Goal: Task Accomplishment & Management: Manage account settings

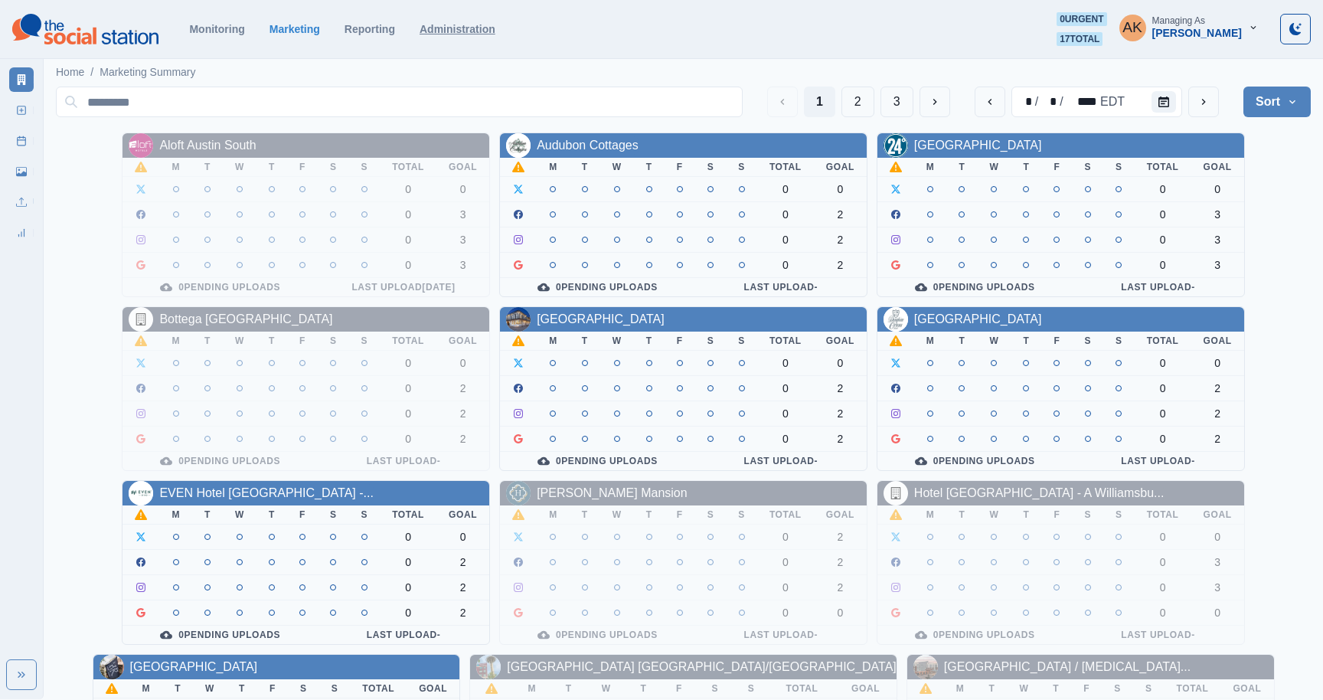
click at [470, 31] on link "Administration" at bounding box center [458, 29] width 76 height 12
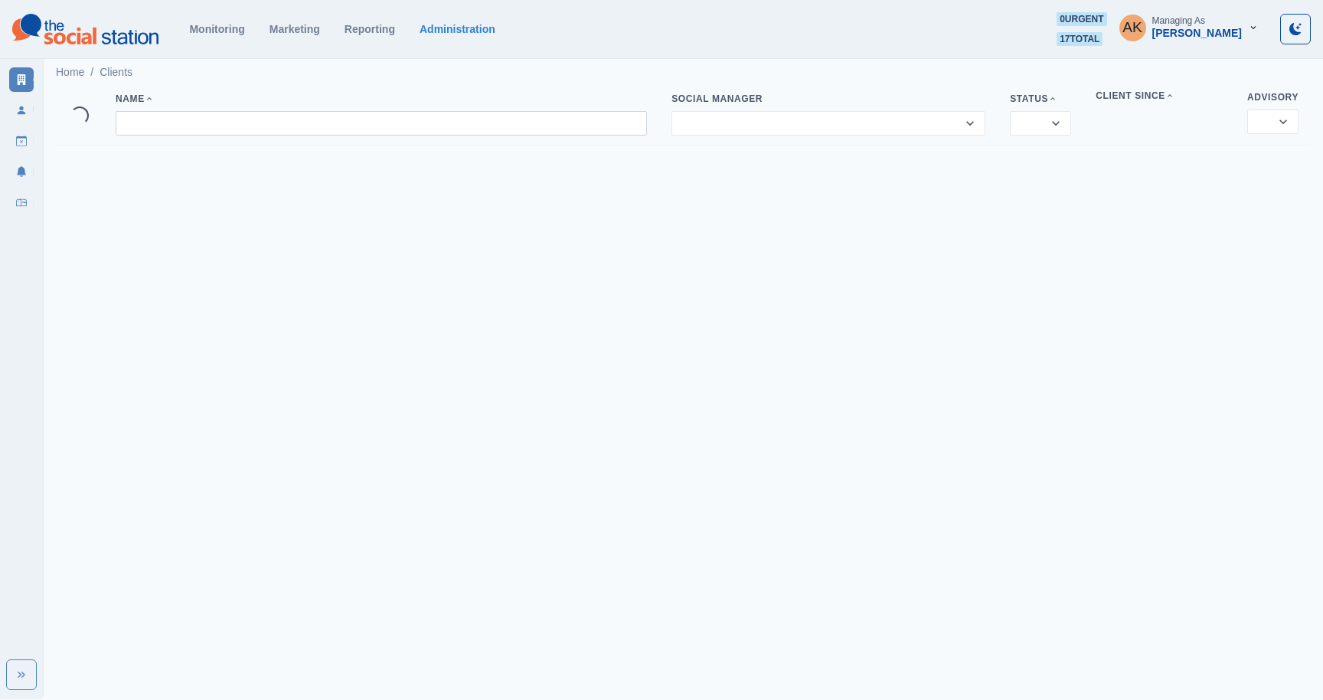
click at [303, 126] on input at bounding box center [382, 123] width 532 height 25
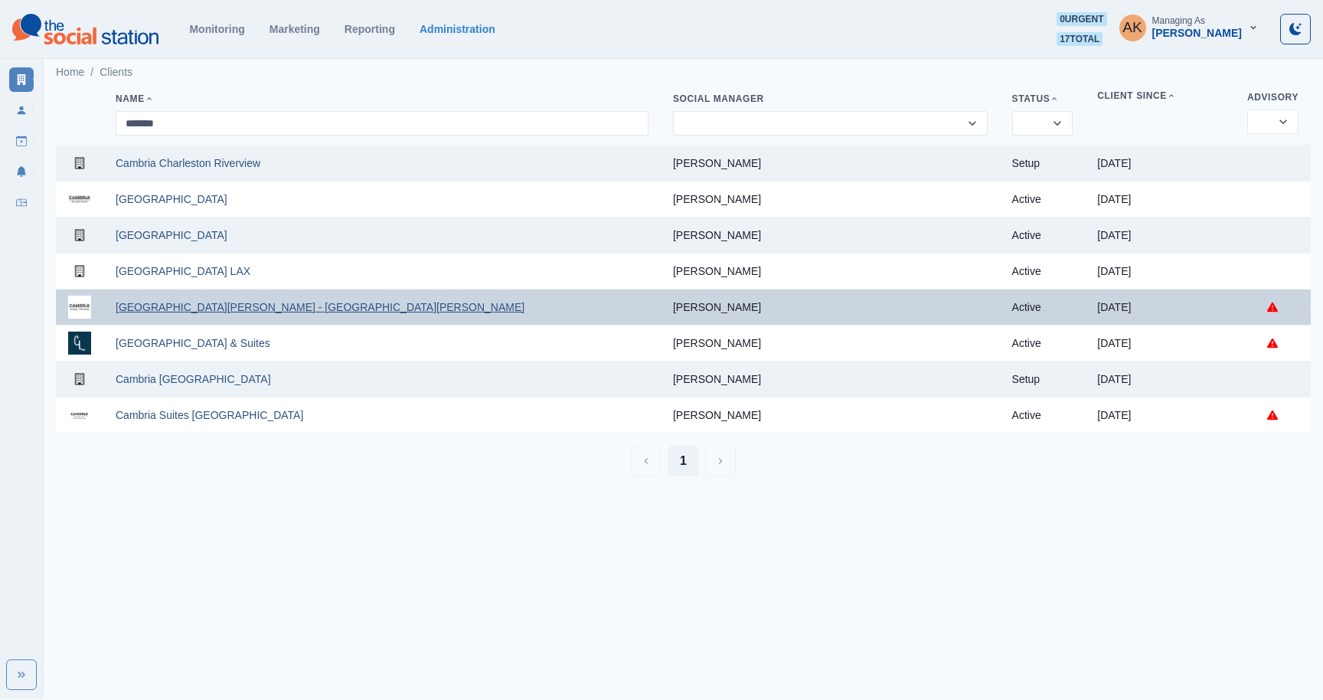
type input "*******"
click at [197, 312] on link "[GEOGRAPHIC_DATA][PERSON_NAME] - [GEOGRAPHIC_DATA][PERSON_NAME]" at bounding box center [320, 307] width 409 height 12
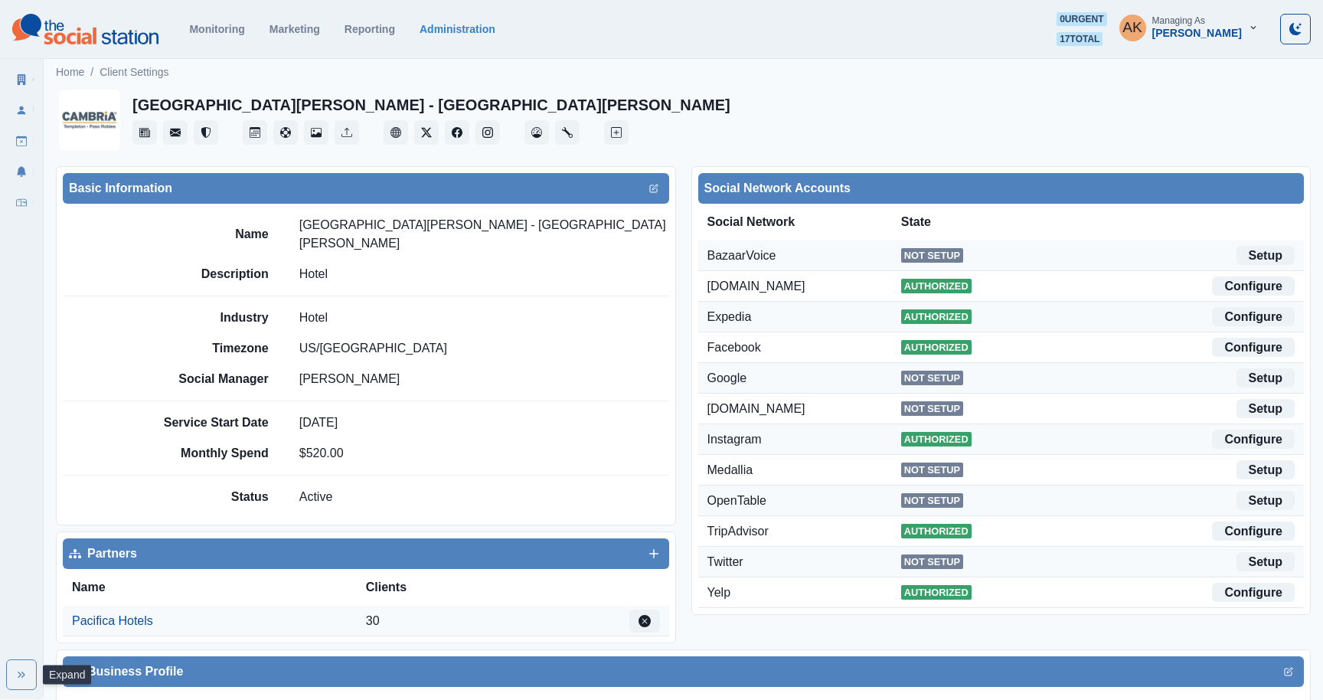
click at [10, 669] on button "Expand" at bounding box center [21, 674] width 31 height 31
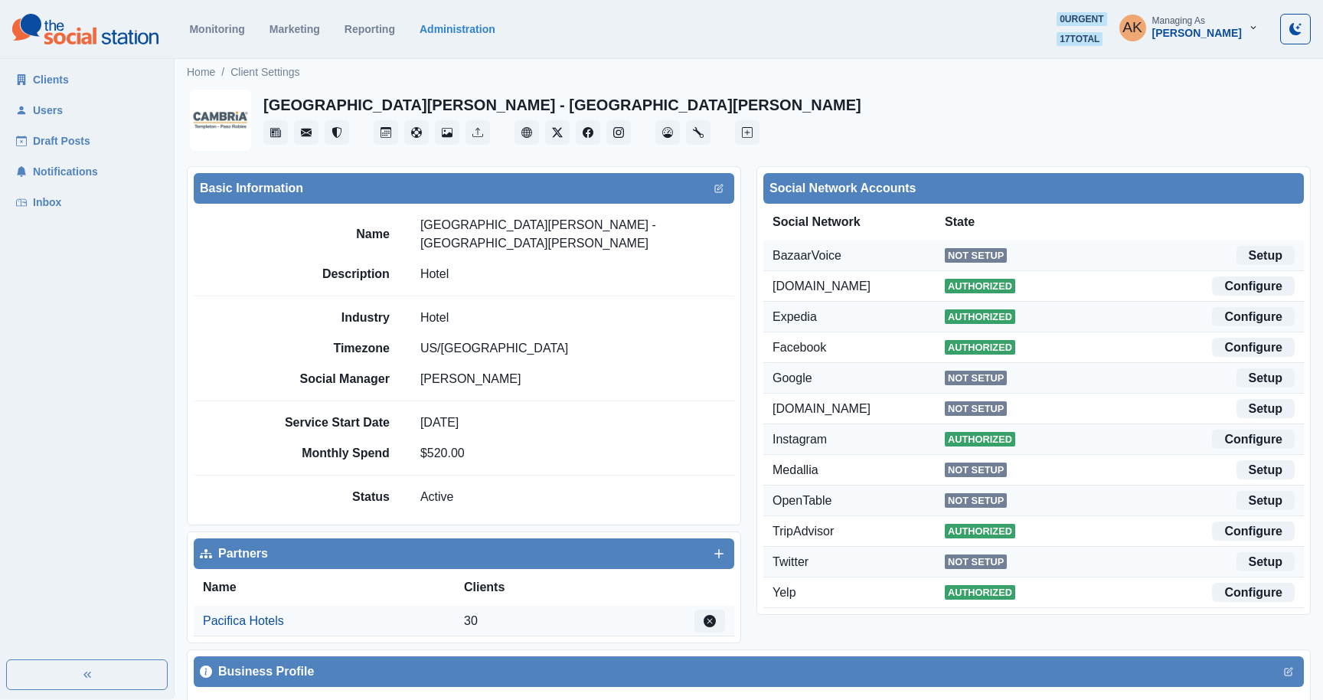
click at [57, 142] on link "Draft Posts" at bounding box center [86, 141] width 155 height 25
select select "***"
select select "**********"
click at [382, 134] on icon "Post Schedule" at bounding box center [386, 132] width 11 height 11
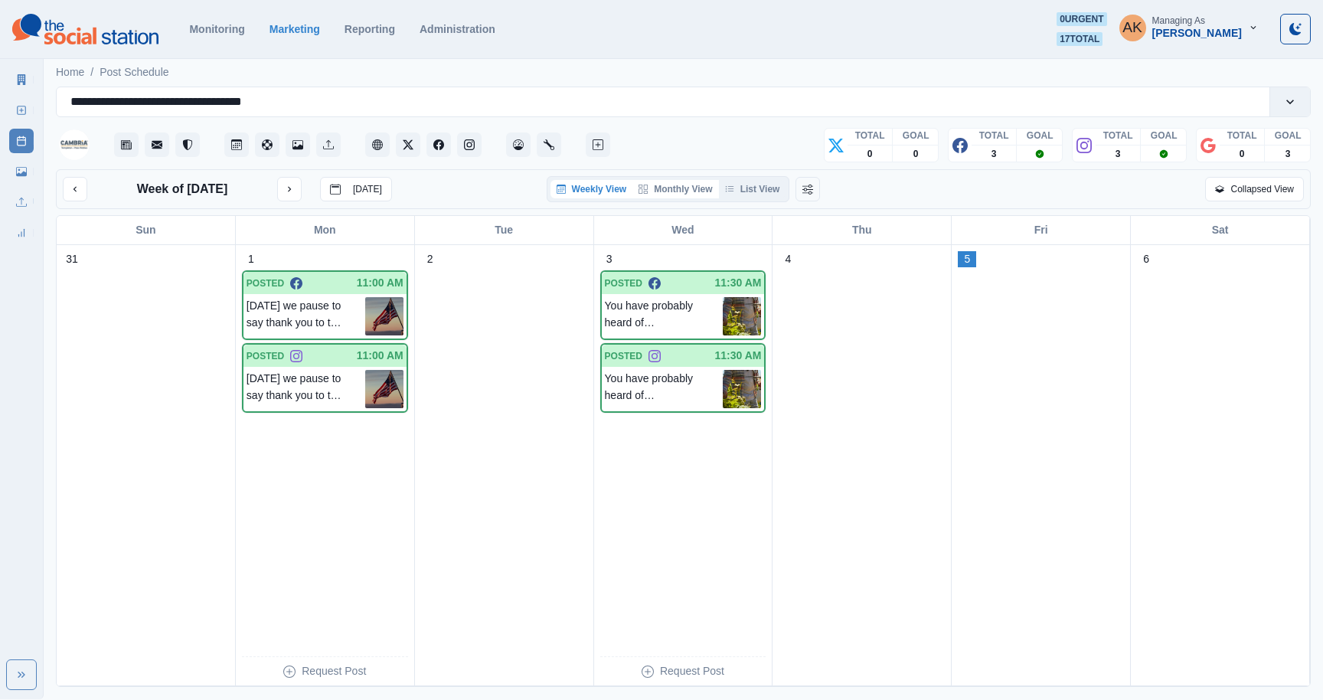
click at [684, 188] on button "Monthly View" at bounding box center [676, 189] width 86 height 18
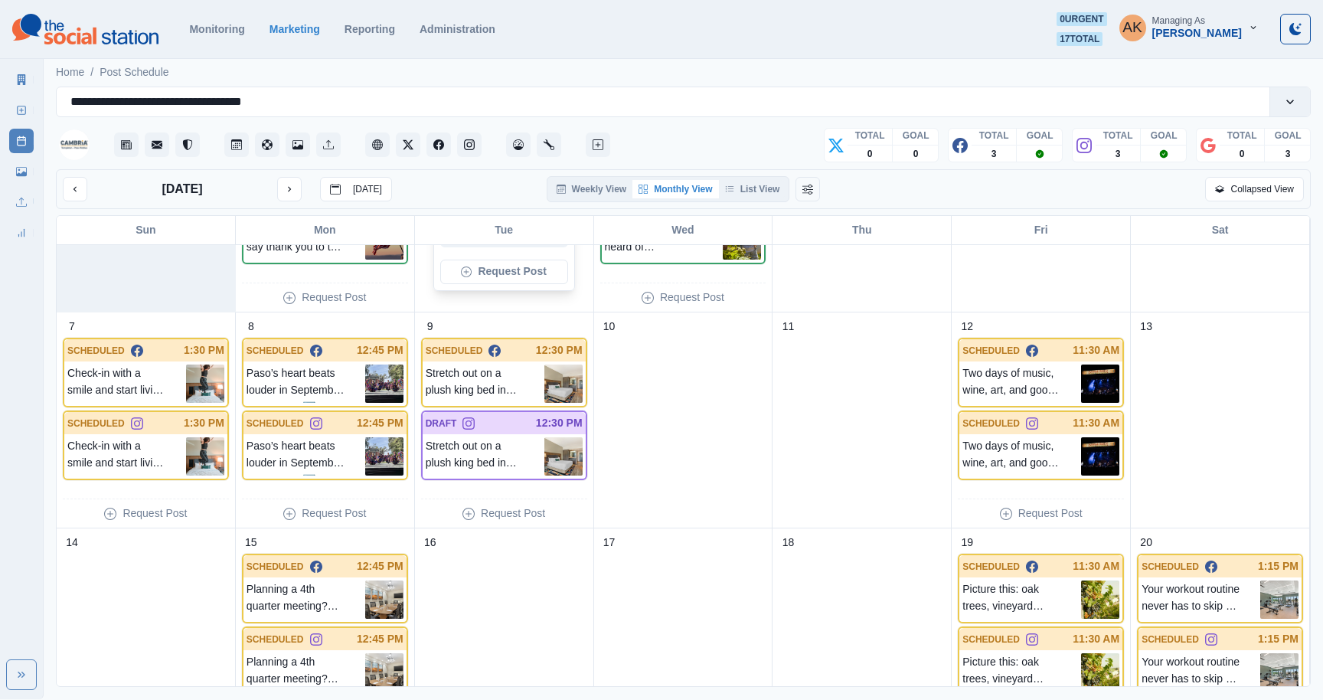
scroll to position [164, 0]
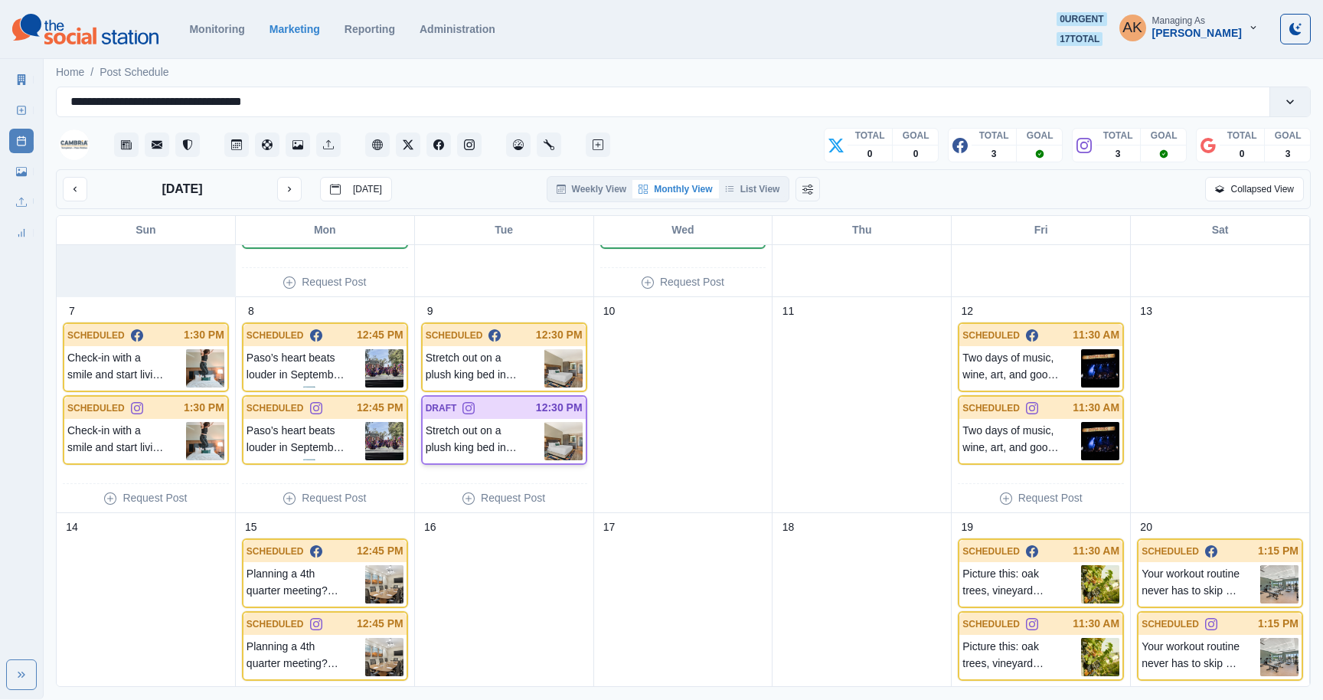
click at [501, 423] on p "Stretch out on a plush king bed in your cozy guest room, perfect for solo trave…" at bounding box center [485, 441] width 119 height 38
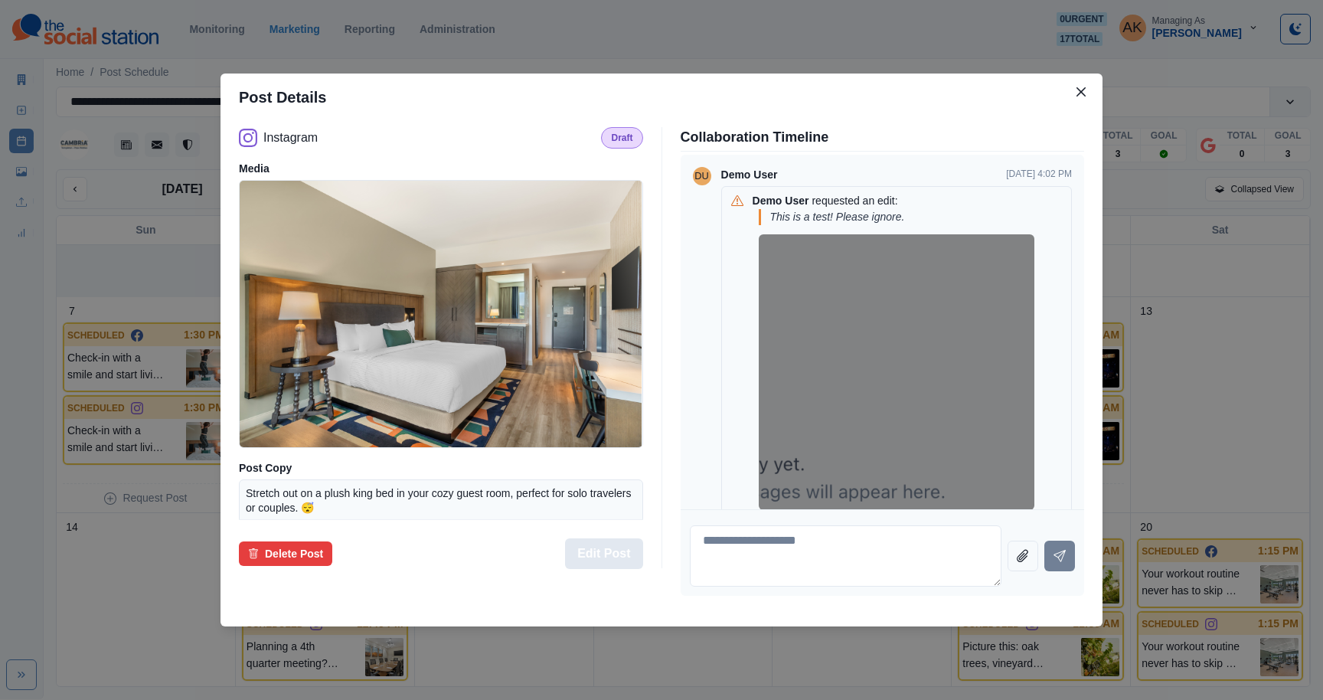
click at [623, 553] on button "Edit Post" at bounding box center [603, 553] width 77 height 31
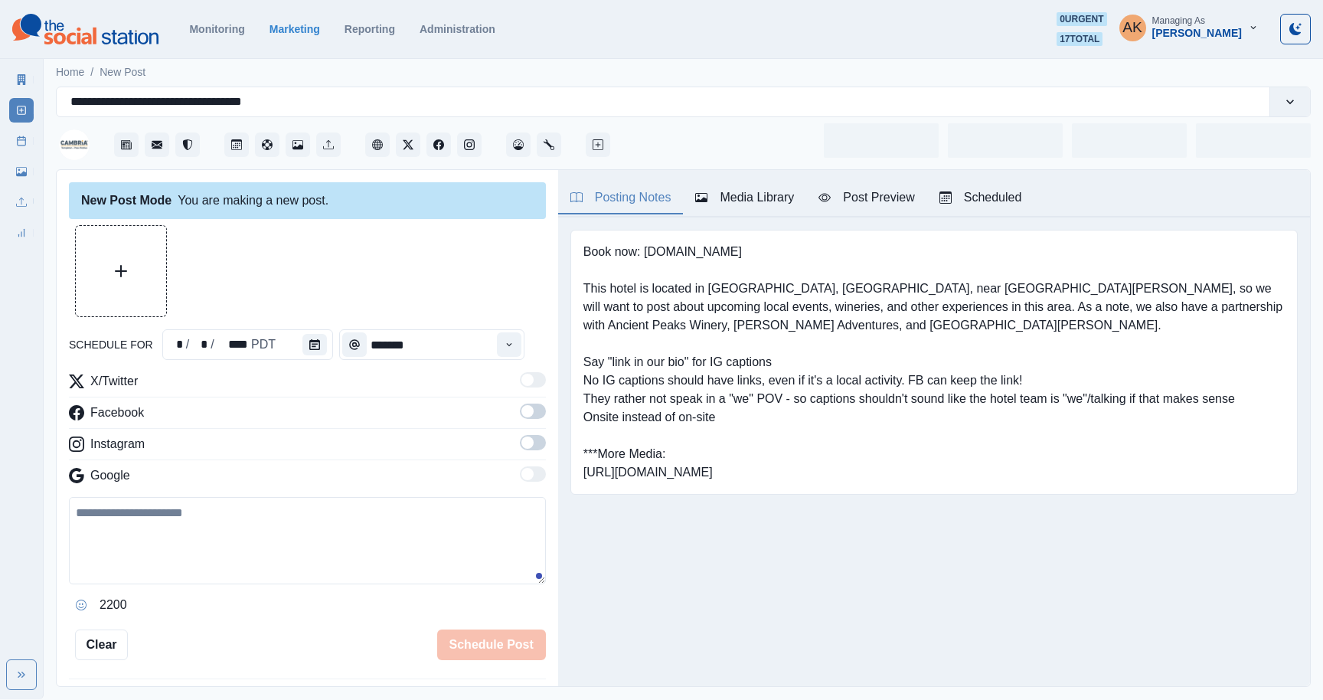
type input "********"
type textarea "**********"
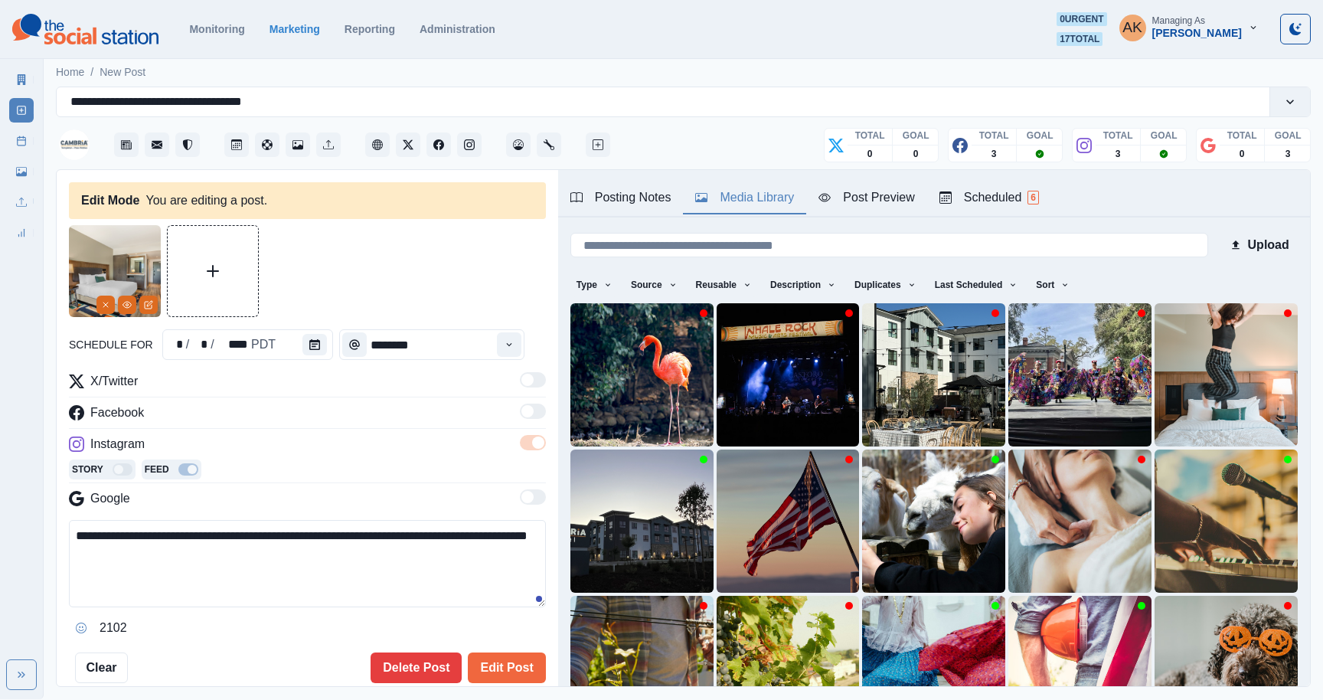
click at [740, 207] on button "Media Library" at bounding box center [744, 198] width 123 height 32
click at [663, 207] on button "Posting Notes" at bounding box center [621, 198] width 126 height 32
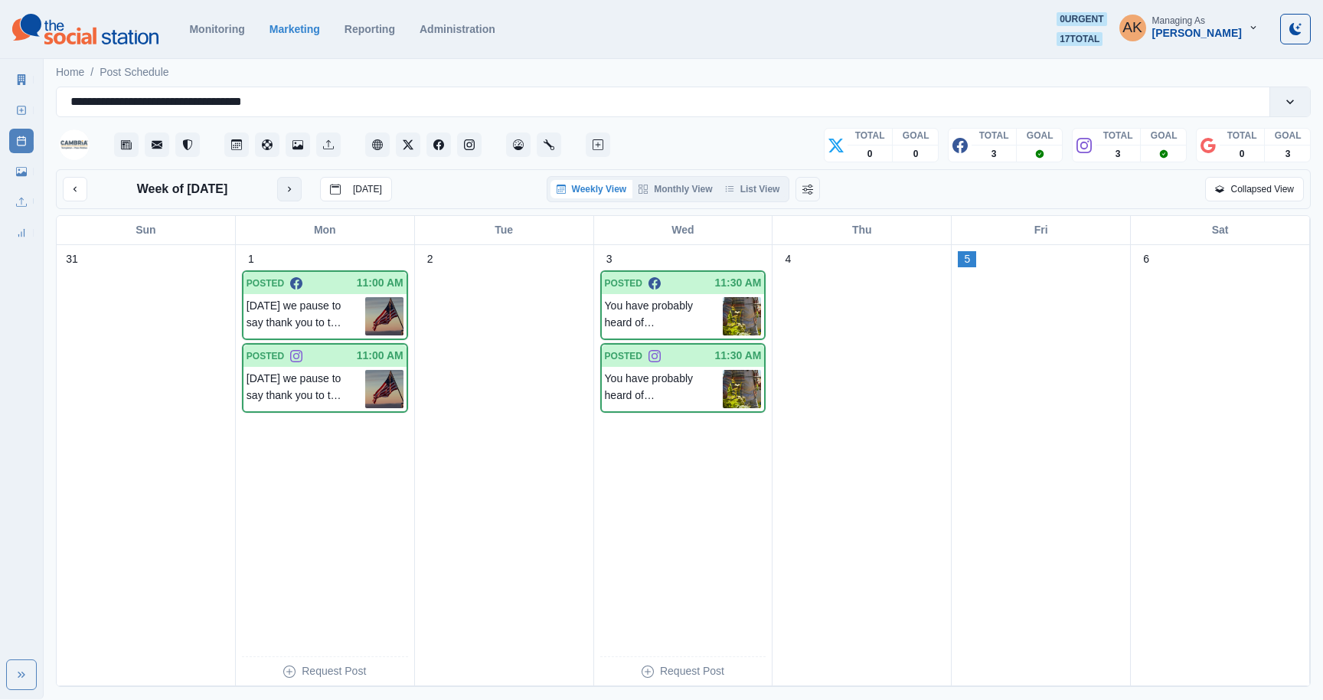
click at [293, 188] on button "next month" at bounding box center [289, 189] width 25 height 25
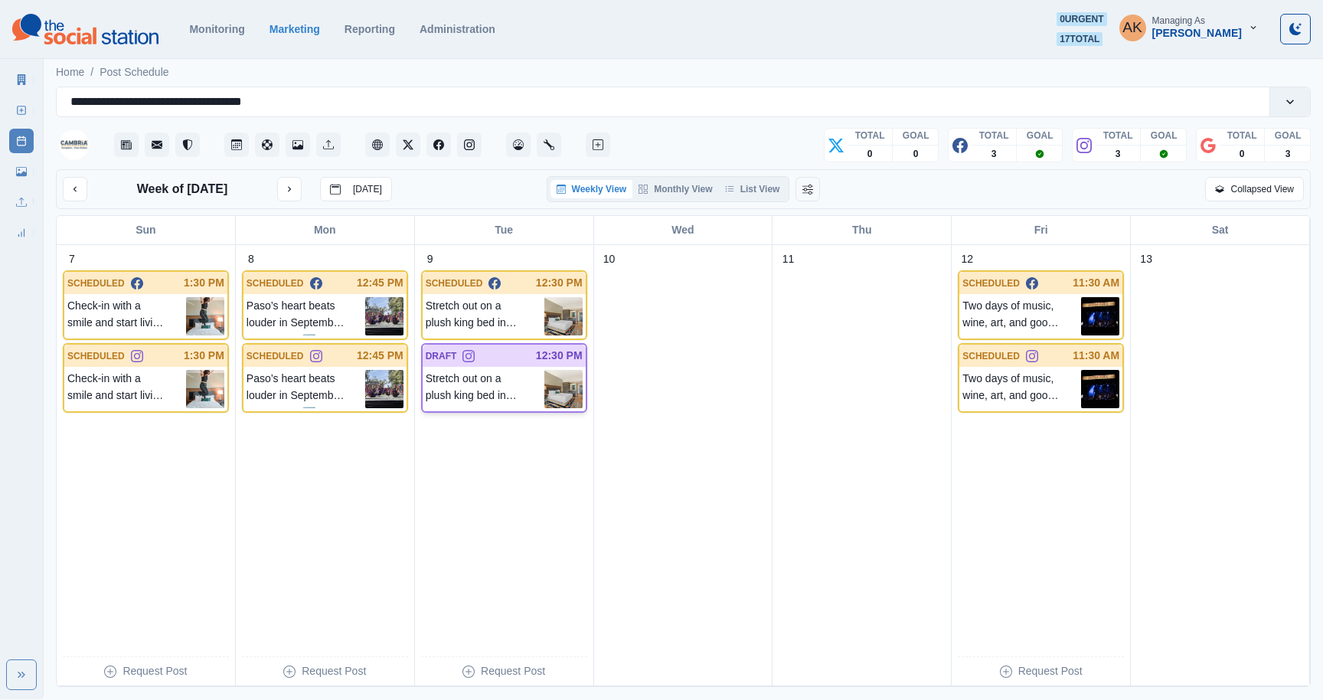
click at [464, 376] on p "Stretch out on a plush king bed in your cozy guest room, perfect for solo trave…" at bounding box center [485, 389] width 119 height 38
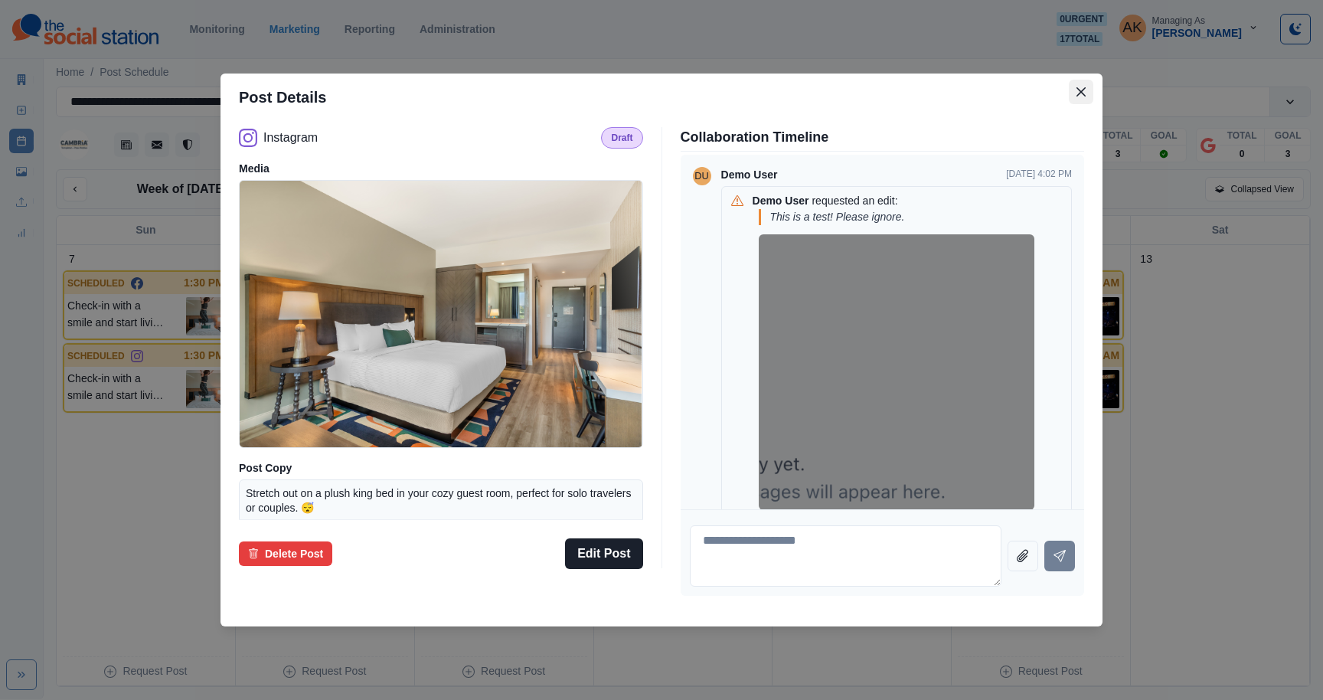
click at [1084, 89] on icon "Close" at bounding box center [1081, 91] width 9 height 9
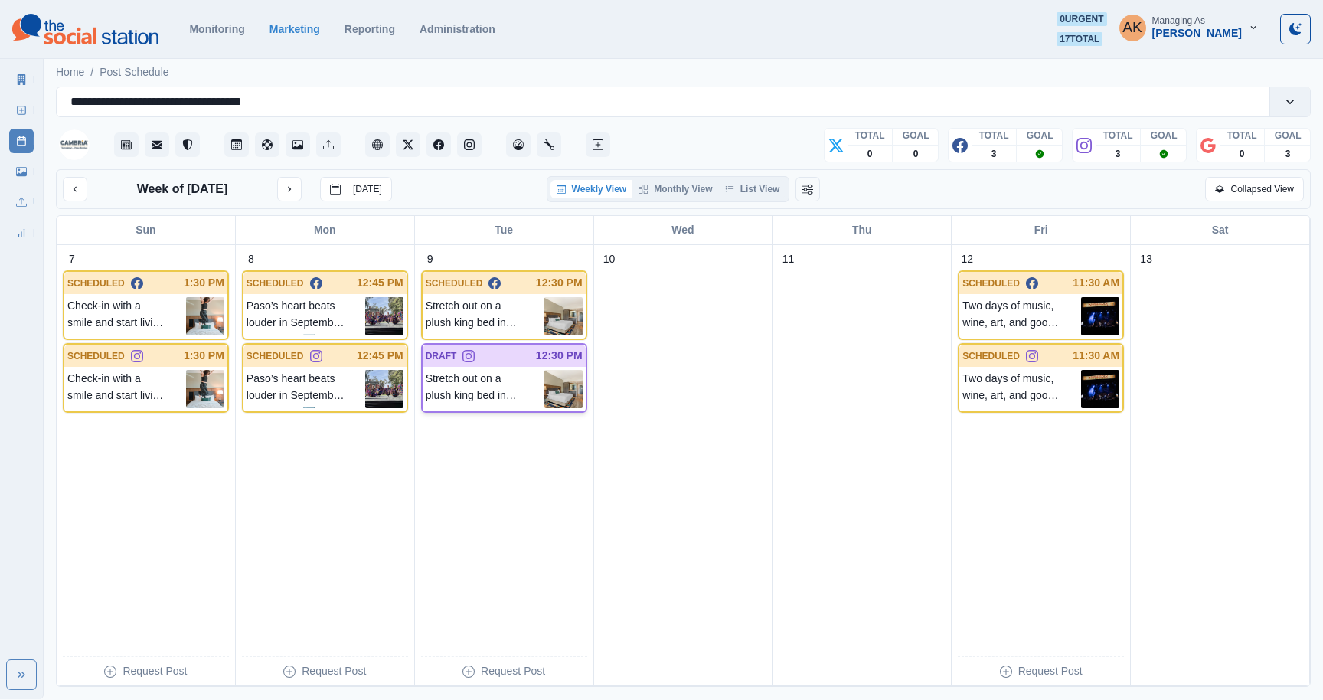
click at [506, 394] on p "Stretch out on a plush king bed in your cozy guest room, perfect for solo trave…" at bounding box center [485, 389] width 119 height 38
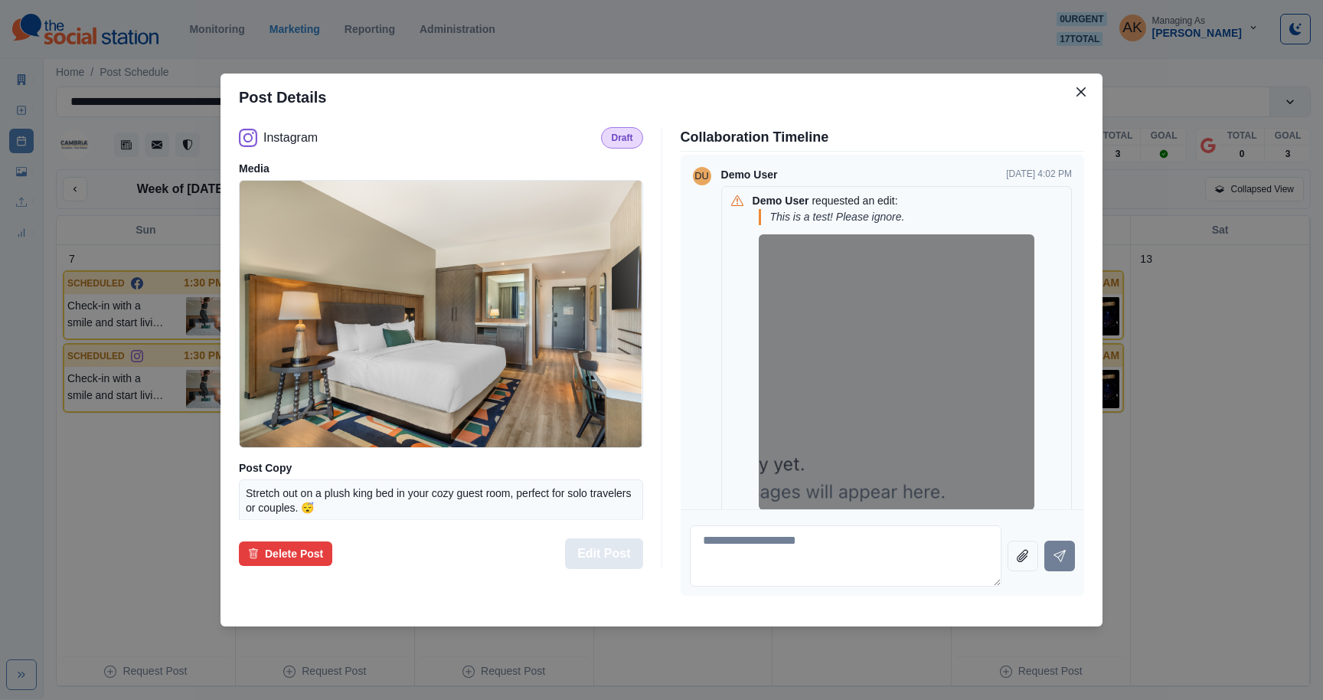
click at [605, 561] on button "Edit Post" at bounding box center [603, 553] width 77 height 31
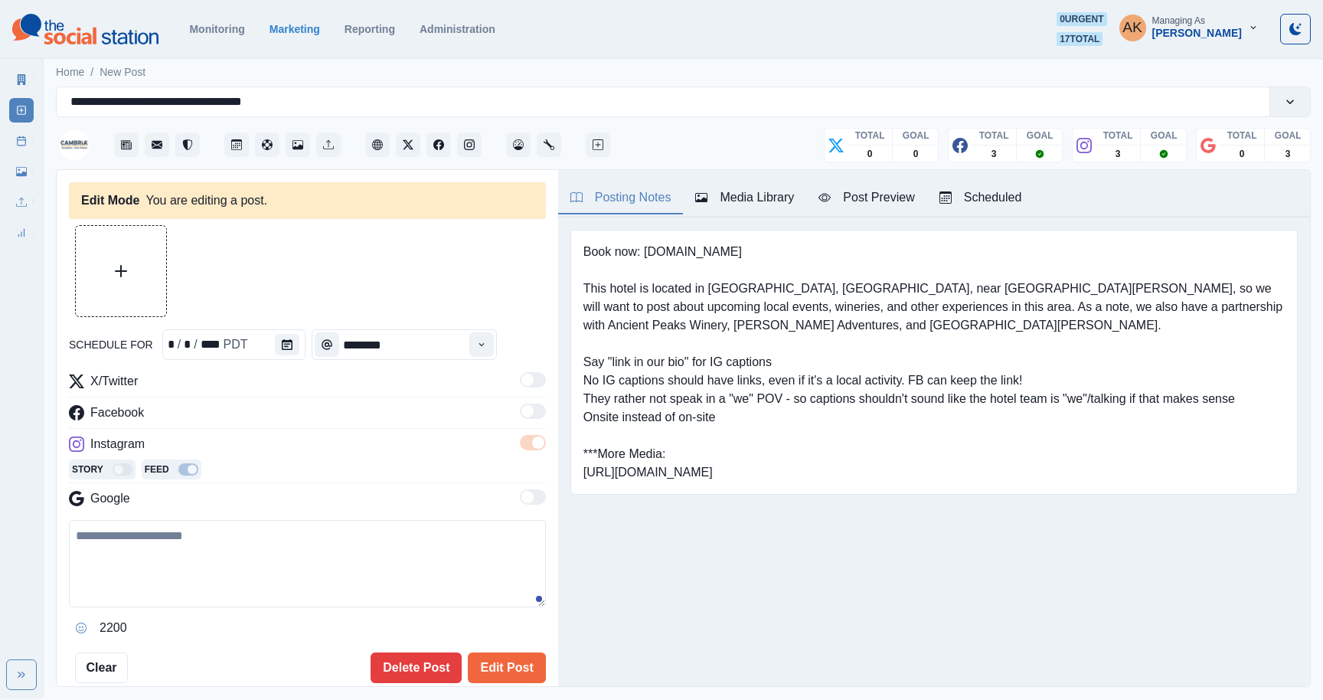
type textarea "**********"
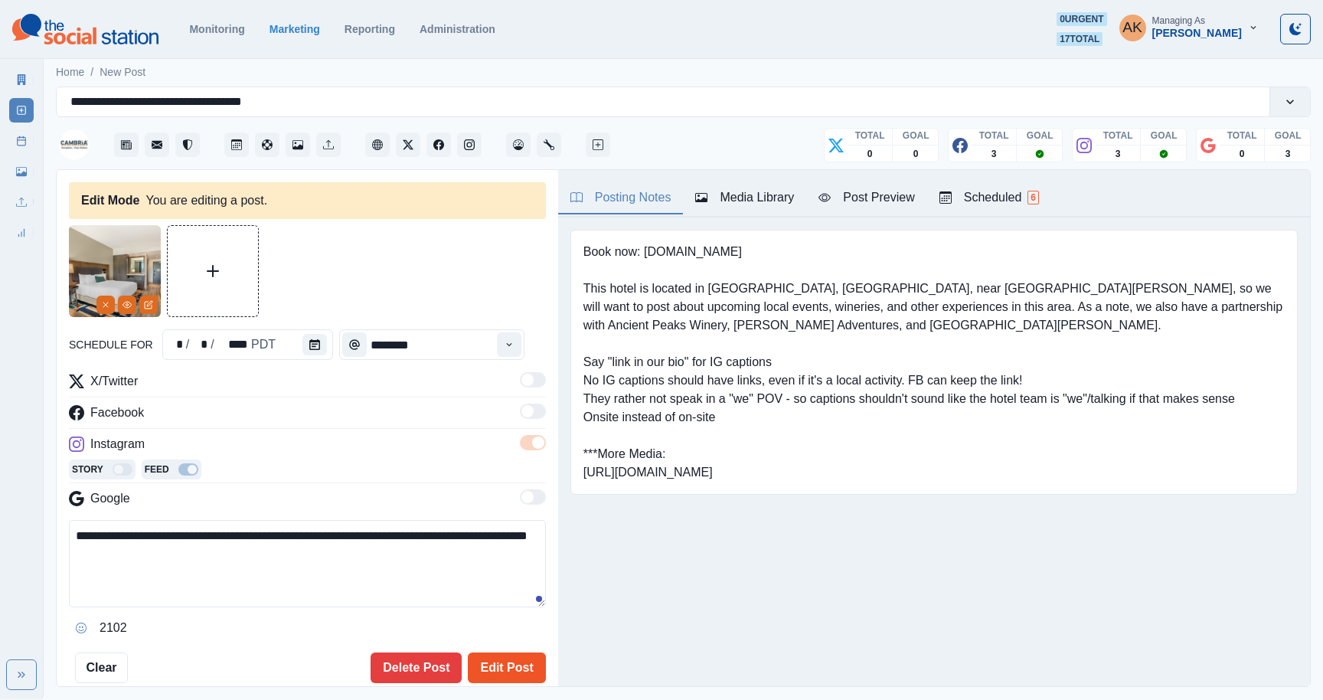
scroll to position [331, 0]
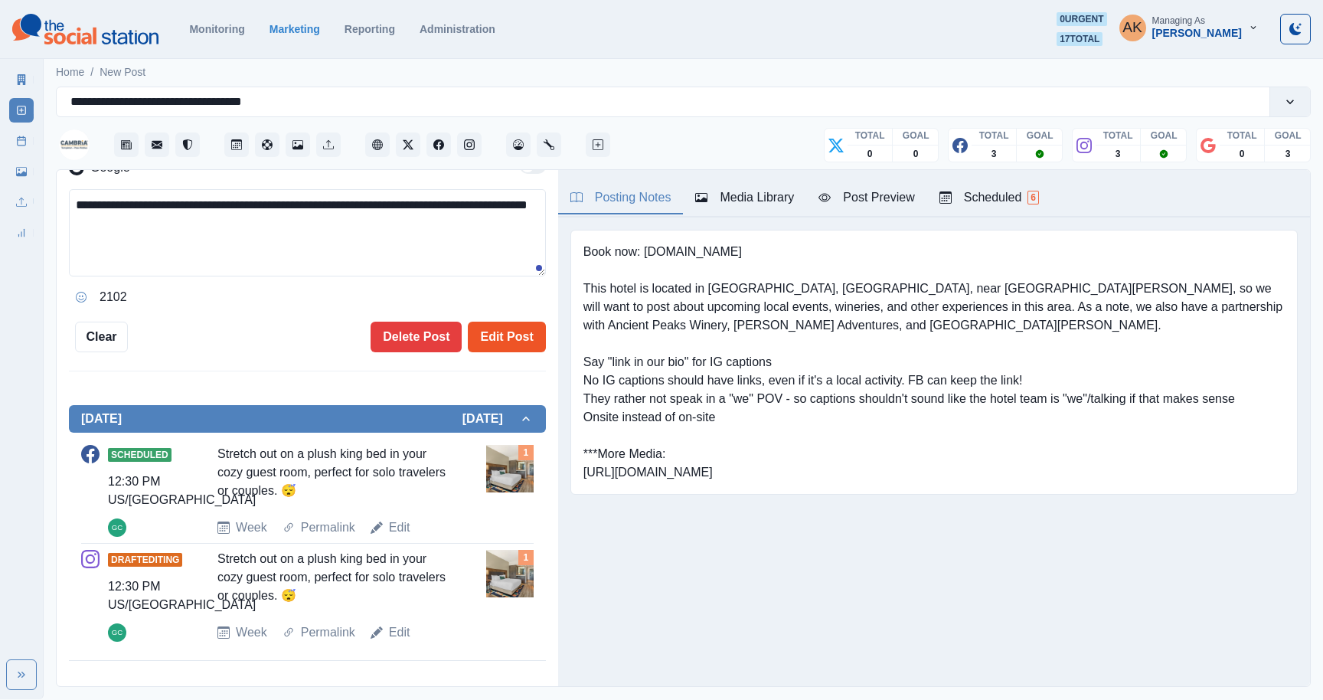
click at [517, 322] on button "Edit Post" at bounding box center [506, 337] width 77 height 31
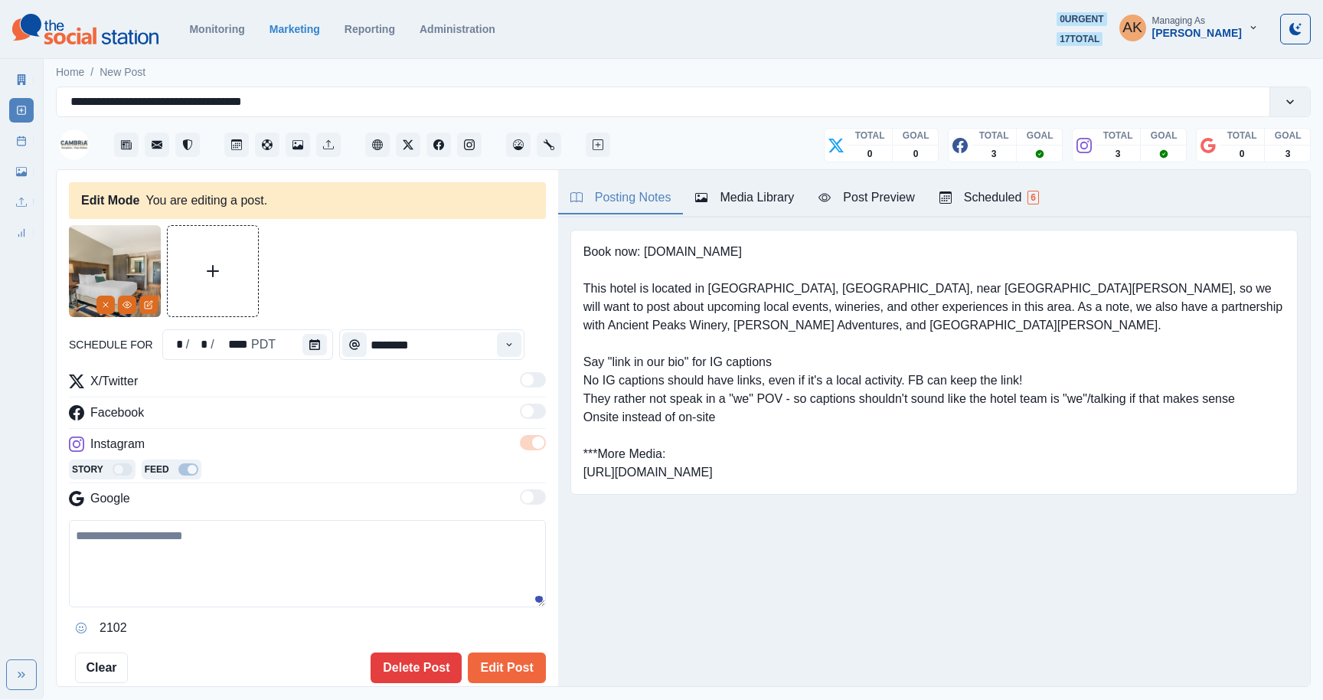
type textarea "**********"
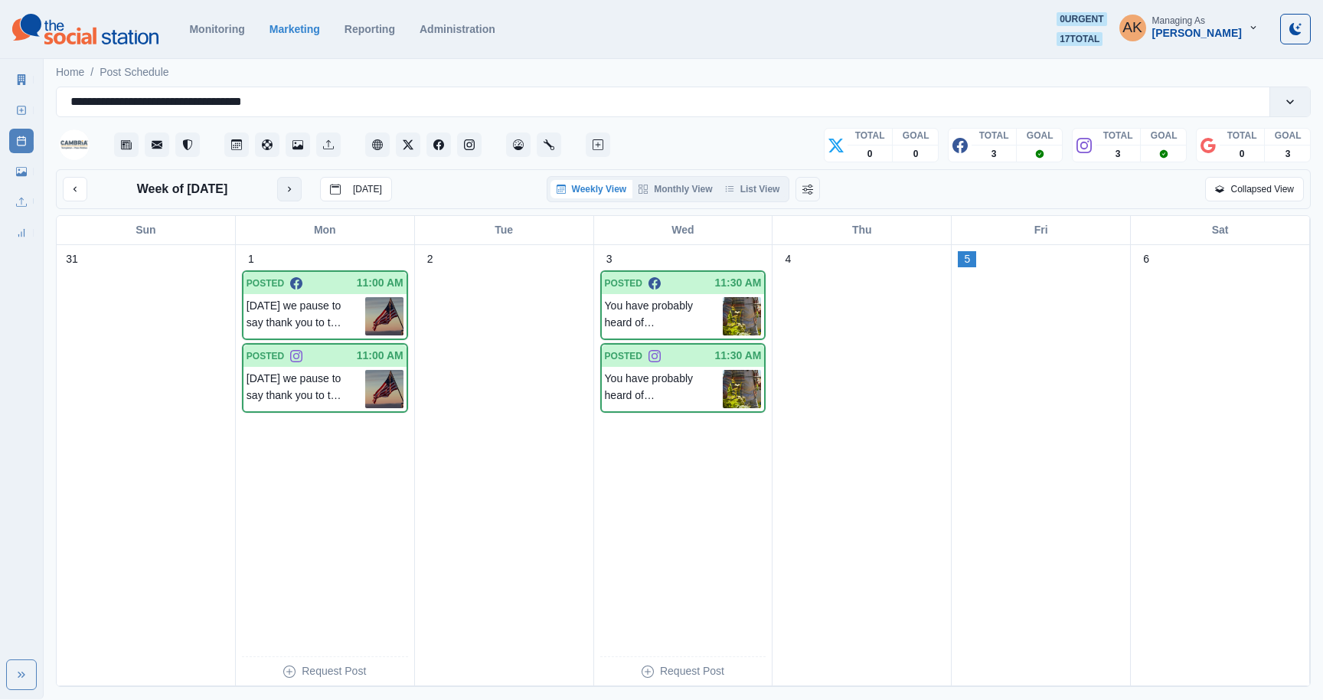
click at [295, 185] on icon "next month" at bounding box center [289, 189] width 11 height 11
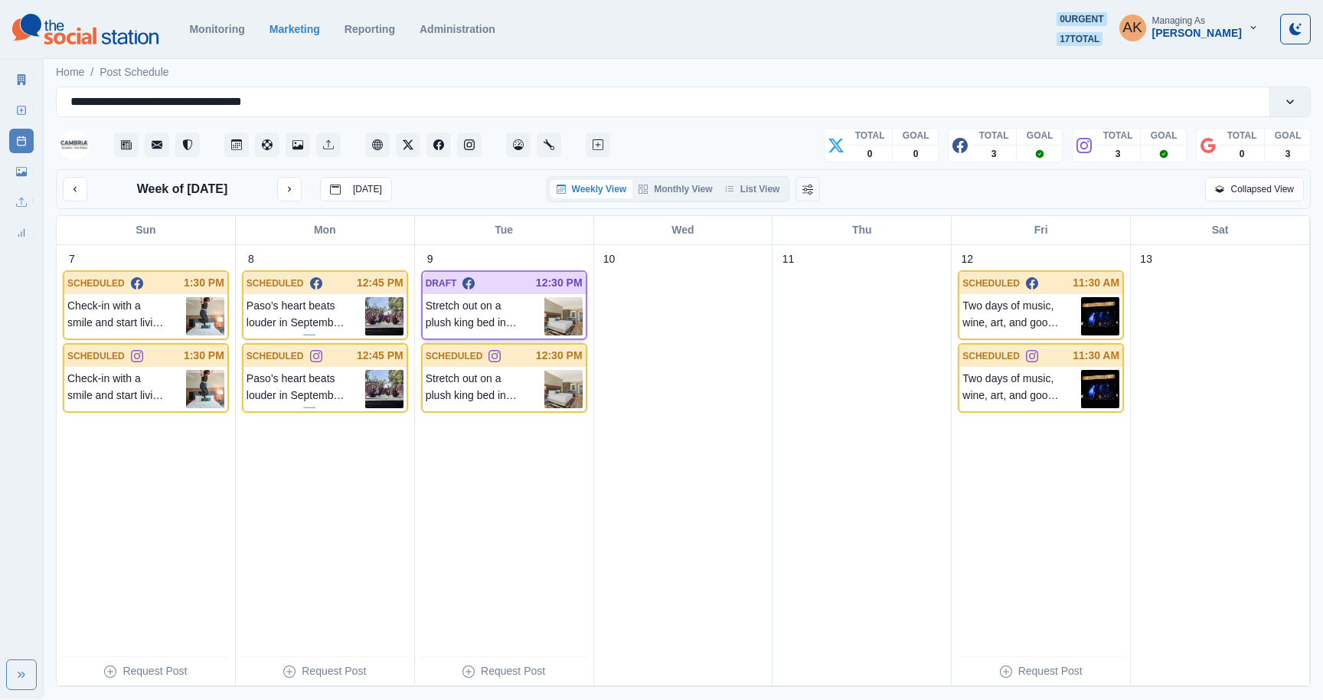
click at [492, 317] on p "Stretch out on a plush king bed in your cozy guest room, perfect for solo trave…" at bounding box center [485, 316] width 119 height 38
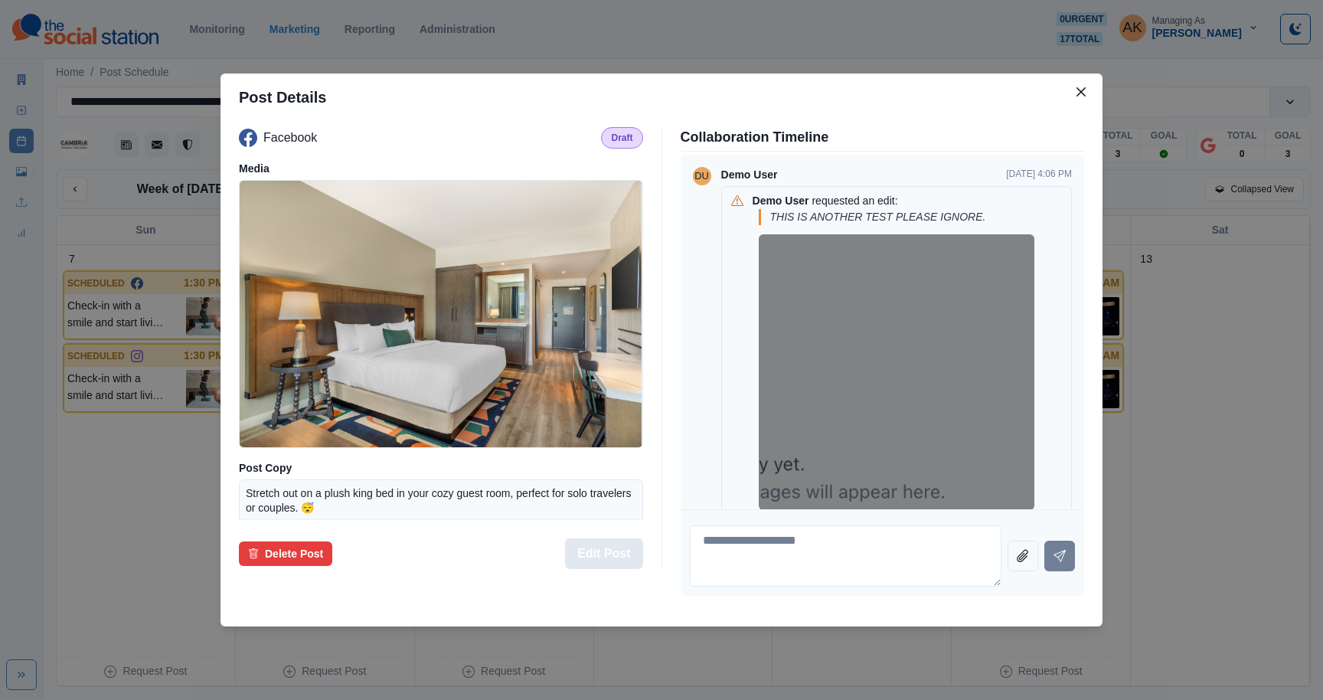
click at [618, 560] on button "Edit Post" at bounding box center [603, 553] width 77 height 31
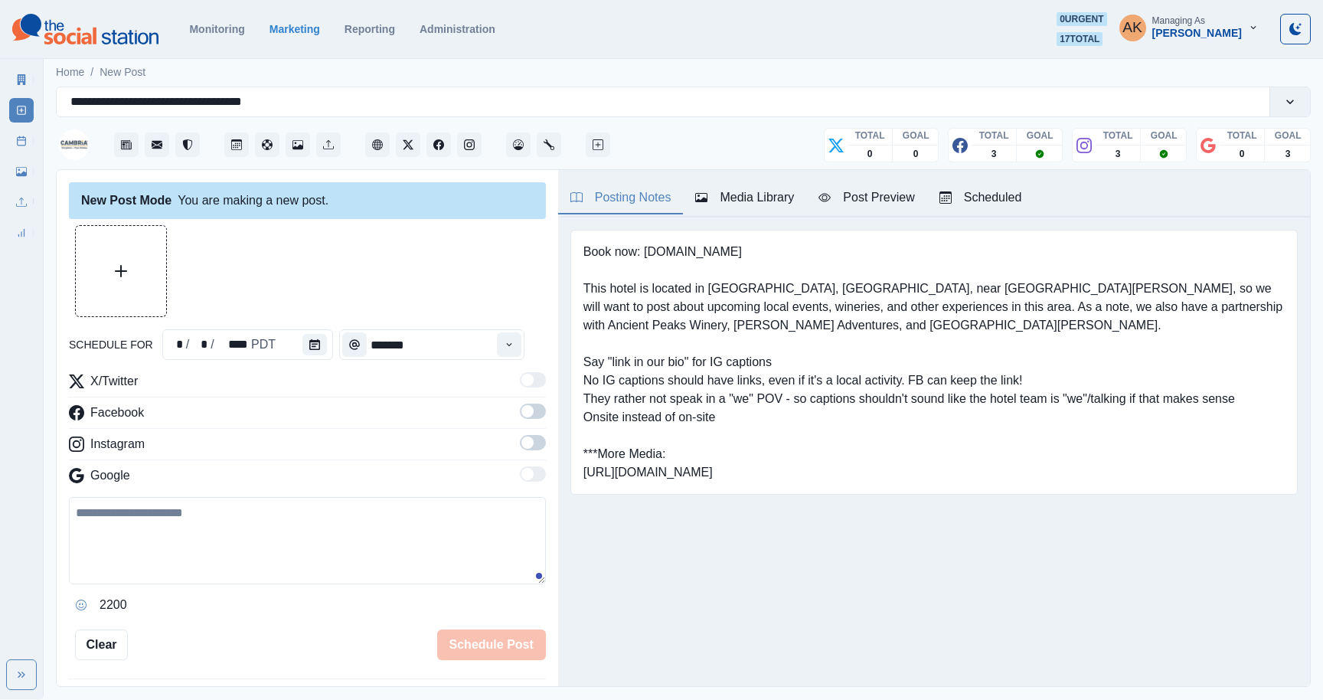
type input "********"
type textarea "**********"
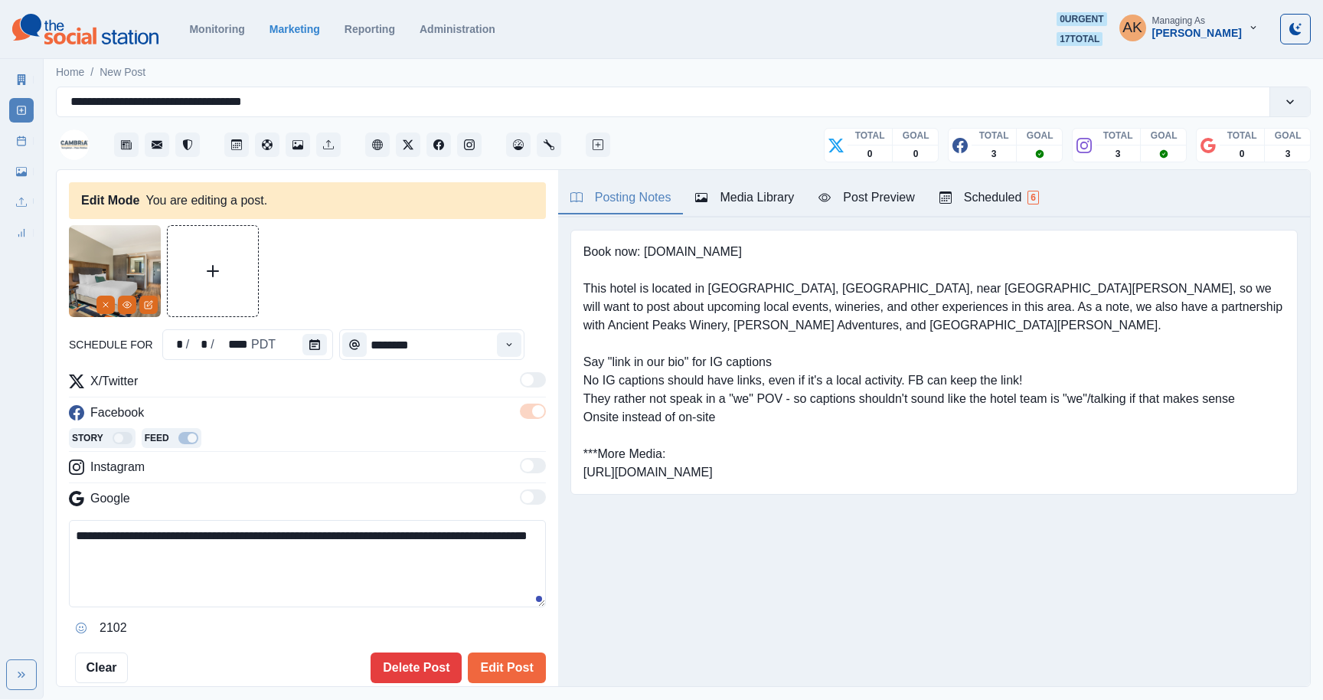
click at [950, 198] on icon "button" at bounding box center [945, 198] width 8 height 6
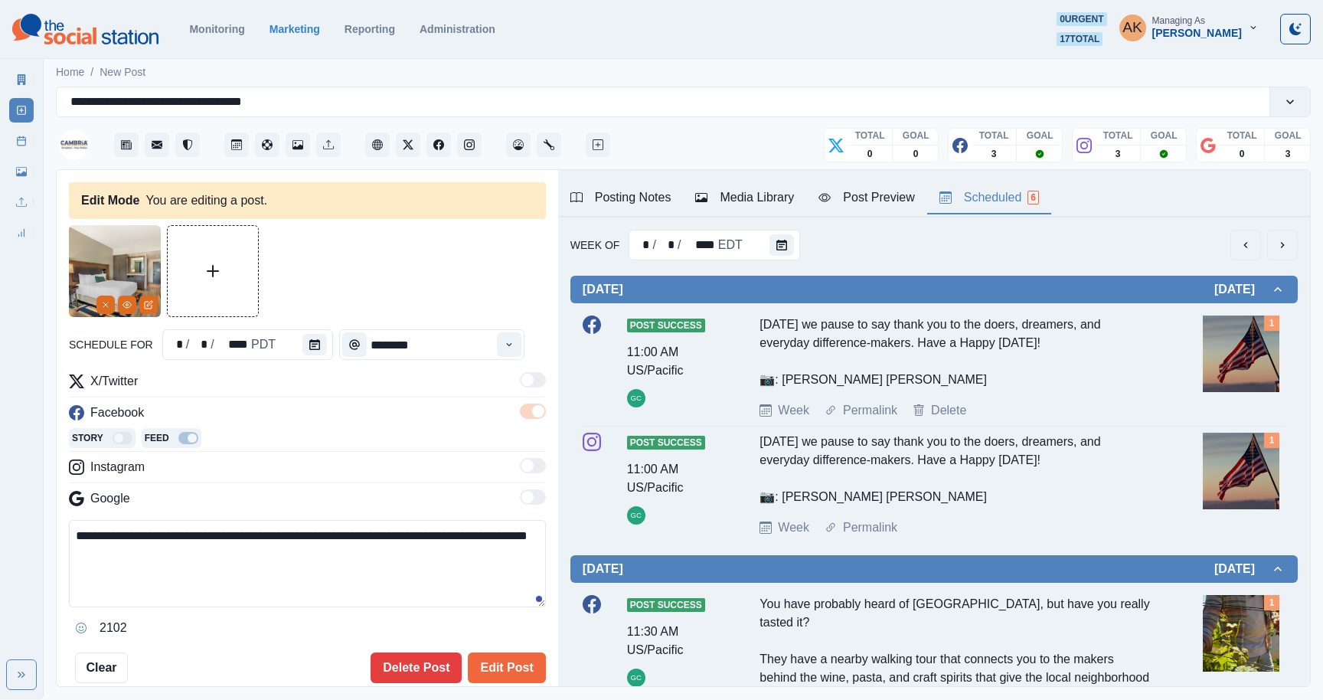
click at [766, 198] on div "Media Library" at bounding box center [744, 197] width 99 height 18
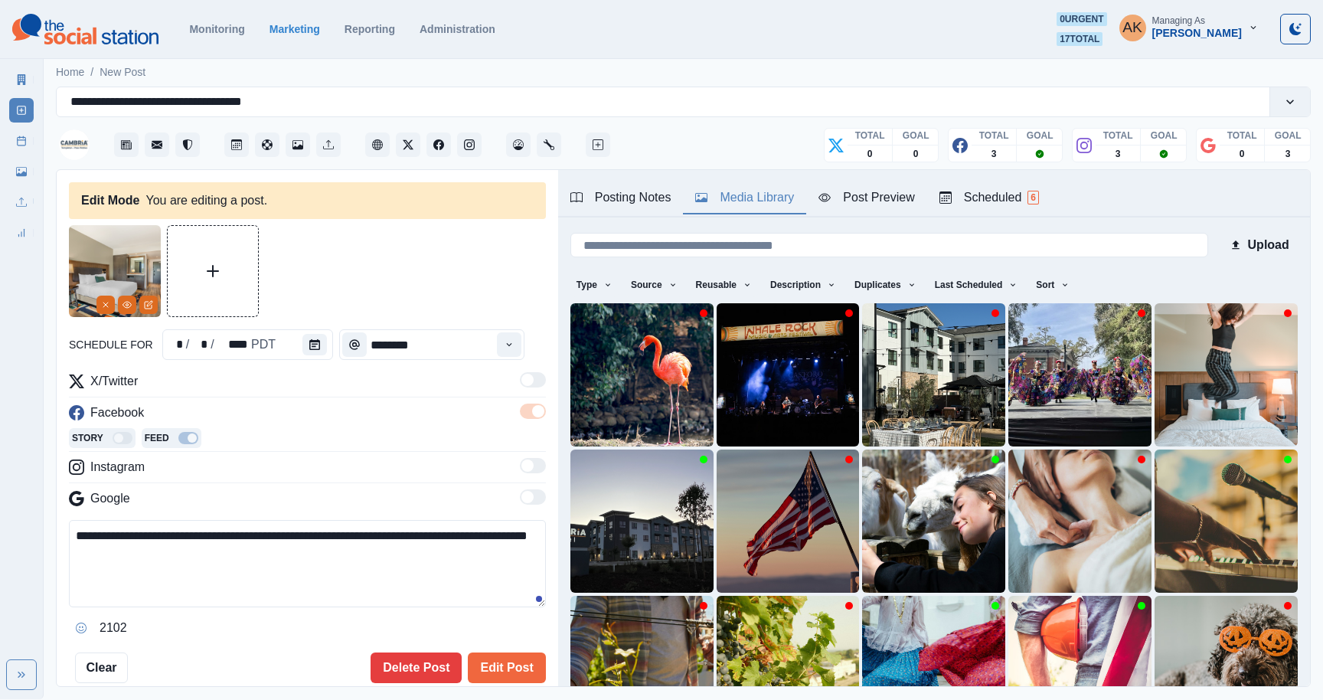
click at [633, 201] on div "Posting Notes" at bounding box center [621, 197] width 101 height 18
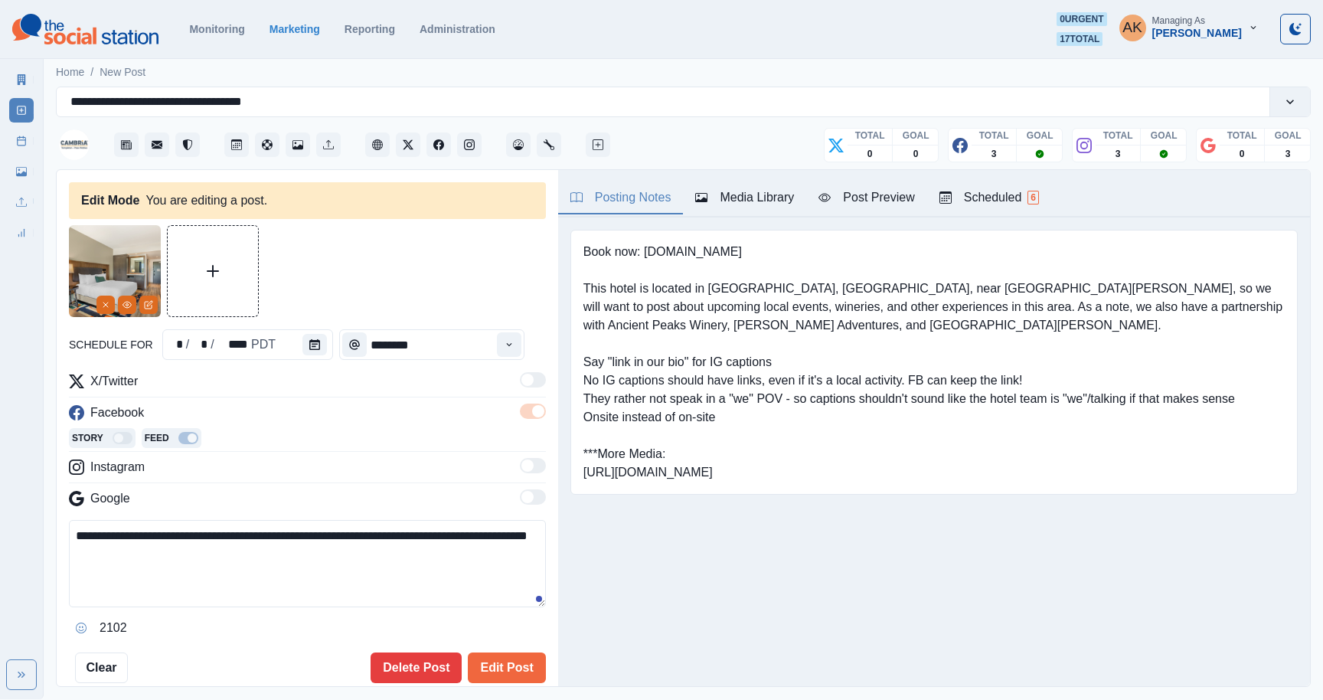
click at [863, 188] on div "Post Preview" at bounding box center [867, 197] width 96 height 18
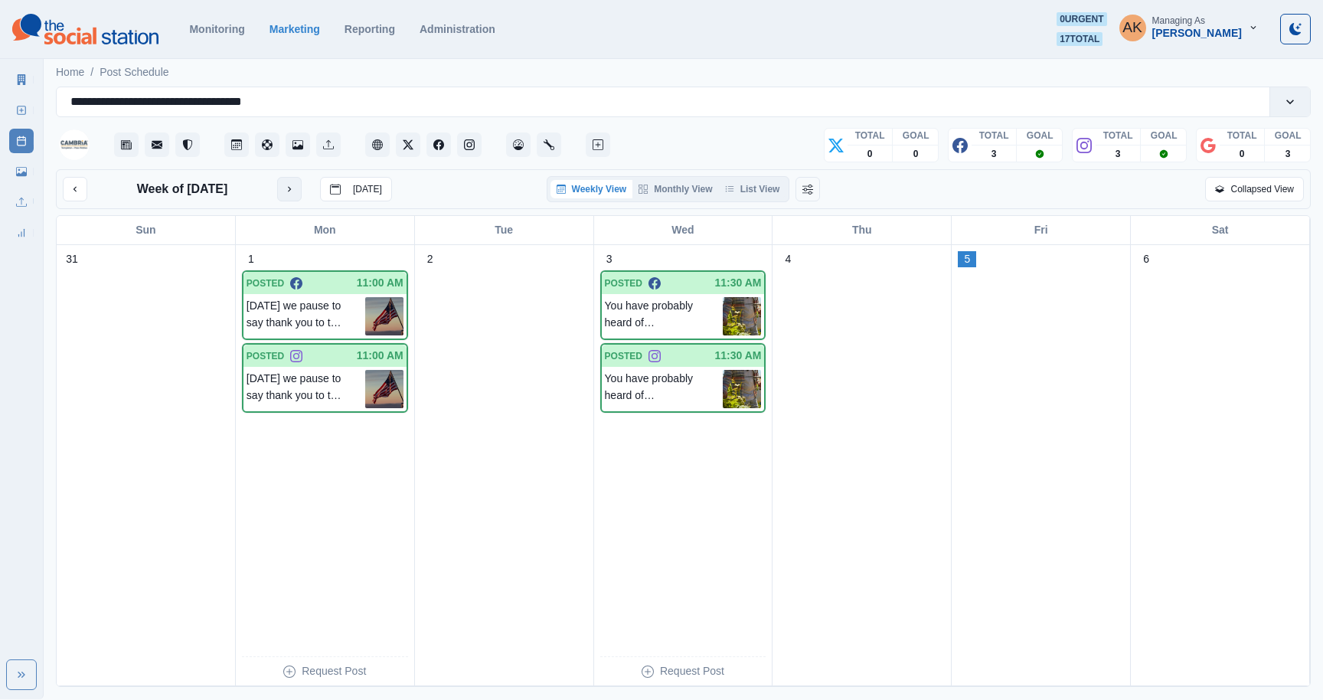
click at [294, 189] on icon "next month" at bounding box center [289, 189] width 11 height 11
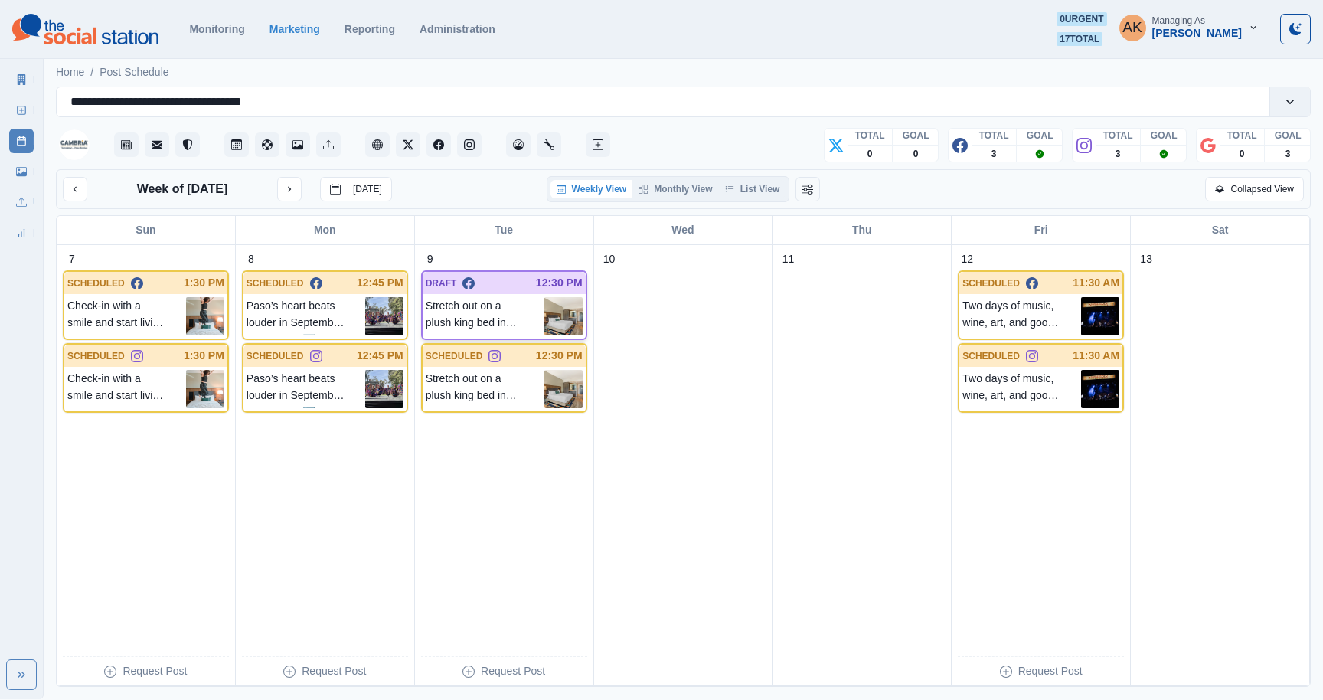
click at [483, 290] on div at bounding box center [505, 283] width 61 height 16
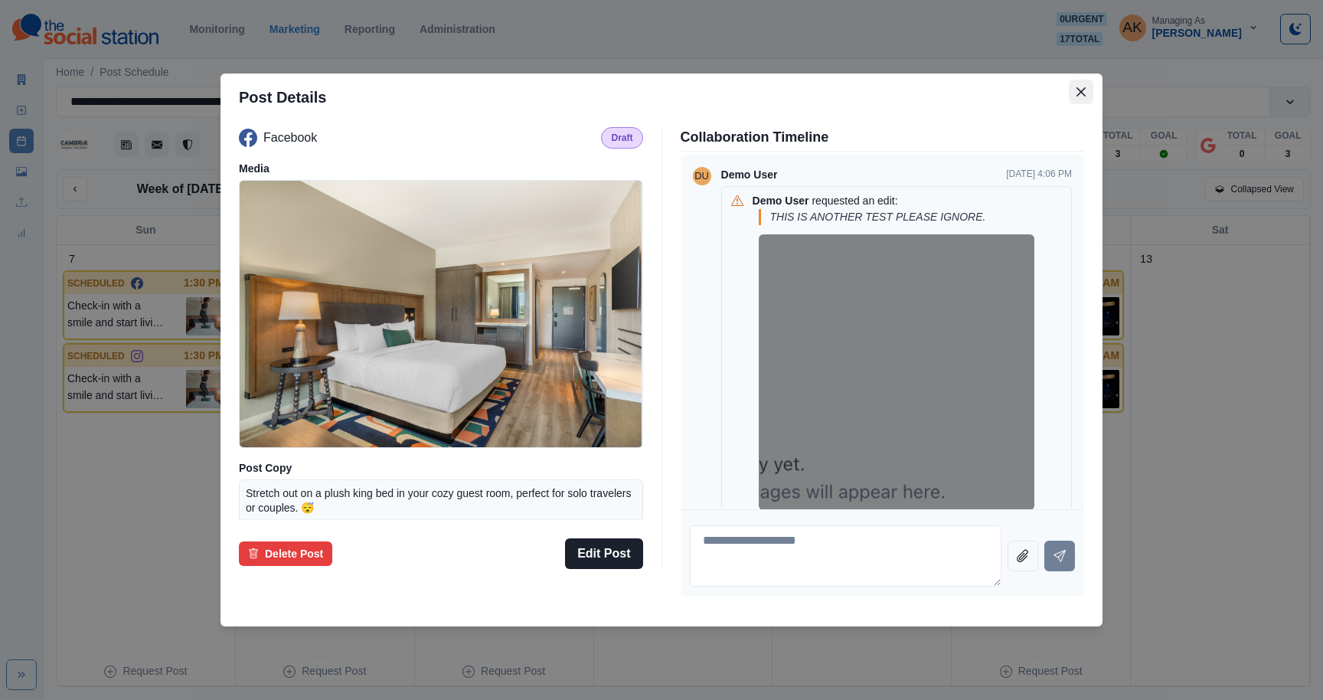
click at [1083, 87] on button "Close" at bounding box center [1081, 92] width 25 height 25
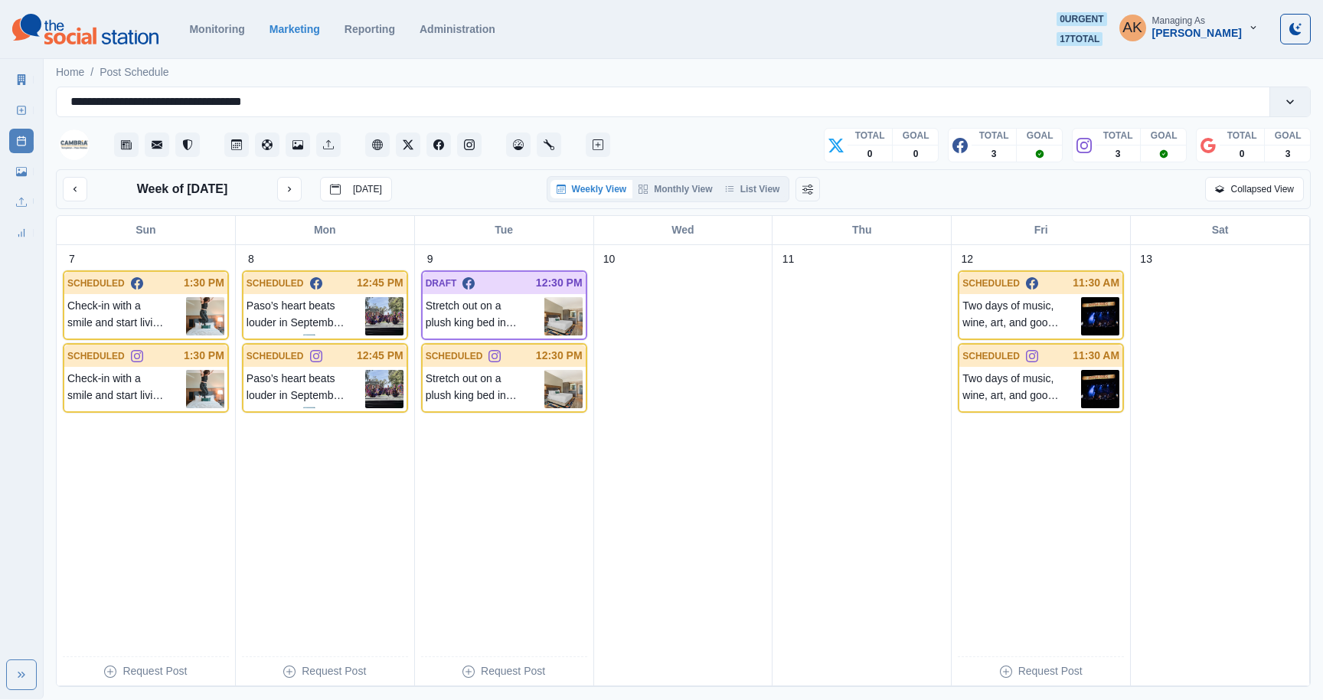
click at [758, 178] on div "Weekly View Monthly View List View" at bounding box center [669, 189] width 244 height 26
click at [757, 185] on button "List View" at bounding box center [752, 189] width 67 height 18
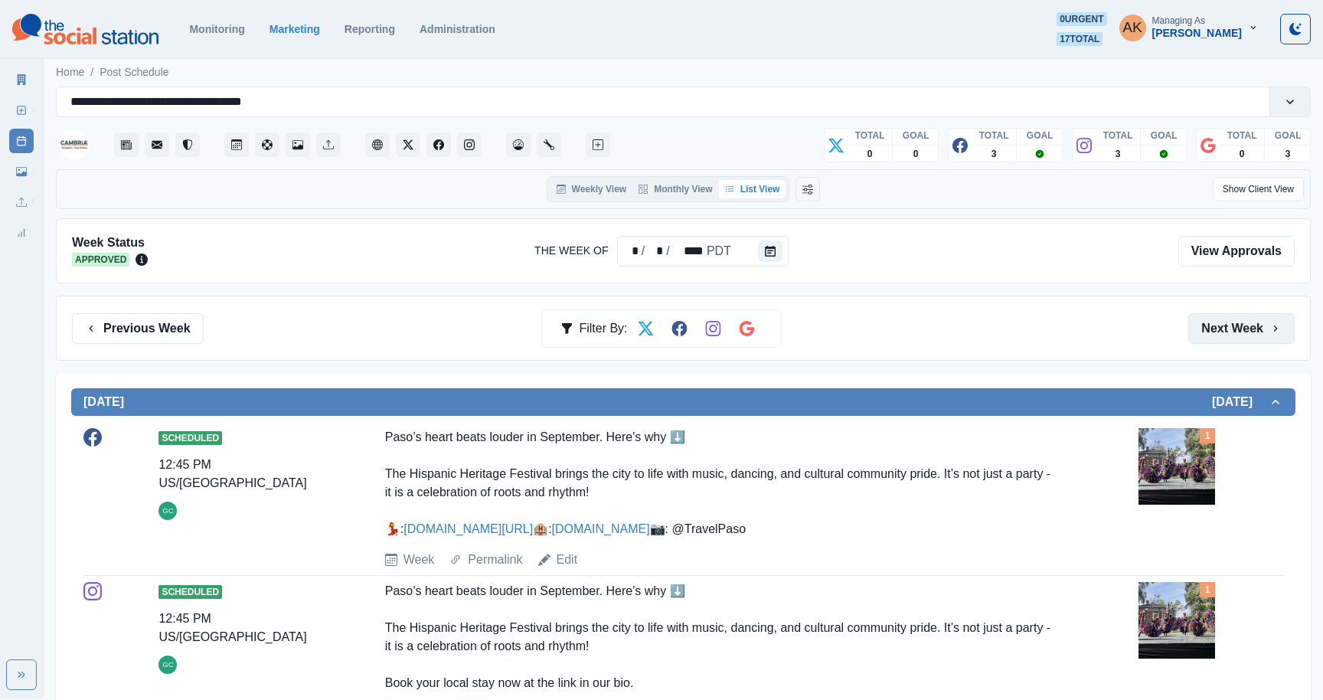
click at [1238, 323] on button "Next Week" at bounding box center [1242, 328] width 106 height 31
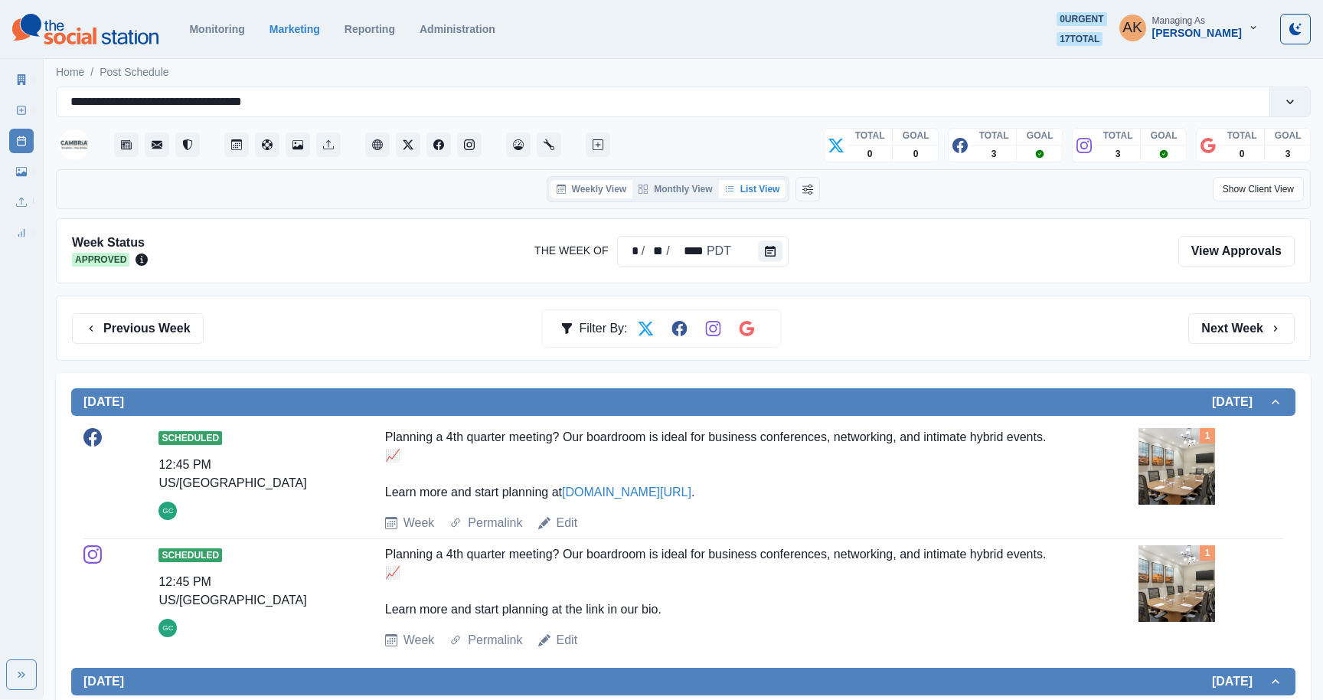
click at [604, 196] on button "Weekly View" at bounding box center [592, 189] width 83 height 18
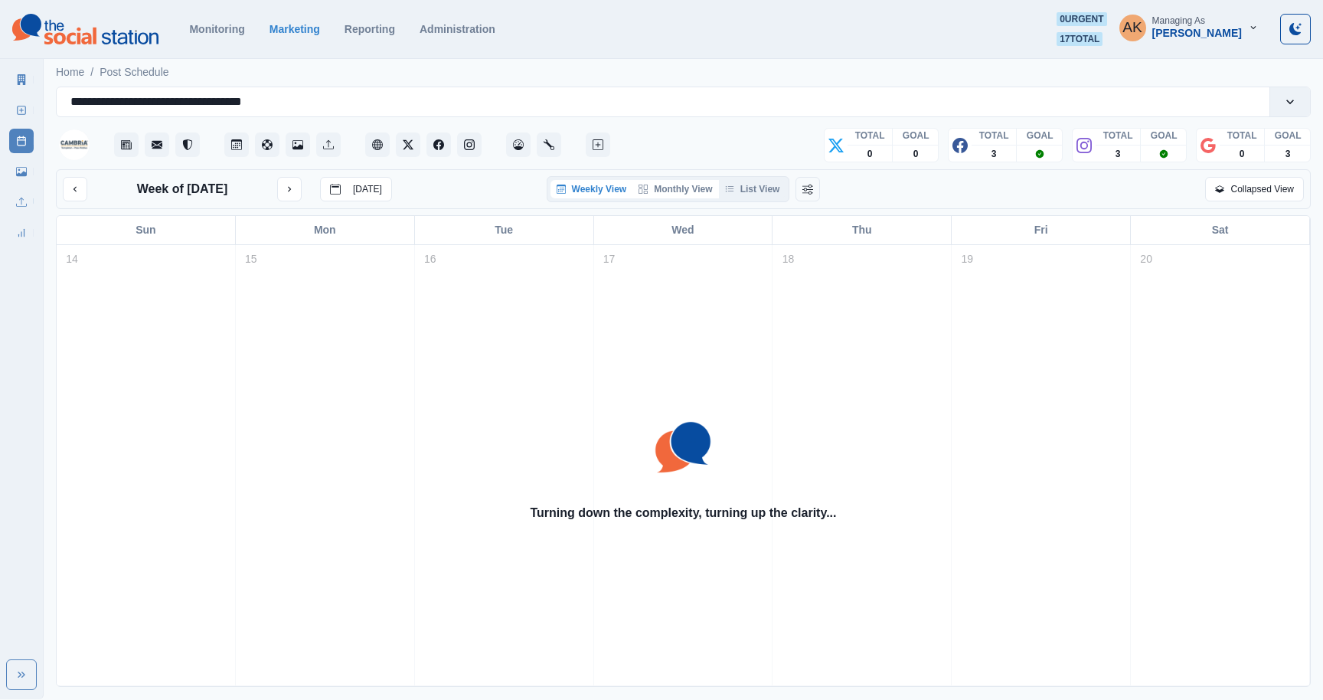
click at [672, 194] on button "Monthly View" at bounding box center [676, 189] width 86 height 18
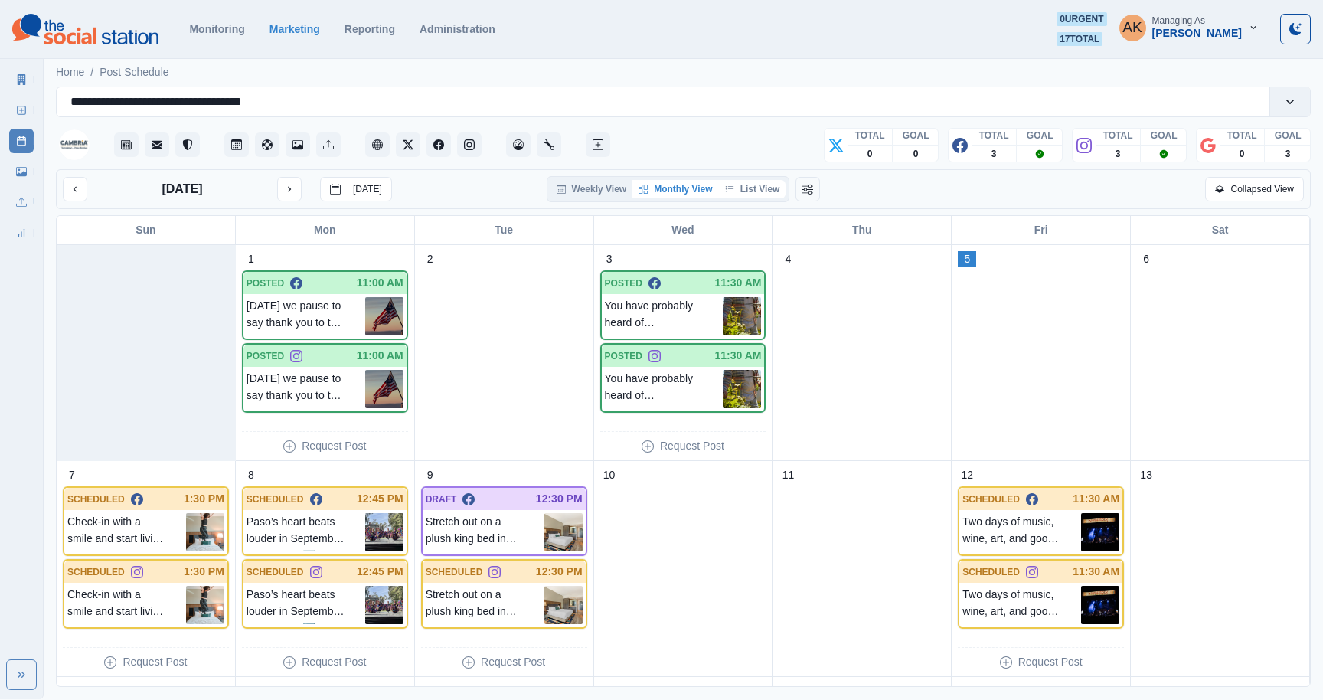
click at [746, 198] on button "List View" at bounding box center [752, 189] width 67 height 18
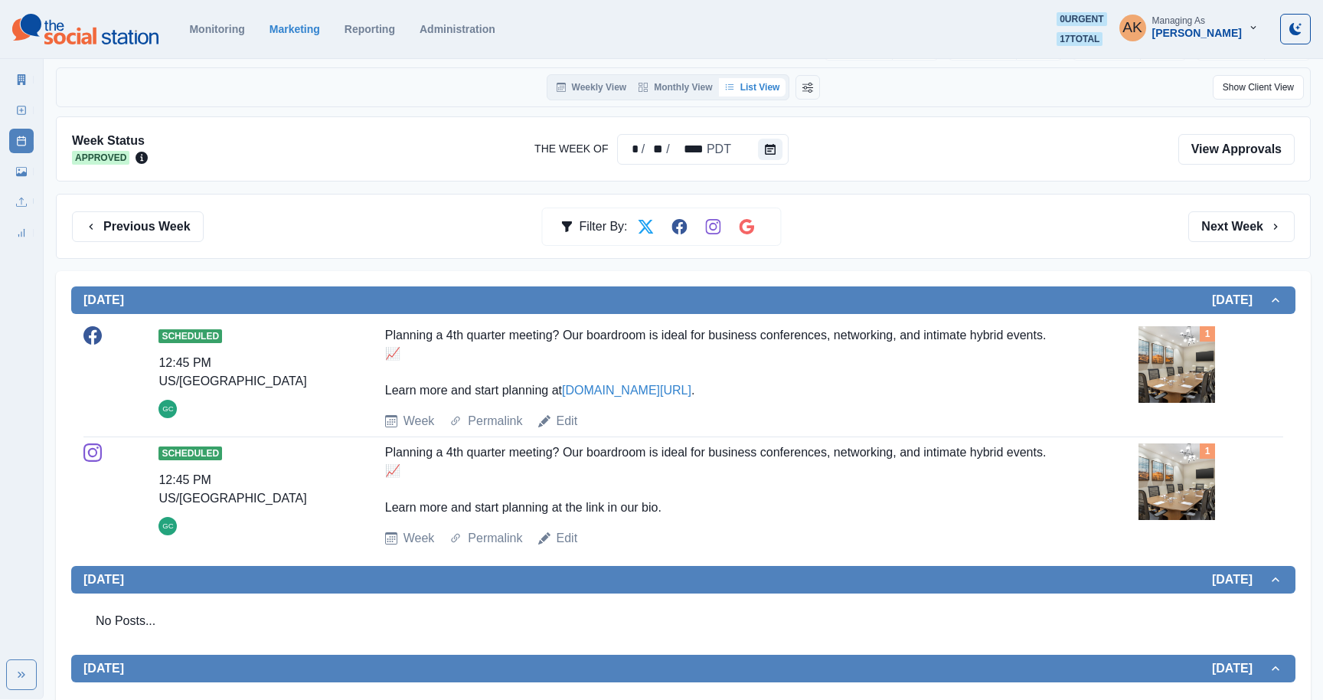
scroll to position [98, 0]
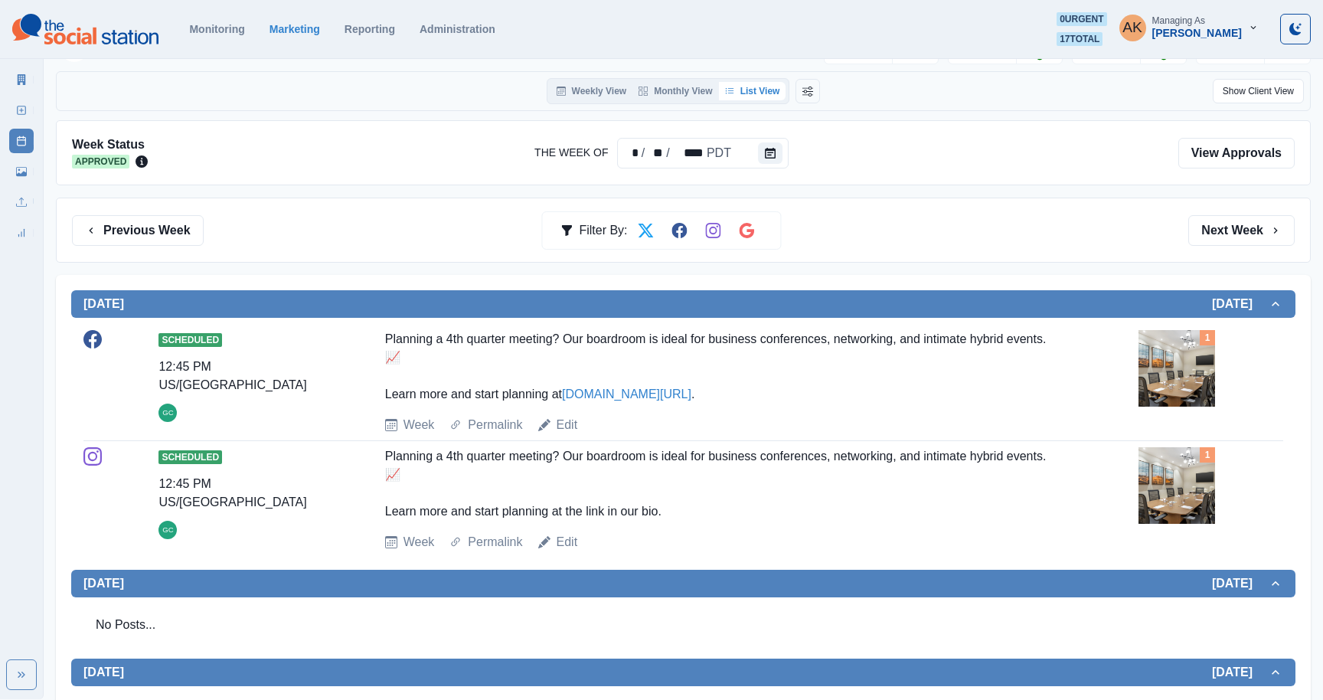
click at [751, 420] on div "Week Permalink Edit" at bounding box center [759, 425] width 748 height 18
click at [750, 420] on div "Week Permalink Edit" at bounding box center [759, 425] width 748 height 18
click at [301, 28] on link "Marketing" at bounding box center [295, 29] width 51 height 12
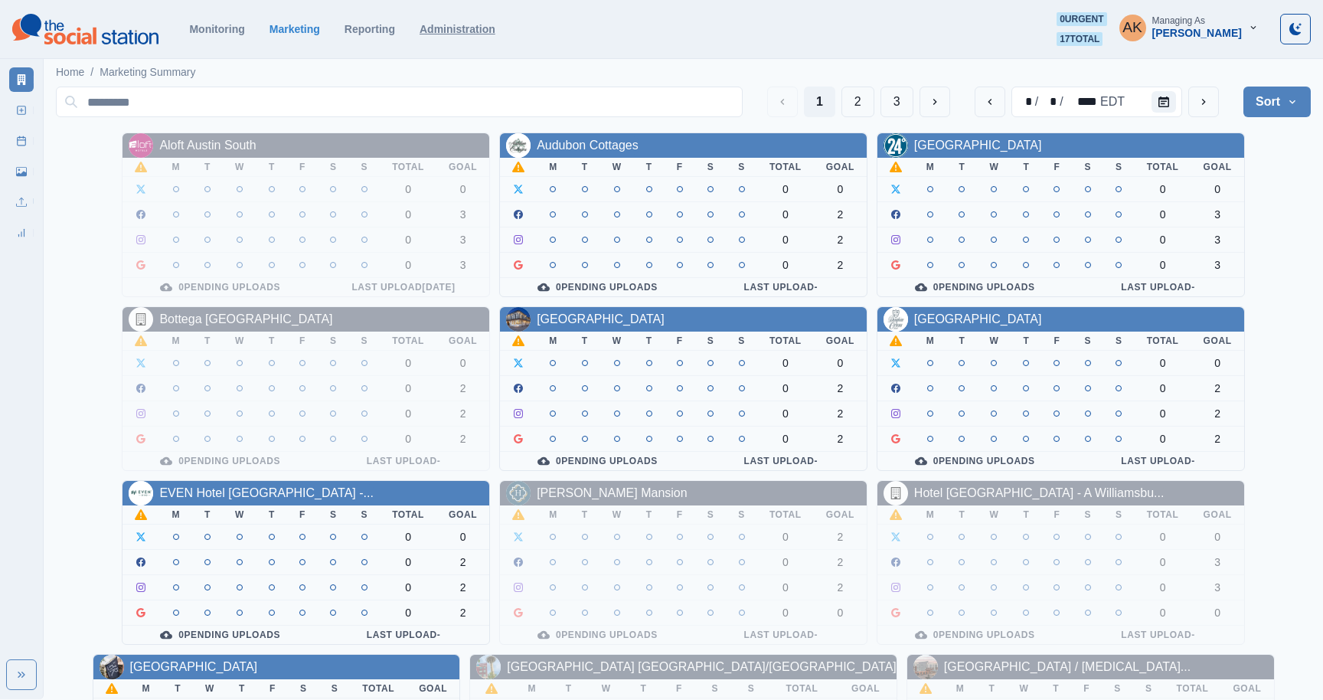
click at [460, 33] on link "Administration" at bounding box center [458, 29] width 76 height 12
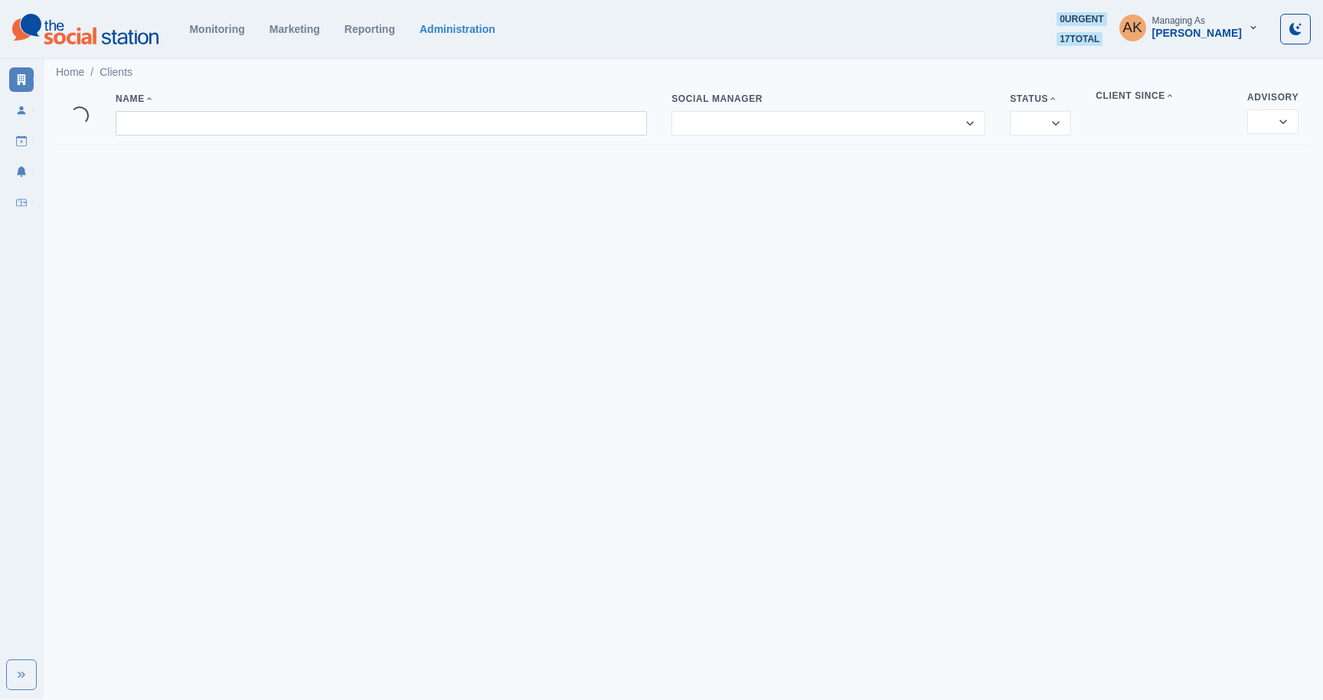
click at [263, 128] on input at bounding box center [382, 123] width 532 height 25
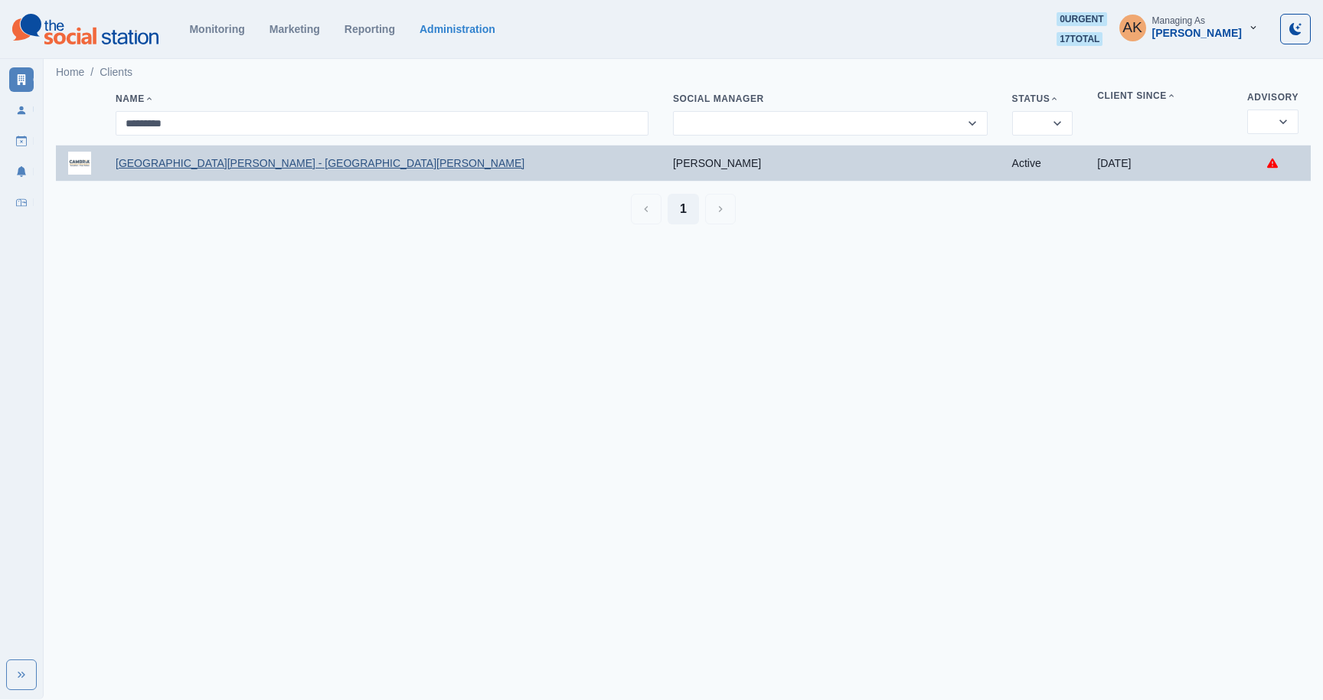
type input "*********"
click at [197, 168] on link "Cambria Hotel Templeton - Paso Robles" at bounding box center [320, 163] width 409 height 12
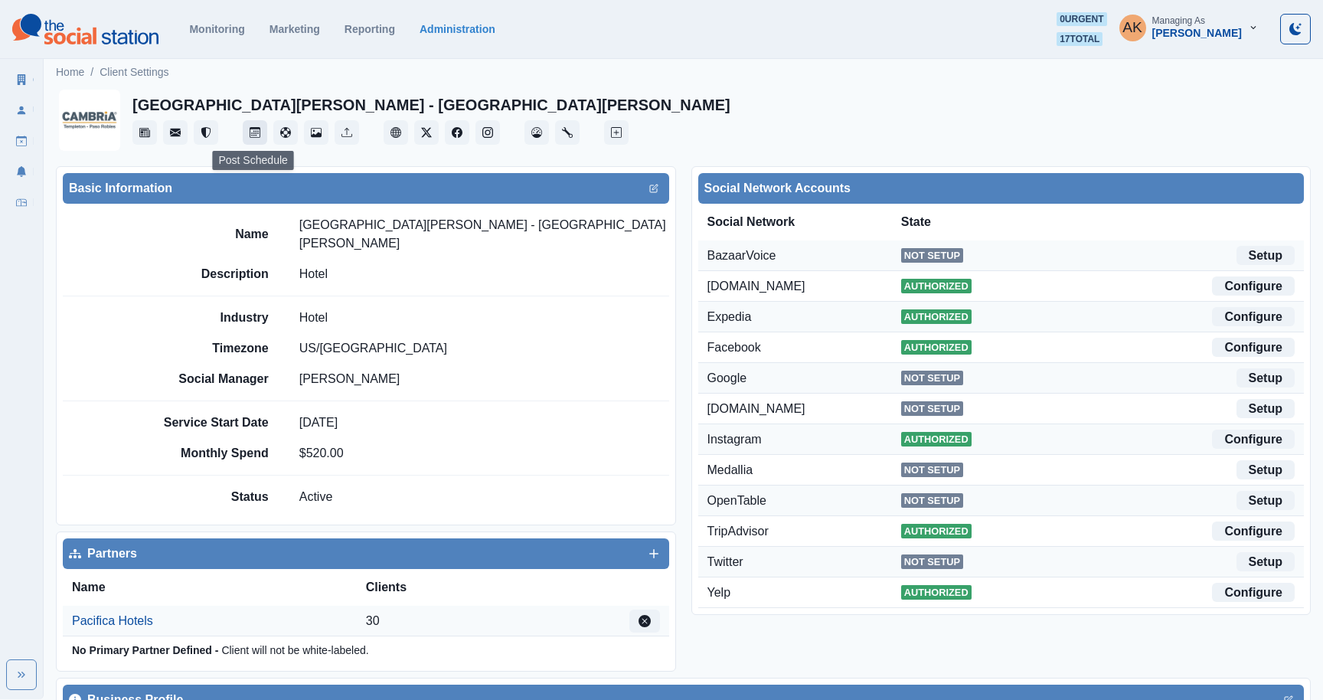
click at [257, 127] on icon "Post Schedule" at bounding box center [255, 132] width 11 height 11
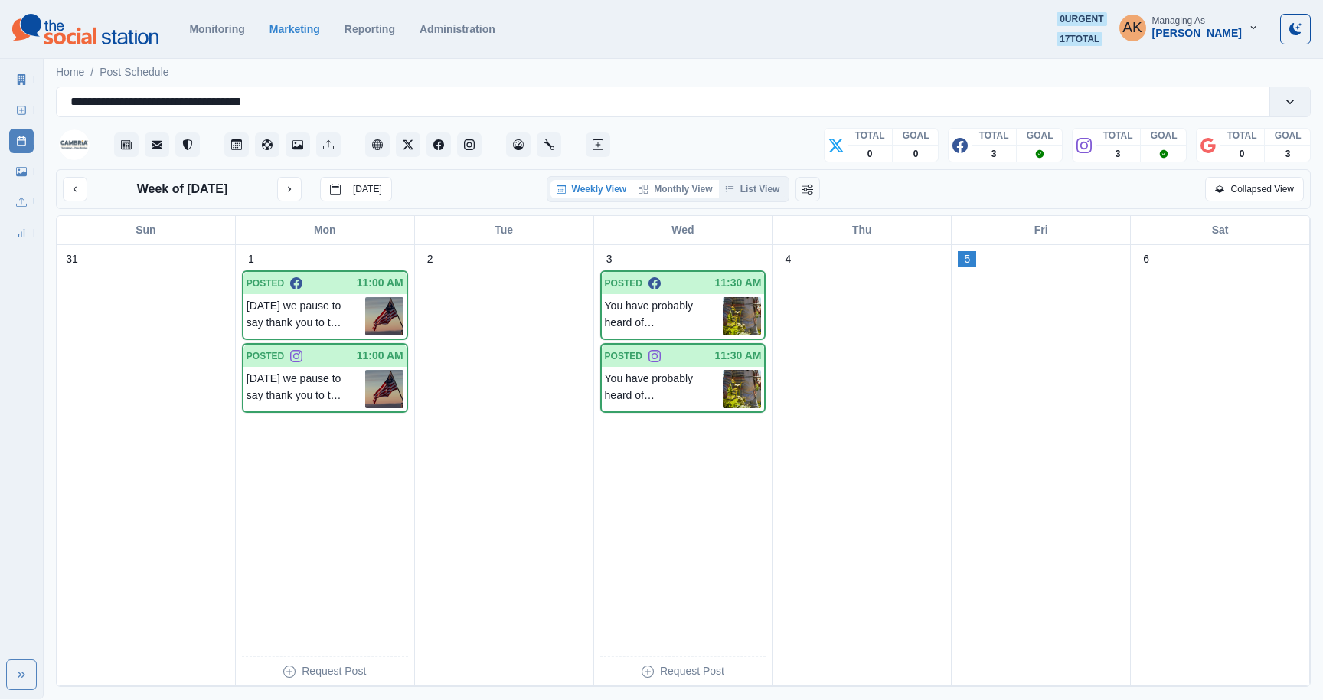
click at [696, 186] on button "Monthly View" at bounding box center [676, 189] width 86 height 18
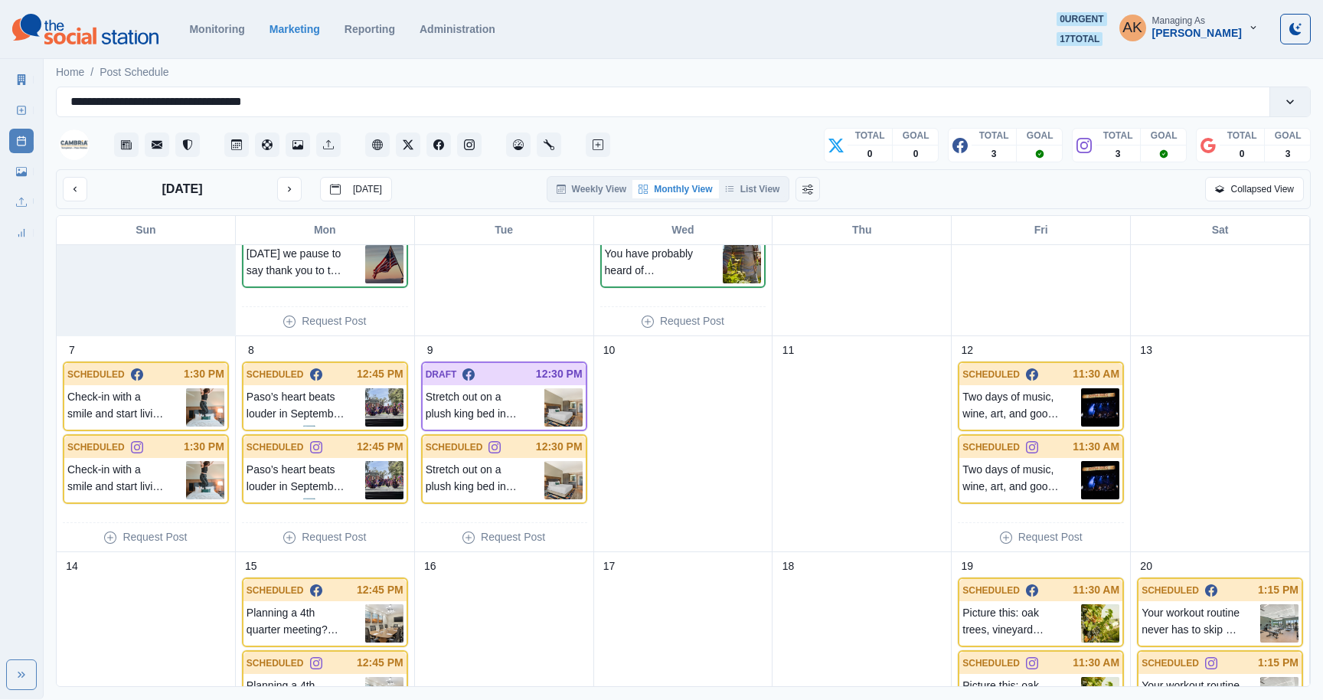
scroll to position [168, 0]
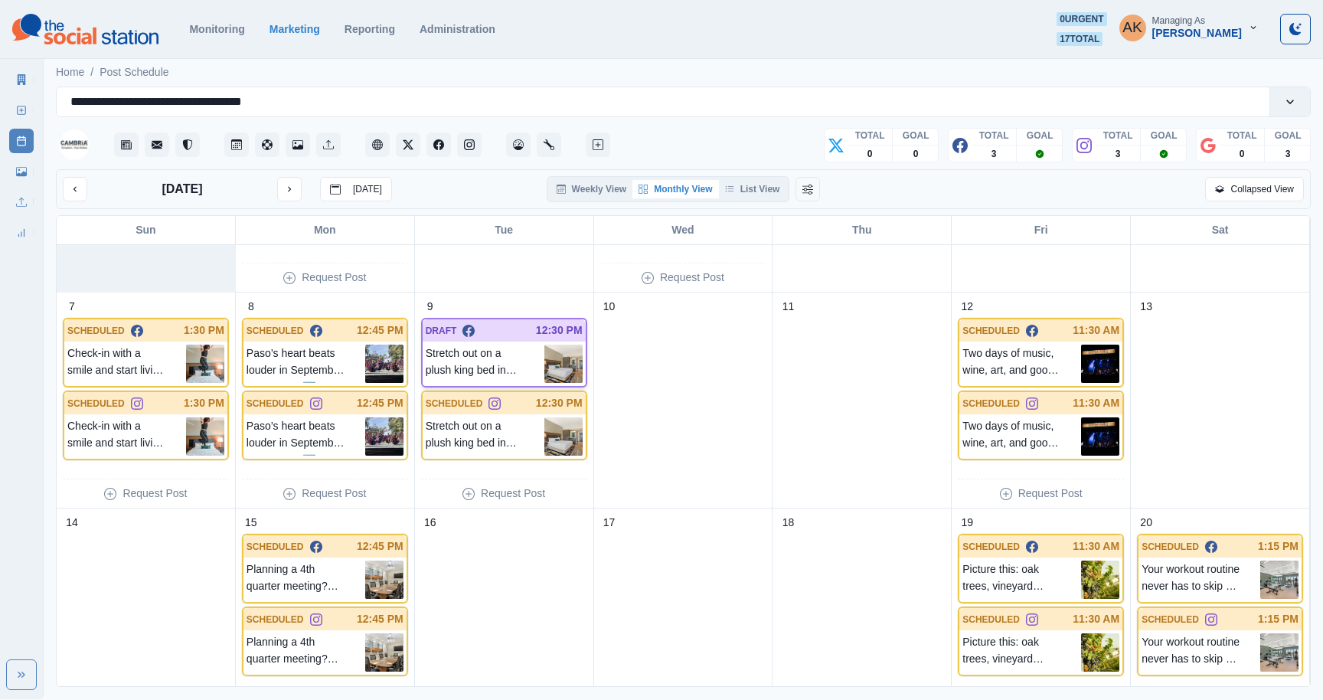
click at [516, 352] on p "Stretch out on a plush king bed in your cozy guest room, perfect for solo trave…" at bounding box center [485, 364] width 119 height 38
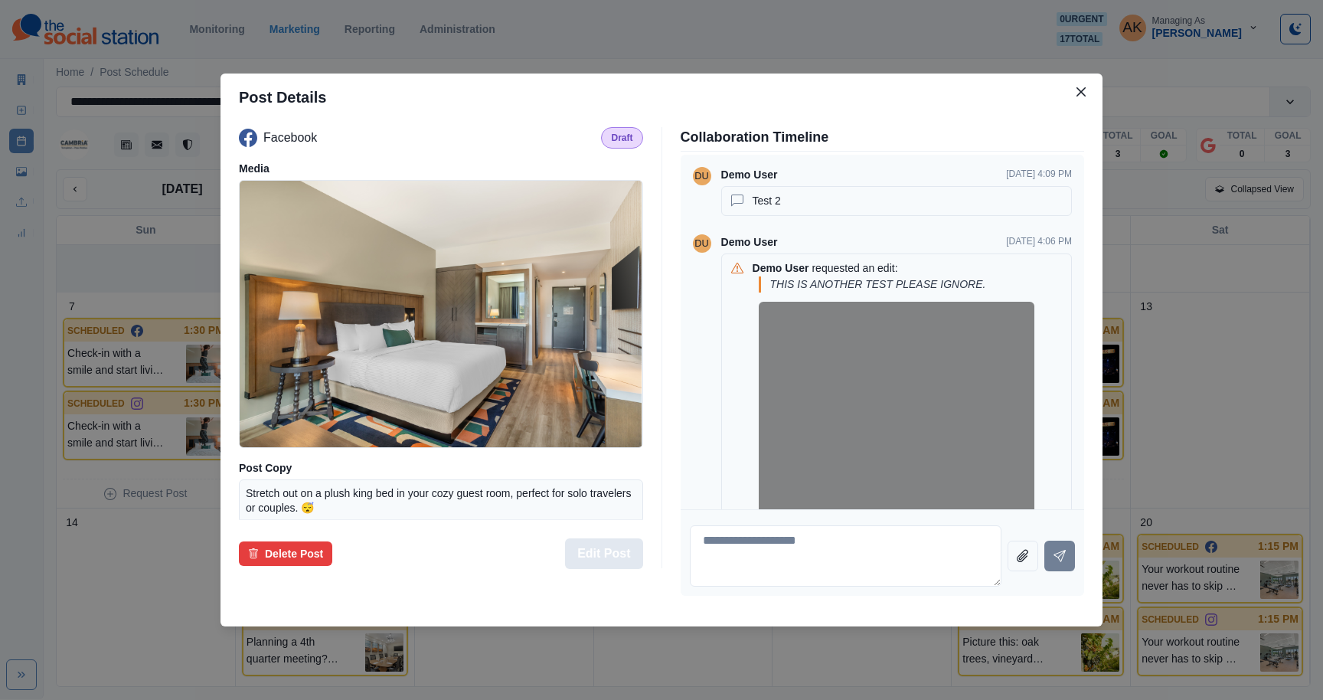
click at [625, 552] on button "Edit Post" at bounding box center [603, 553] width 77 height 31
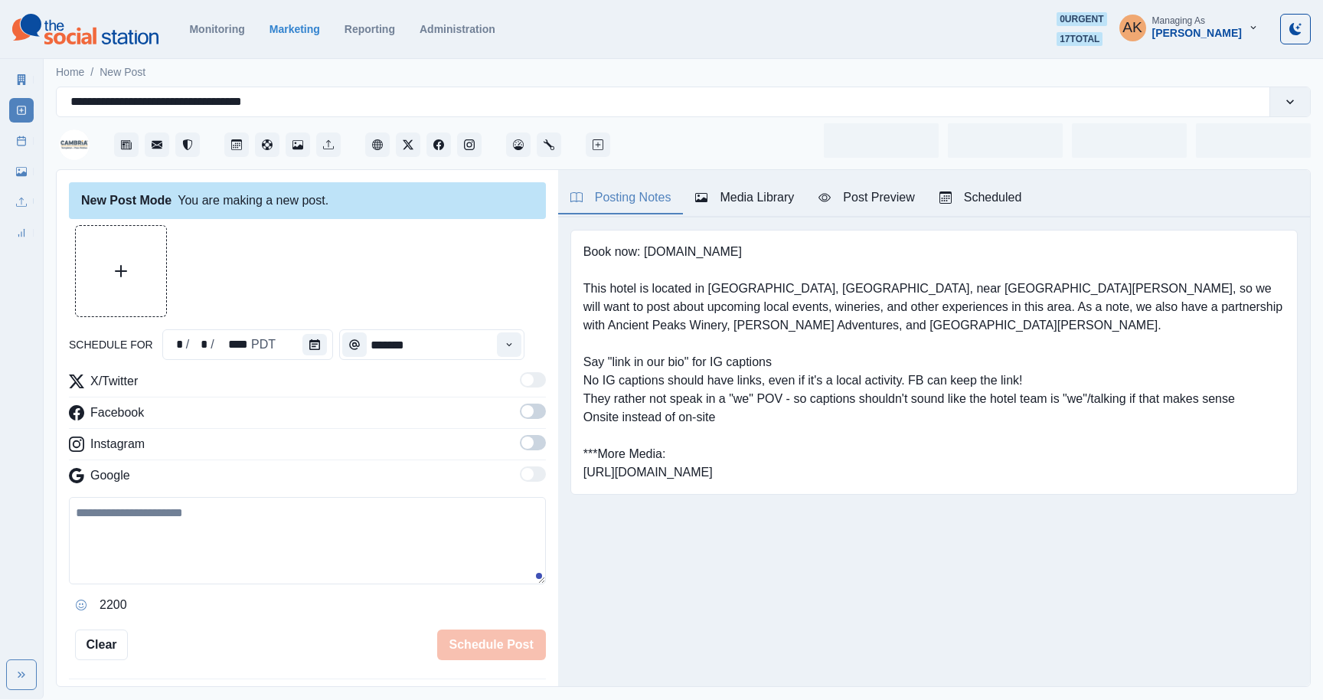
scroll to position [322, 0]
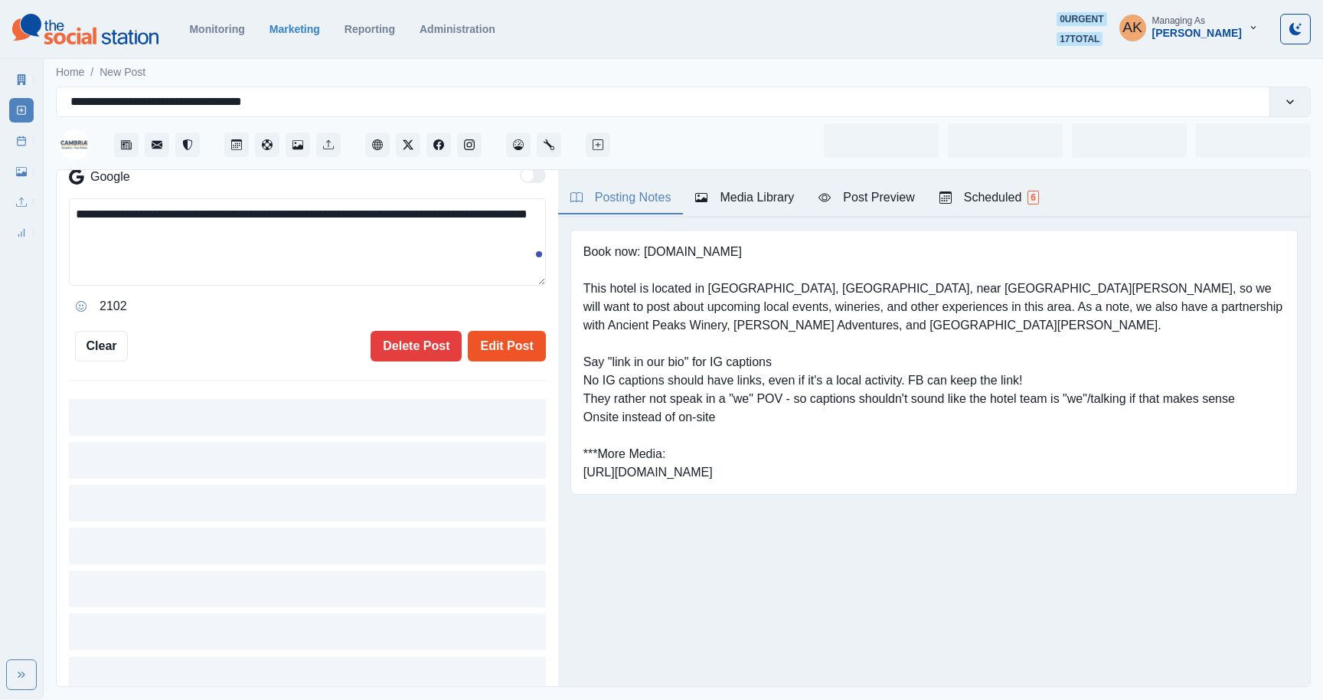
type input "********"
type textarea "**********"
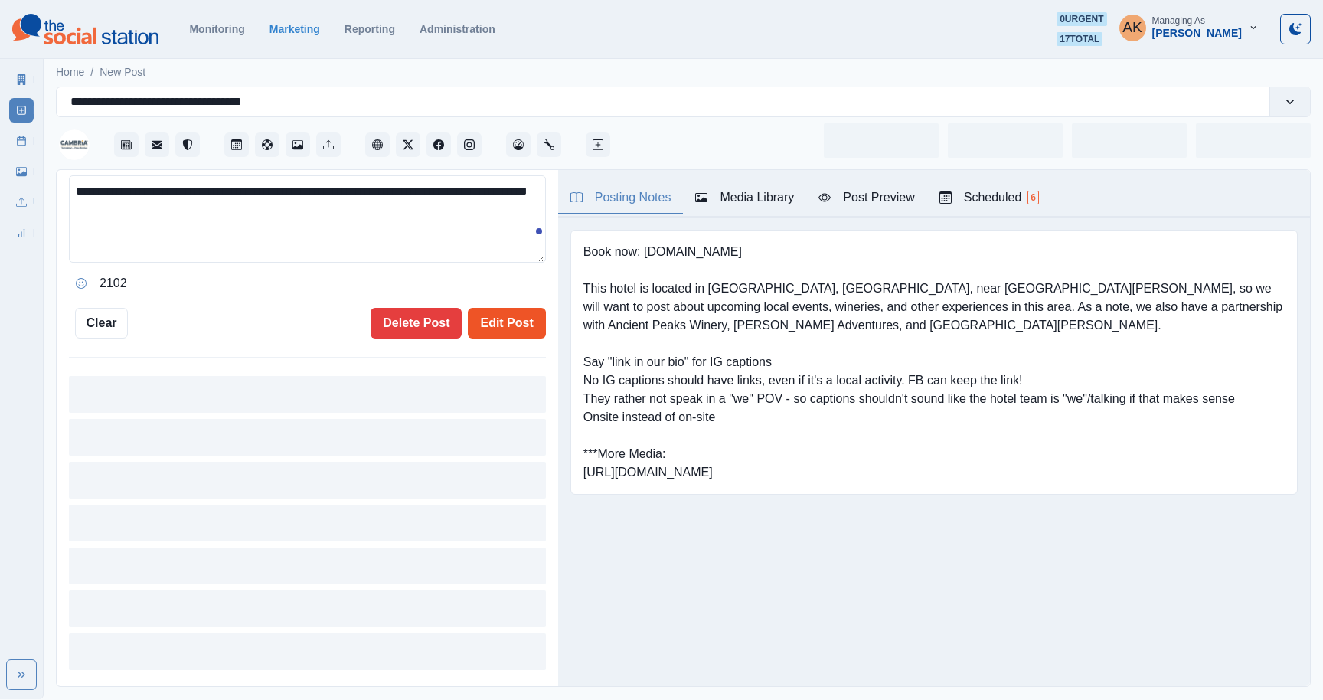
click at [490, 328] on button "Edit Post" at bounding box center [506, 323] width 77 height 31
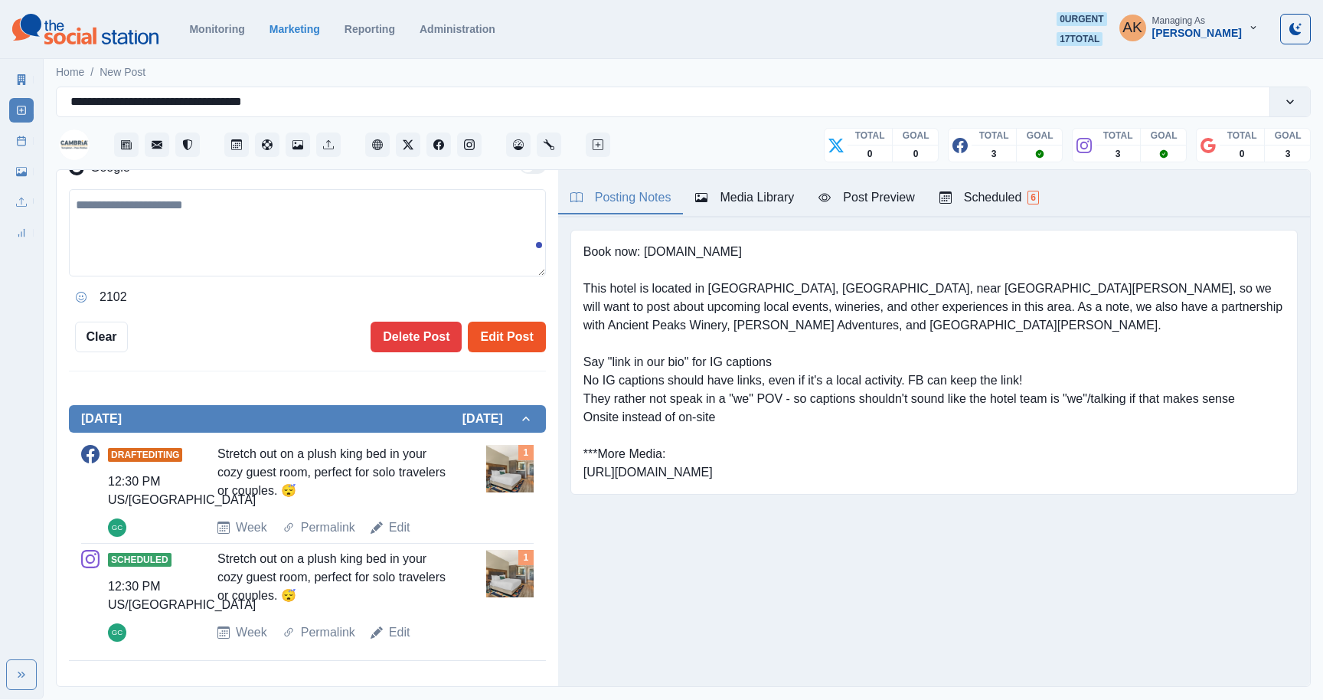
scroll to position [308, 0]
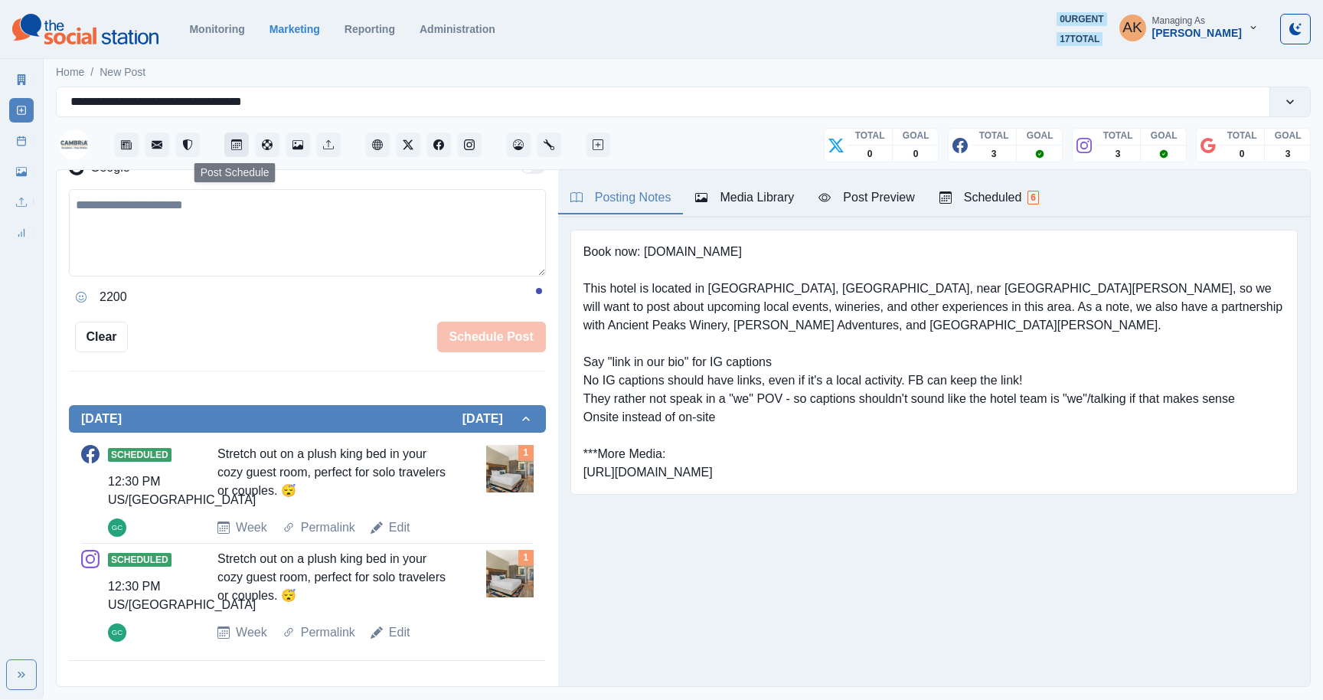
click at [240, 145] on icon "Post Schedule" at bounding box center [236, 144] width 11 height 11
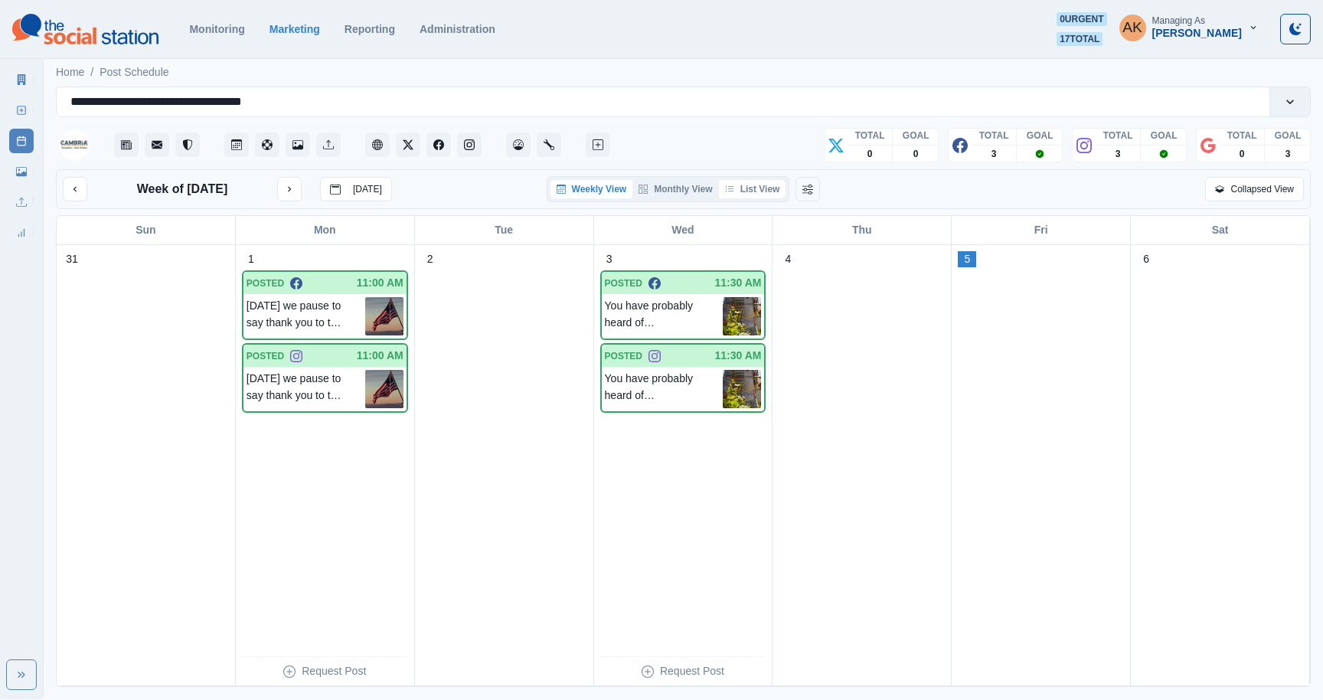
click at [749, 182] on button "List View" at bounding box center [752, 189] width 67 height 18
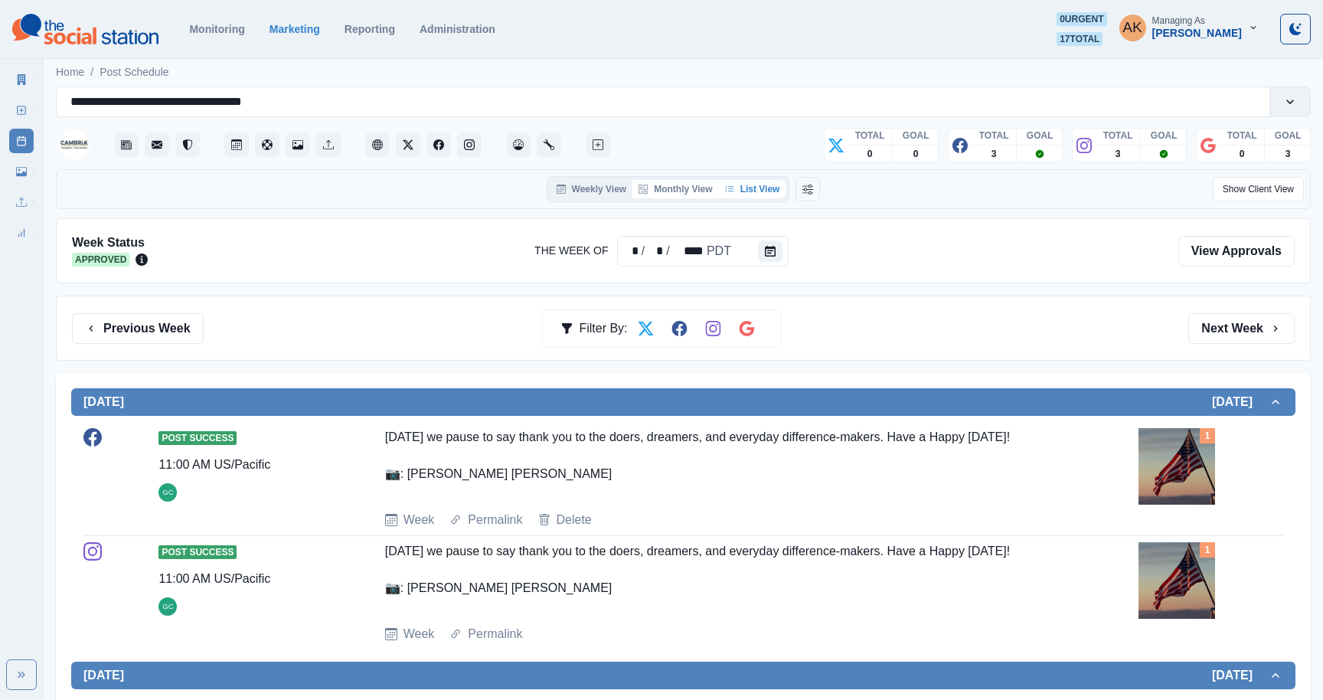
click at [685, 185] on button "Monthly View" at bounding box center [676, 189] width 86 height 18
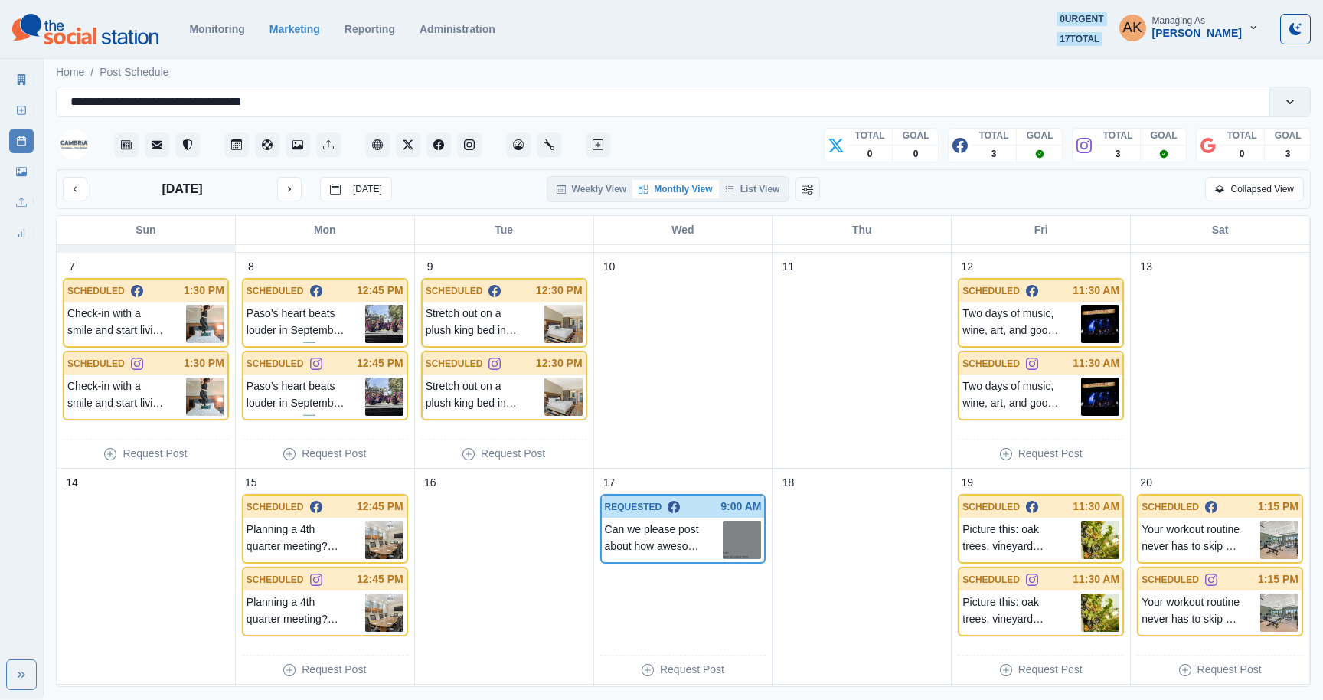
scroll to position [221, 0]
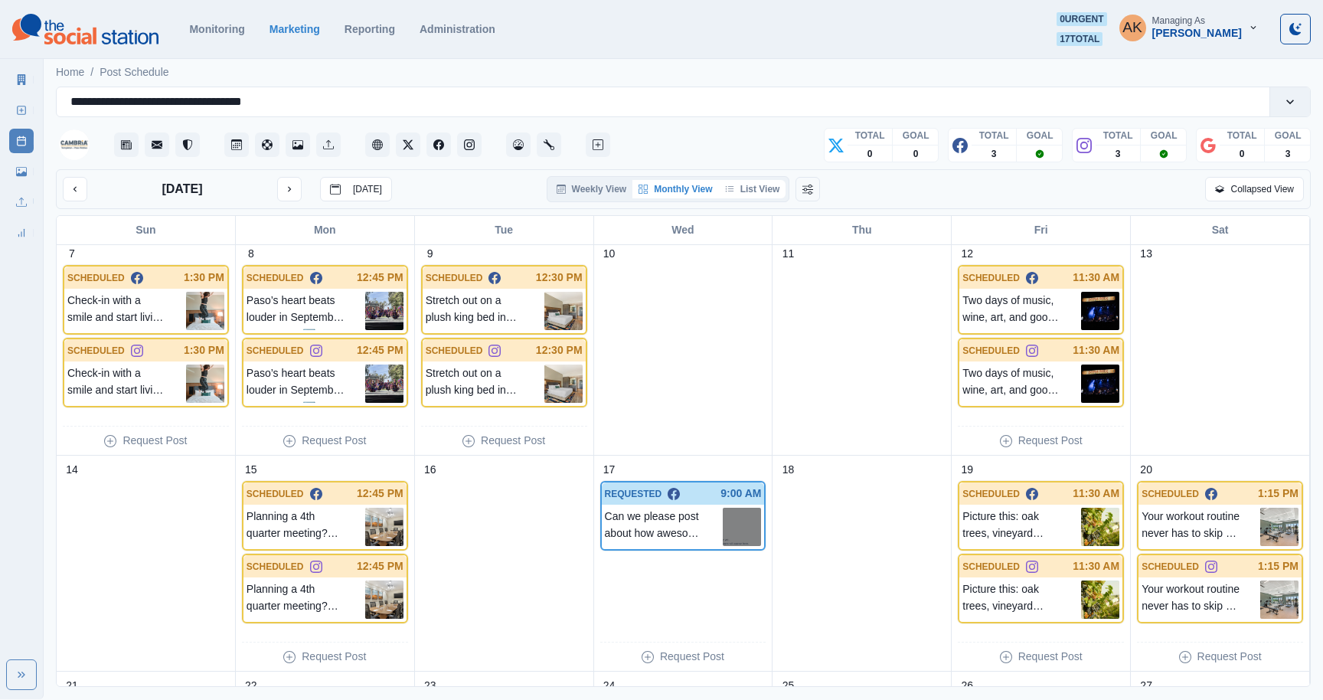
click at [771, 190] on button "List View" at bounding box center [752, 189] width 67 height 18
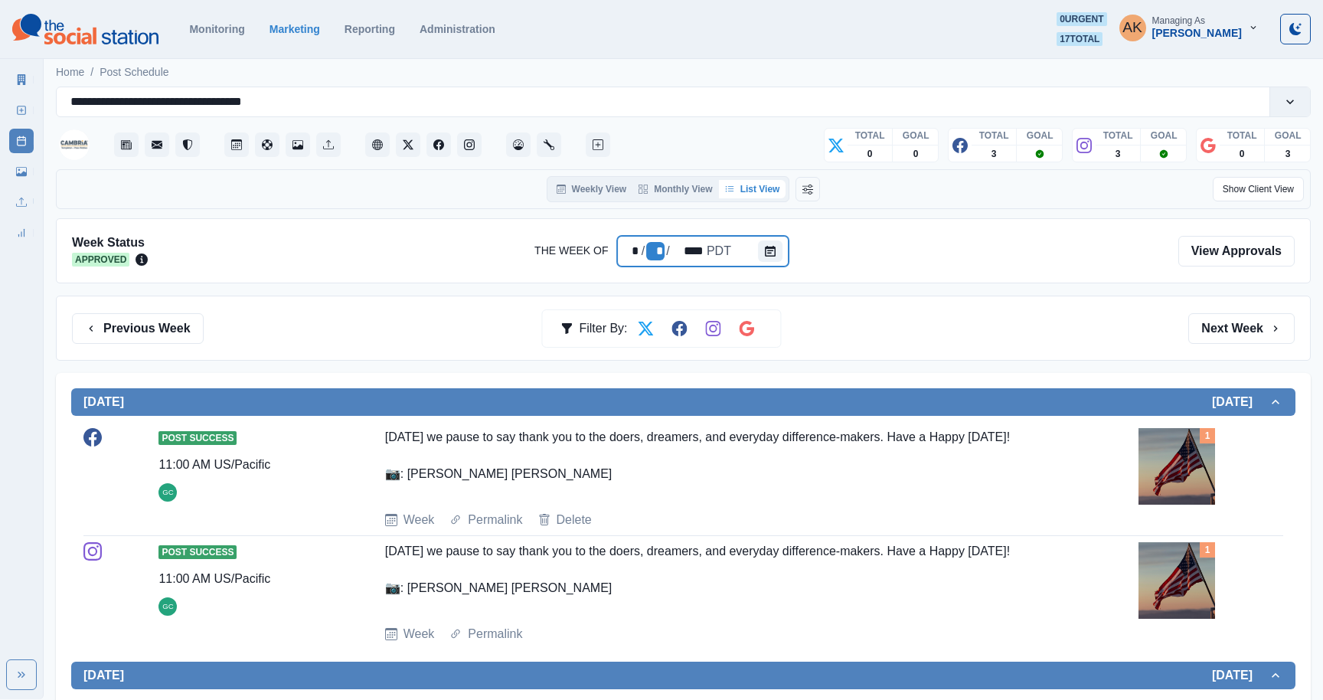
click at [666, 256] on div "/" at bounding box center [668, 251] width 6 height 18
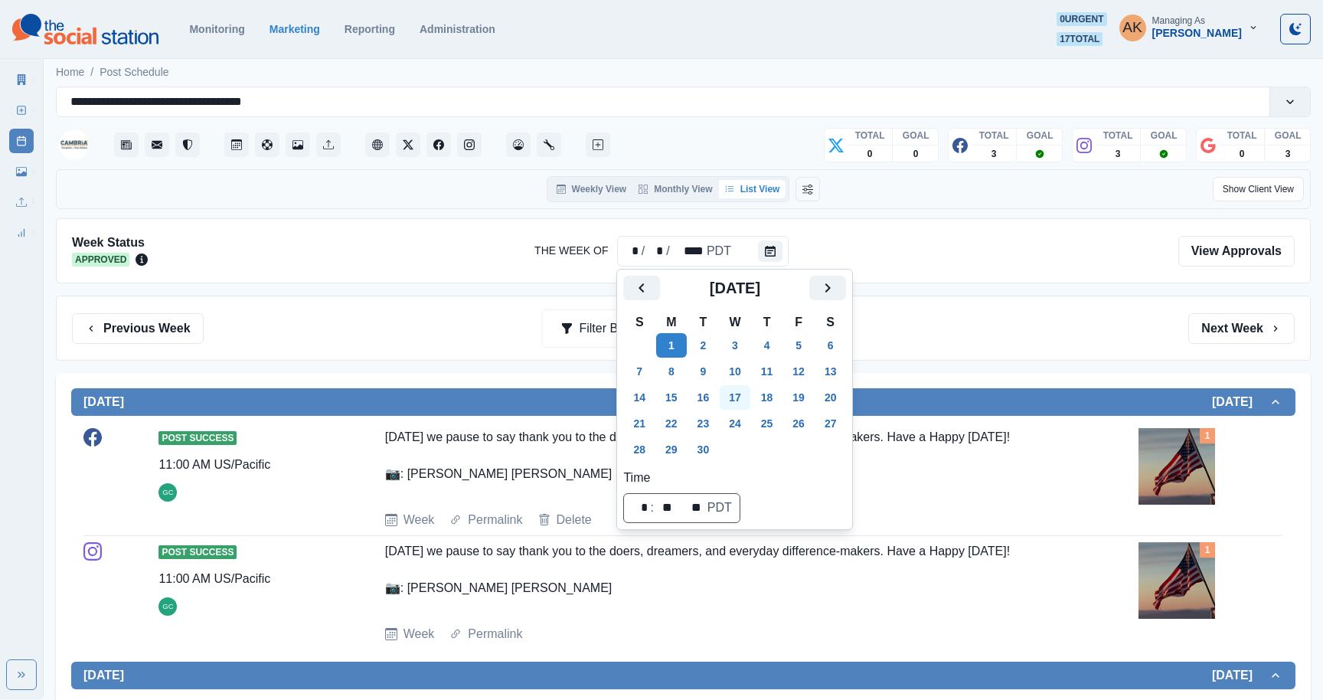
click at [748, 399] on button "17" at bounding box center [735, 397] width 31 height 25
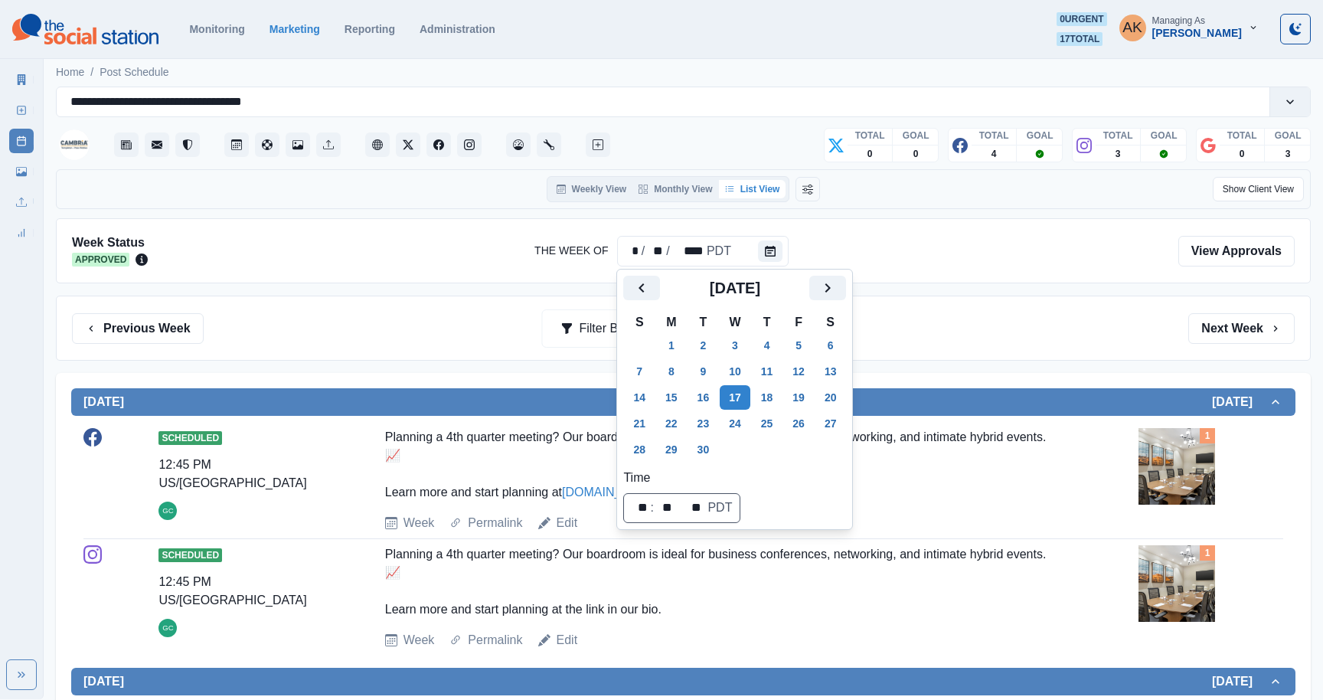
click at [407, 247] on div at bounding box center [663, 250] width 1006 height 33
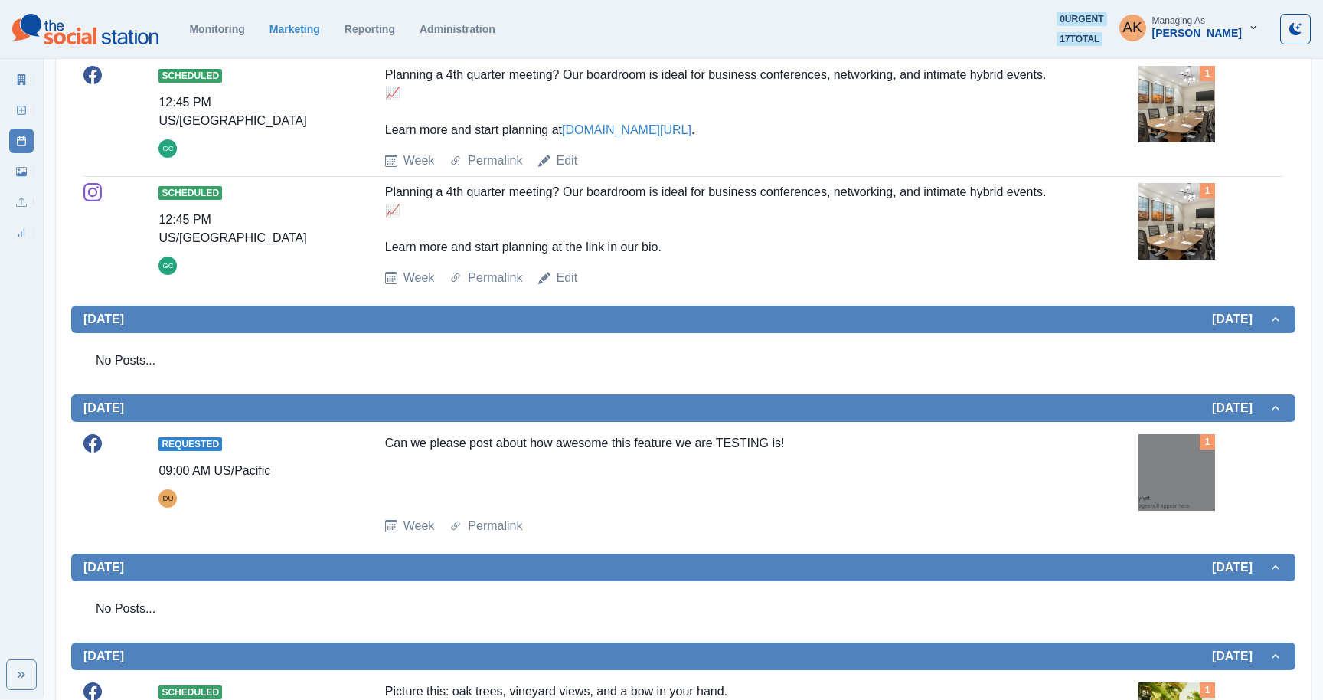
scroll to position [363, 0]
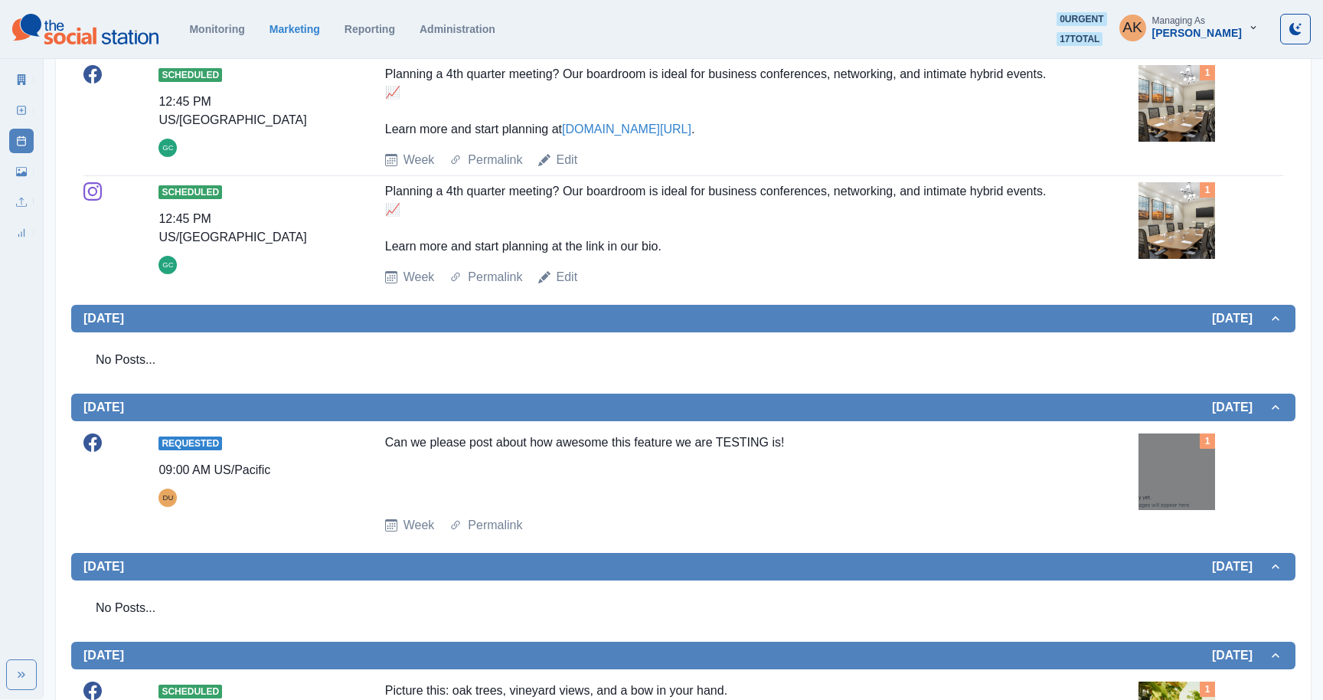
click at [419, 475] on div "Can we please post about how awesome this feature we are TESTING is!" at bounding box center [721, 469] width 672 height 70
click at [584, 528] on div "Week Permalink" at bounding box center [759, 525] width 748 height 18
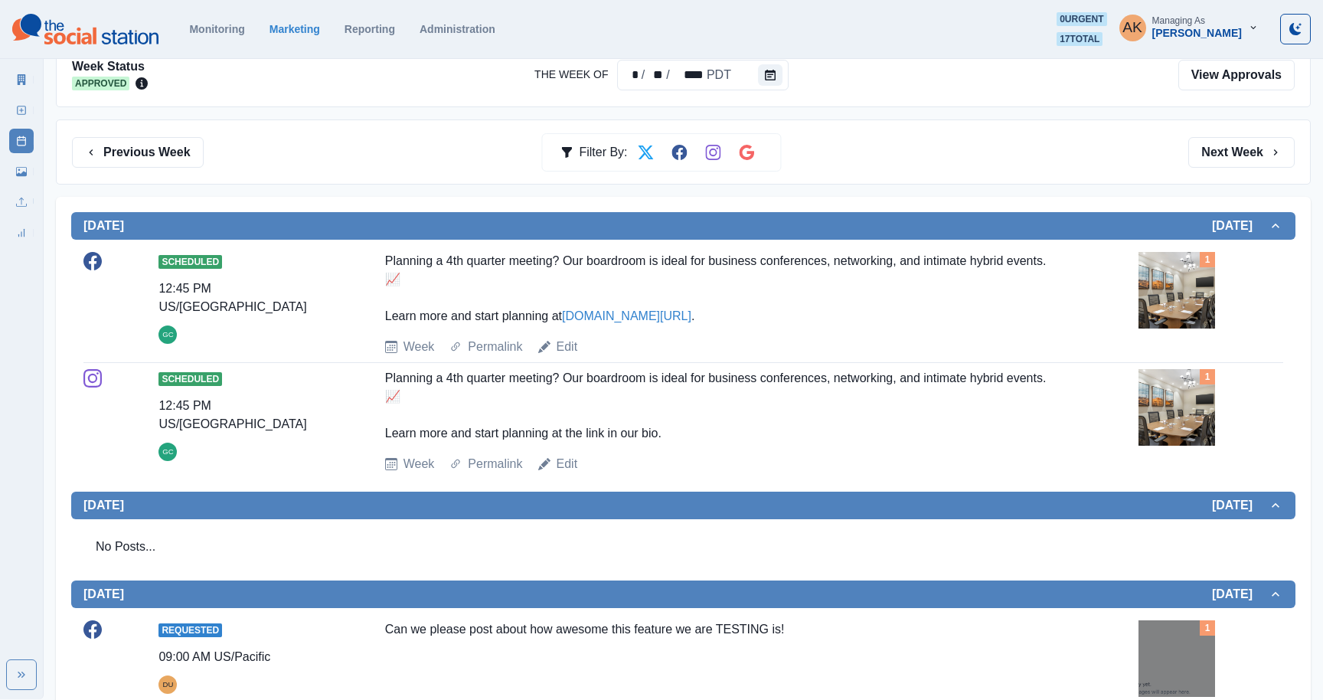
scroll to position [0, 0]
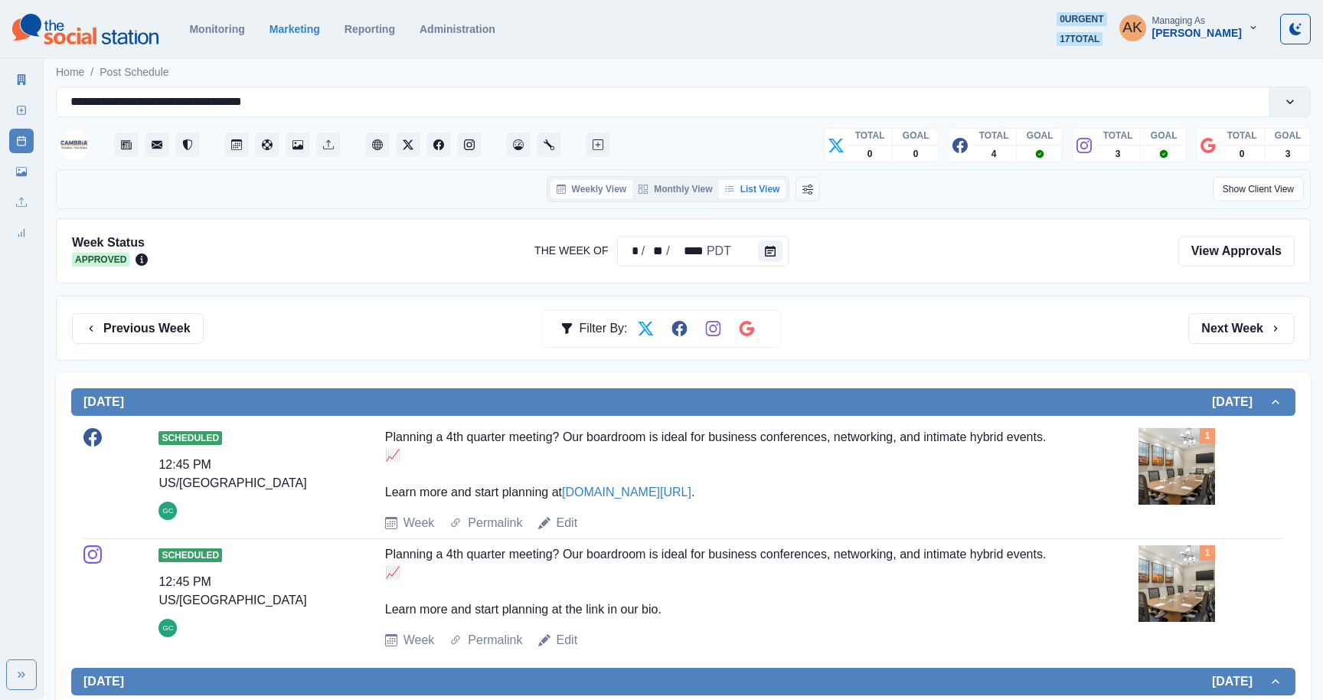
click at [605, 181] on button "Weekly View" at bounding box center [592, 189] width 83 height 18
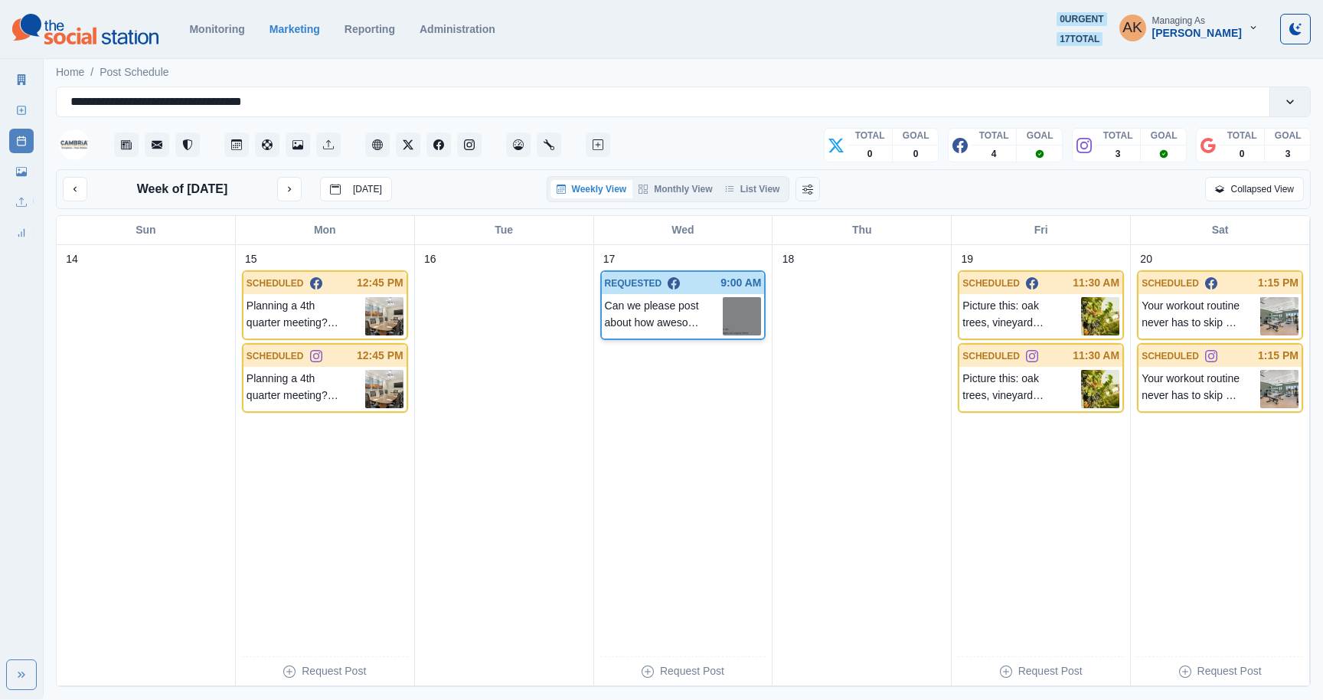
click at [669, 296] on div "Can we please post about how awesome this feature we are TESTING is!" at bounding box center [683, 316] width 163 height 44
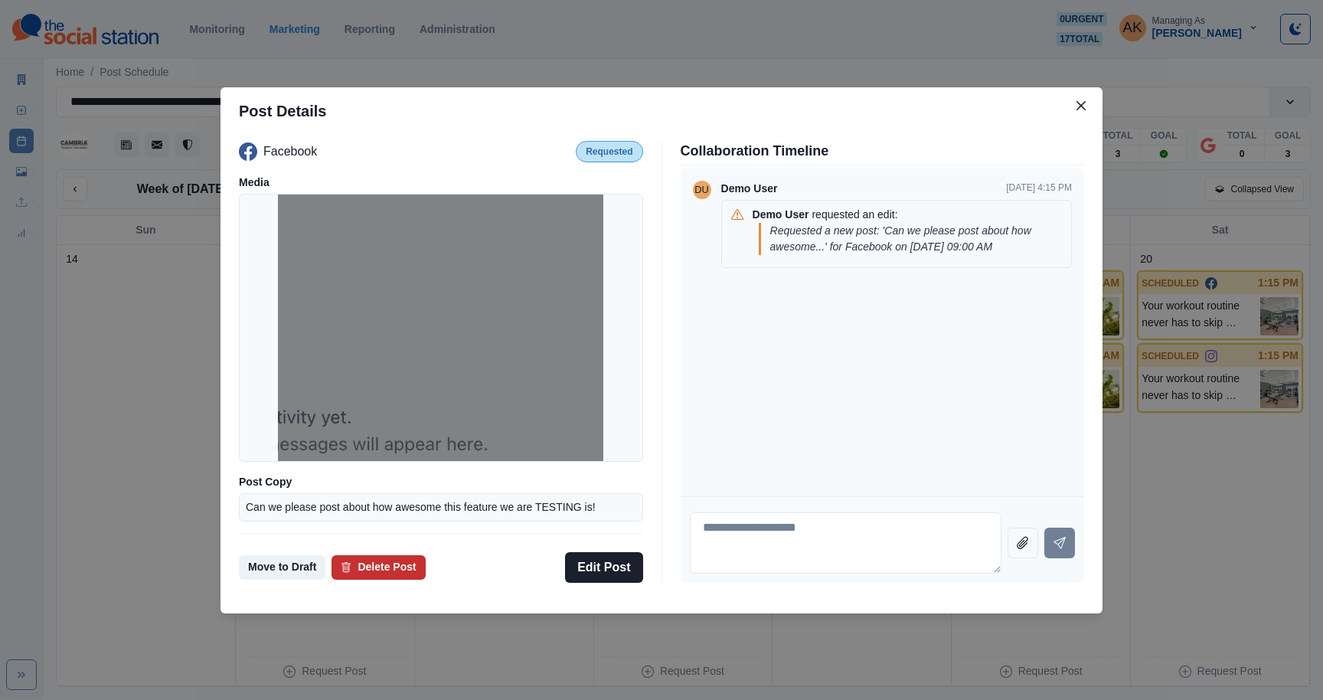
click at [368, 565] on button "Delete Post" at bounding box center [378, 567] width 93 height 25
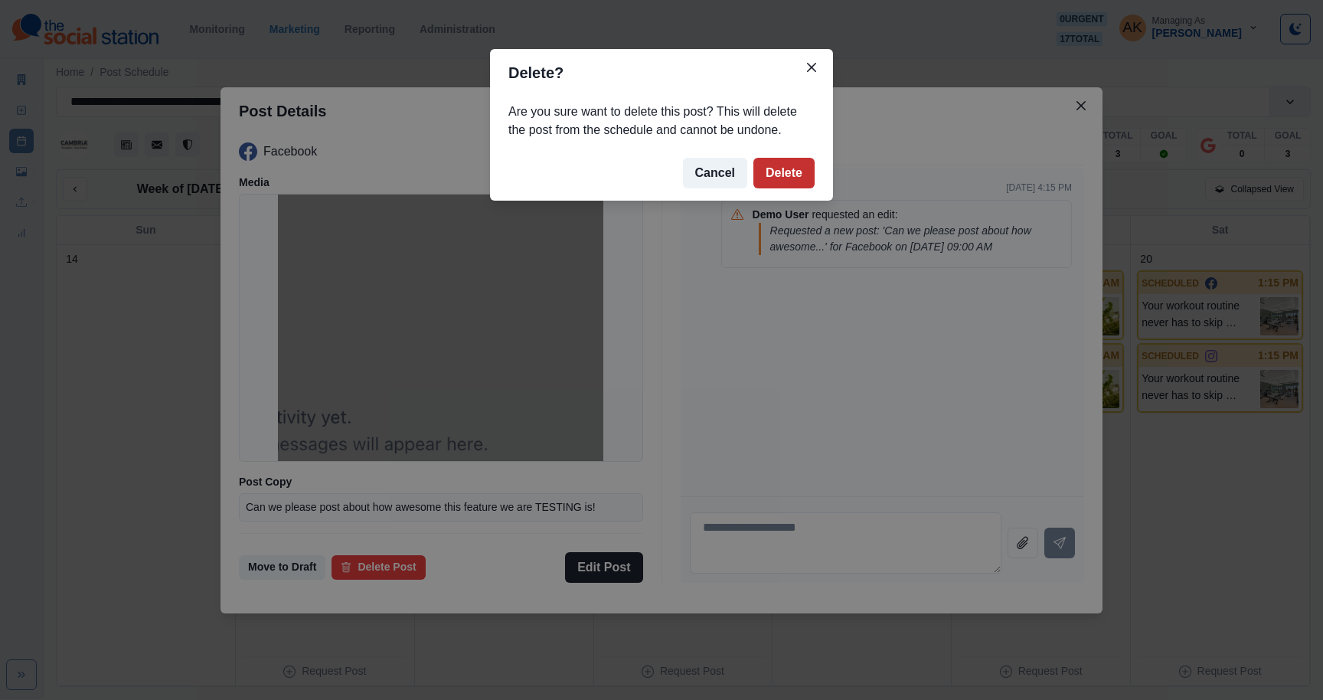
click at [797, 172] on button "Delete" at bounding box center [784, 173] width 61 height 31
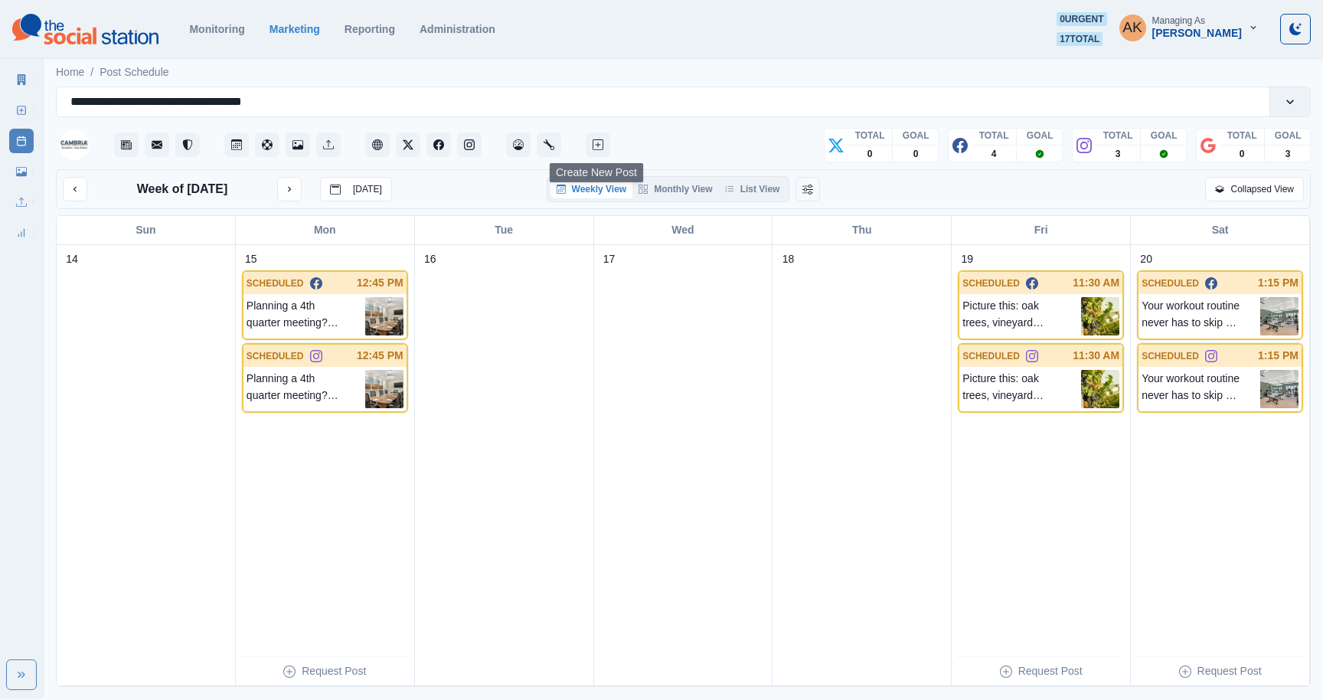
click at [610, 140] on div at bounding box center [335, 144] width 558 height 37
click at [602, 140] on icon "Create New Post" at bounding box center [598, 144] width 11 height 11
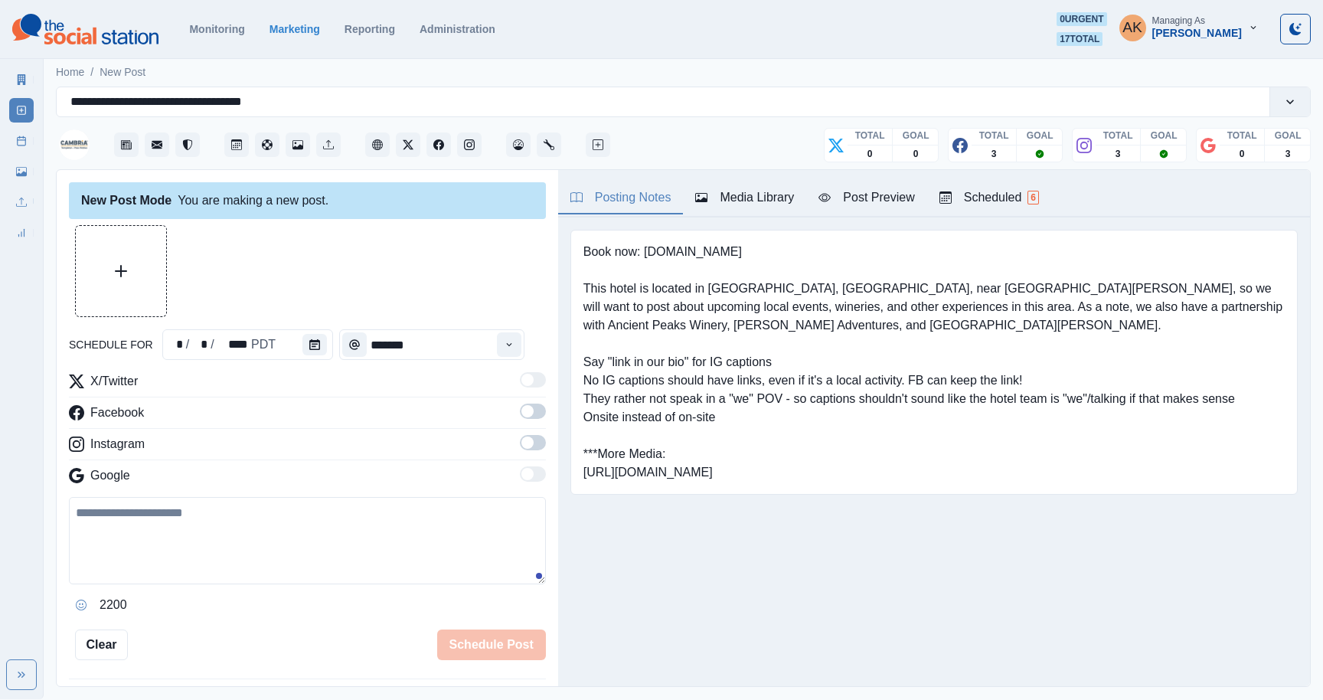
click at [729, 196] on div "Media Library" at bounding box center [744, 197] width 99 height 18
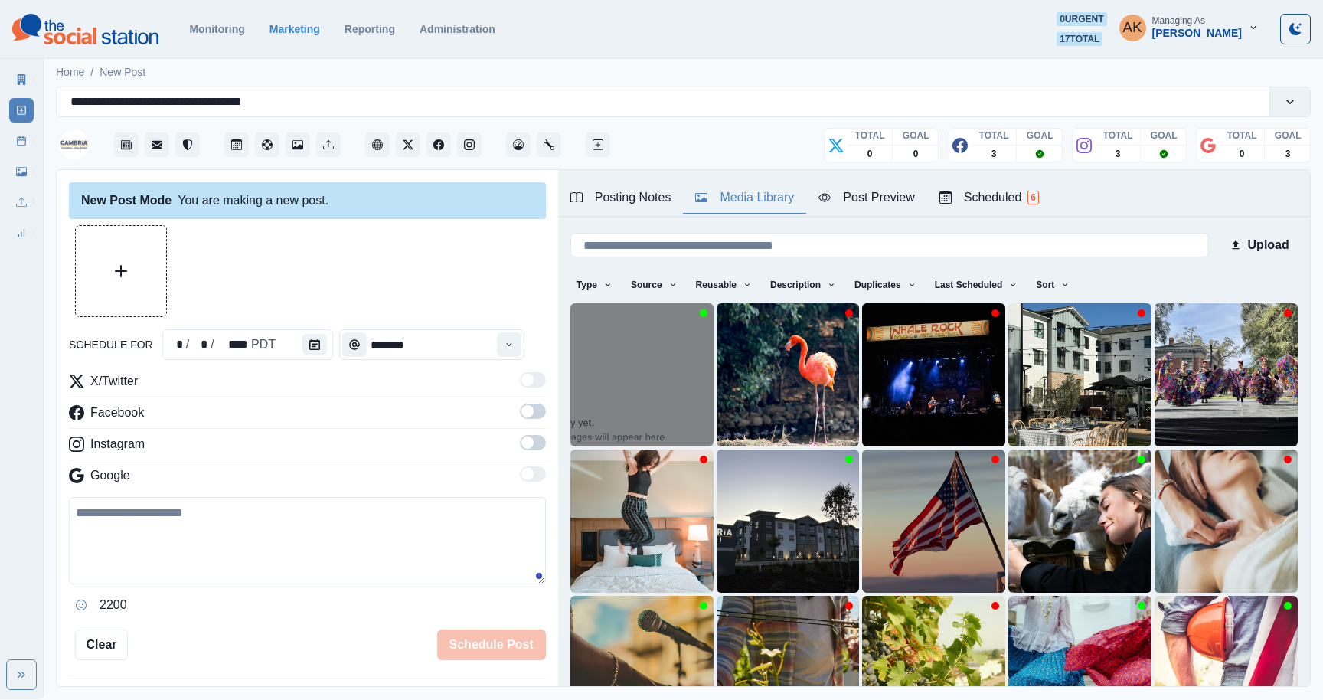
click at [649, 206] on div "Posting Notes" at bounding box center [621, 197] width 101 height 18
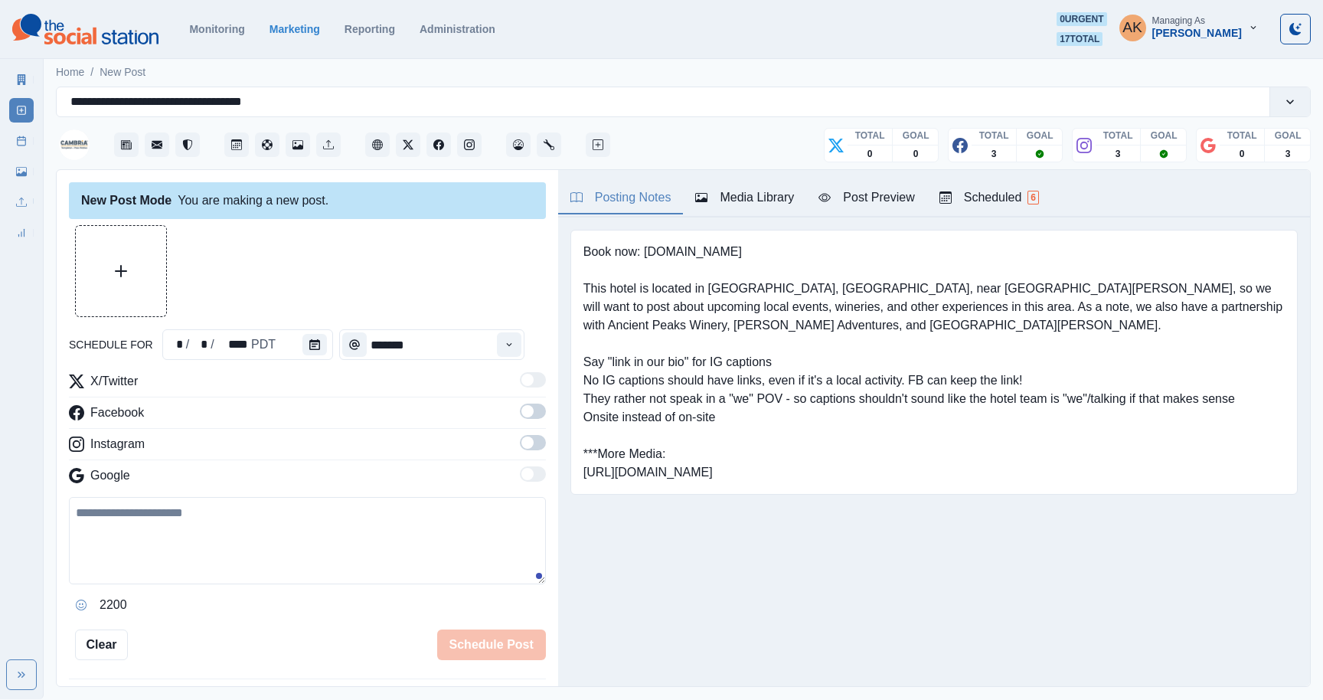
click at [744, 192] on div "Media Library" at bounding box center [744, 197] width 99 height 18
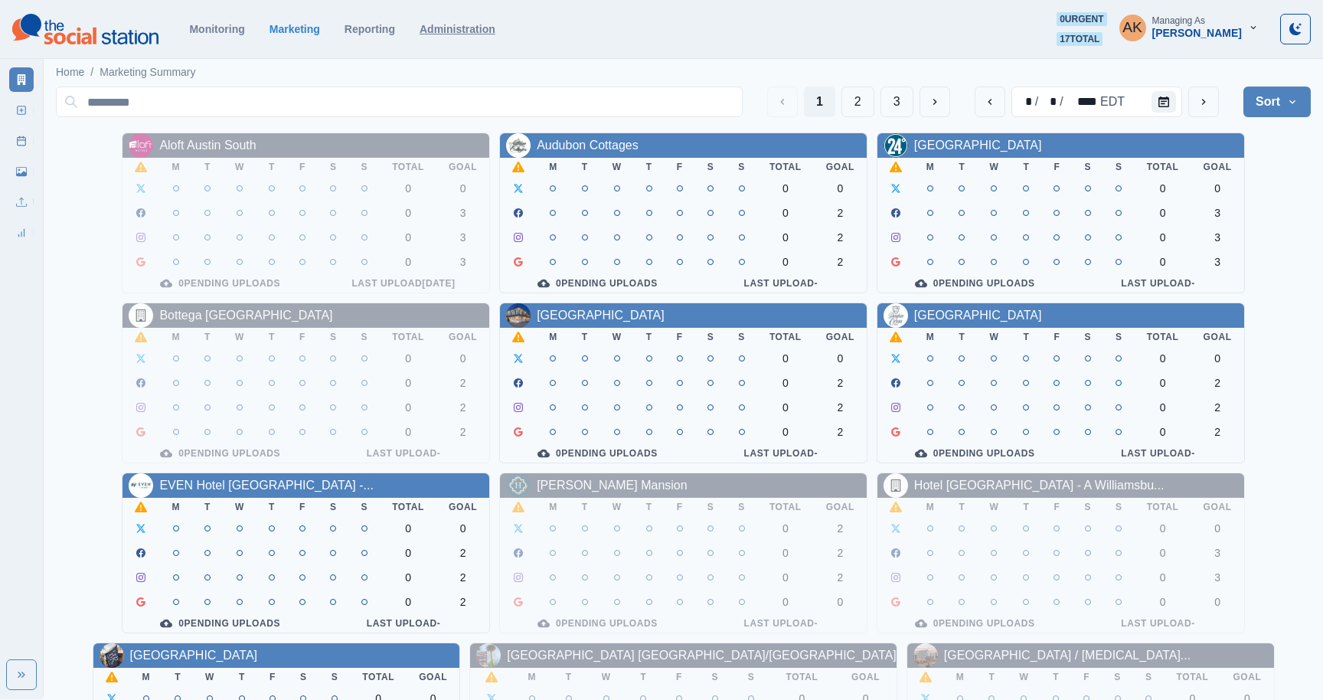
click at [450, 28] on link "Administration" at bounding box center [458, 29] width 76 height 12
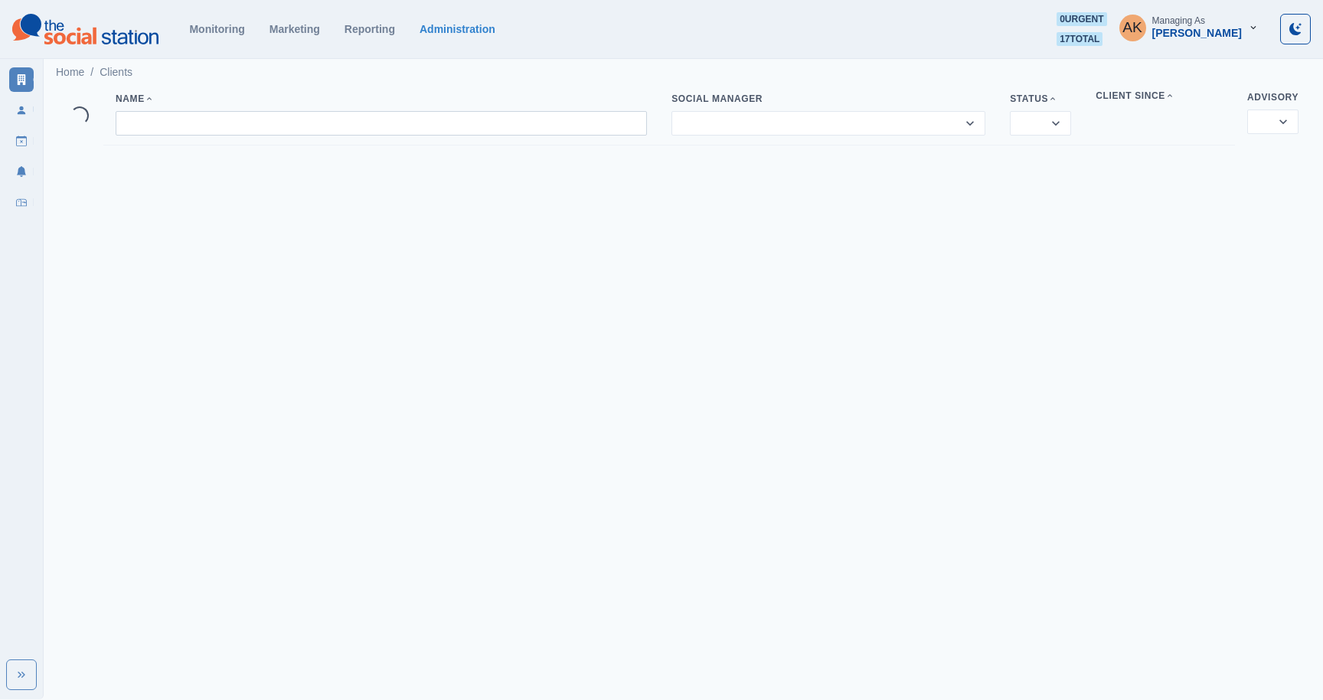
click at [299, 125] on input at bounding box center [382, 123] width 532 height 25
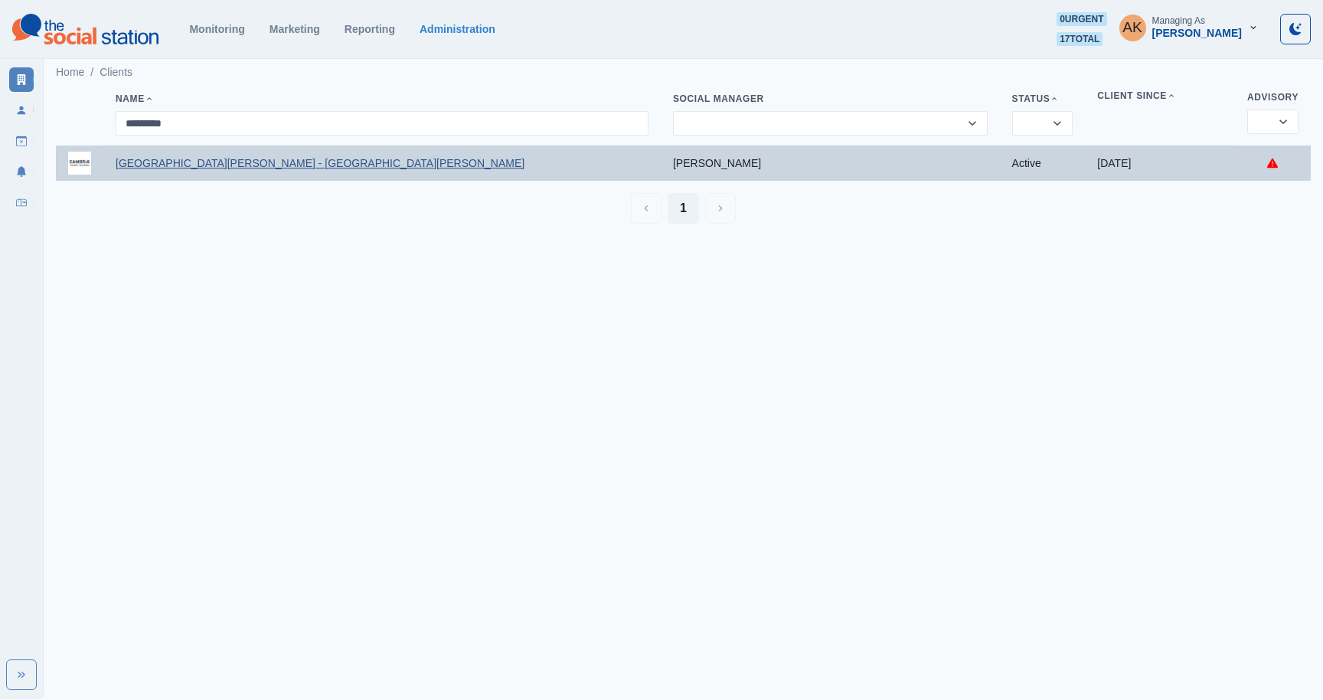
type input "*********"
click at [212, 165] on link "[GEOGRAPHIC_DATA][PERSON_NAME] - [GEOGRAPHIC_DATA][PERSON_NAME]" at bounding box center [320, 163] width 409 height 12
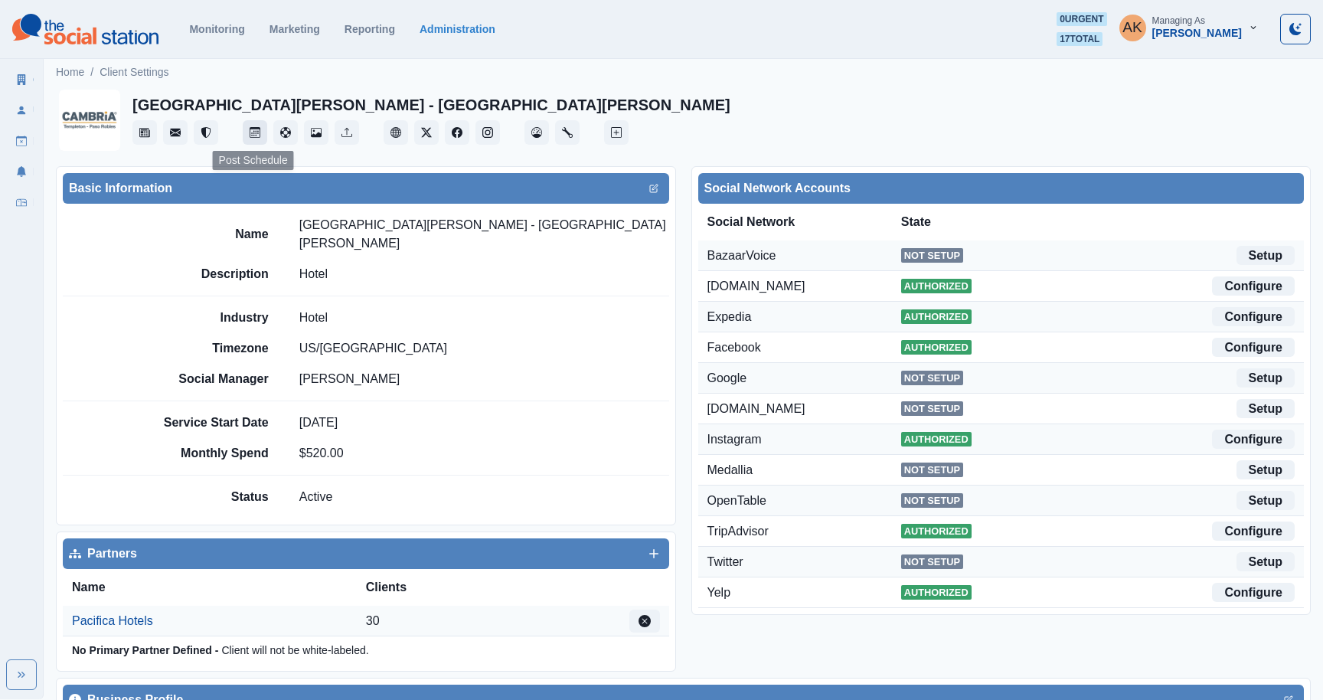
click at [264, 133] on button "Post Schedule" at bounding box center [255, 132] width 25 height 25
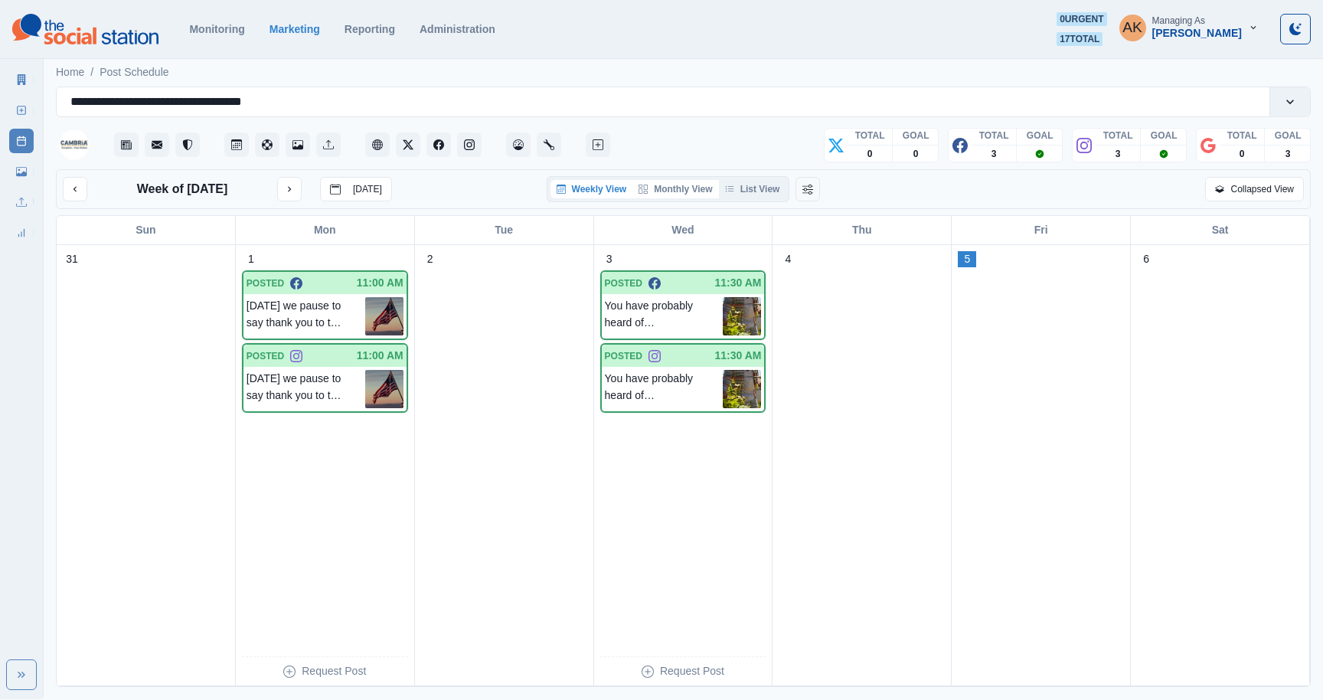
click at [675, 196] on button "Monthly View" at bounding box center [676, 189] width 86 height 18
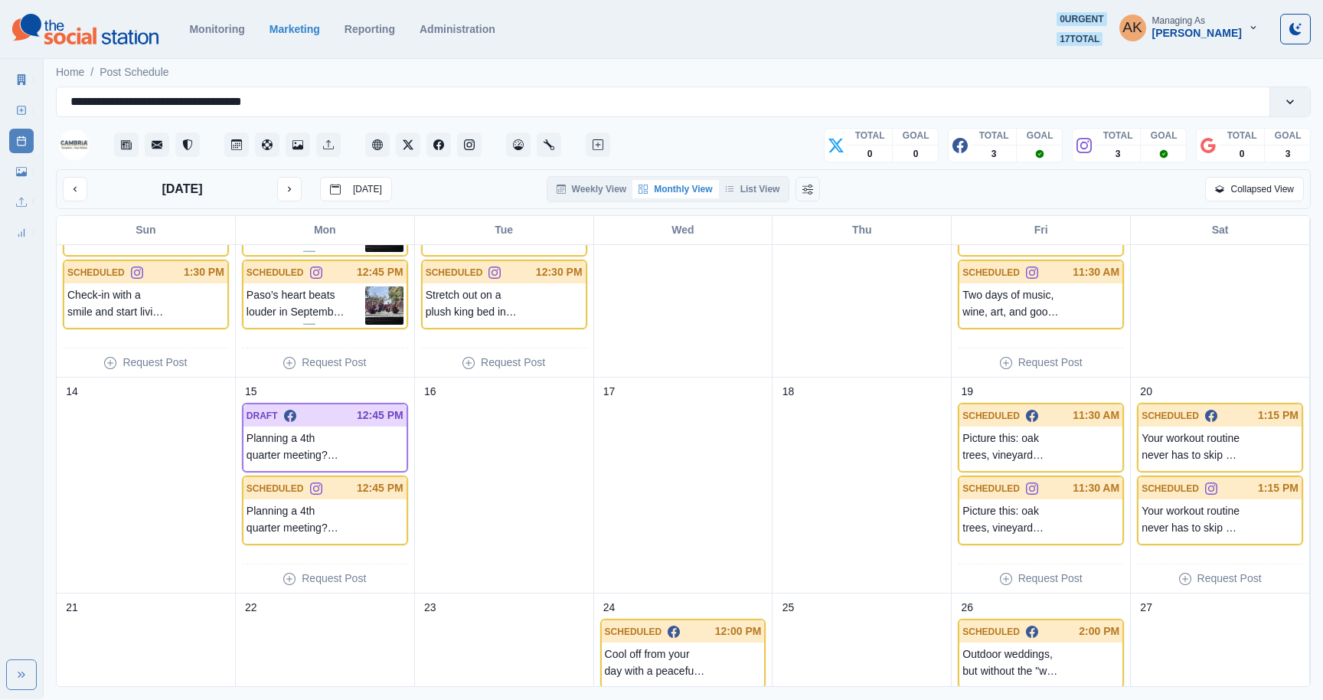
scroll to position [301, 0]
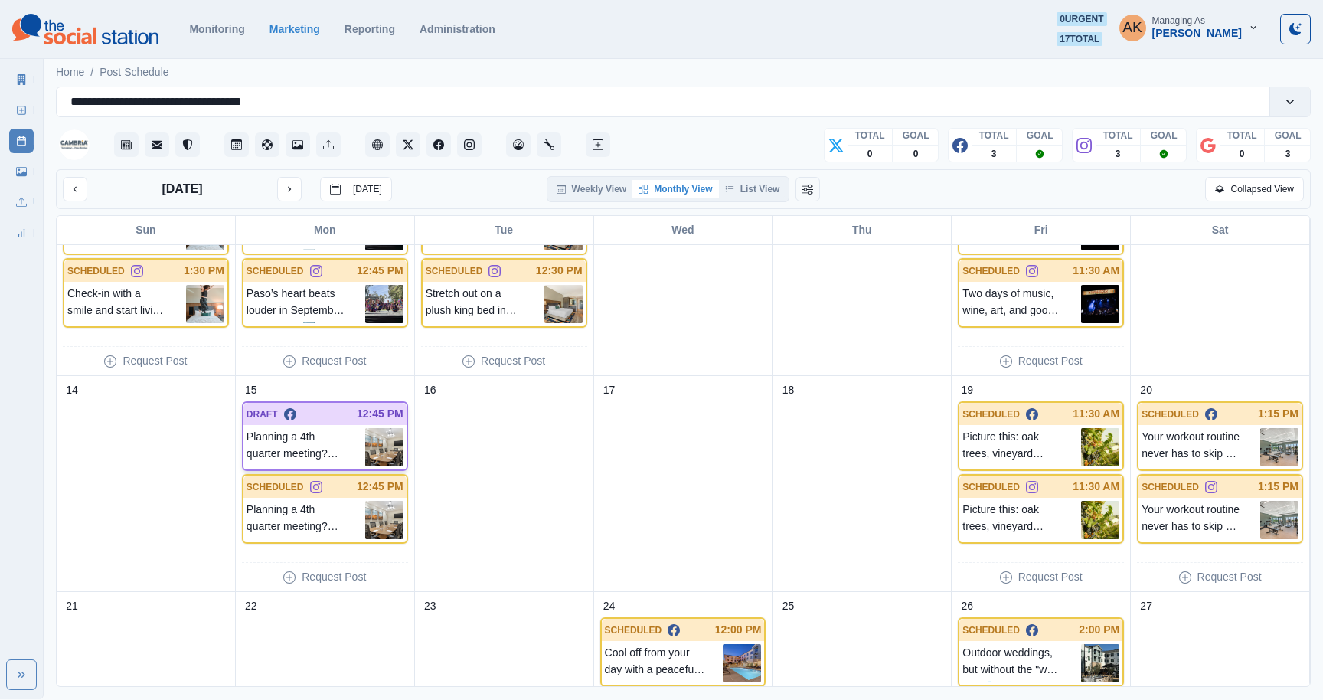
click at [318, 440] on p "Planning a 4th quarter meeting? Our boardroom is ideal for business conferences…" at bounding box center [306, 447] width 119 height 38
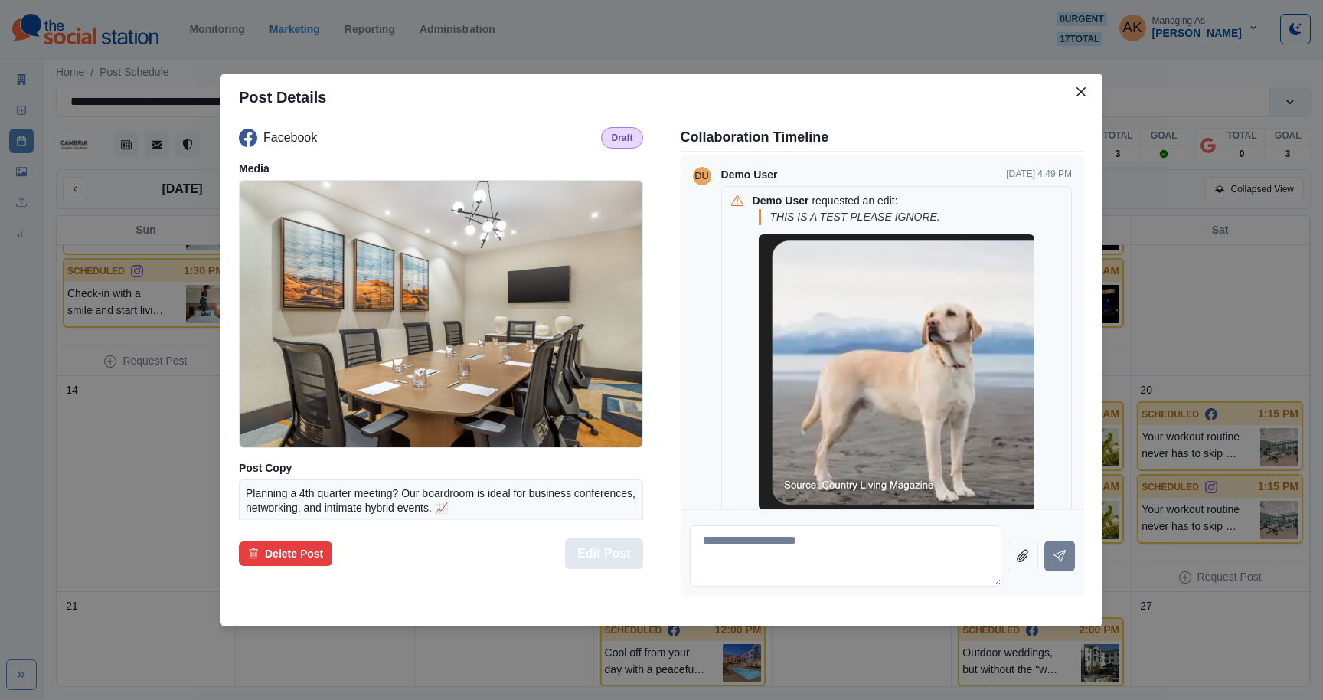
click at [597, 557] on button "Edit Post" at bounding box center [603, 553] width 77 height 31
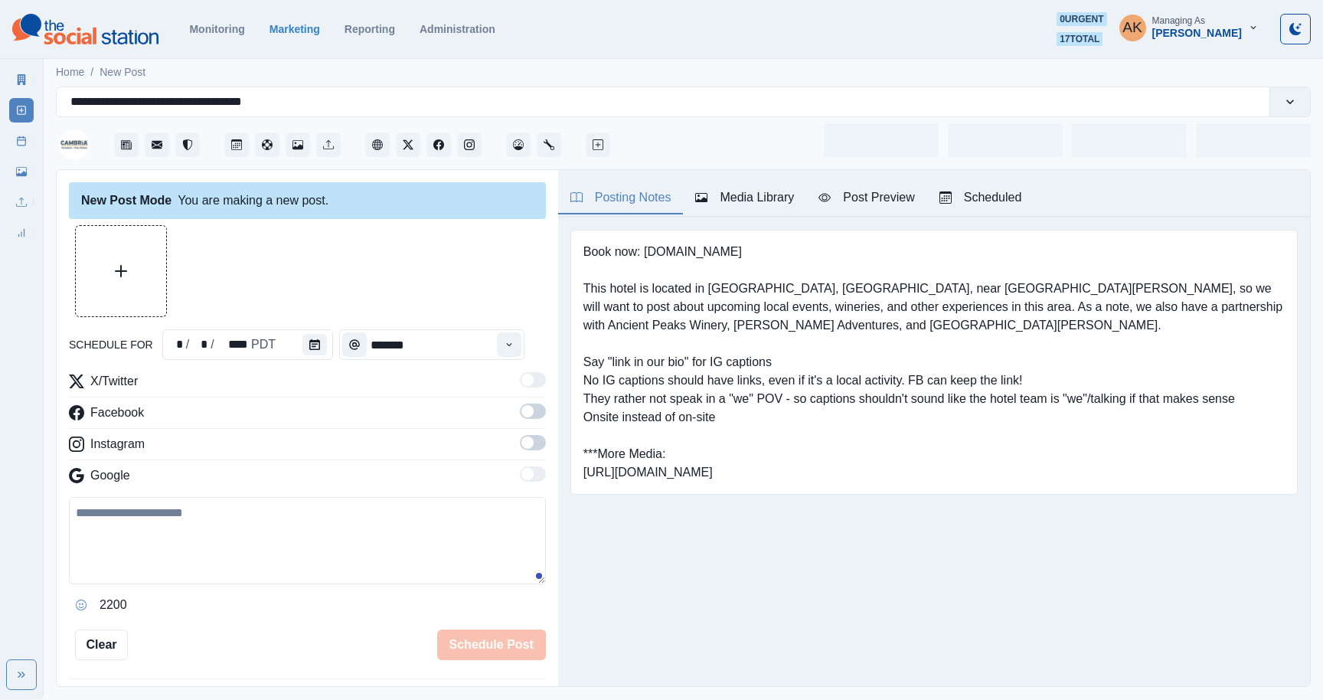
type input "********"
type textarea "**********"
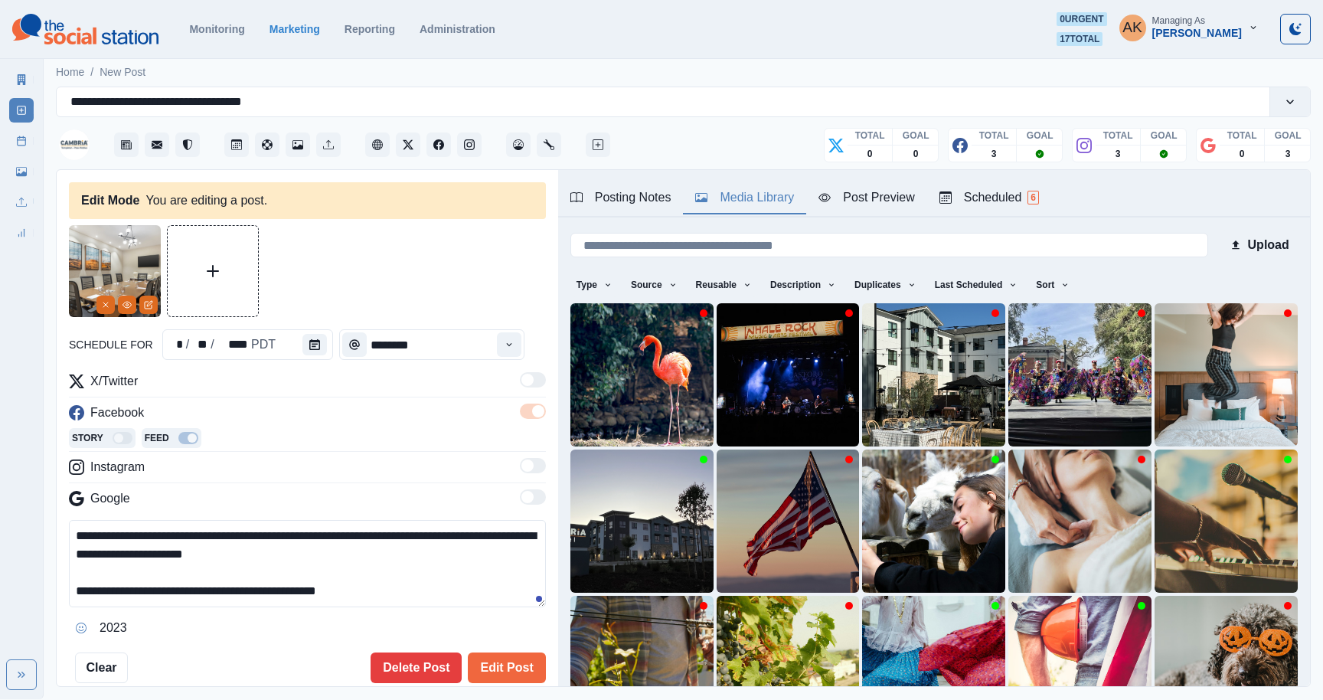
click at [758, 194] on div "Media Library" at bounding box center [744, 197] width 99 height 18
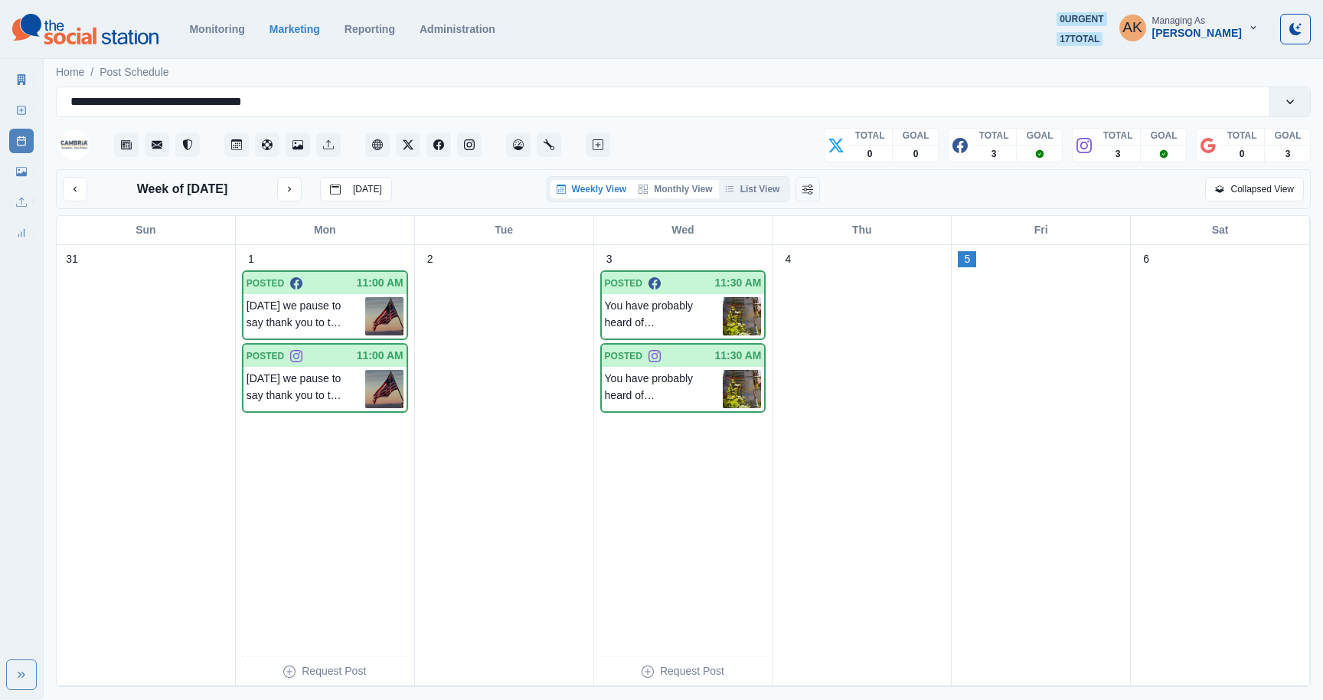
click at [662, 182] on button "Monthly View" at bounding box center [676, 189] width 86 height 18
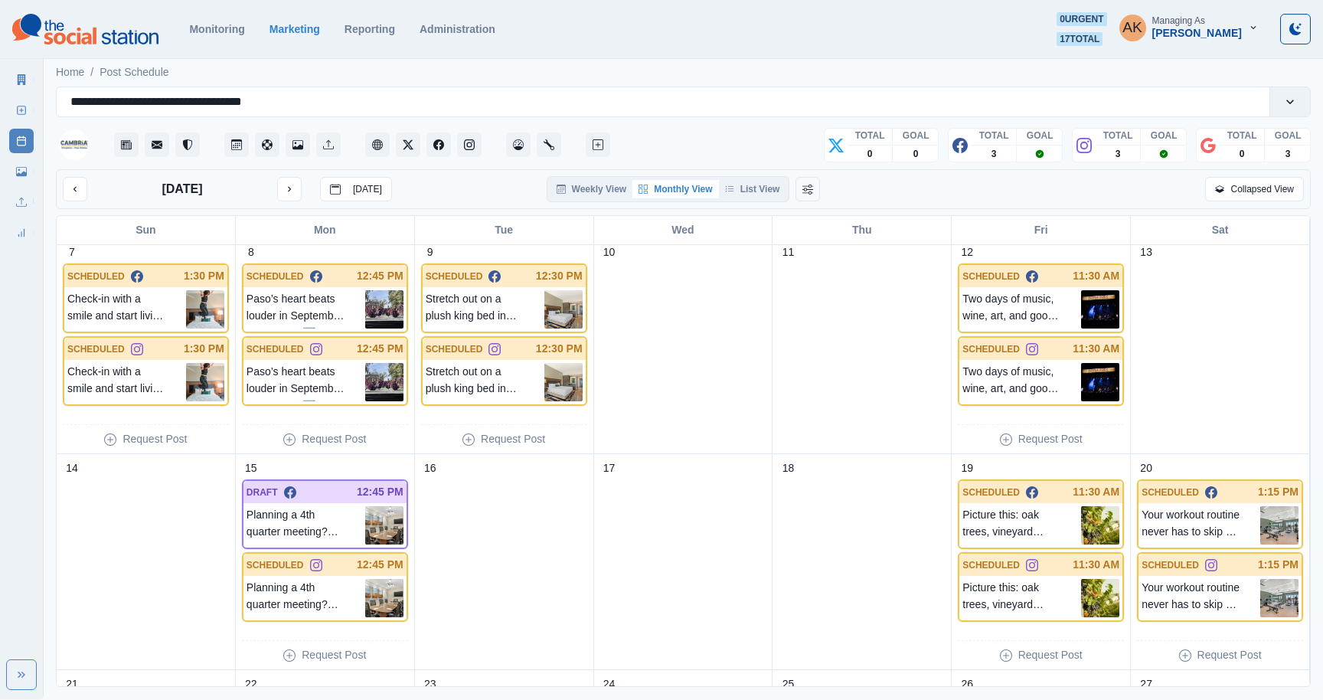
scroll to position [259, 0]
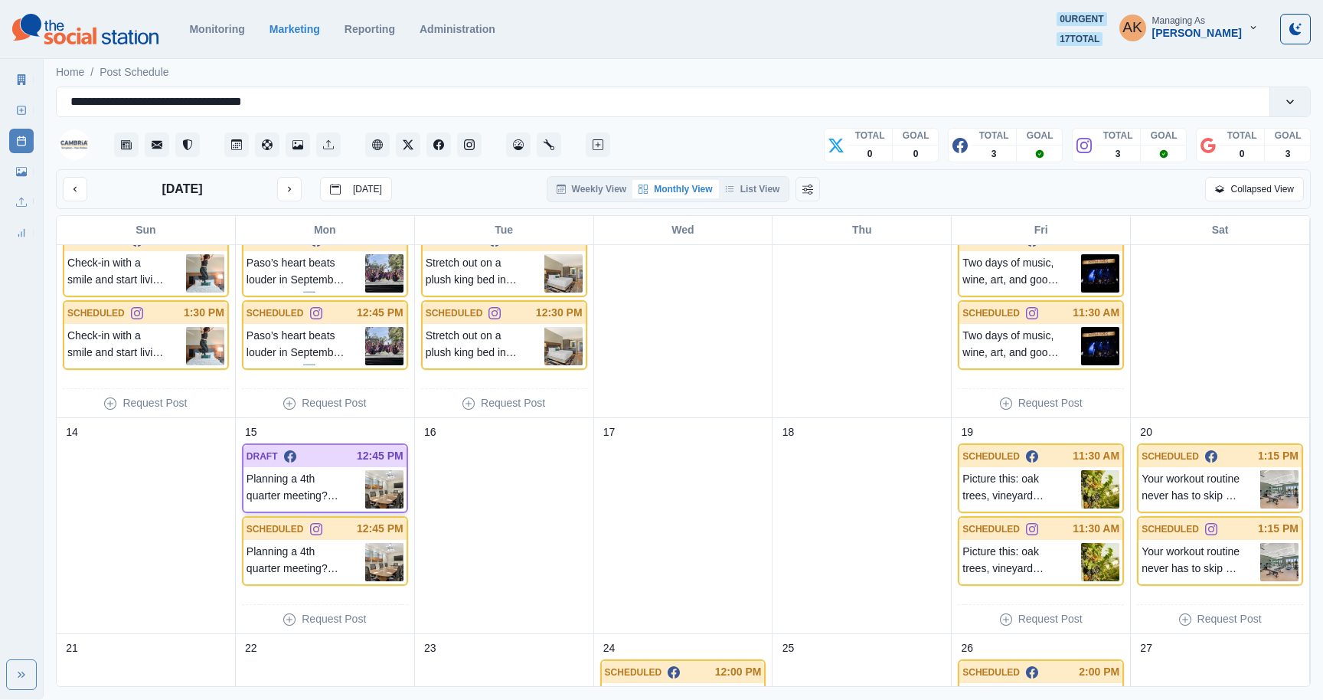
click at [349, 492] on p "Planning a 4th quarter meeting? Our boardroom is ideal for business conferences…" at bounding box center [306, 489] width 119 height 38
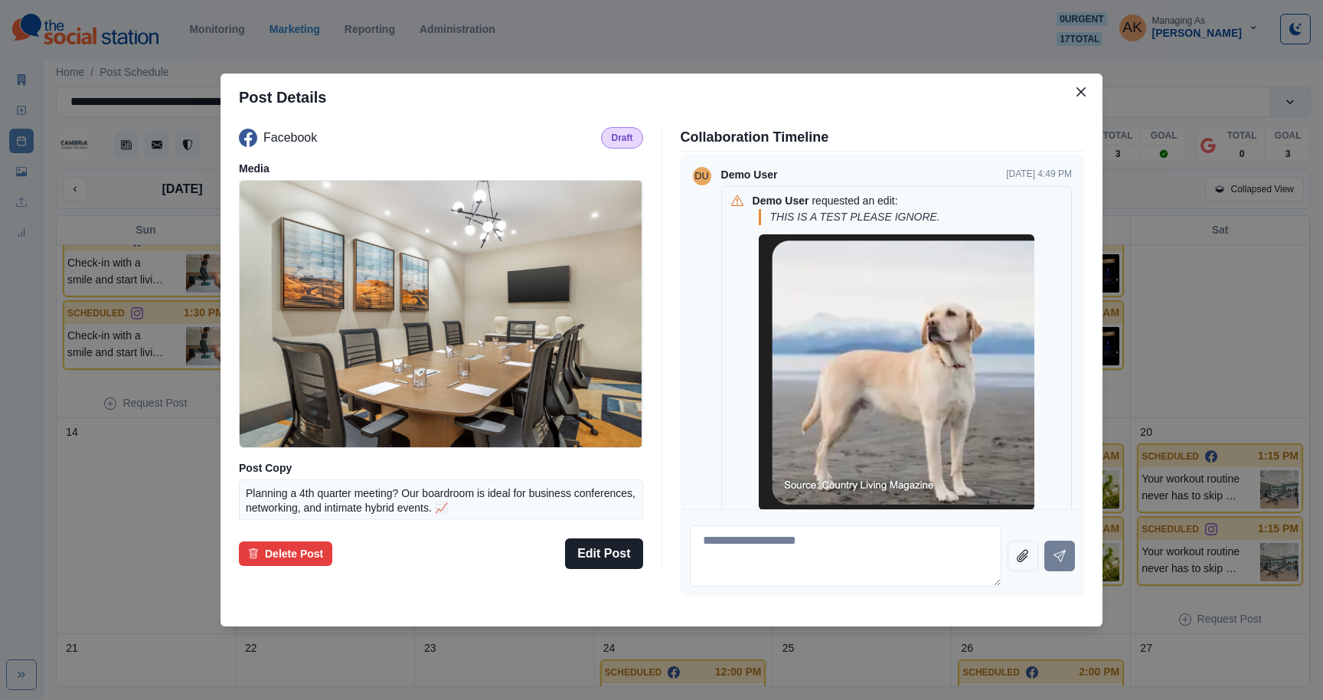
click at [921, 378] on img at bounding box center [897, 372] width 276 height 276
click at [1087, 90] on button "Close" at bounding box center [1081, 92] width 25 height 25
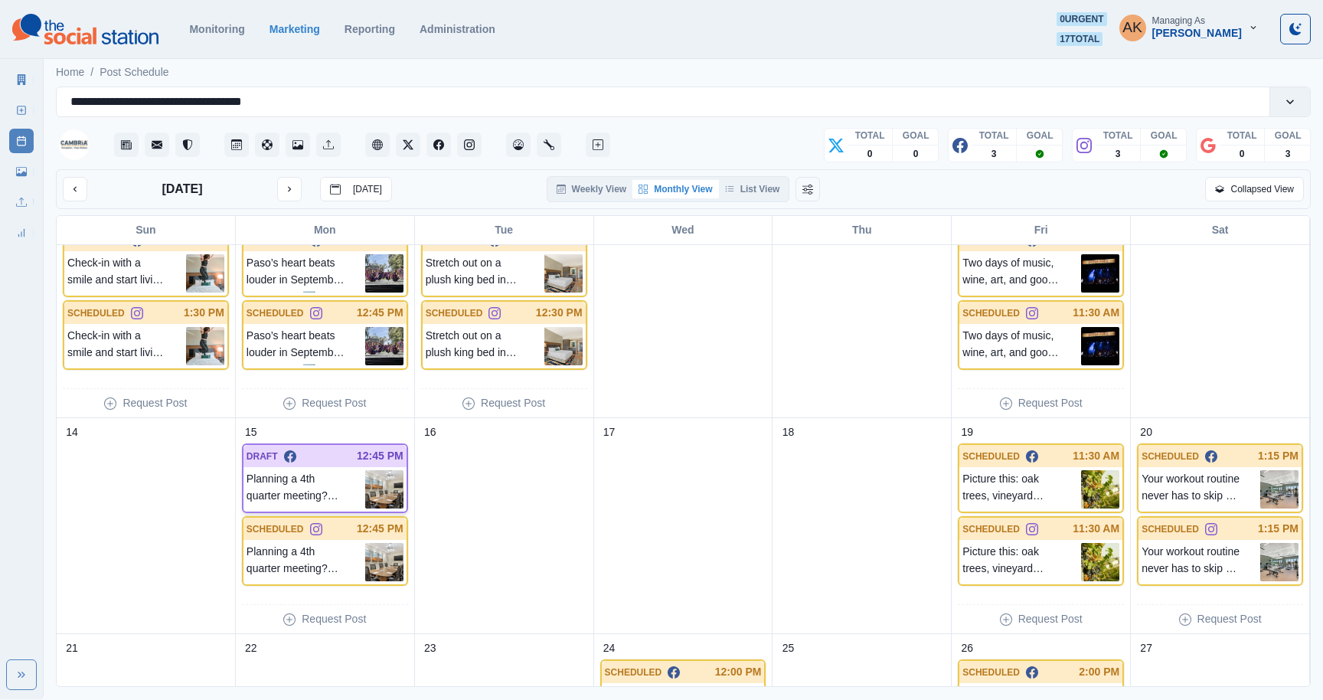
click at [304, 483] on p "Planning a 4th quarter meeting? Our boardroom is ideal for business conferences…" at bounding box center [306, 489] width 119 height 38
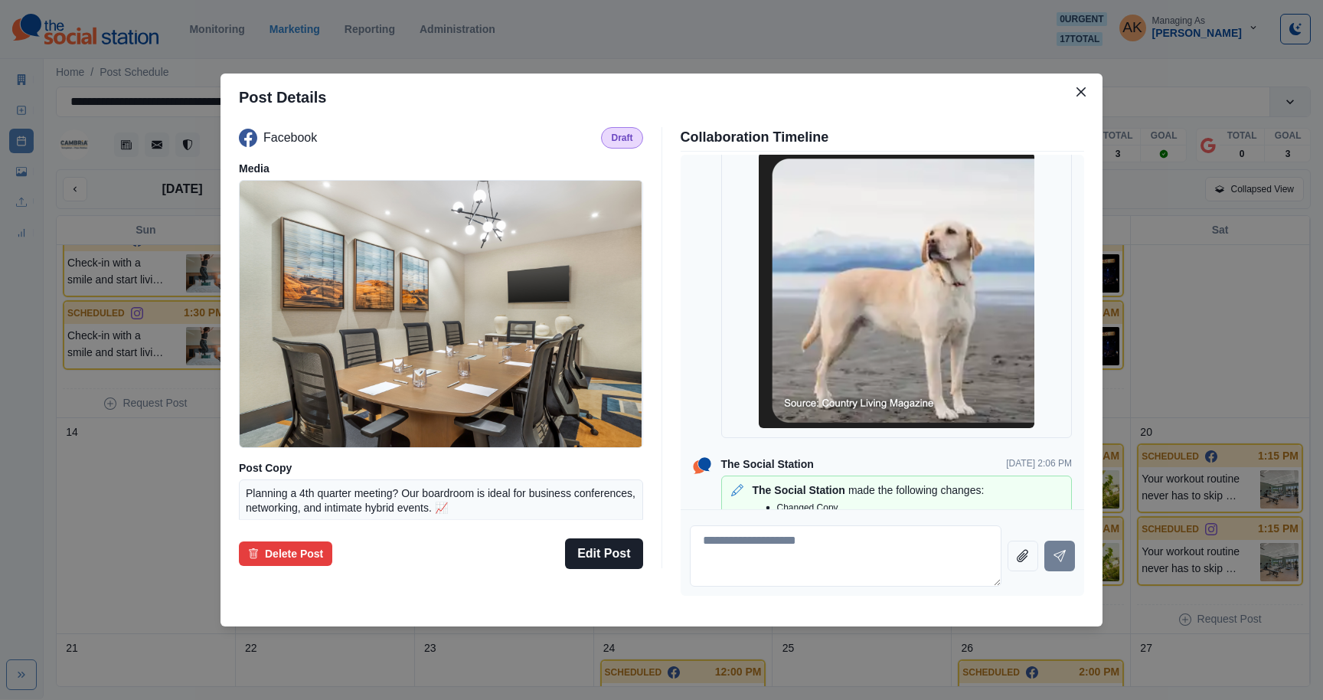
scroll to position [81, 0]
click at [598, 556] on button "Edit Post" at bounding box center [603, 553] width 77 height 31
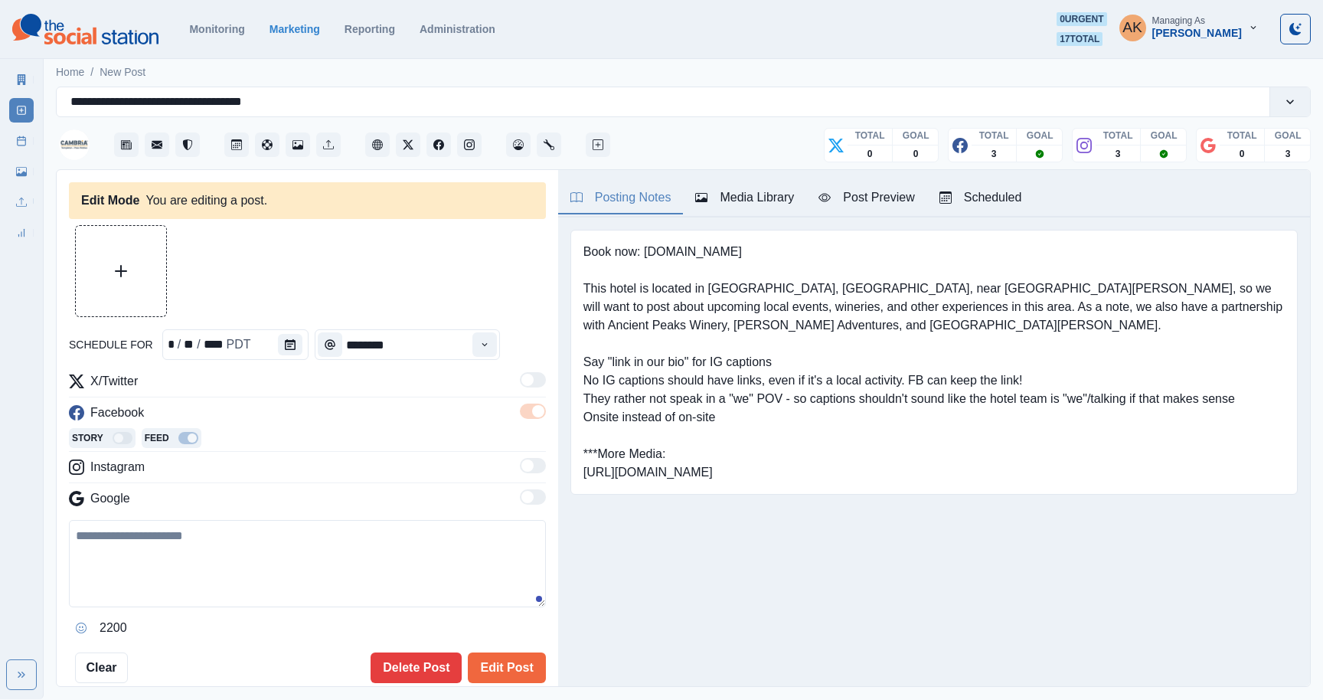
type textarea "**********"
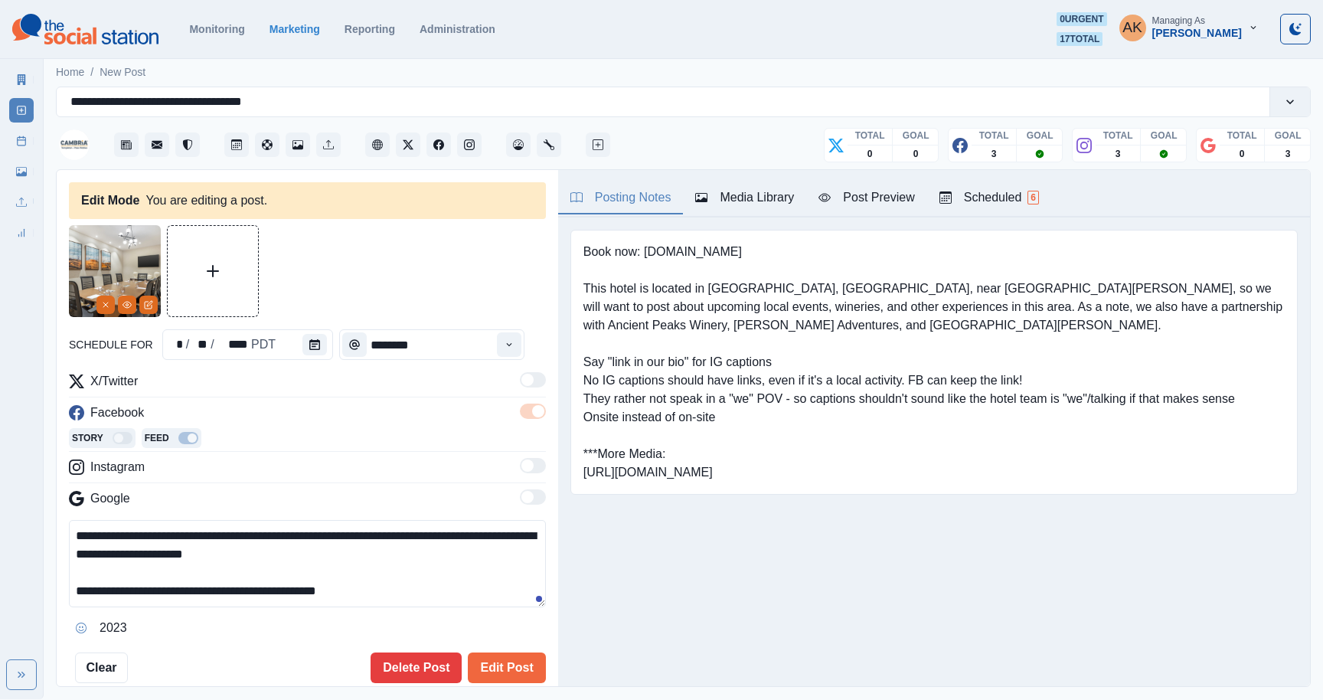
click at [1086, 200] on div "Posting Notes Media Library Post Preview Scheduled 6" at bounding box center [934, 193] width 752 height 47
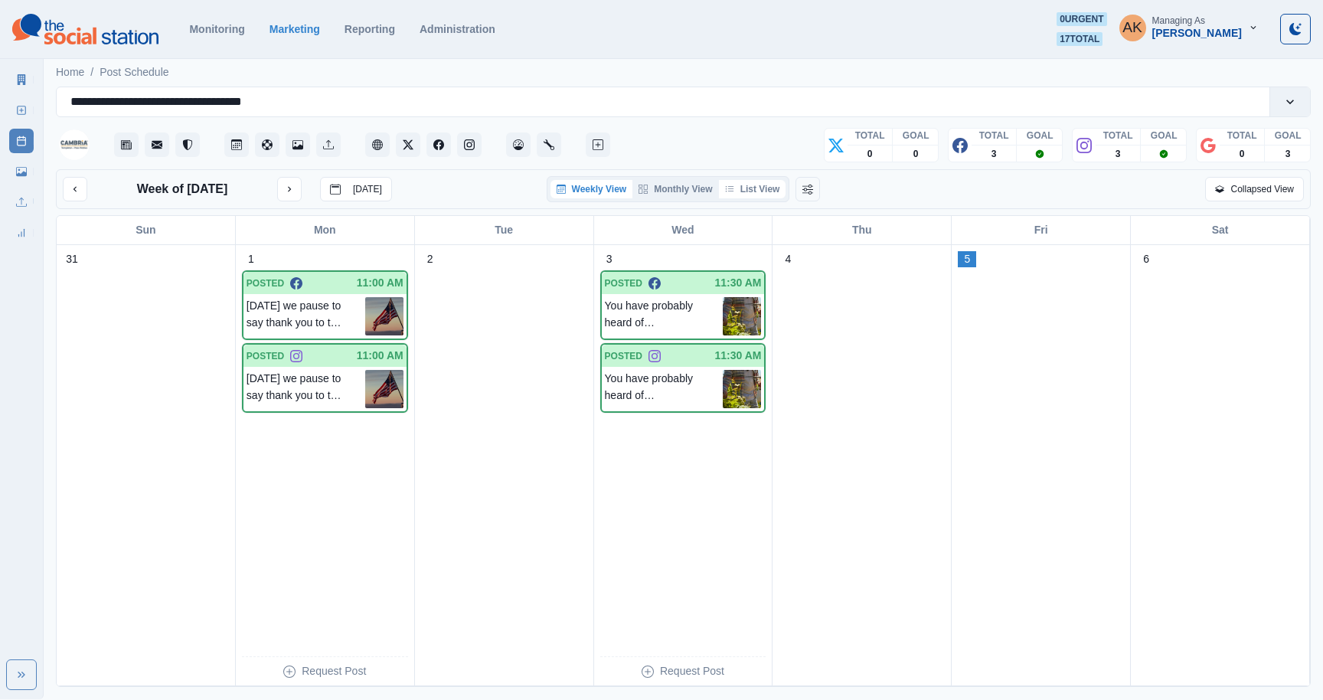
click at [758, 193] on button "List View" at bounding box center [752, 189] width 67 height 18
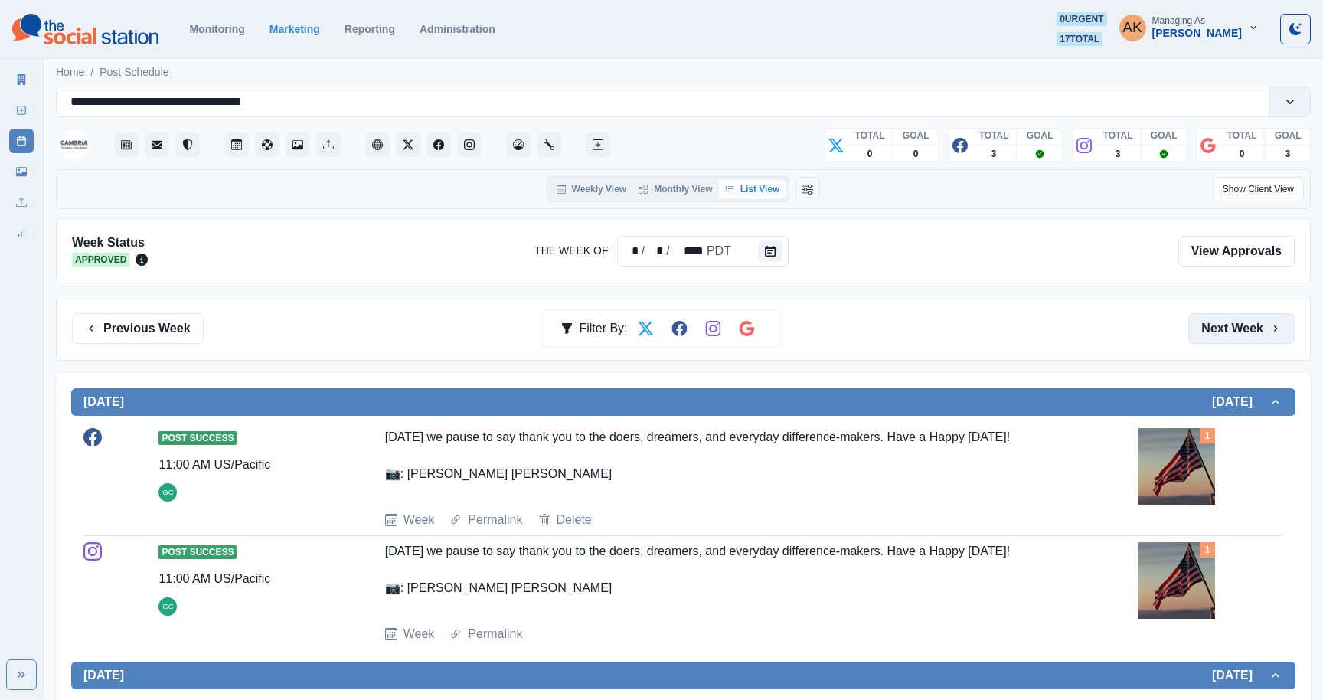
click at [1270, 332] on icon "button" at bounding box center [1276, 328] width 12 height 12
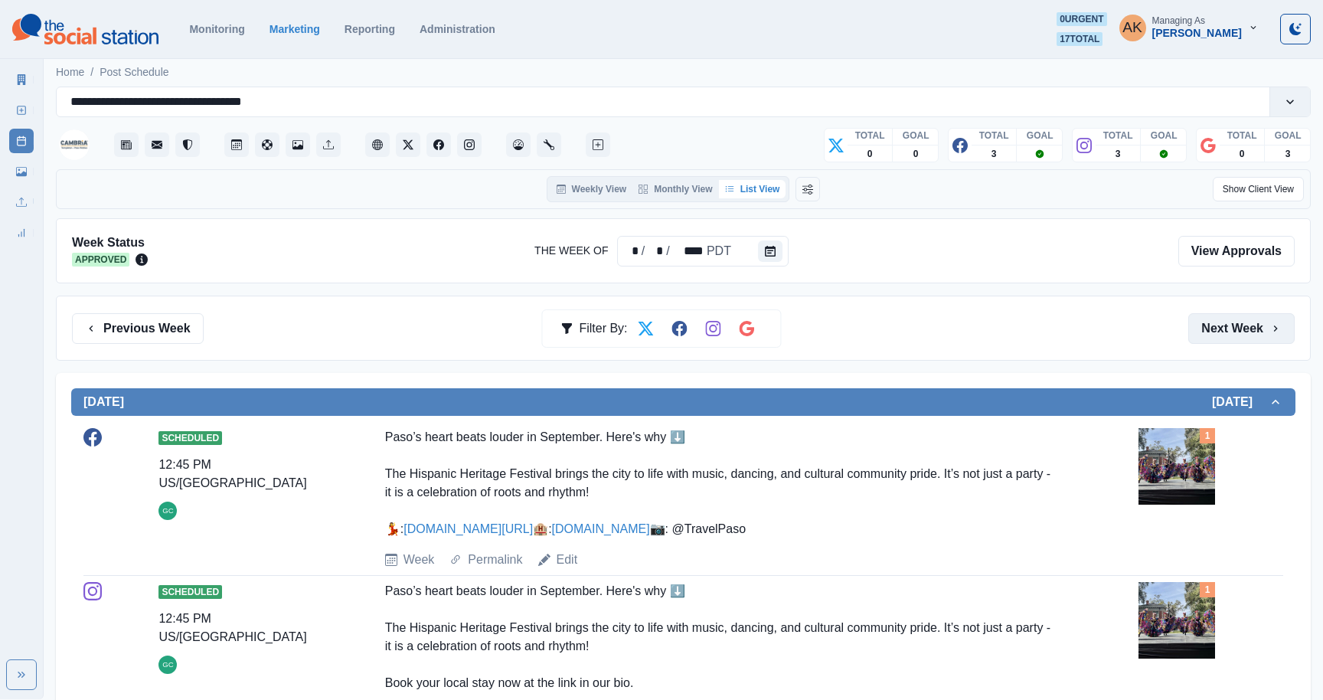
click at [1233, 328] on button "Next Week" at bounding box center [1242, 328] width 106 height 31
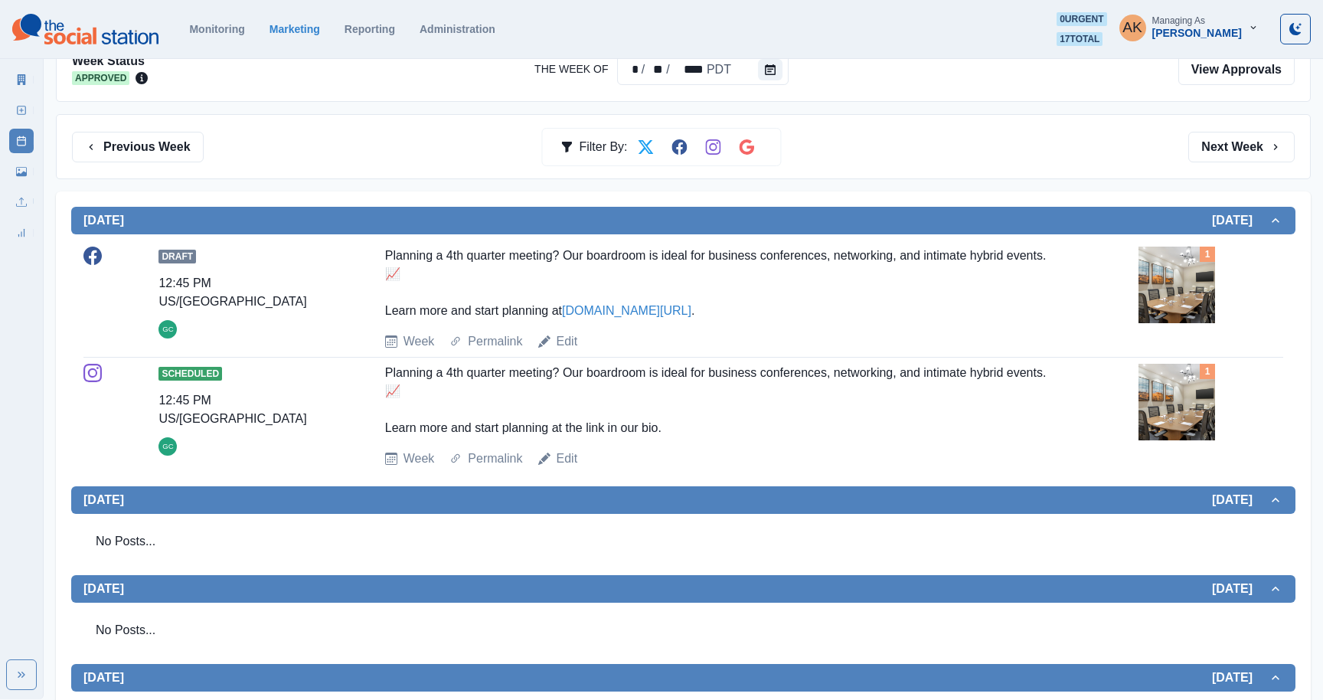
scroll to position [188, 0]
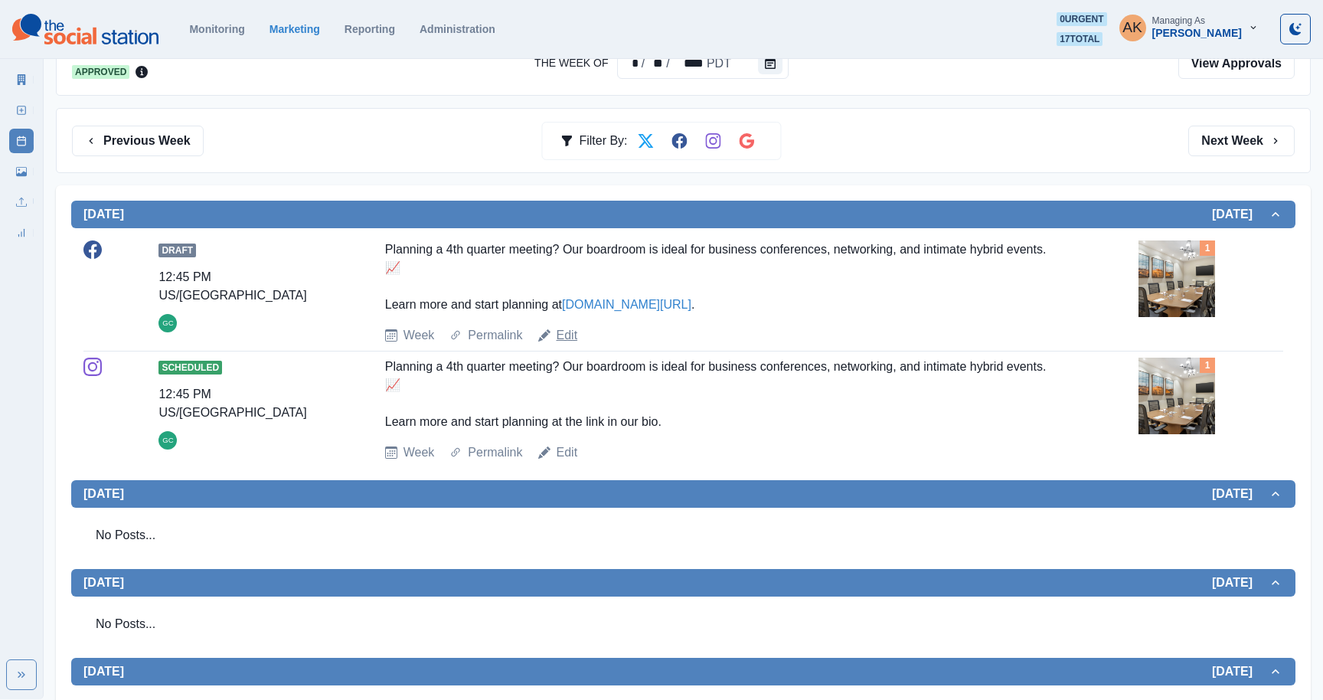
click at [574, 333] on link "Edit" at bounding box center [567, 335] width 21 height 18
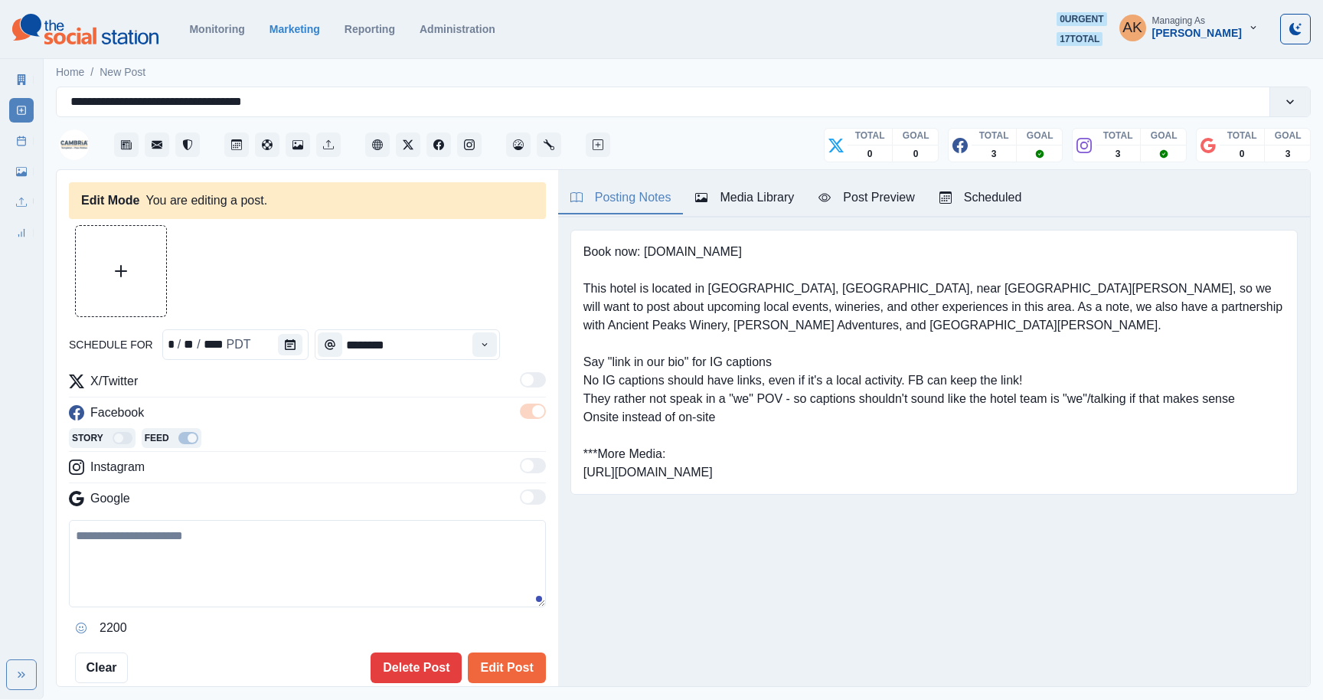
type textarea "**********"
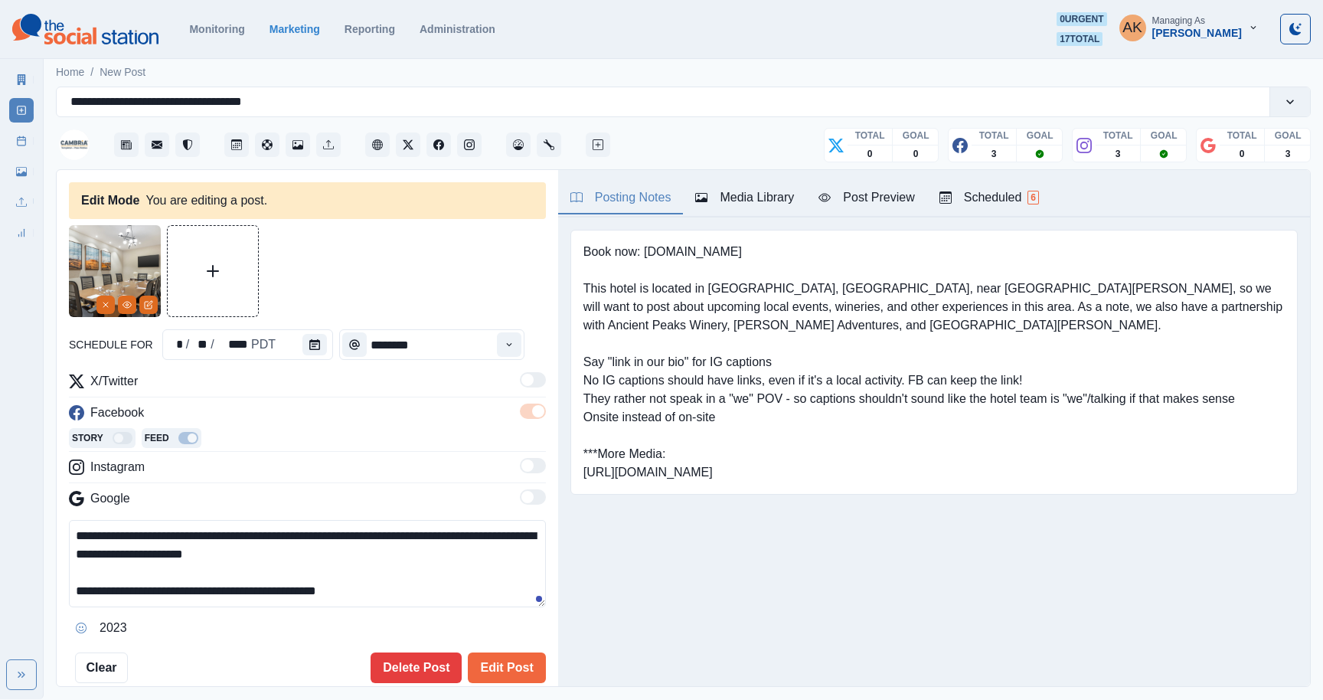
click at [622, 195] on div "Posting Notes" at bounding box center [621, 197] width 101 height 18
click at [1129, 199] on div "Posting Notes Media Library Post Preview Scheduled 6" at bounding box center [934, 193] width 752 height 47
click at [1111, 207] on div "Posting Notes Media Library Post Preview Scheduled 6" at bounding box center [934, 193] width 752 height 47
click at [1127, 204] on div "Posting Notes Media Library Post Preview Scheduled 6" at bounding box center [934, 193] width 752 height 47
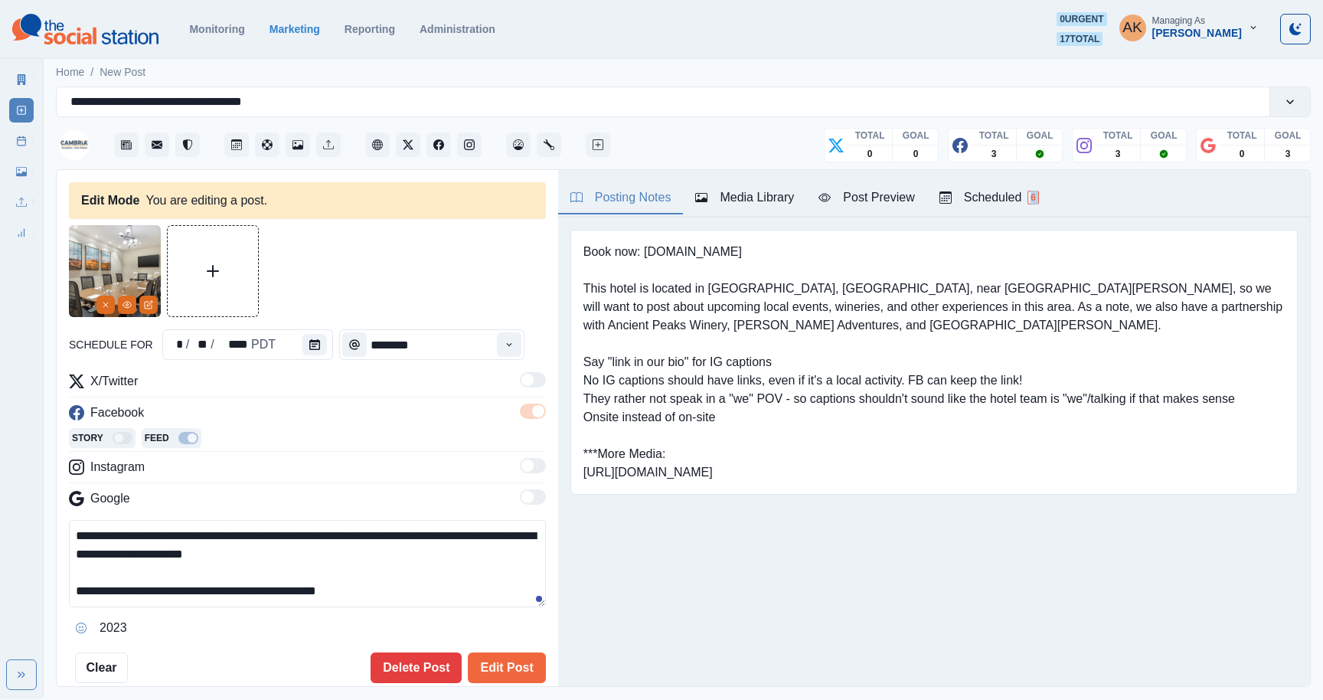
click at [1127, 204] on div "Posting Notes Media Library Post Preview Scheduled 6" at bounding box center [934, 193] width 752 height 47
click at [1101, 195] on div "Posting Notes Media Library Post Preview Scheduled 6" at bounding box center [934, 193] width 752 height 47
click at [231, 147] on icon "Post Schedule" at bounding box center [236, 144] width 11 height 11
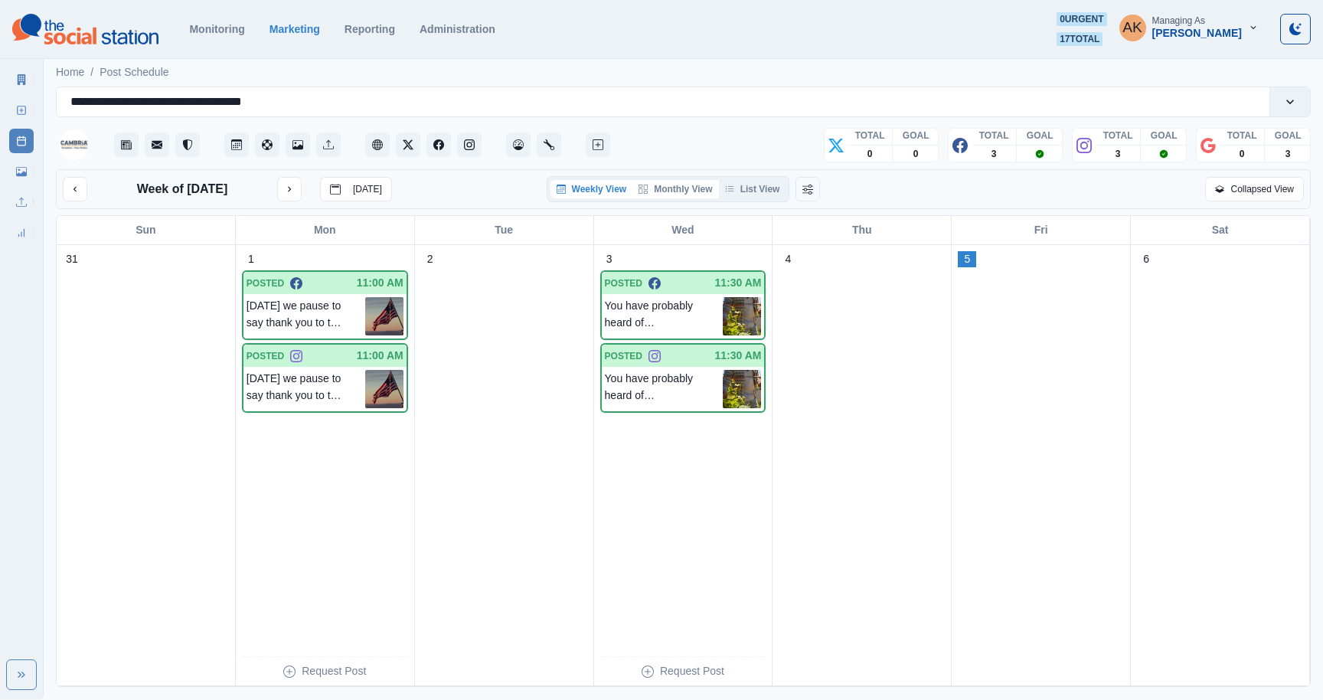
click at [684, 185] on button "Monthly View" at bounding box center [676, 189] width 86 height 18
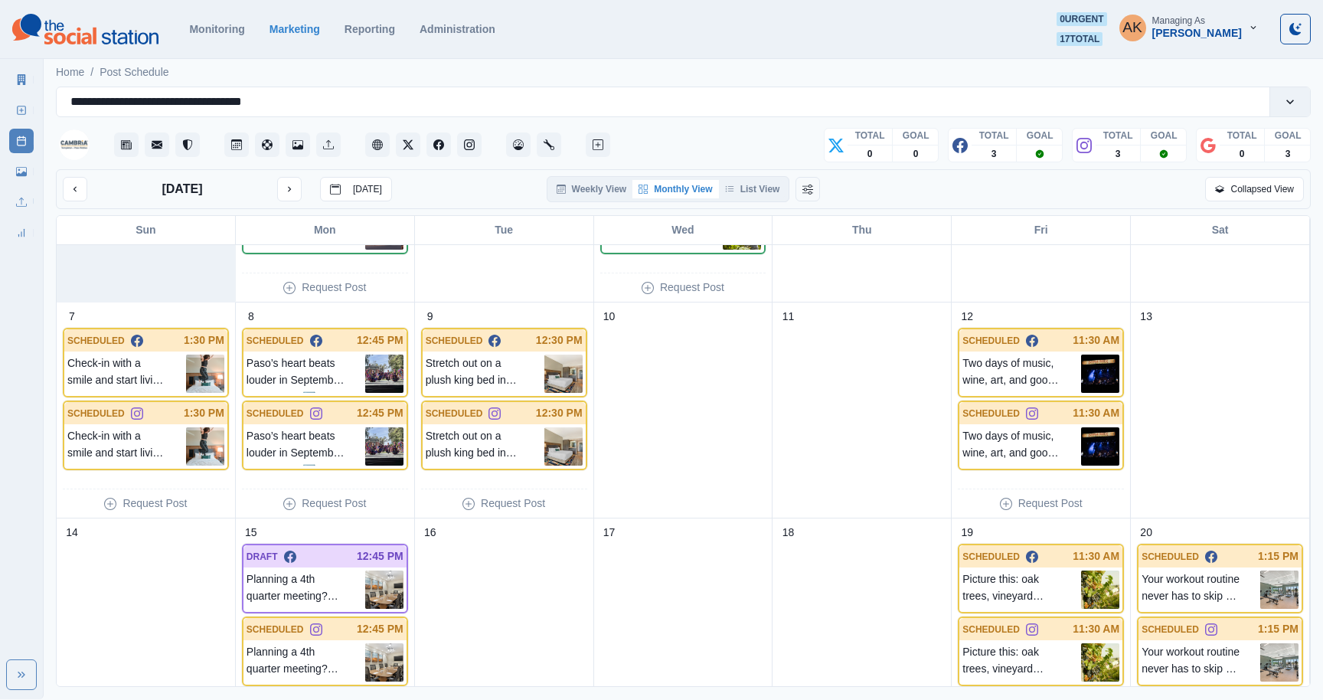
scroll to position [315, 0]
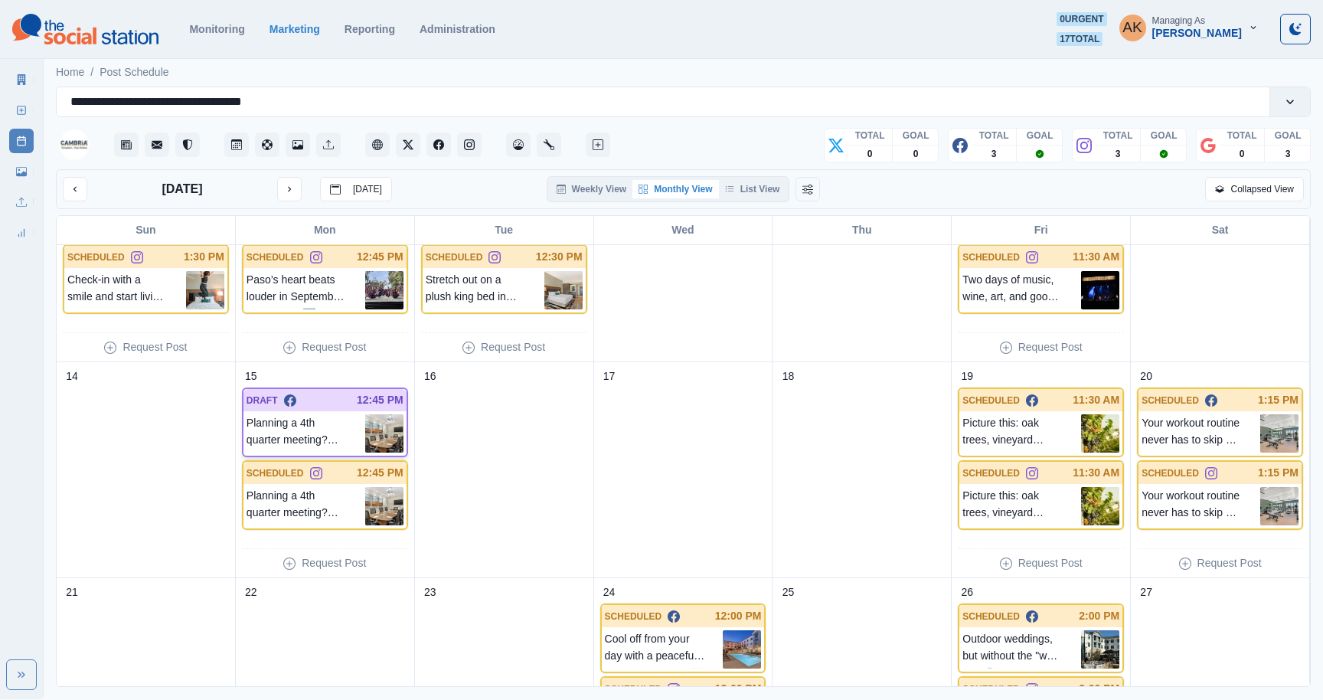
click at [286, 429] on p "Planning a 4th quarter meeting? Our boardroom is ideal for business conferences…" at bounding box center [306, 433] width 119 height 38
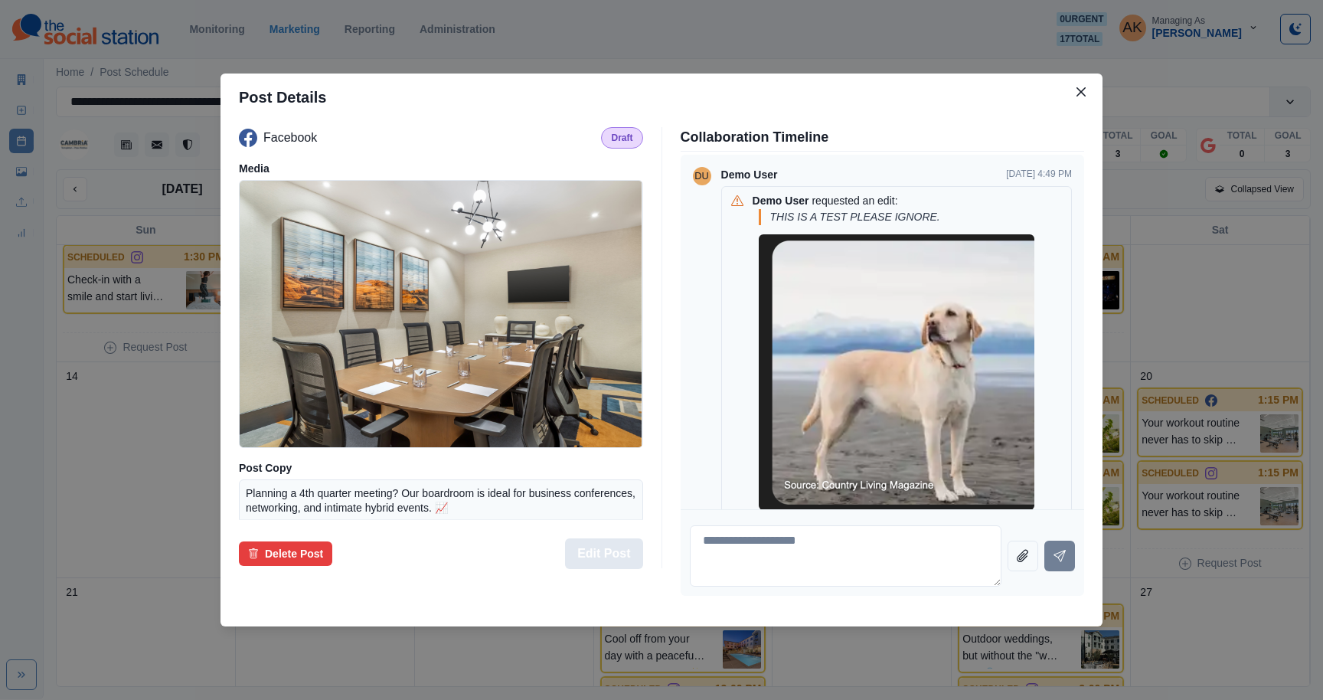
click at [625, 564] on button "Edit Post" at bounding box center [603, 553] width 77 height 31
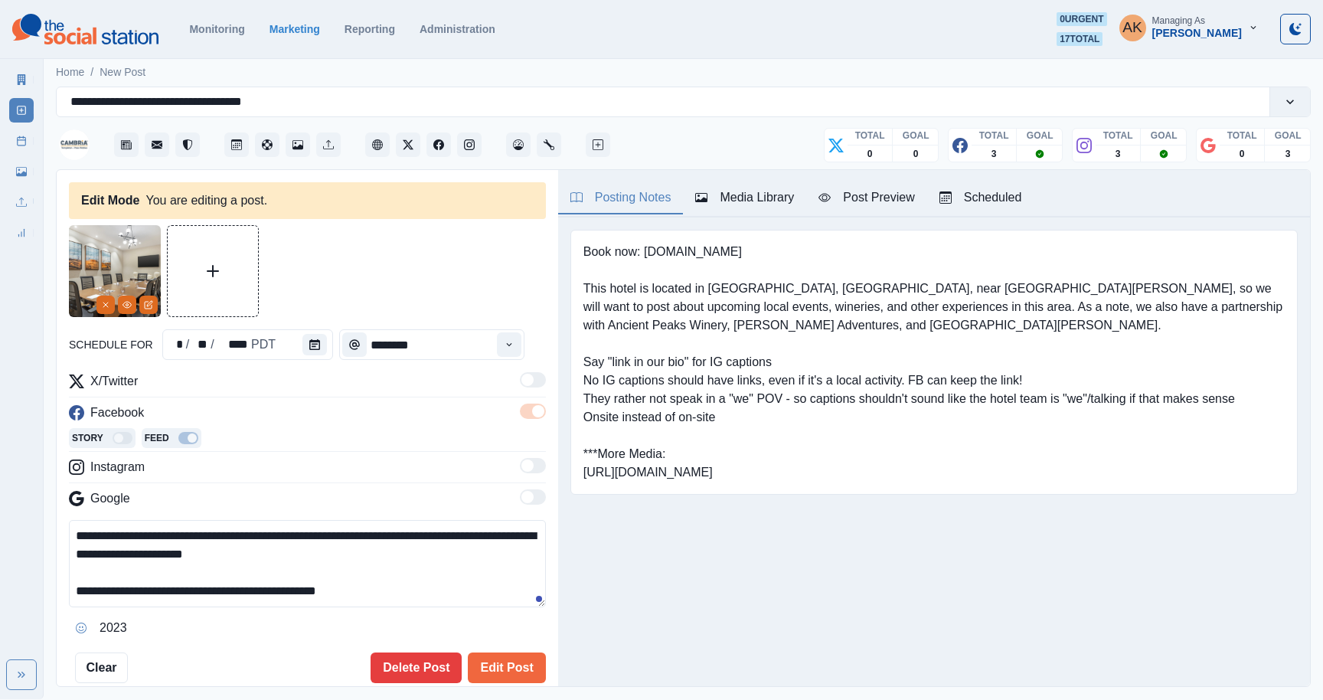
scroll to position [466, 0]
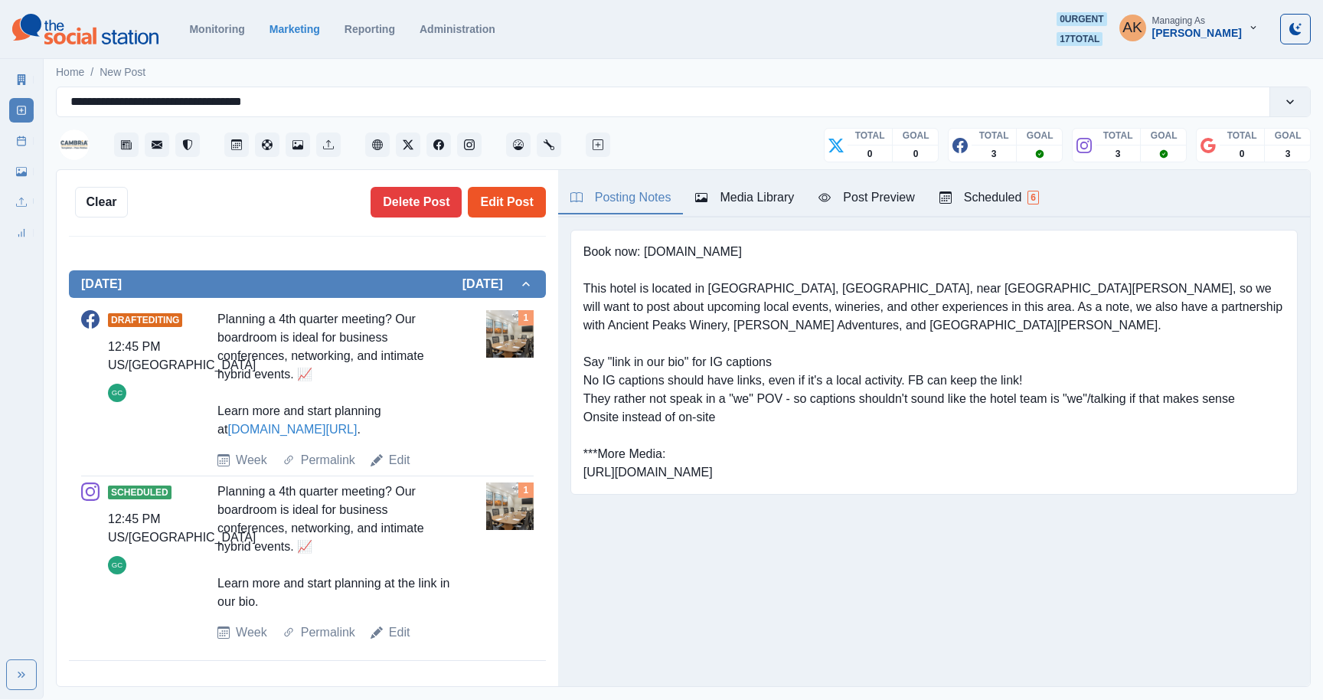
click at [501, 205] on button "Edit Post" at bounding box center [506, 202] width 77 height 31
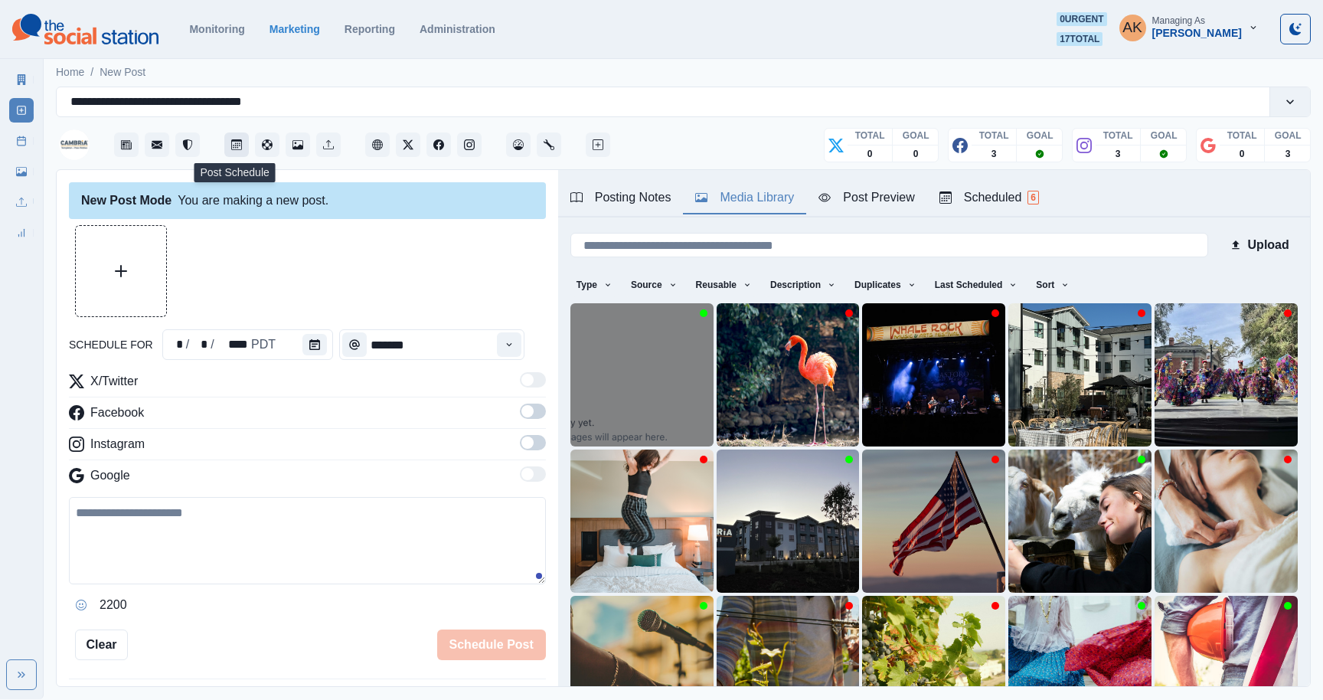
click at [234, 148] on icon "Post Schedule" at bounding box center [236, 144] width 11 height 11
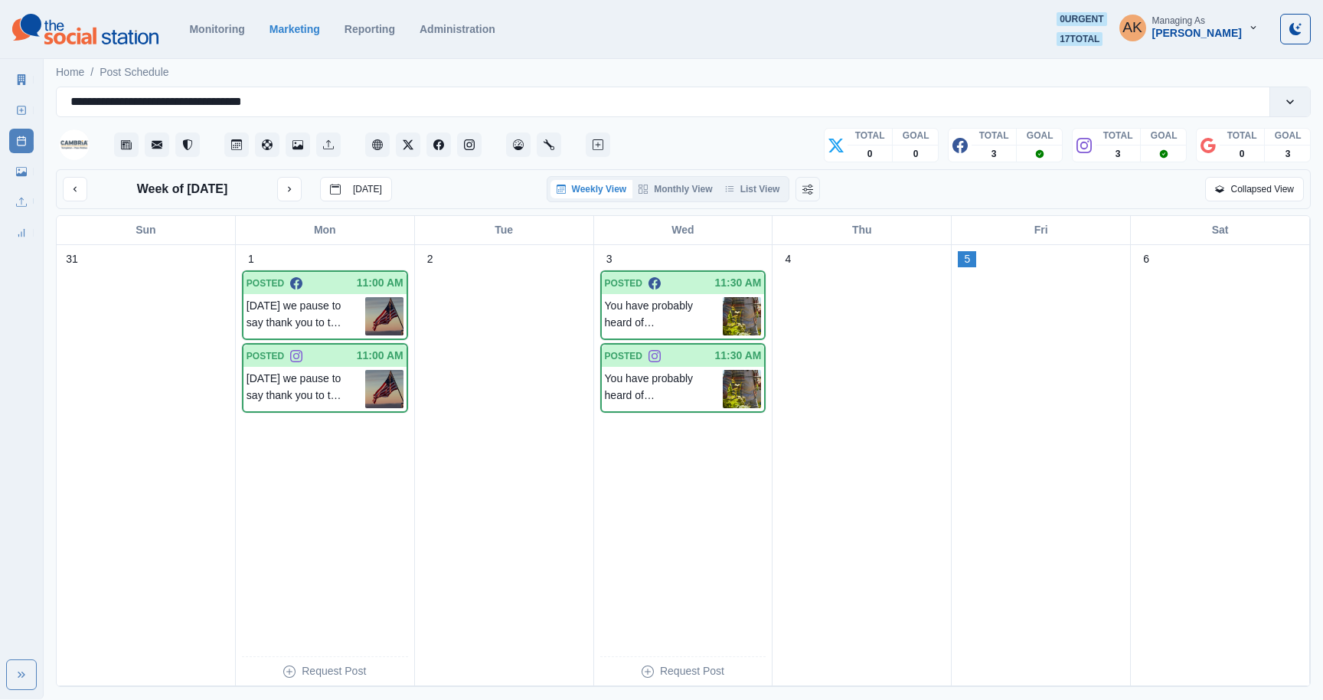
click at [666, 177] on div "Weekly View Monthly View List View" at bounding box center [669, 189] width 244 height 26
click at [679, 189] on button "Monthly View" at bounding box center [676, 189] width 86 height 18
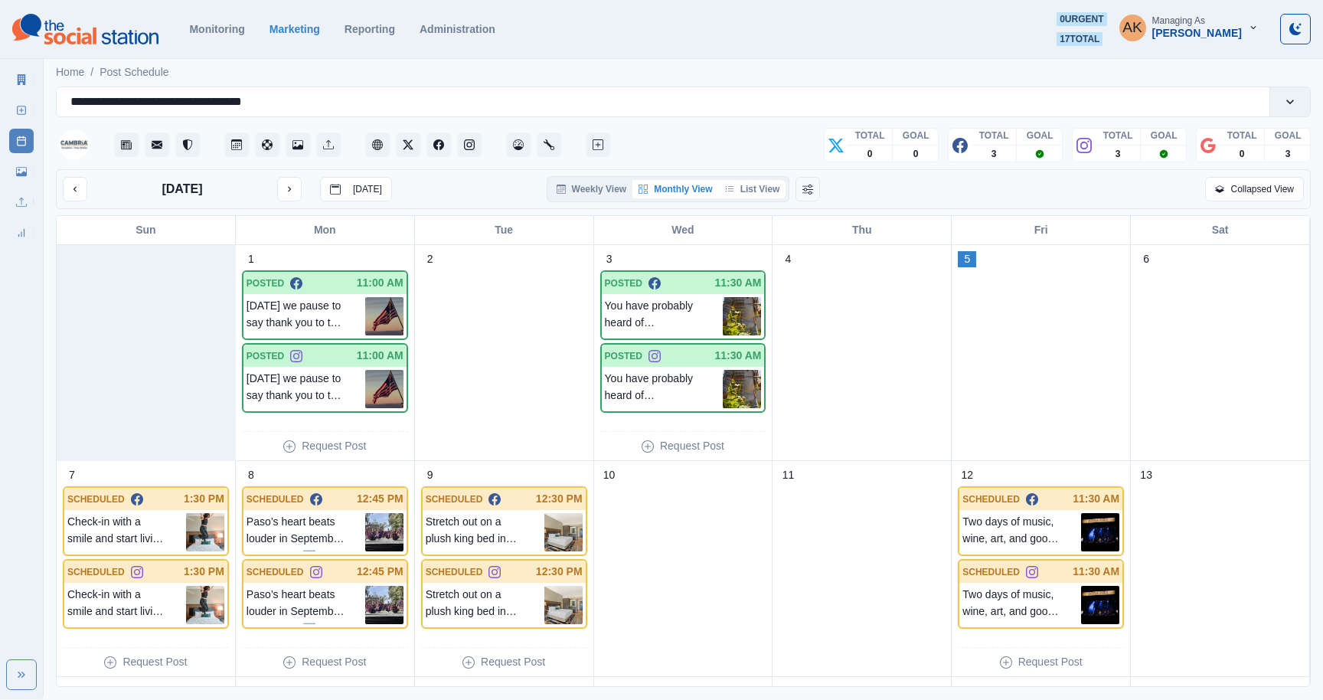
click at [755, 191] on button "List View" at bounding box center [752, 189] width 67 height 18
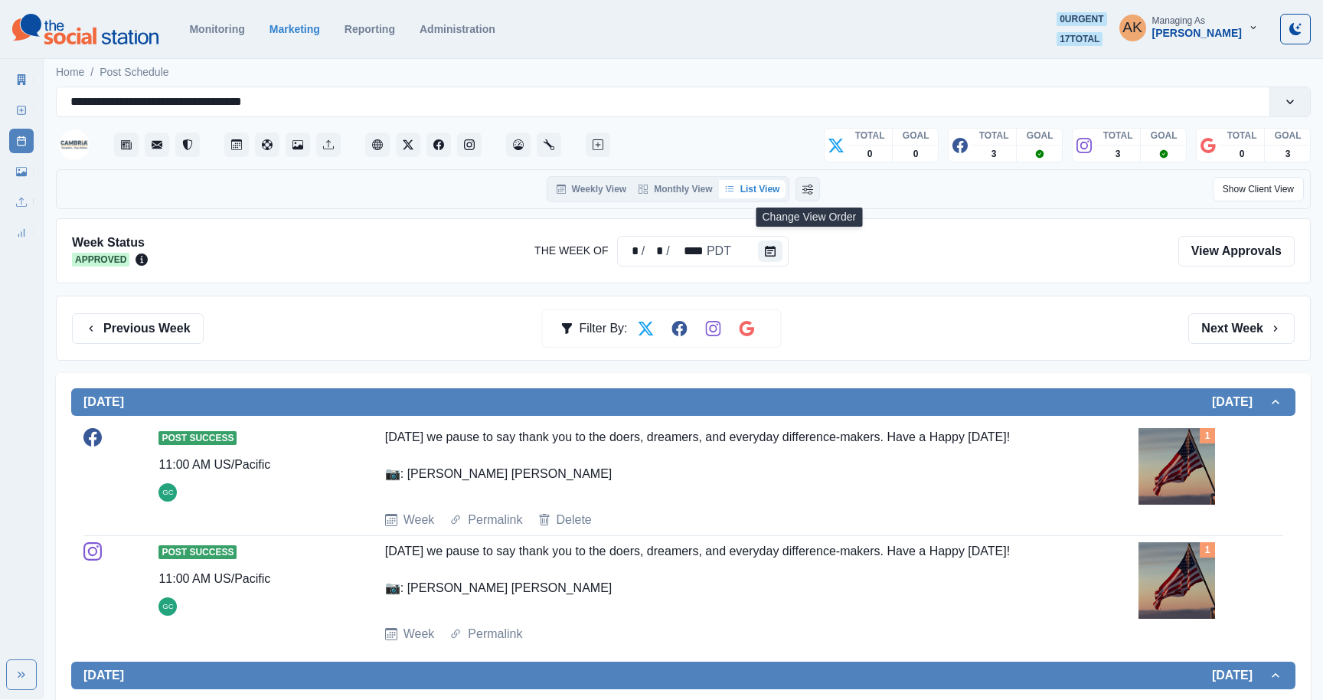
click at [807, 189] on icon "Change View Order" at bounding box center [808, 190] width 11 height 10
click at [834, 180] on button "Change View Order" at bounding box center [831, 189] width 25 height 25
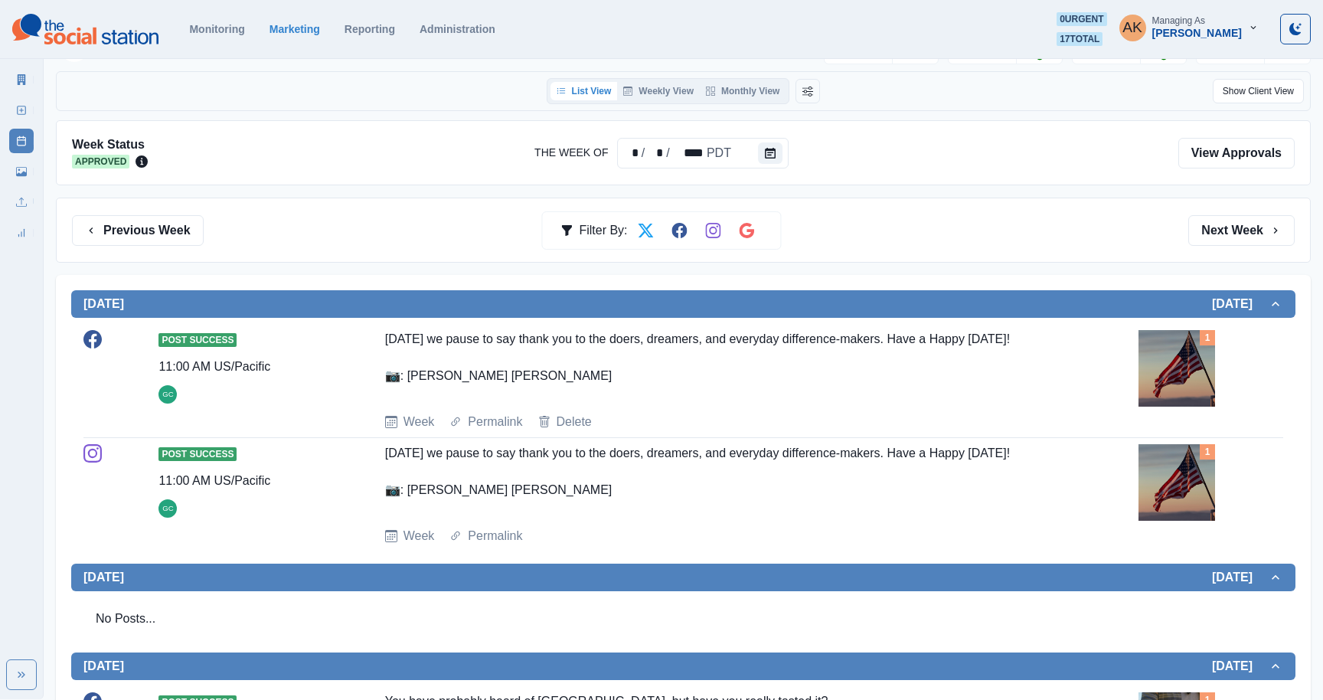
scroll to position [93, 0]
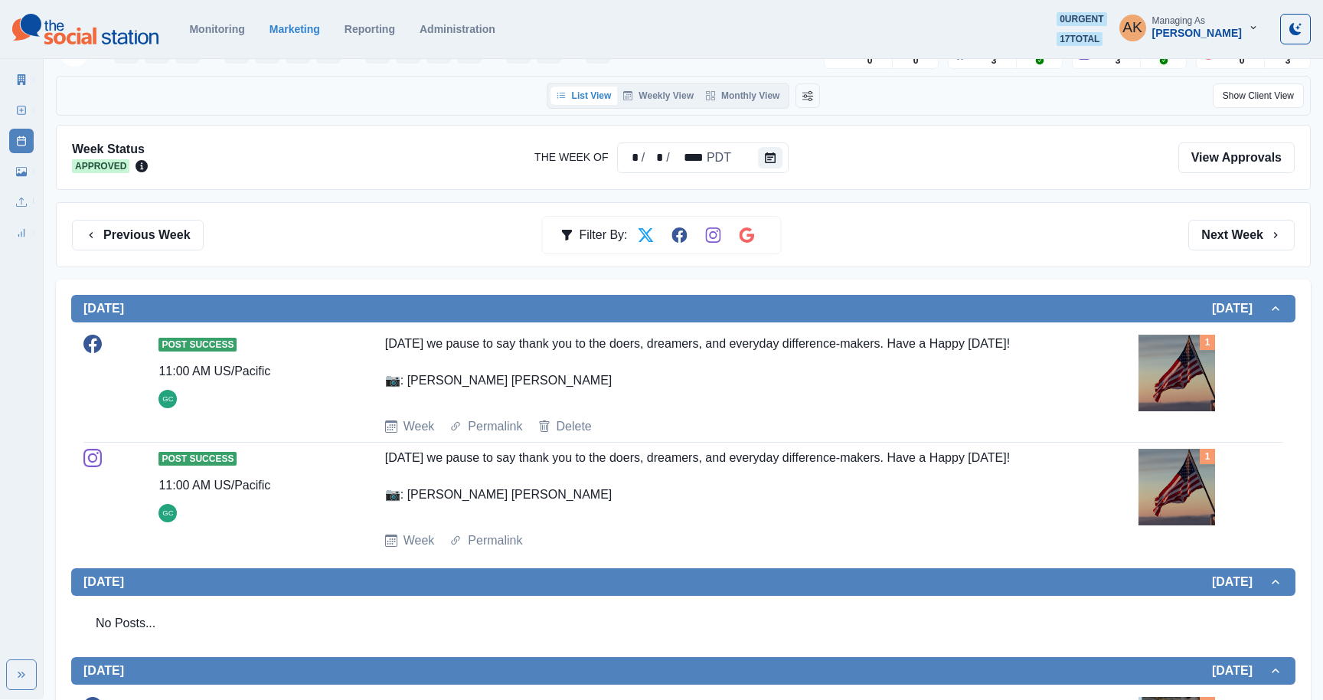
click at [587, 102] on button "List View" at bounding box center [584, 96] width 67 height 18
click at [646, 97] on button "Weekly View" at bounding box center [658, 96] width 83 height 18
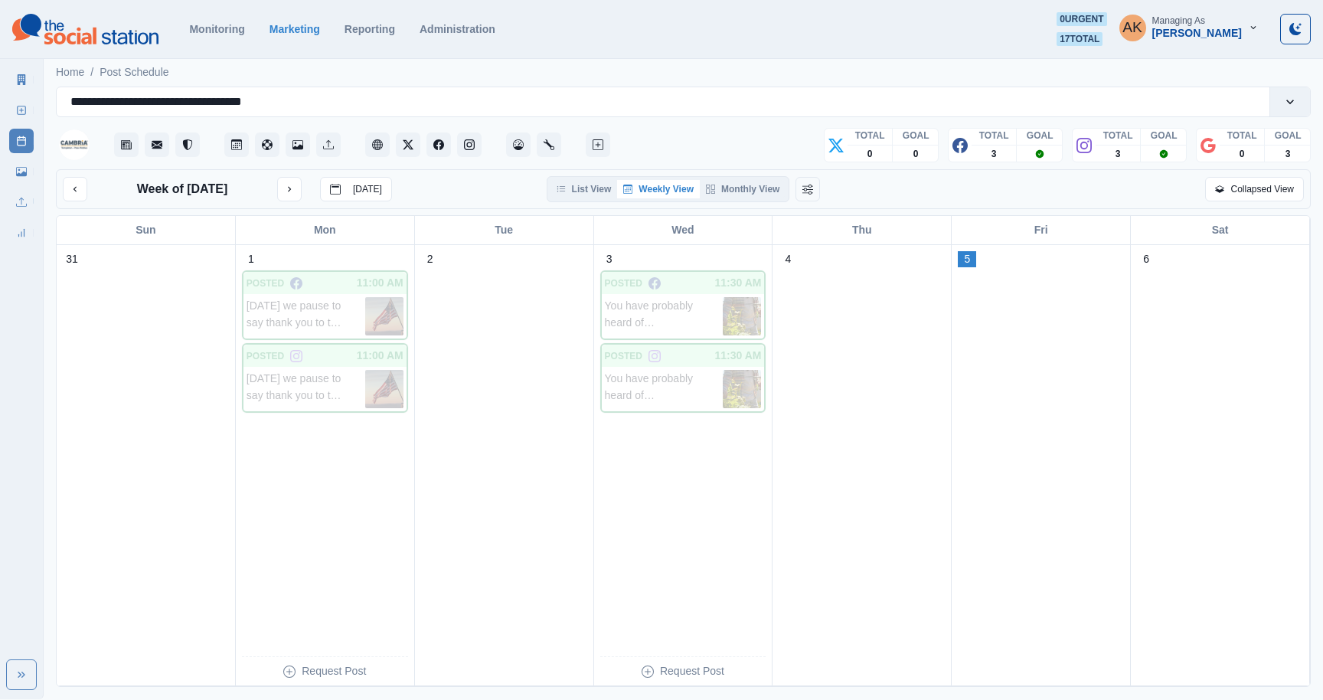
scroll to position [0, 0]
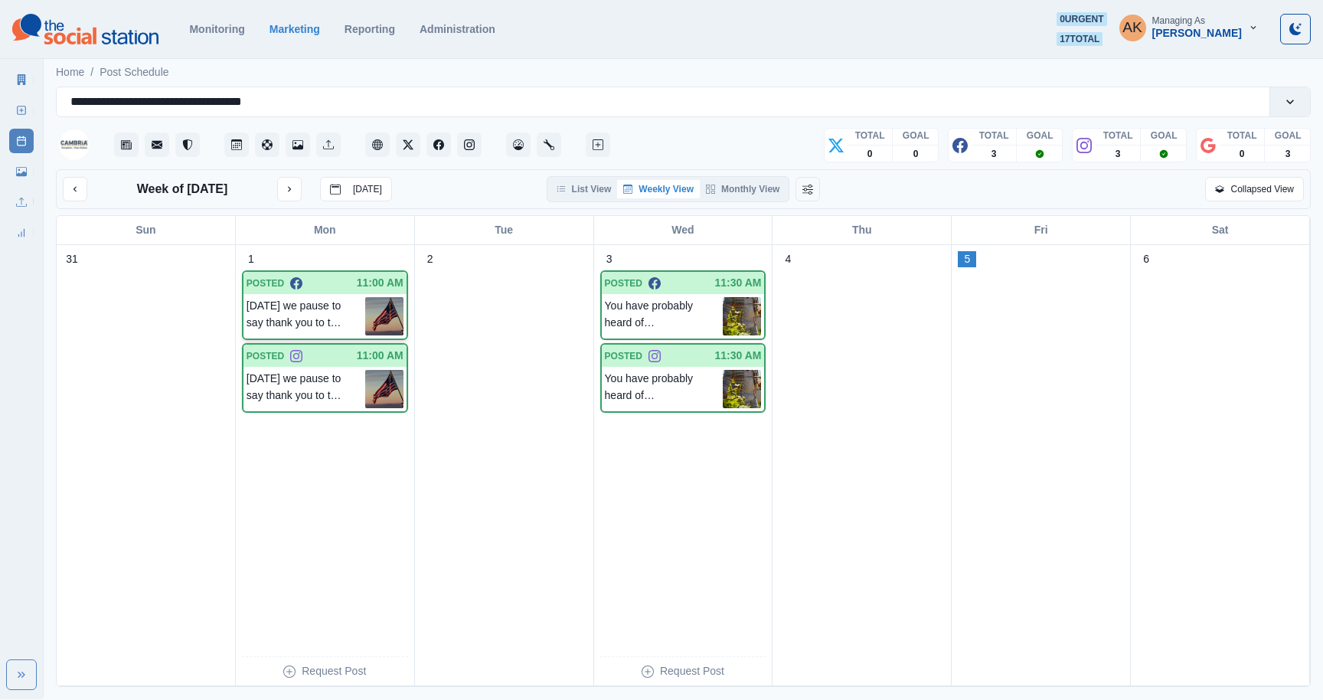
click at [312, 310] on p "[DATE] we pause to say thank you to the doers, dreamers, and everyday differenc…" at bounding box center [306, 316] width 119 height 38
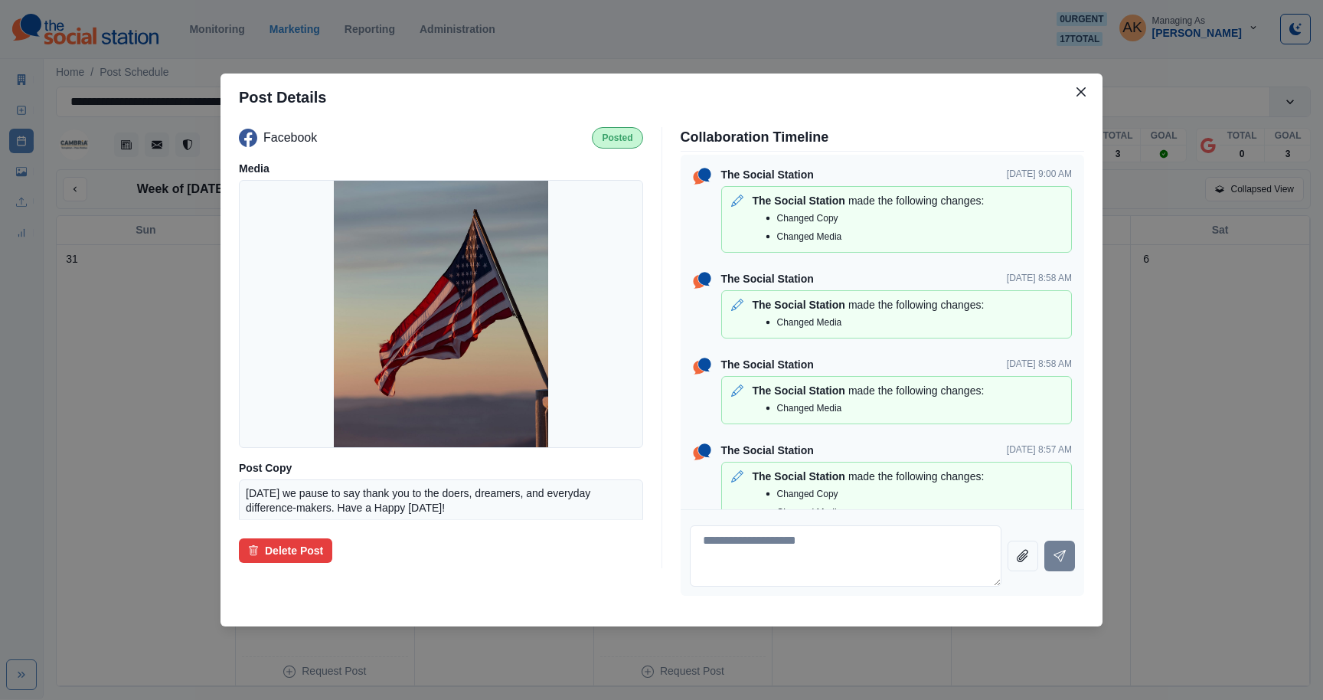
click at [152, 324] on div "Post Details Facebook Posted Media Post Copy Today we pause to say thank you to…" at bounding box center [661, 350] width 1323 height 700
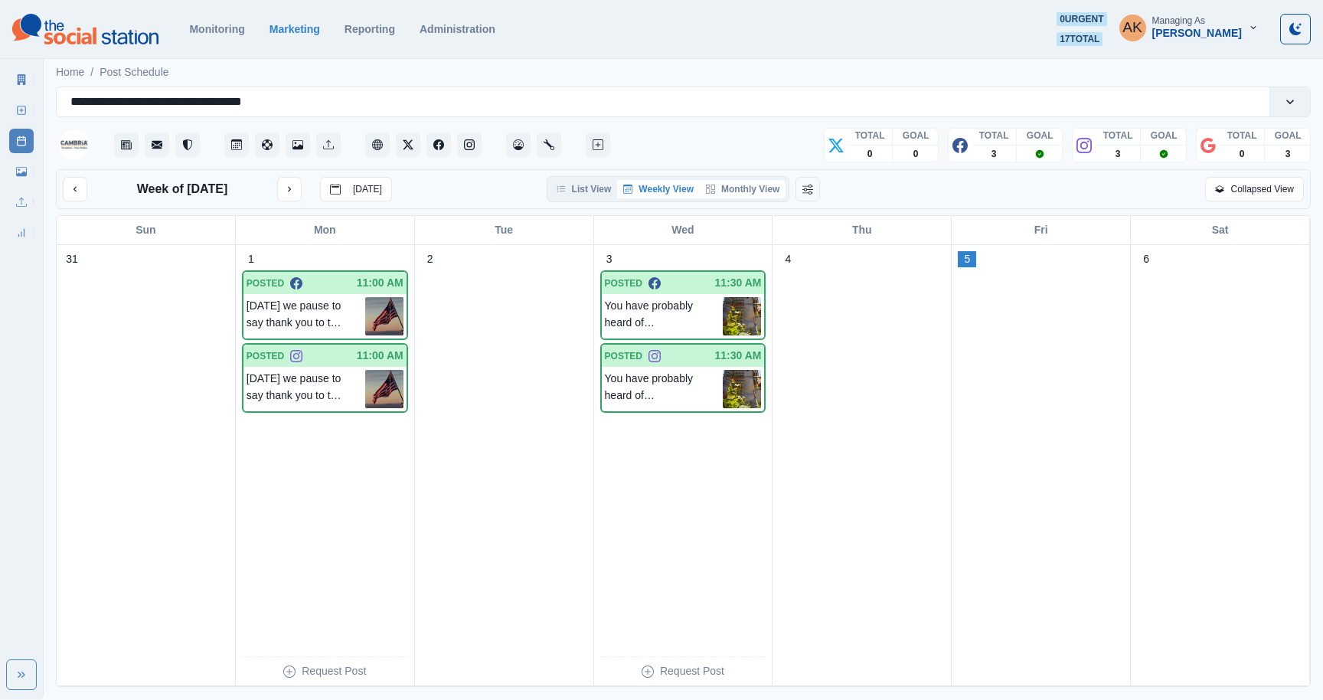
click at [733, 191] on button "Monthly View" at bounding box center [743, 189] width 86 height 18
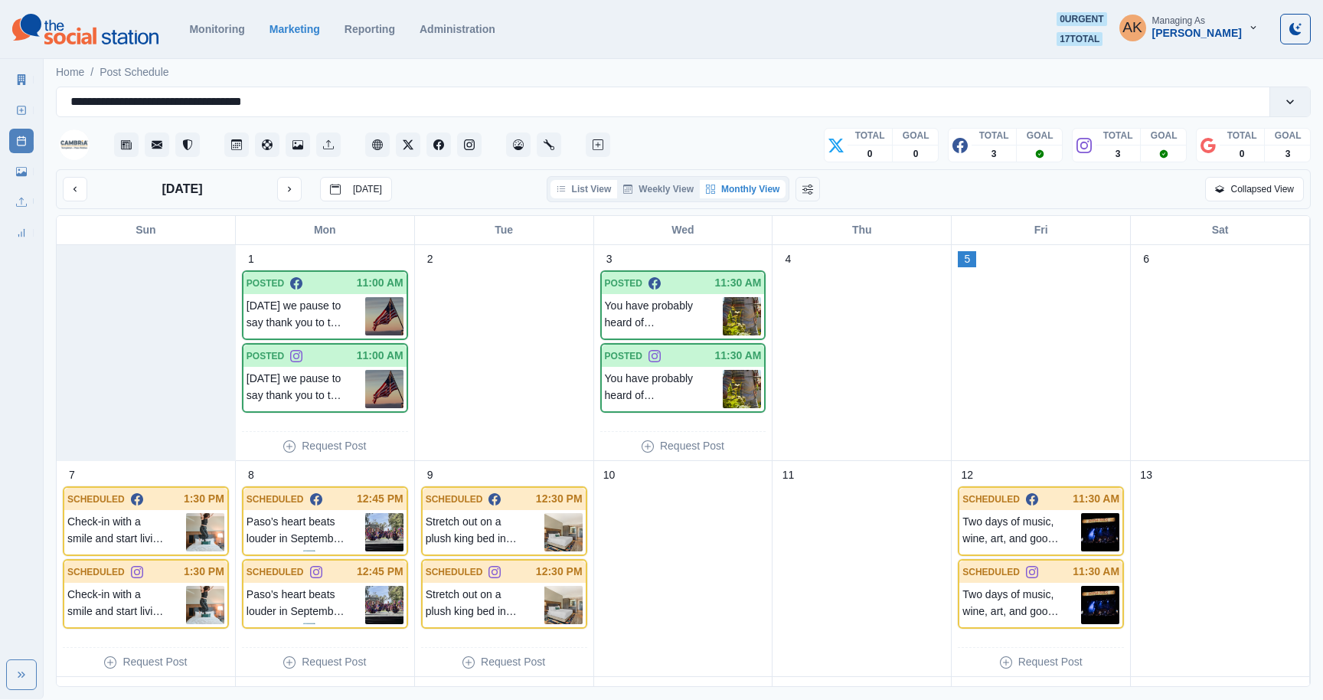
click at [587, 193] on button "List View" at bounding box center [584, 189] width 67 height 18
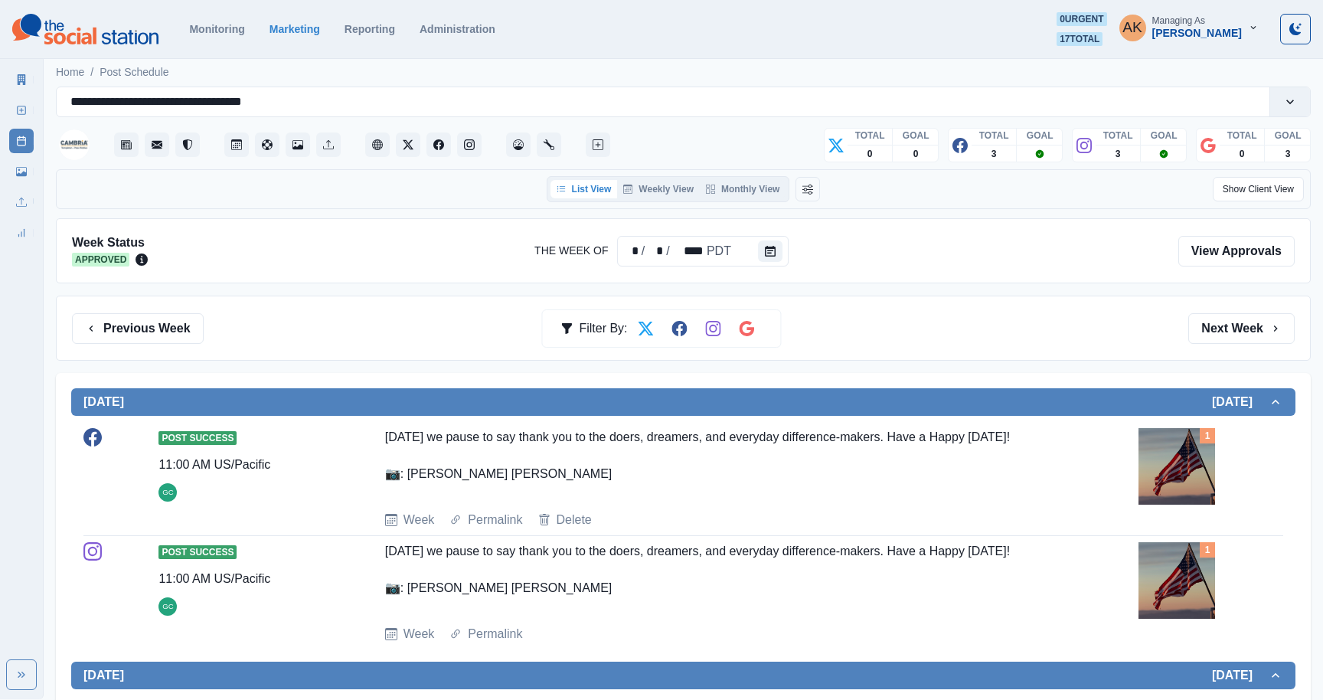
click at [1181, 471] on img at bounding box center [1177, 466] width 77 height 77
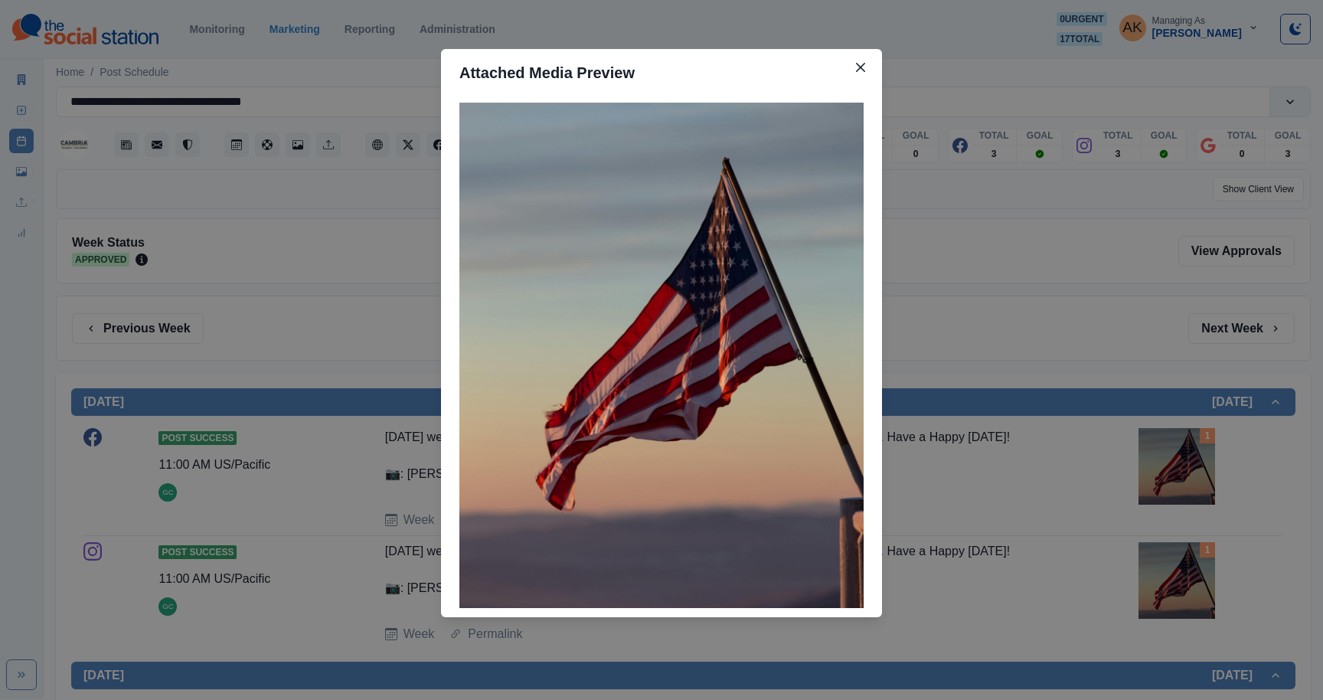
click at [966, 286] on div "Attached Media Preview" at bounding box center [661, 350] width 1323 height 700
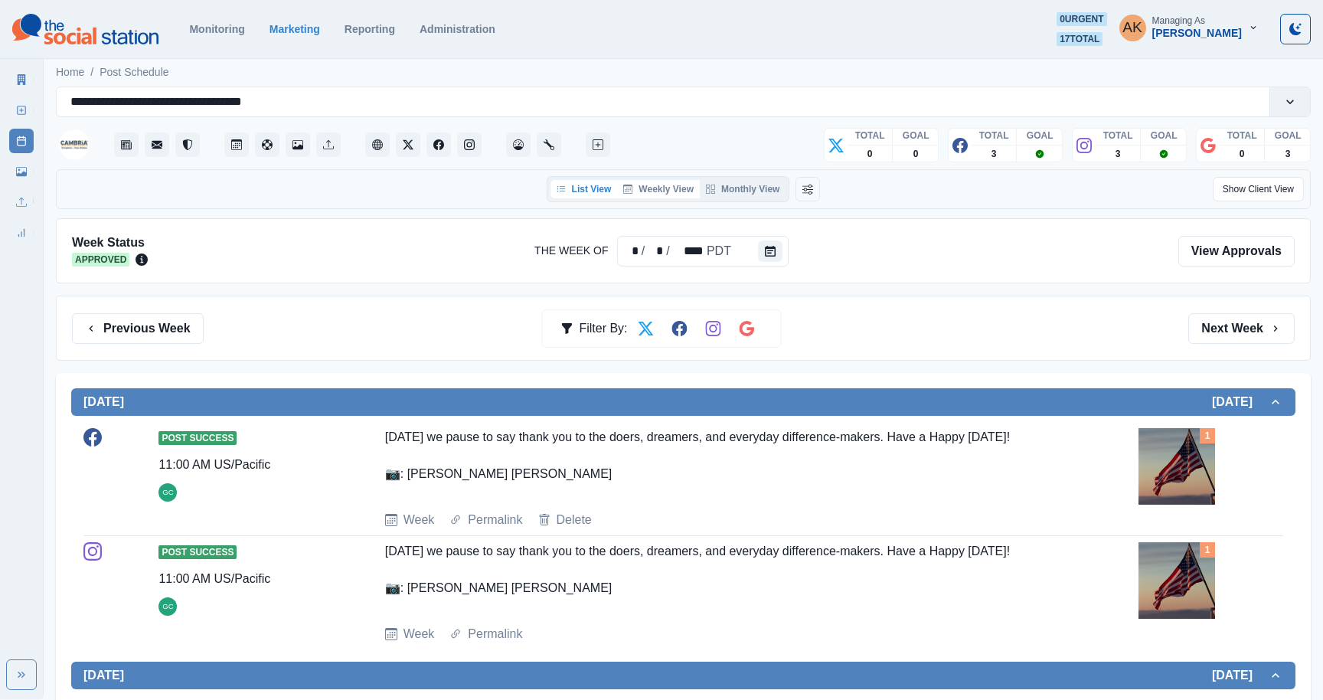
click at [656, 191] on button "Weekly View" at bounding box center [658, 189] width 83 height 18
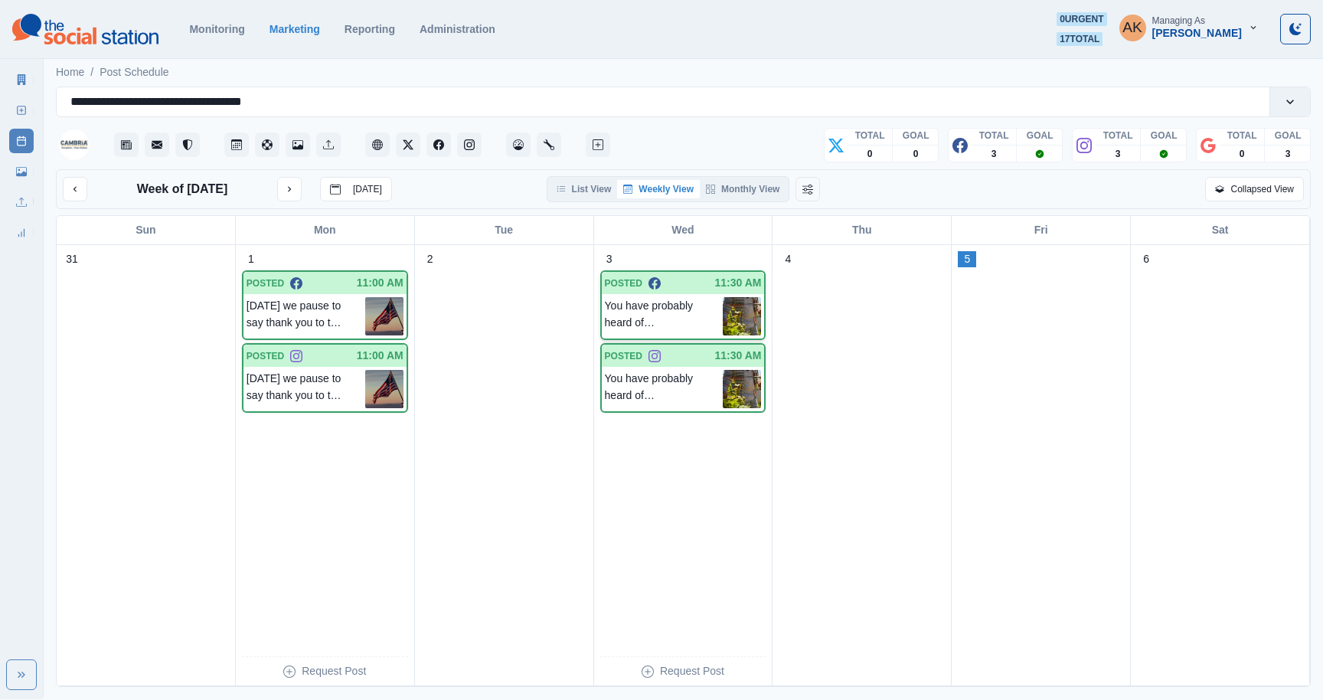
click at [664, 290] on div at bounding box center [688, 283] width 54 height 16
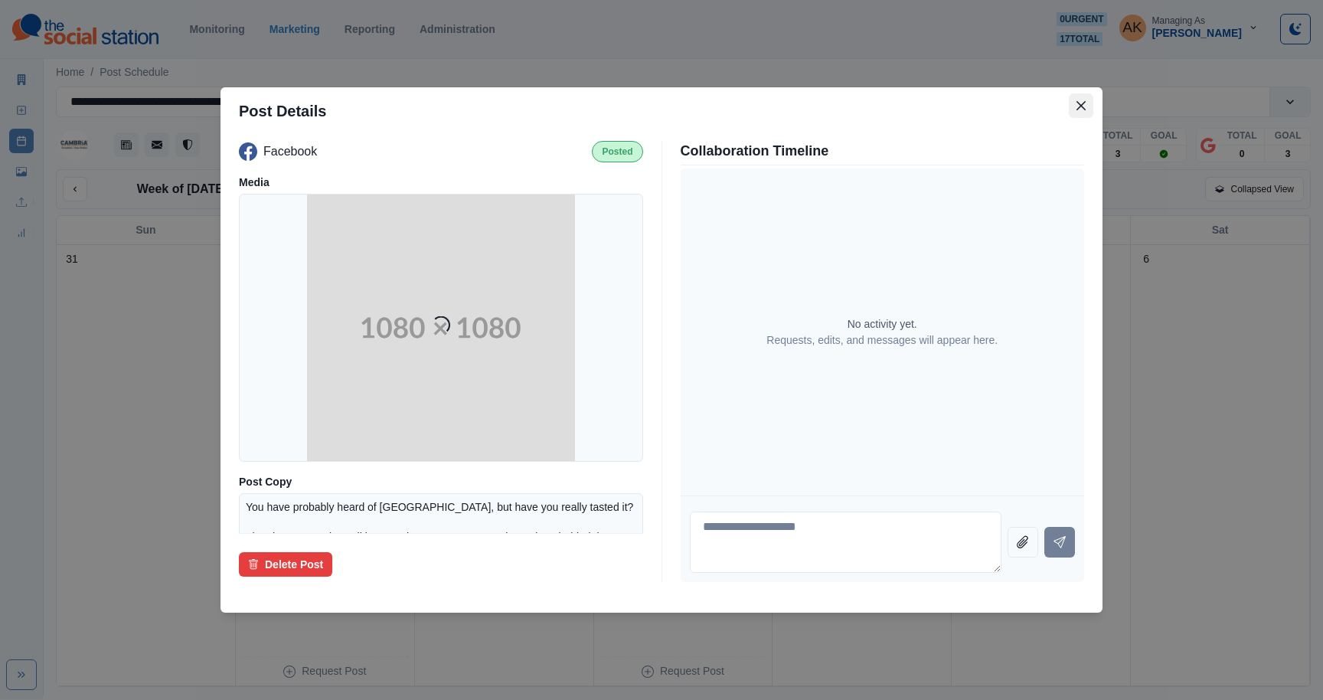
click at [1072, 97] on button "Close" at bounding box center [1081, 105] width 25 height 25
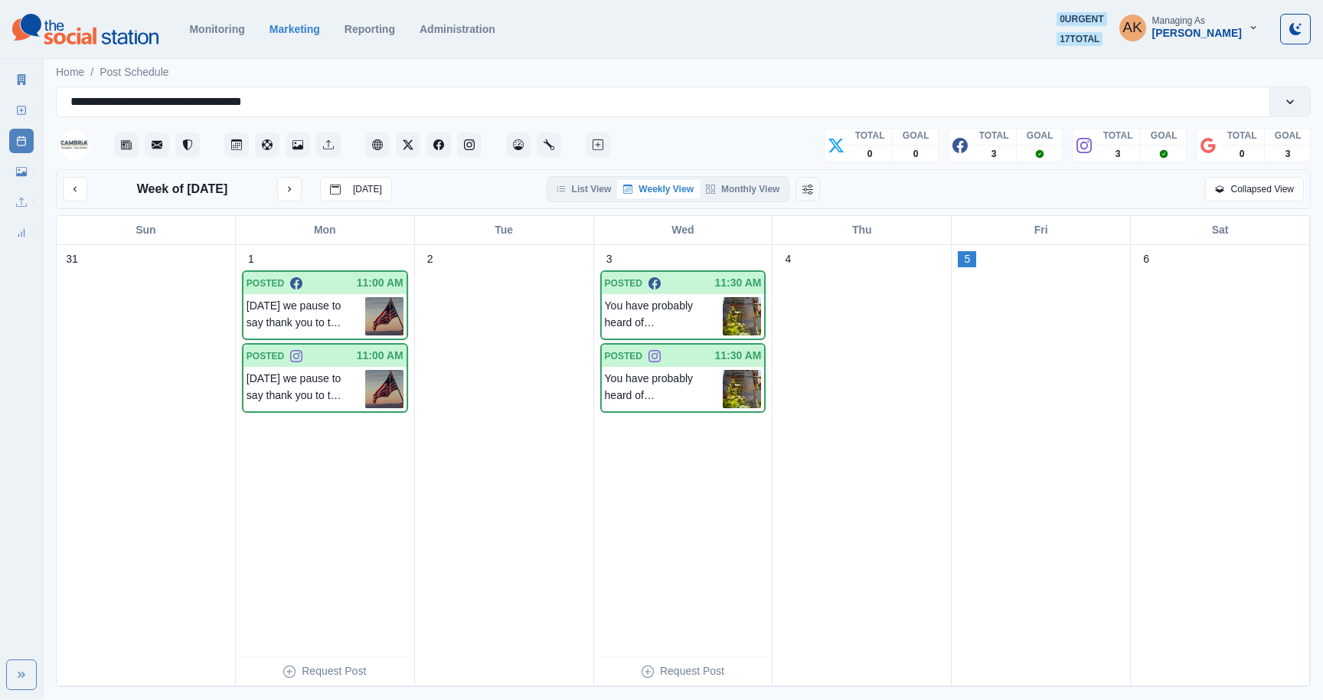
click at [731, 177] on div "List View Weekly View Monthly View" at bounding box center [669, 189] width 244 height 26
click at [729, 190] on button "Monthly View" at bounding box center [743, 189] width 86 height 18
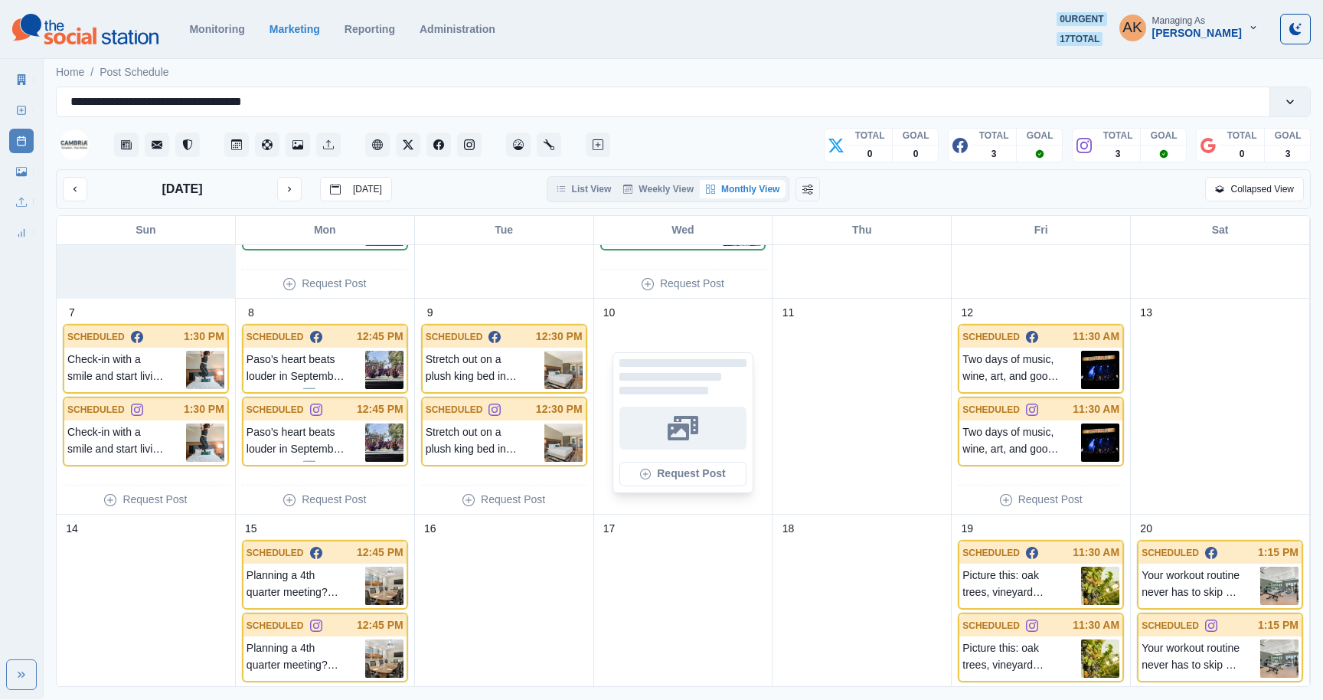
scroll to position [89, 0]
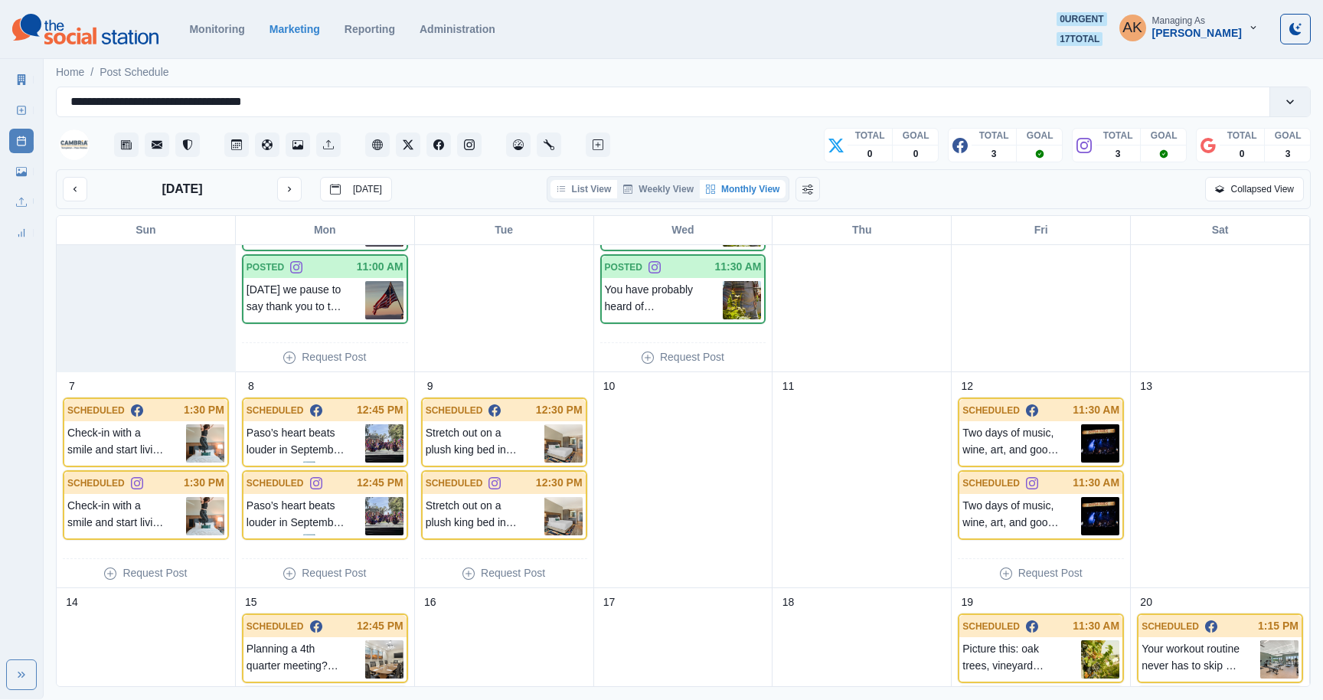
click at [599, 186] on button "List View" at bounding box center [584, 189] width 67 height 18
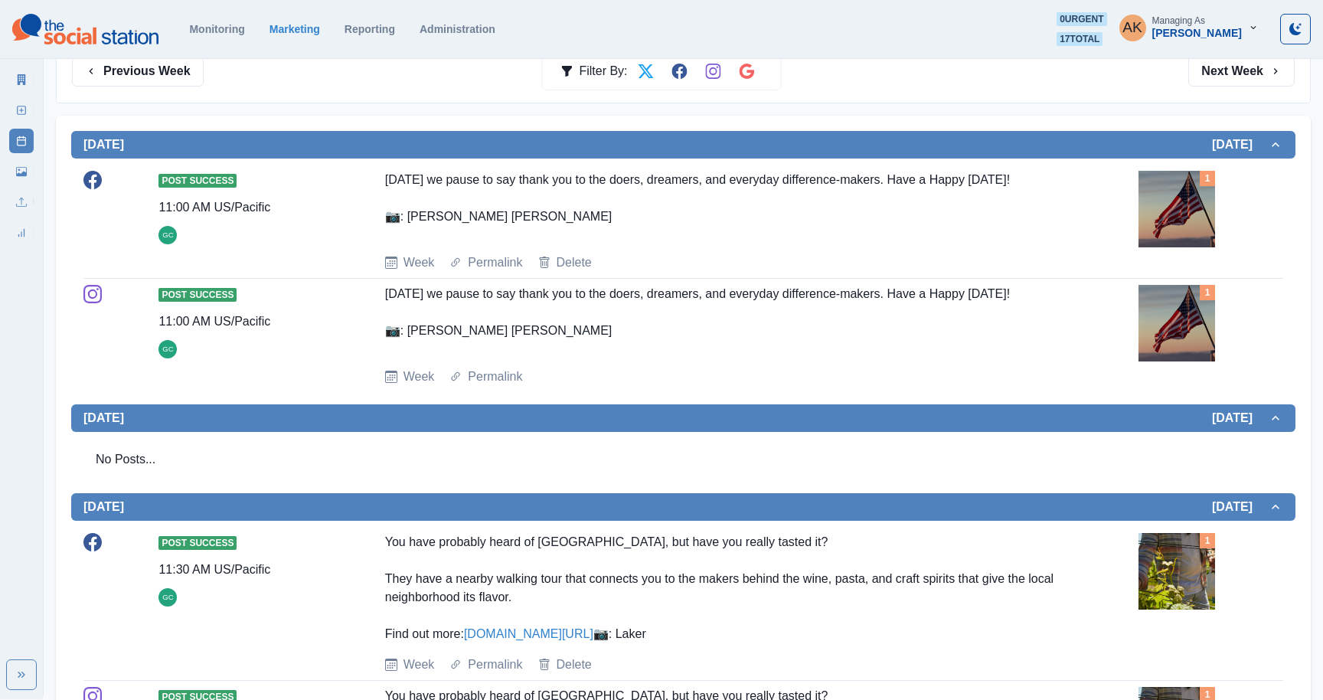
scroll to position [0, 0]
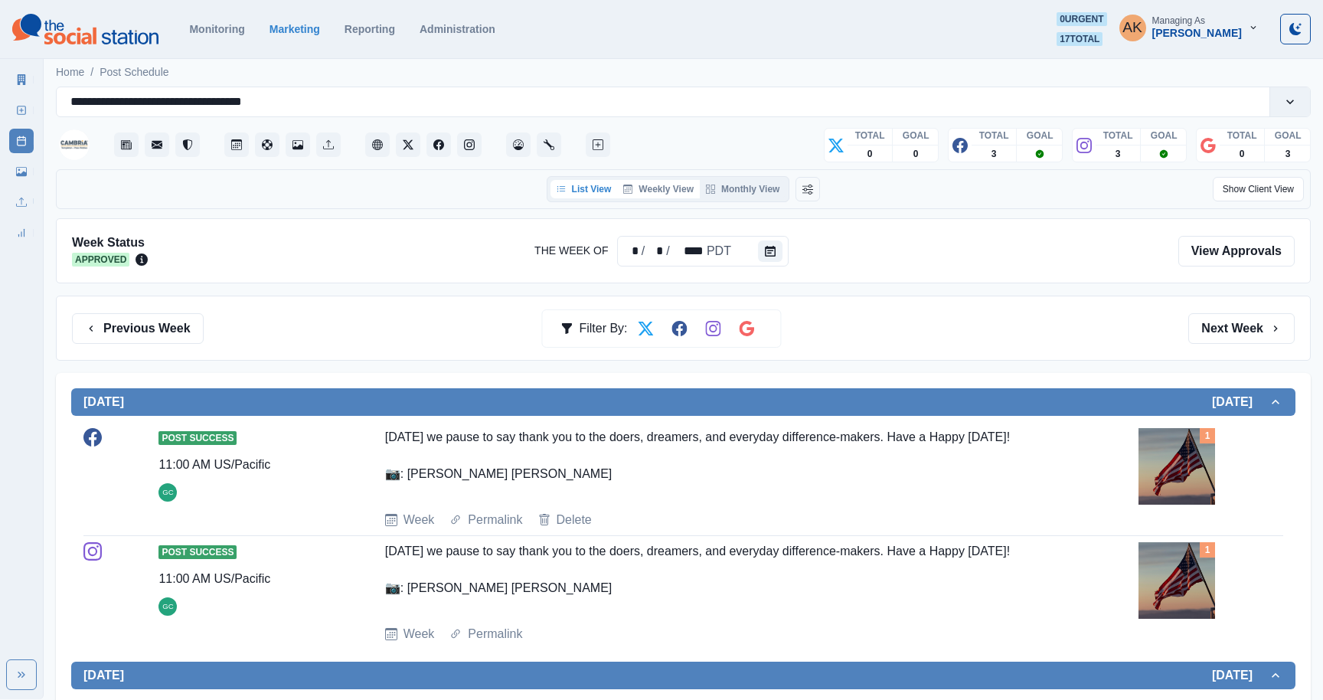
click at [662, 186] on button "Weekly View" at bounding box center [658, 189] width 83 height 18
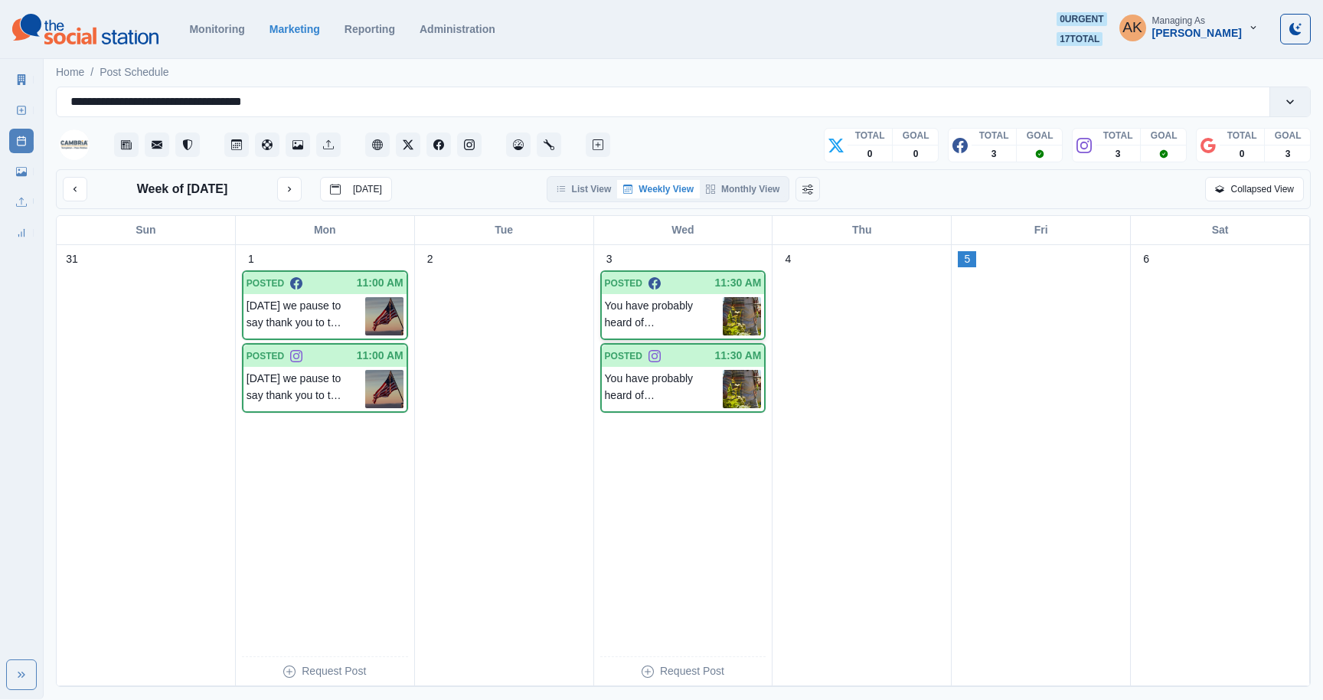
click at [676, 302] on p "You have probably heard of Tin City, but have you really tasted it? They have a…" at bounding box center [664, 316] width 119 height 38
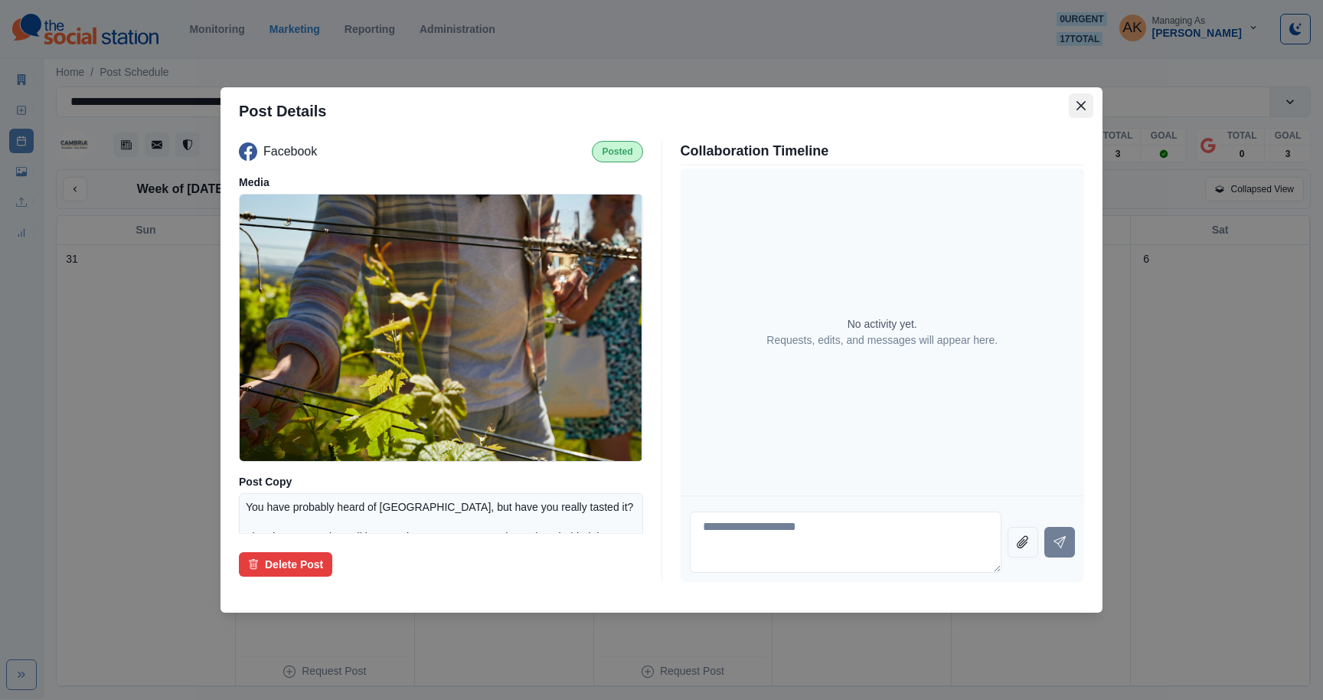
click at [1080, 106] on icon "Close" at bounding box center [1081, 105] width 9 height 9
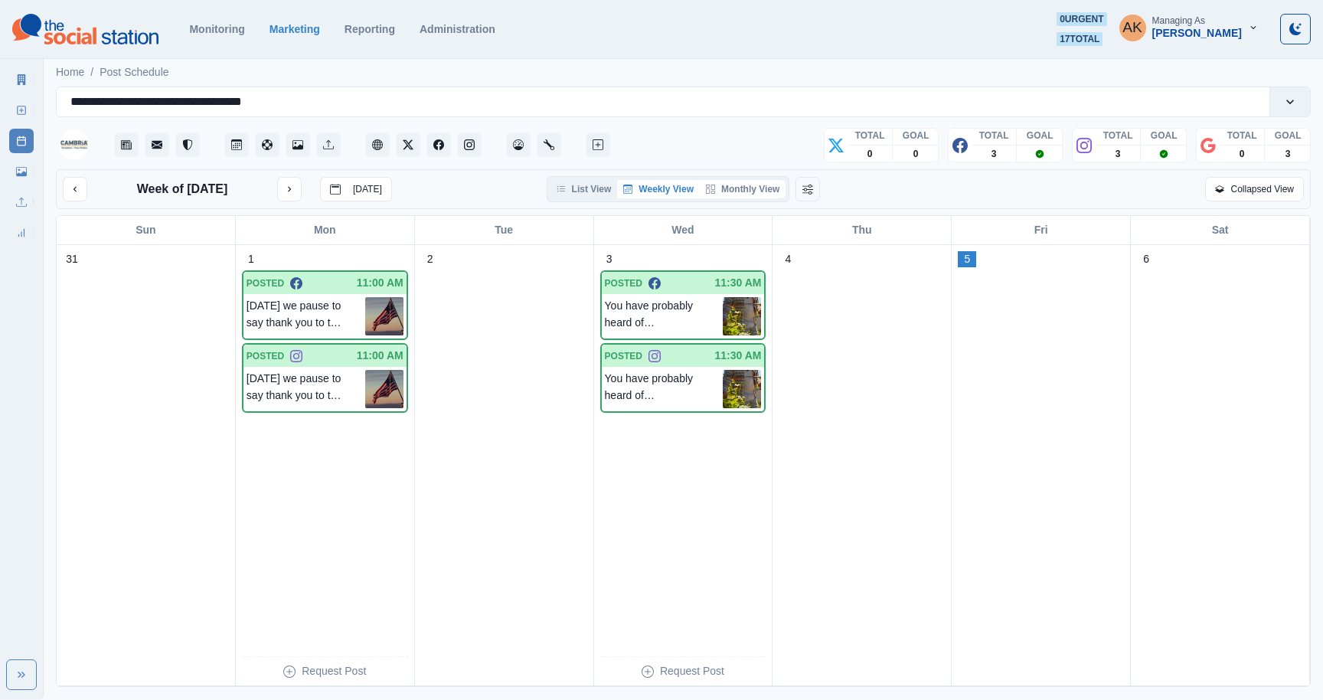
click at [764, 198] on button "Monthly View" at bounding box center [743, 189] width 86 height 18
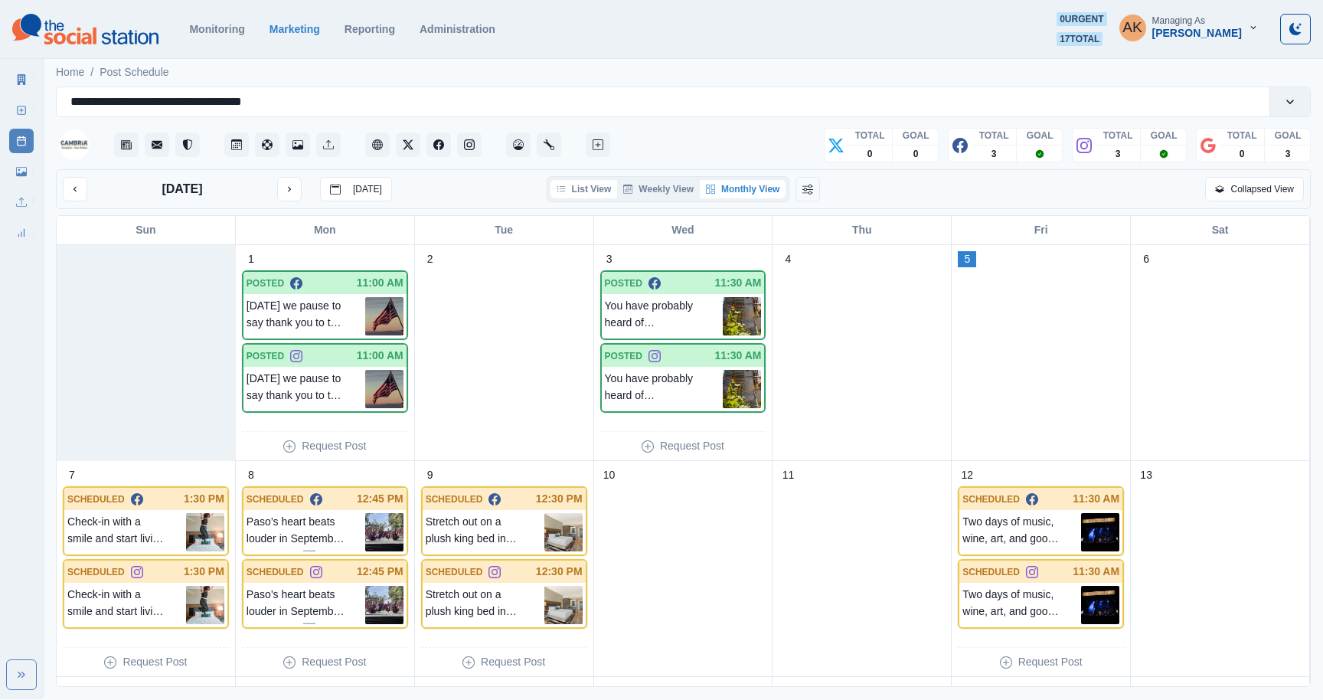
click at [571, 185] on button "List View" at bounding box center [584, 189] width 67 height 18
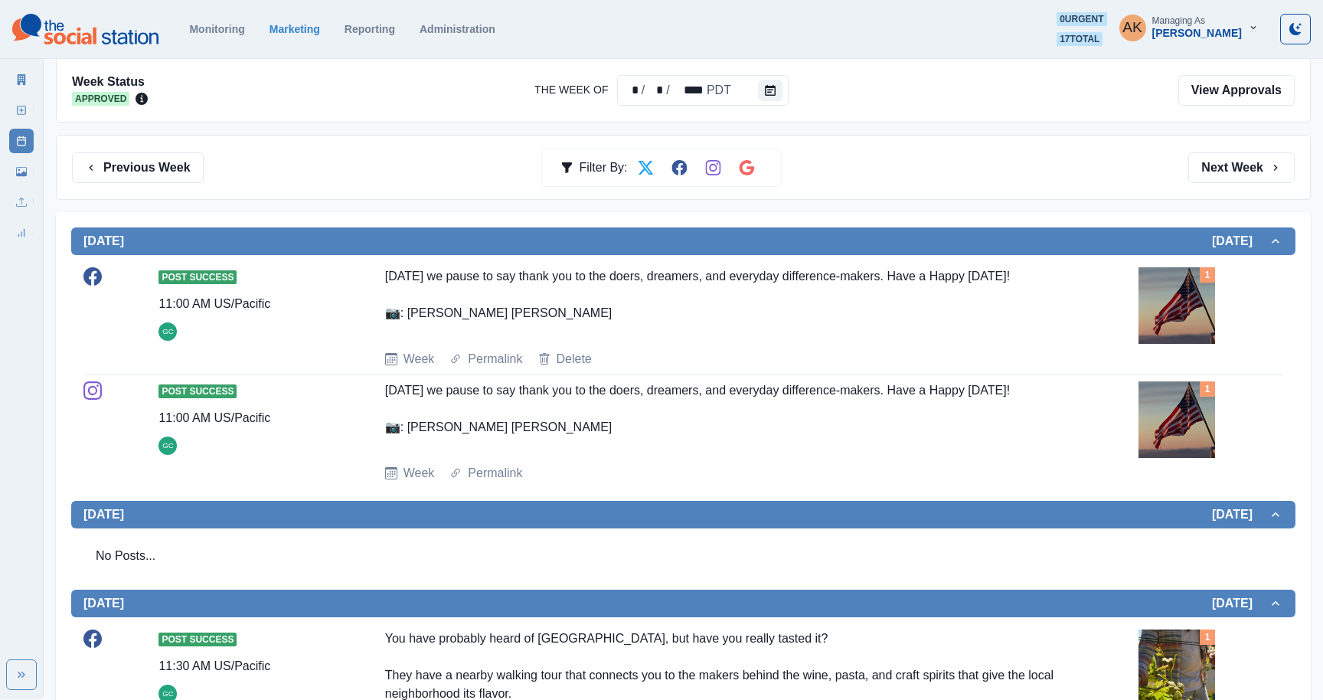
scroll to position [110, 0]
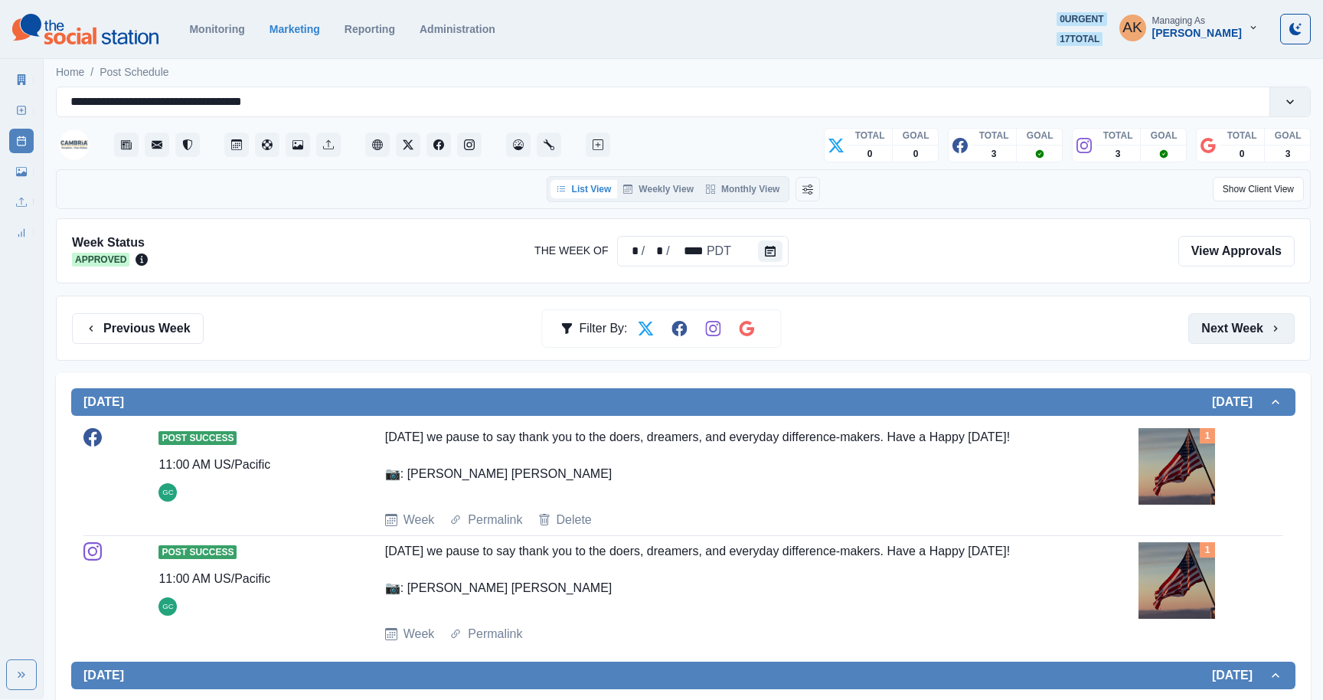
click at [1241, 335] on button "Next Week" at bounding box center [1242, 328] width 106 height 31
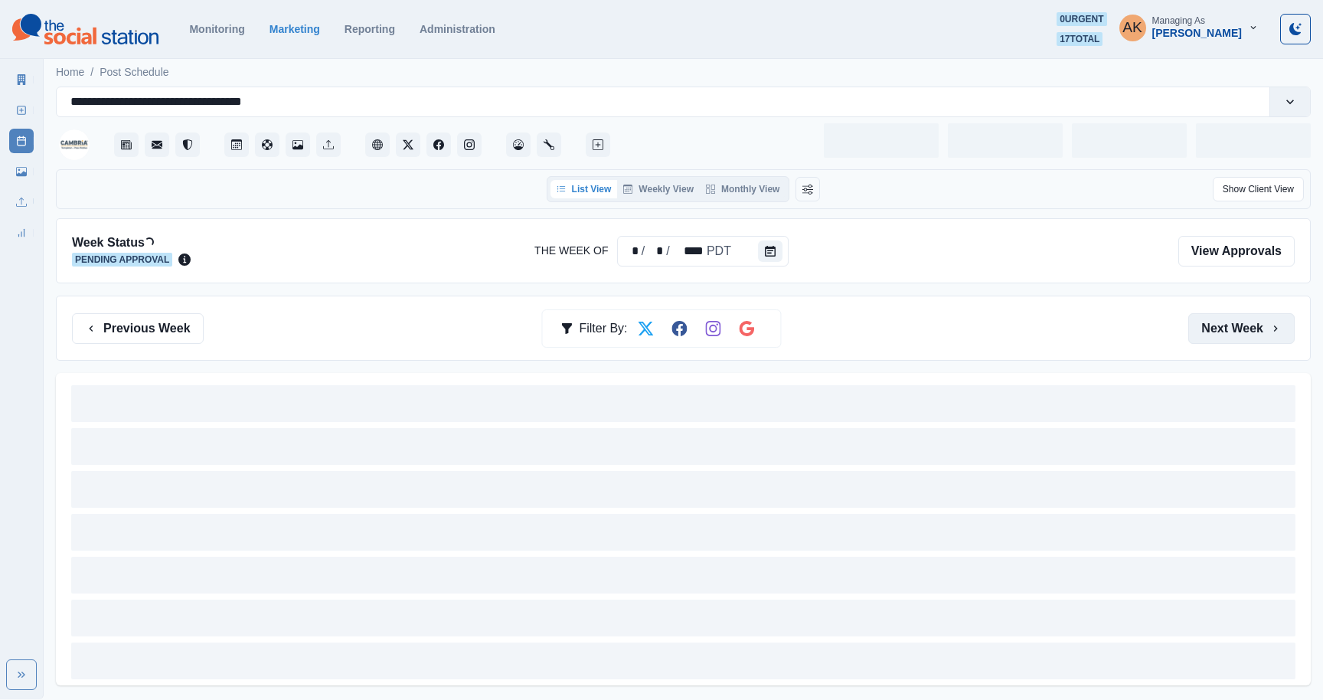
click at [1241, 335] on button "Next Week" at bounding box center [1242, 328] width 106 height 31
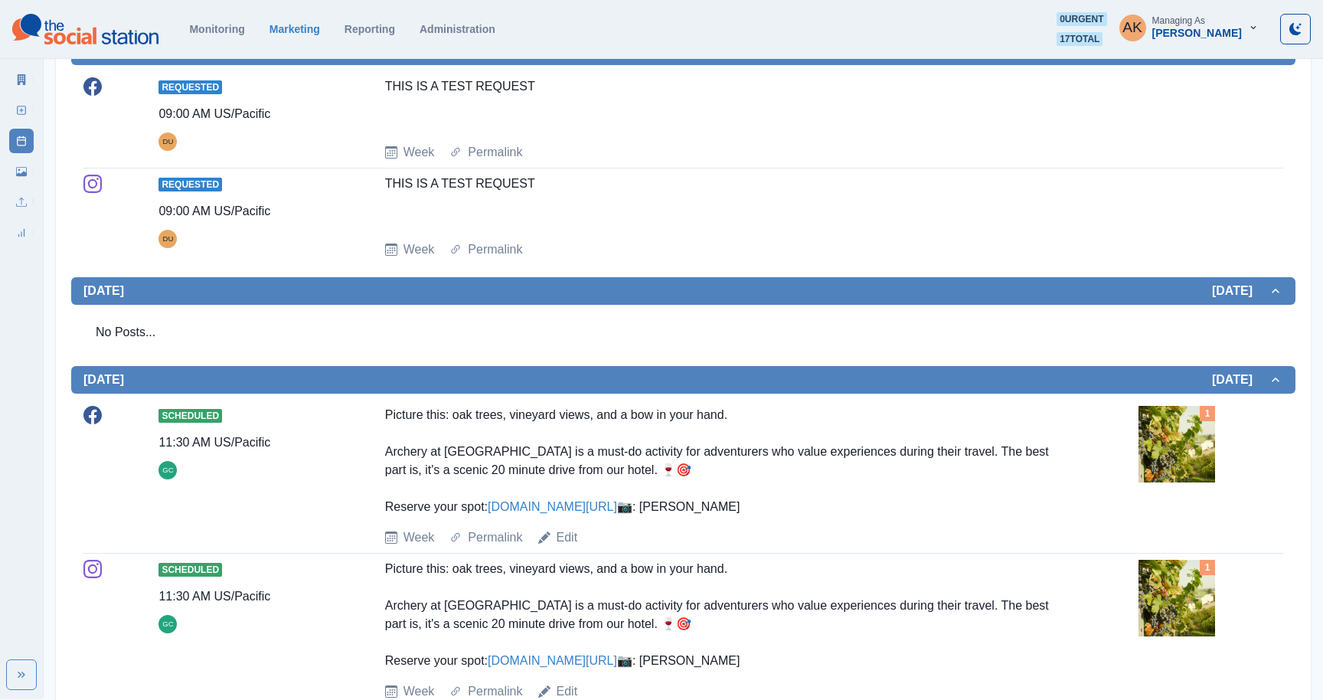
scroll to position [718, 0]
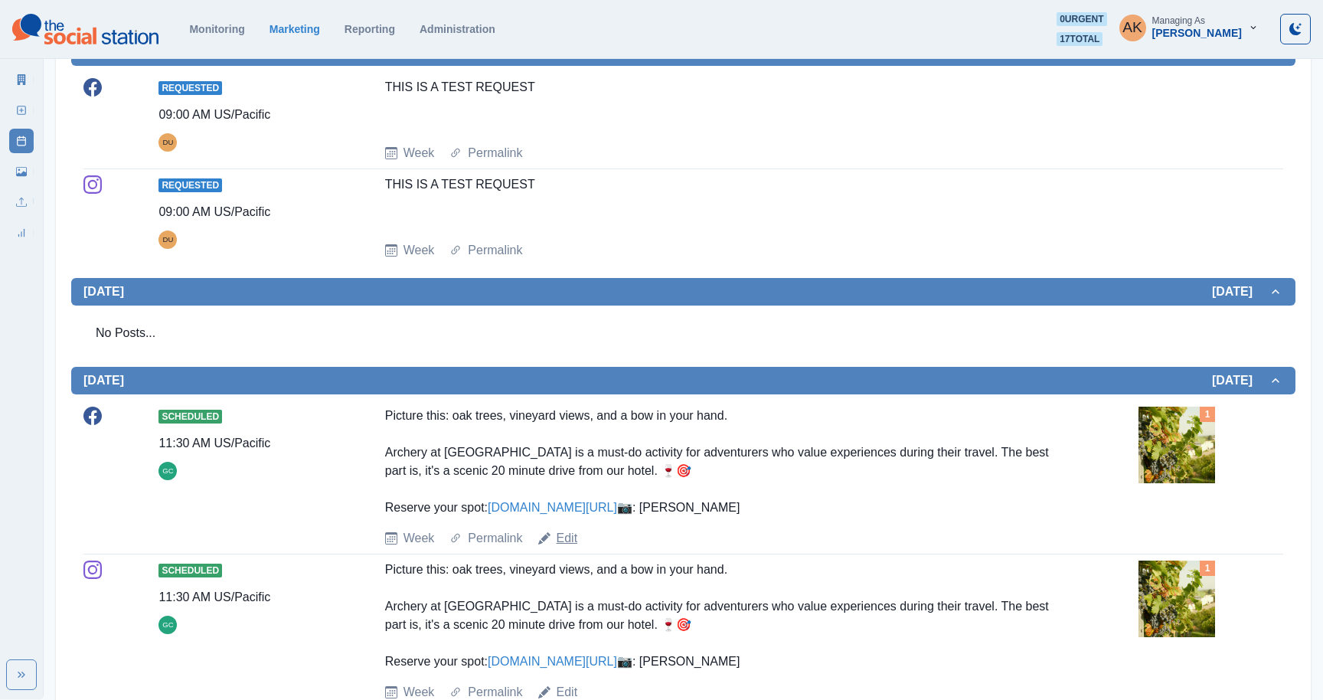
click at [564, 548] on link "Edit" at bounding box center [567, 538] width 21 height 18
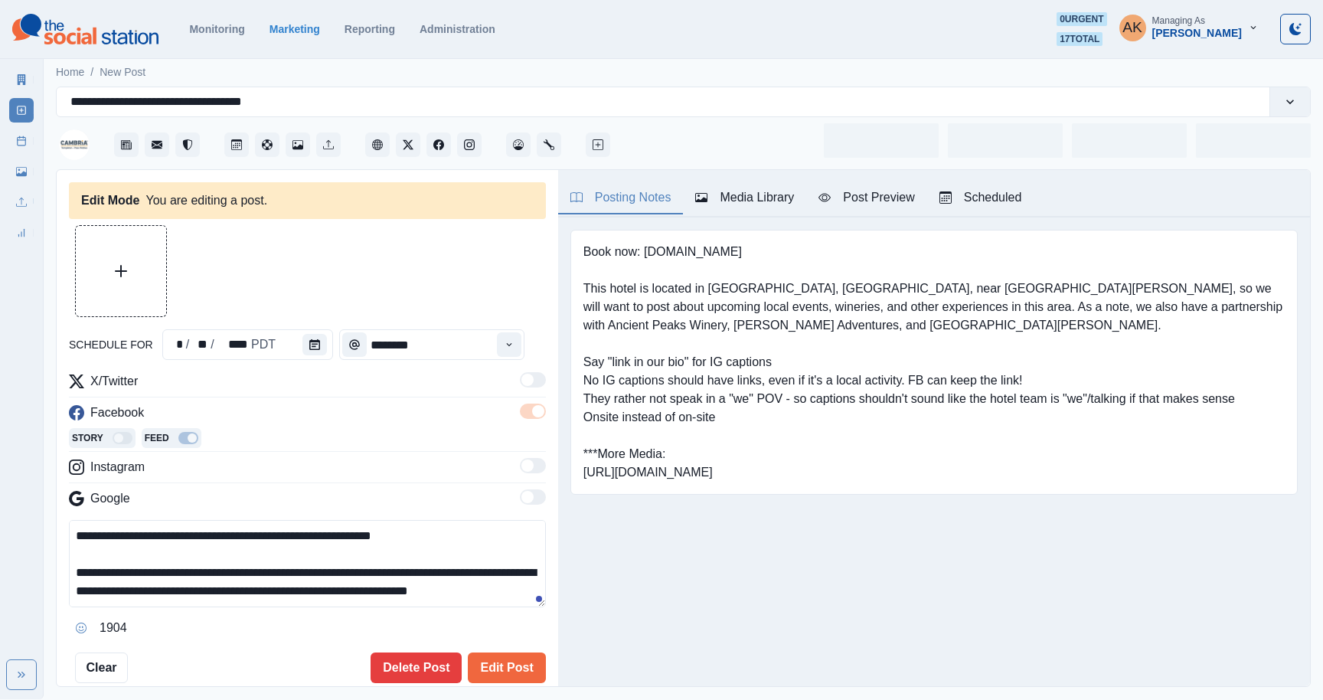
type input "********"
type textarea "**********"
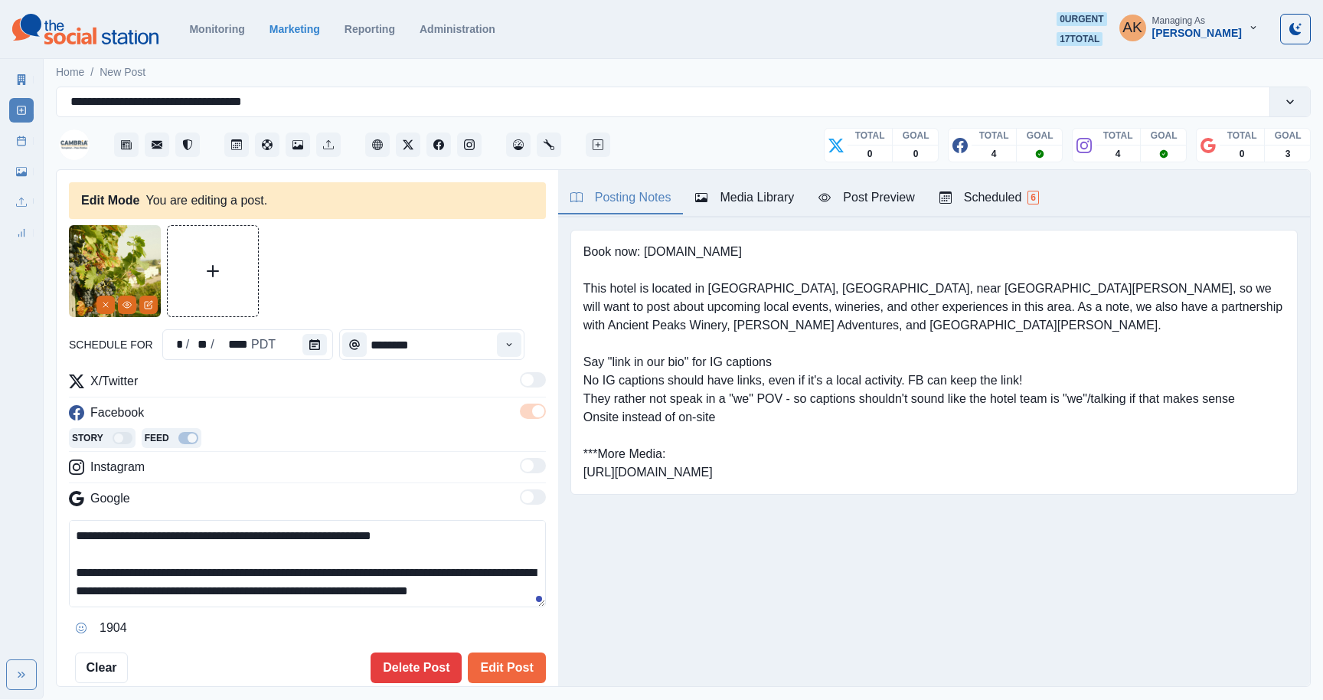
drag, startPoint x: 247, startPoint y: 558, endPoint x: 276, endPoint y: 560, distance: 29.9
click at [278, 560] on textarea "**********" at bounding box center [307, 563] width 477 height 87
click at [281, 558] on textarea "**********" at bounding box center [307, 563] width 477 height 87
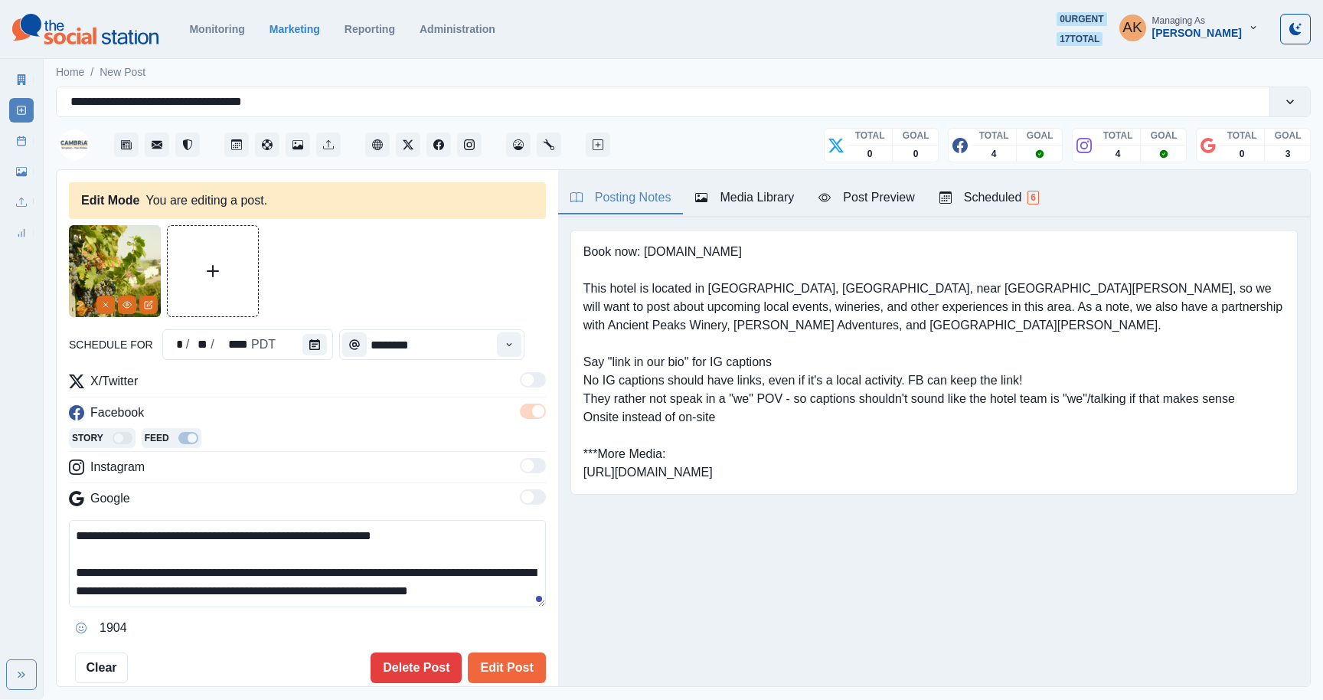
click at [294, 564] on textarea "**********" at bounding box center [307, 563] width 477 height 87
click at [232, 555] on textarea "**********" at bounding box center [307, 563] width 477 height 87
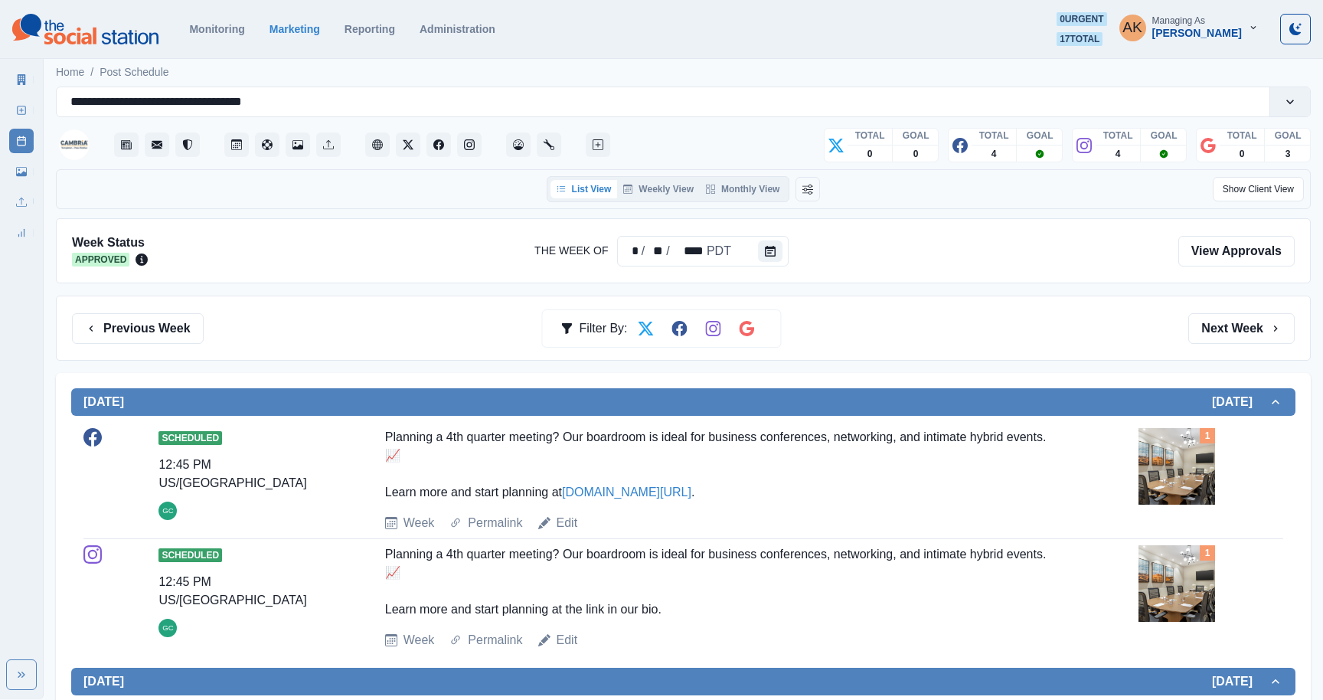
click at [641, 198] on div "List View Weekly View Monthly View" at bounding box center [669, 189] width 244 height 26
click at [643, 184] on button "Weekly View" at bounding box center [658, 189] width 83 height 18
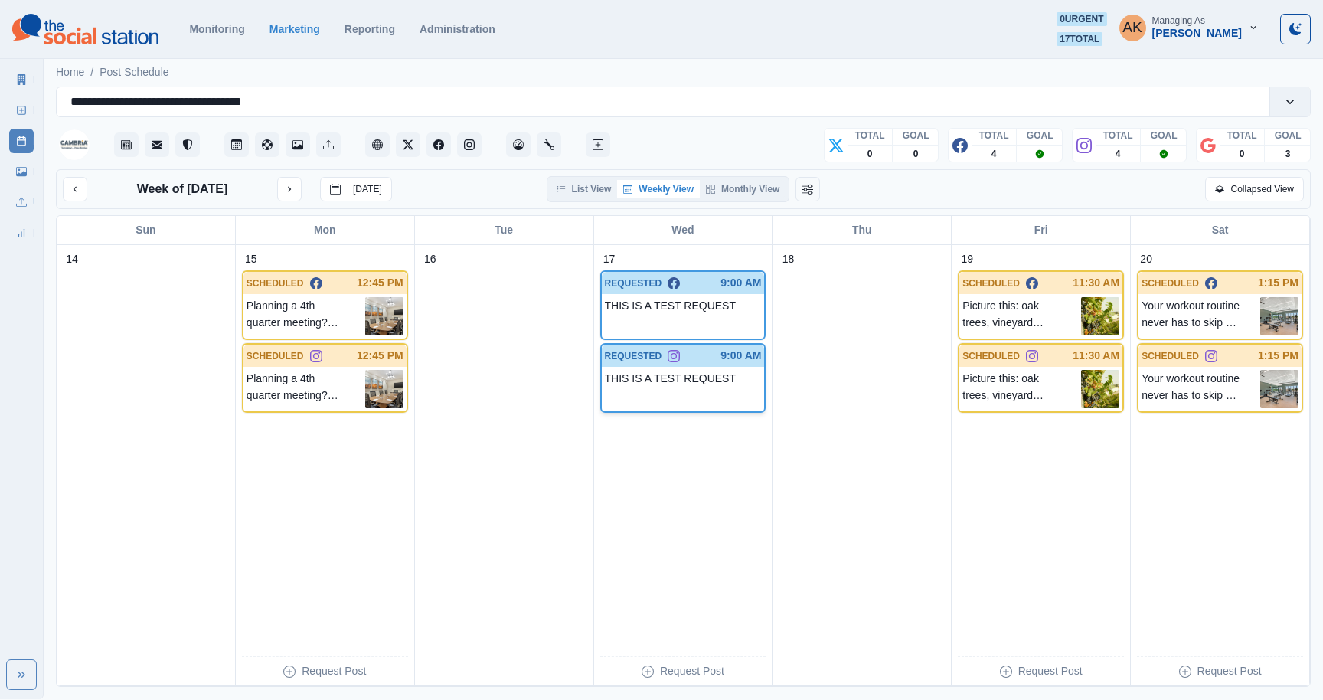
click at [664, 384] on p "THIS IS A TEST REQUEST" at bounding box center [679, 378] width 149 height 17
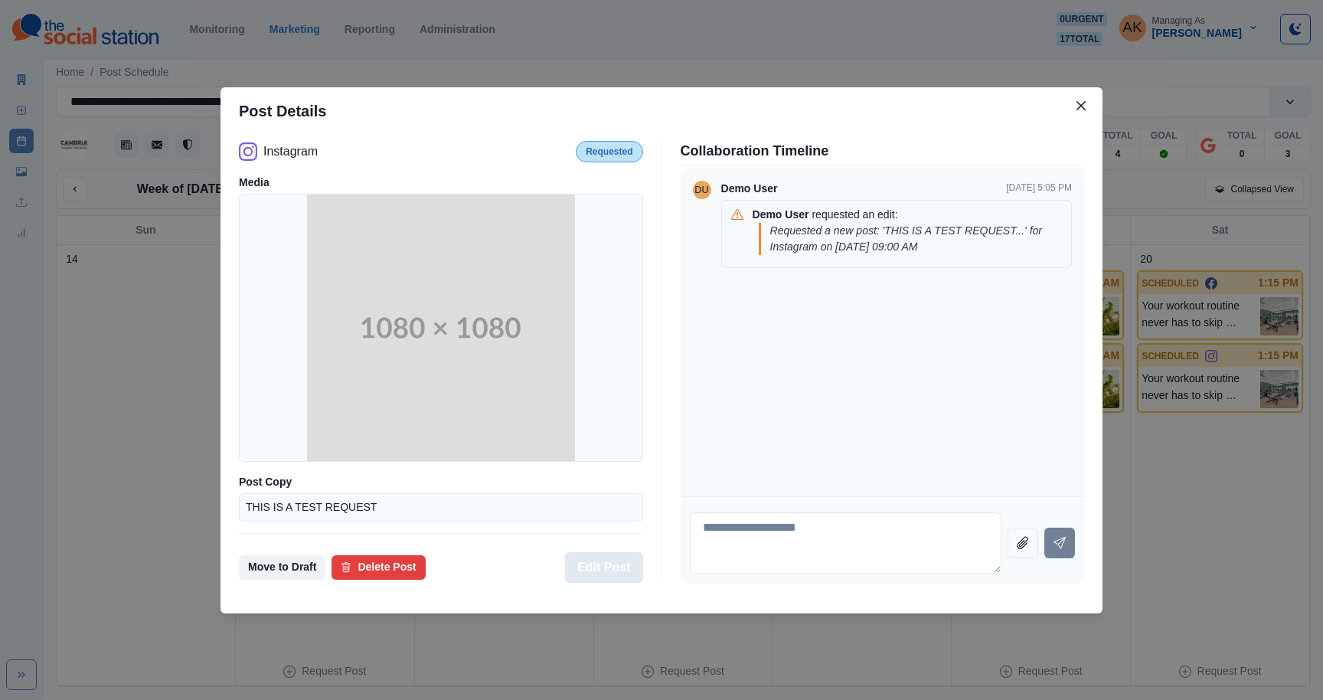
click at [604, 566] on button "Edit Post" at bounding box center [603, 567] width 77 height 31
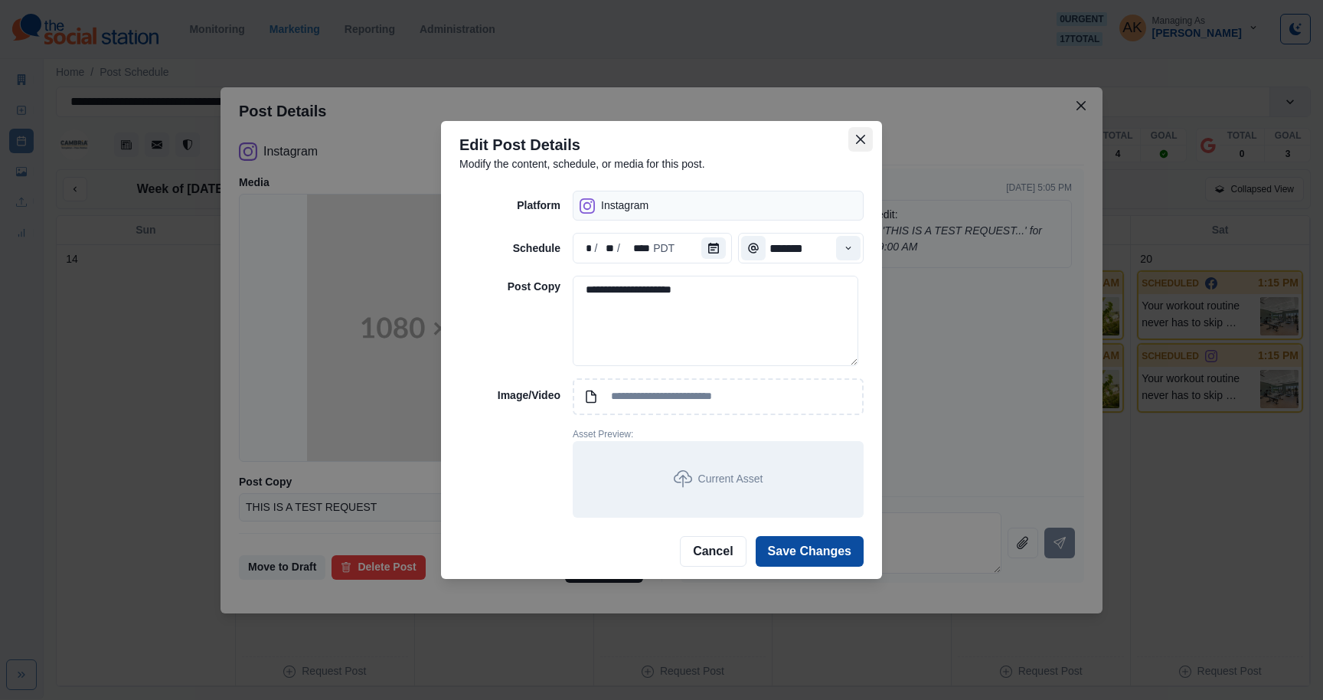
click at [856, 135] on icon "Close" at bounding box center [860, 139] width 9 height 9
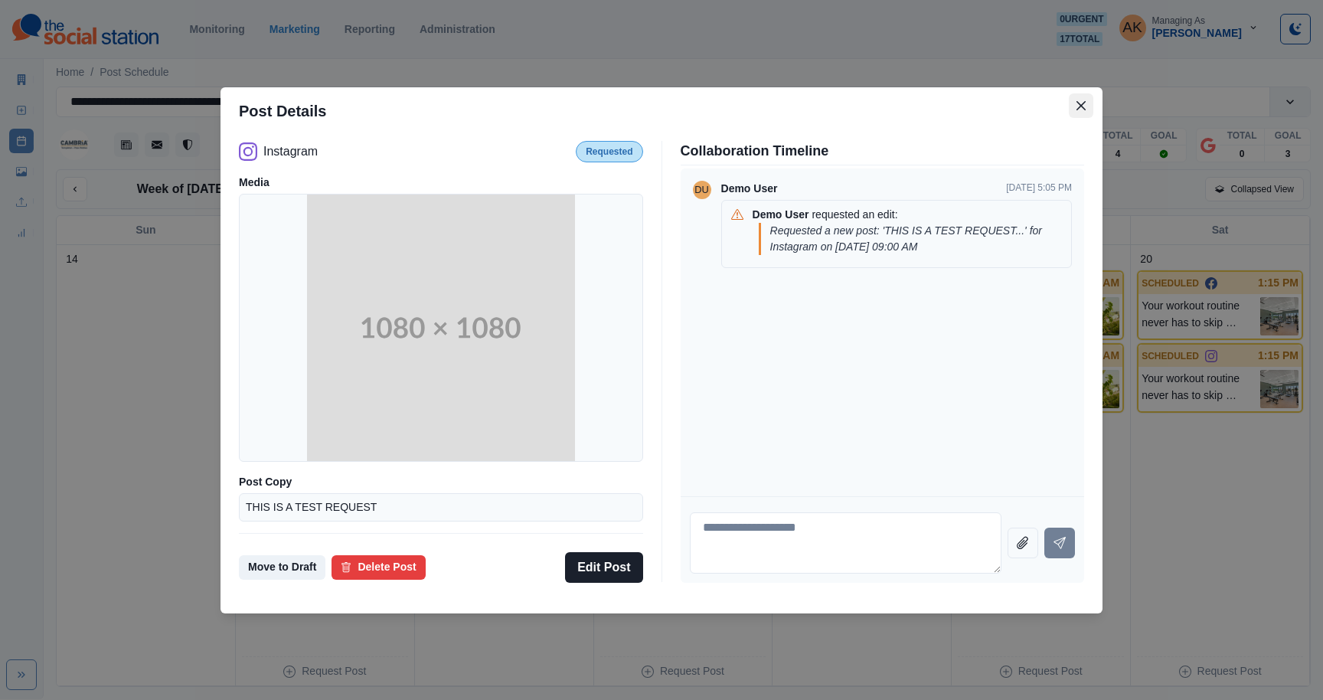
click at [1075, 100] on button "Close" at bounding box center [1081, 105] width 25 height 25
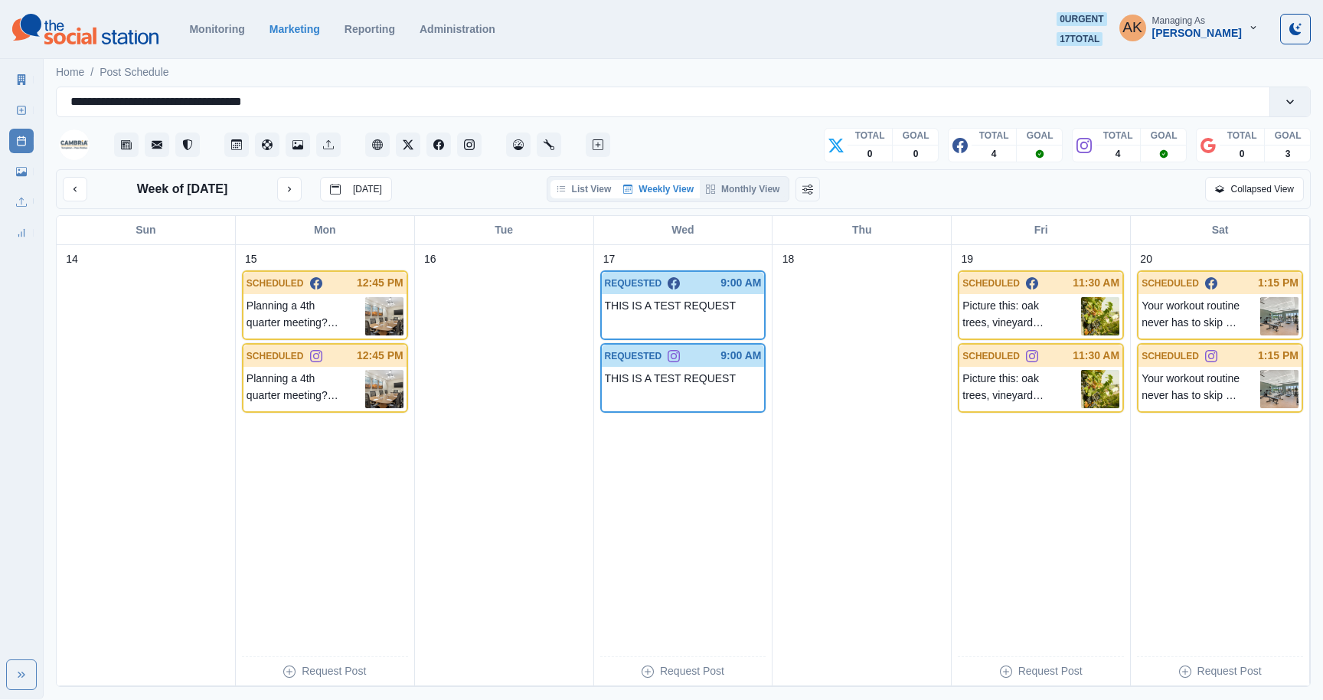
click at [576, 190] on button "List View" at bounding box center [584, 189] width 67 height 18
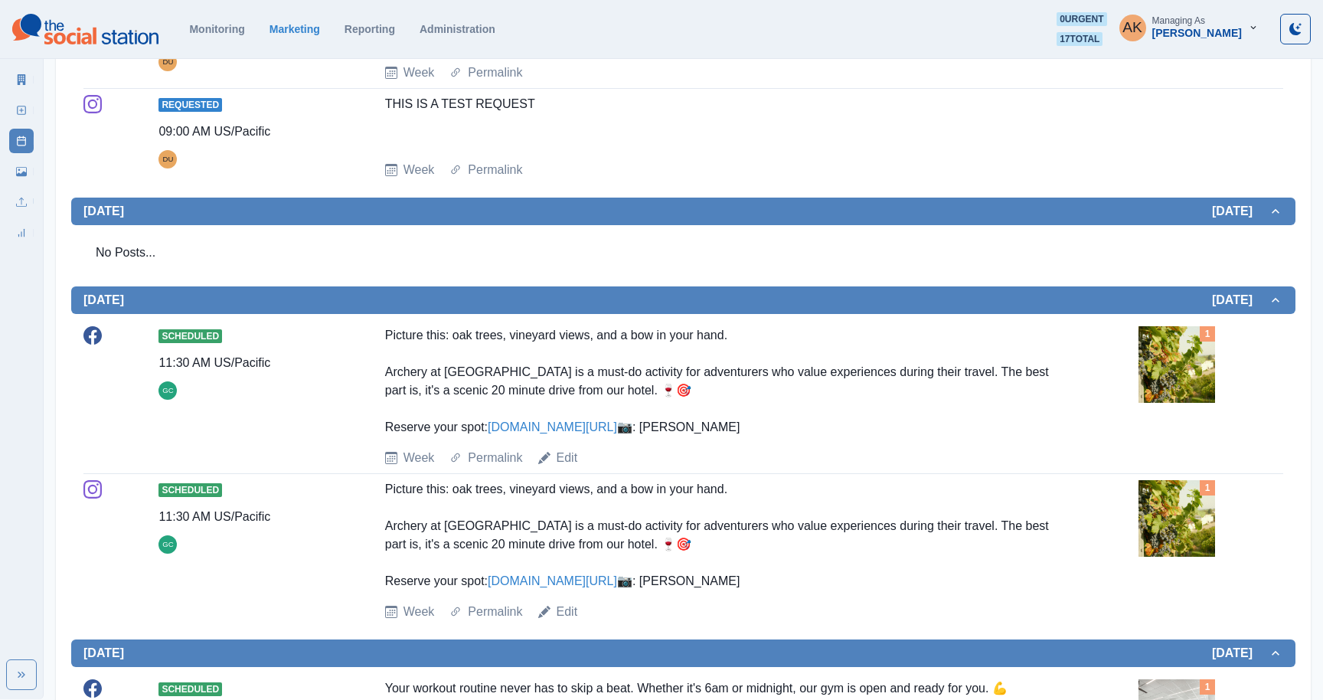
scroll to position [800, 0]
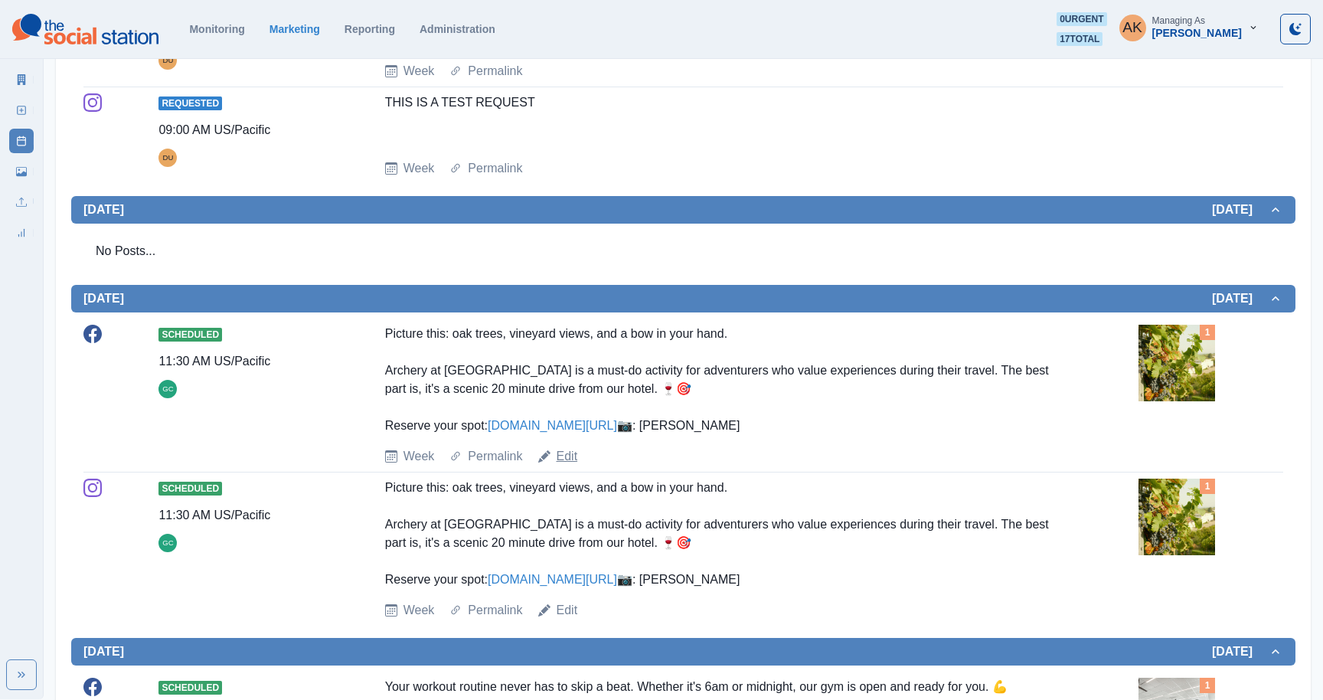
click at [567, 466] on link "Edit" at bounding box center [567, 456] width 21 height 18
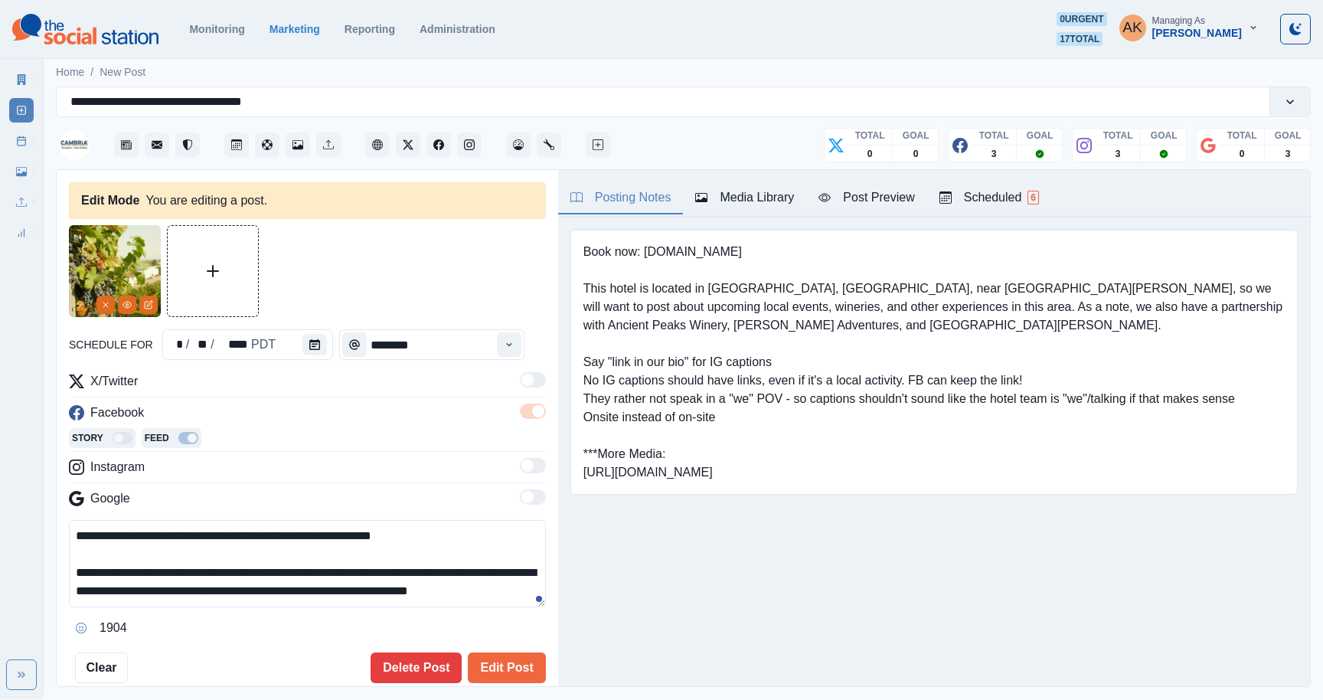
scroll to position [92, 0]
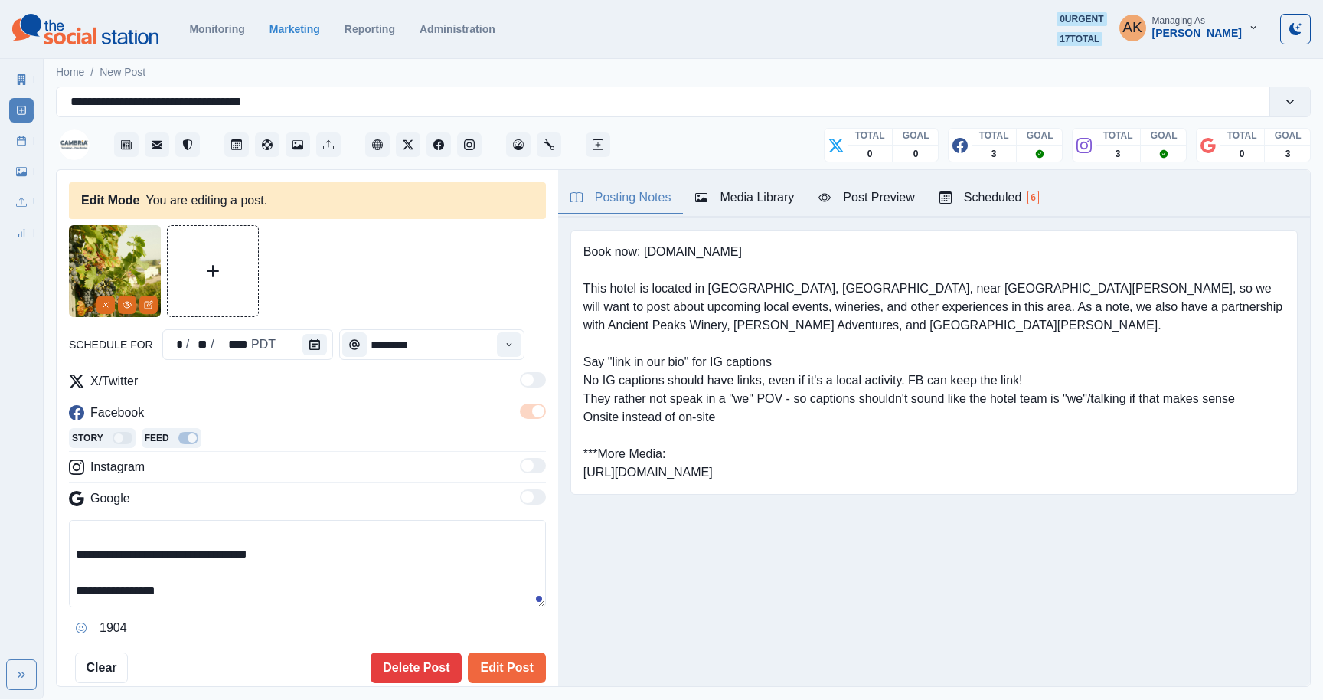
drag, startPoint x: 77, startPoint y: 538, endPoint x: 473, endPoint y: 562, distance: 396.7
click at [473, 562] on textarea "**********" at bounding box center [307, 563] width 477 height 87
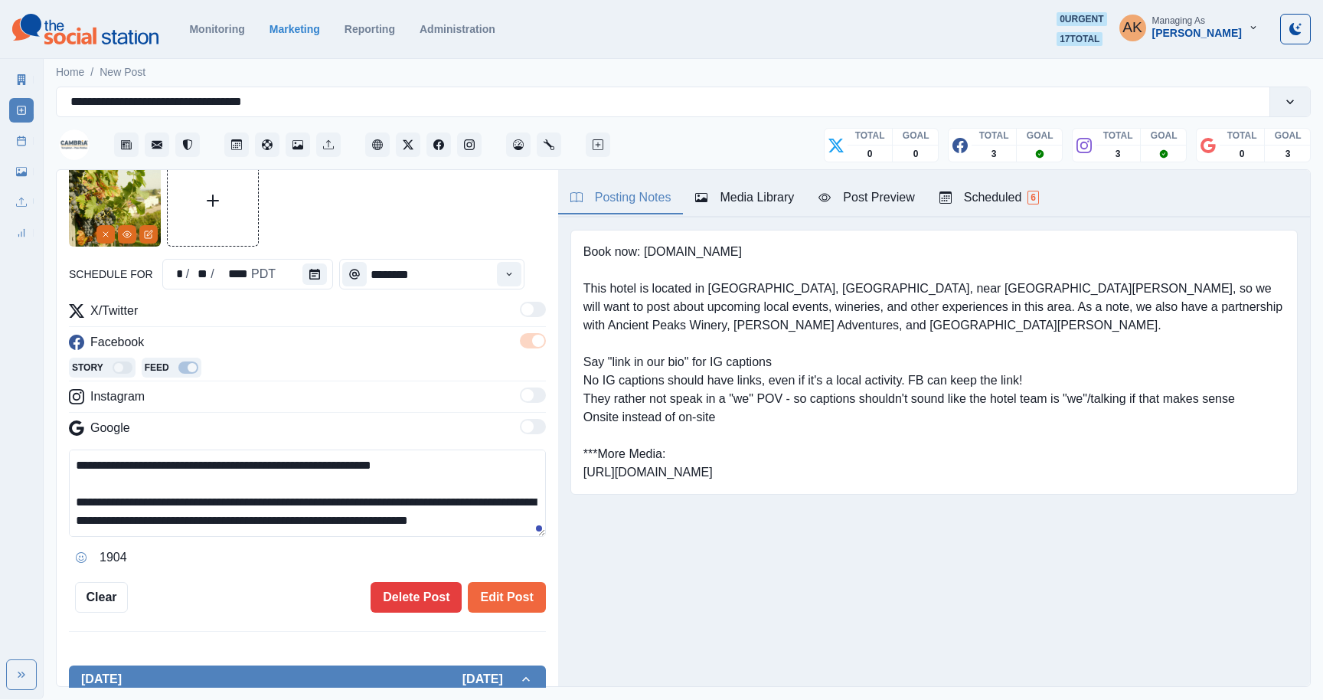
scroll to position [46, 0]
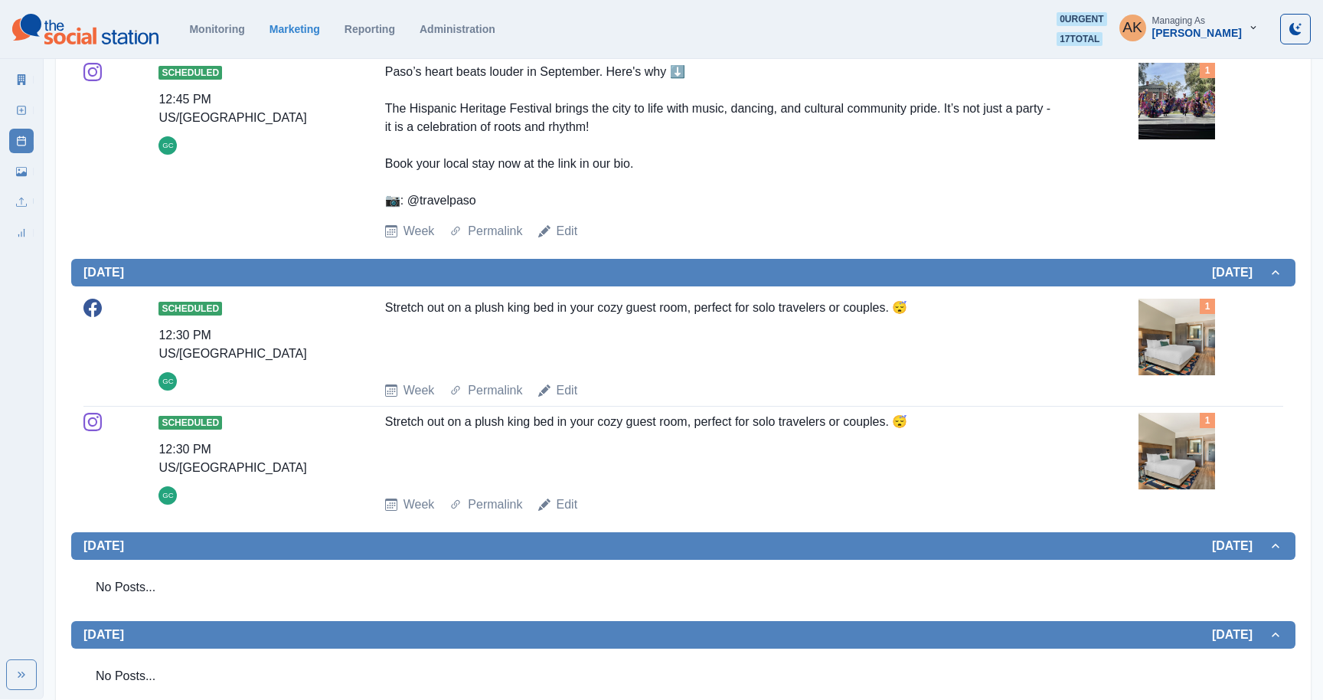
scroll to position [140, 0]
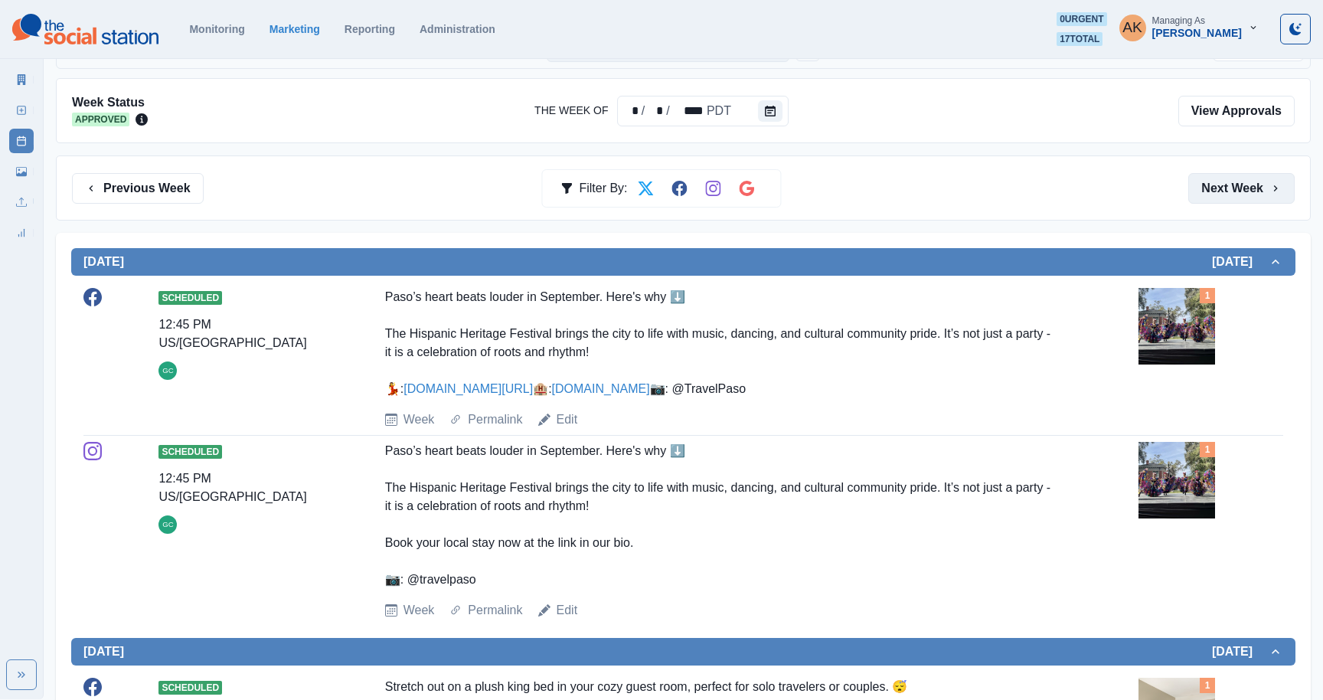
click at [1216, 189] on button "Next Week" at bounding box center [1242, 188] width 106 height 31
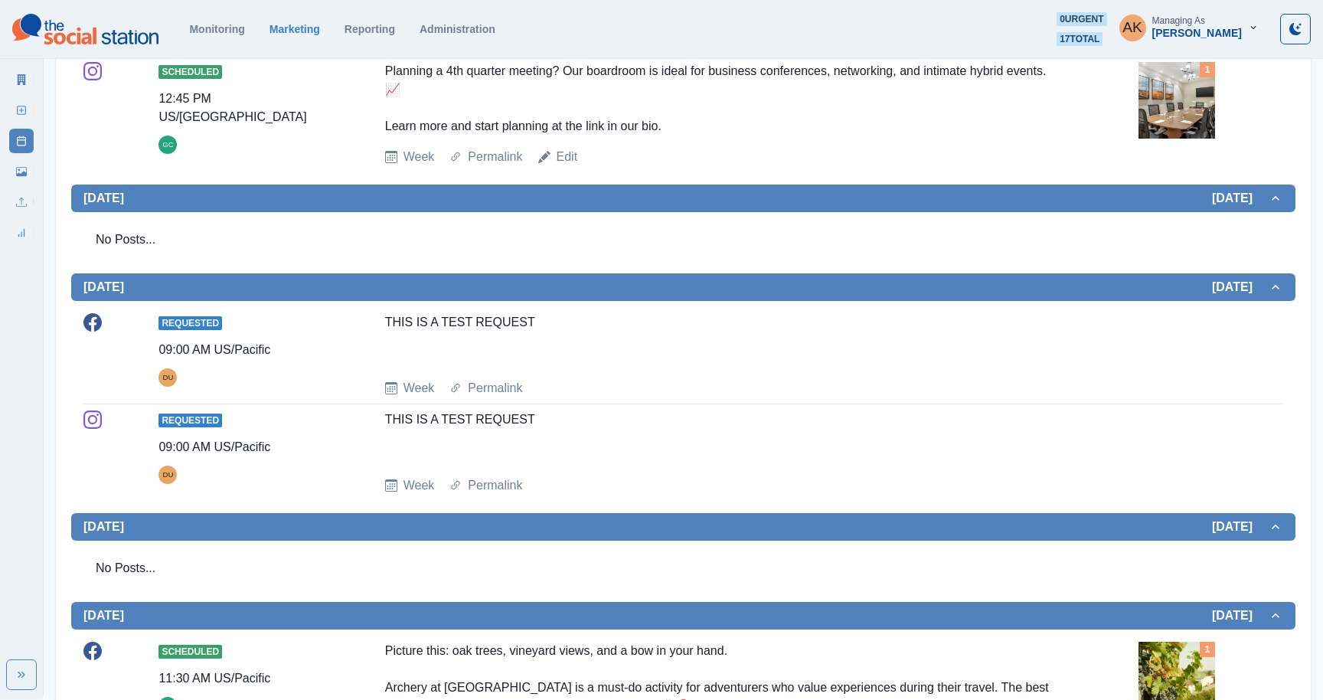
scroll to position [473, 0]
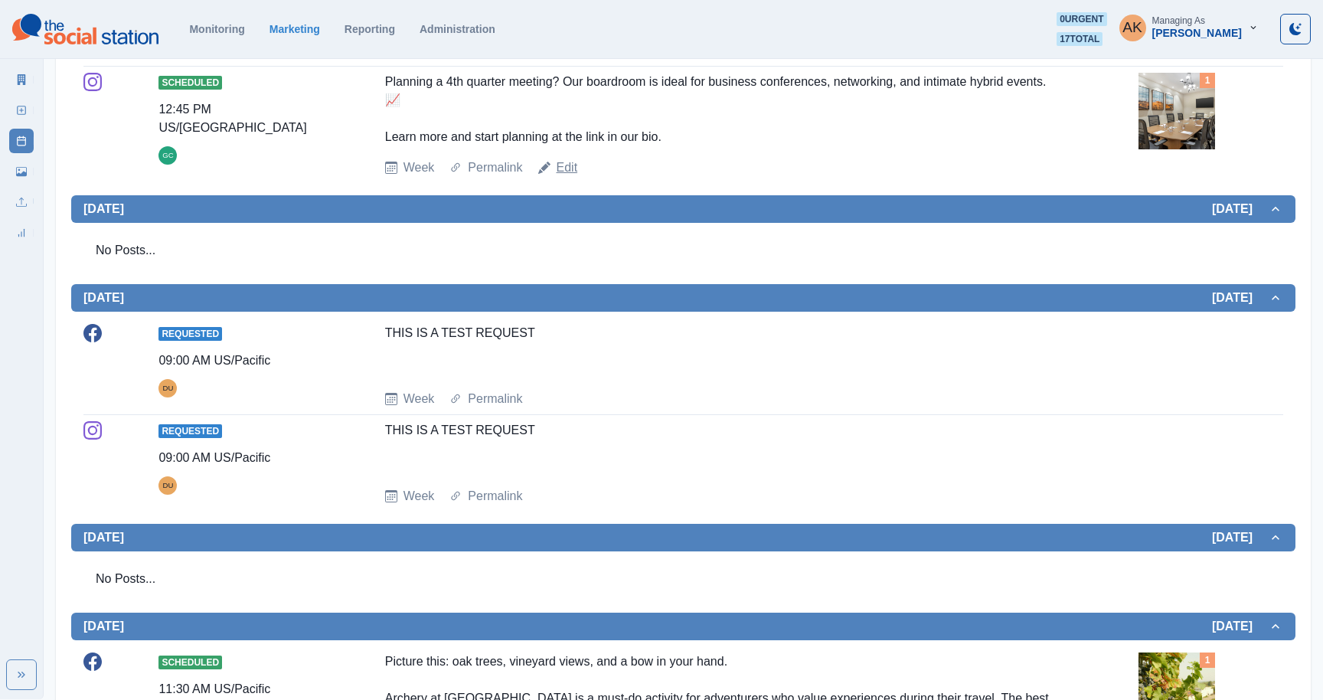
click at [562, 170] on link "Edit" at bounding box center [567, 168] width 21 height 18
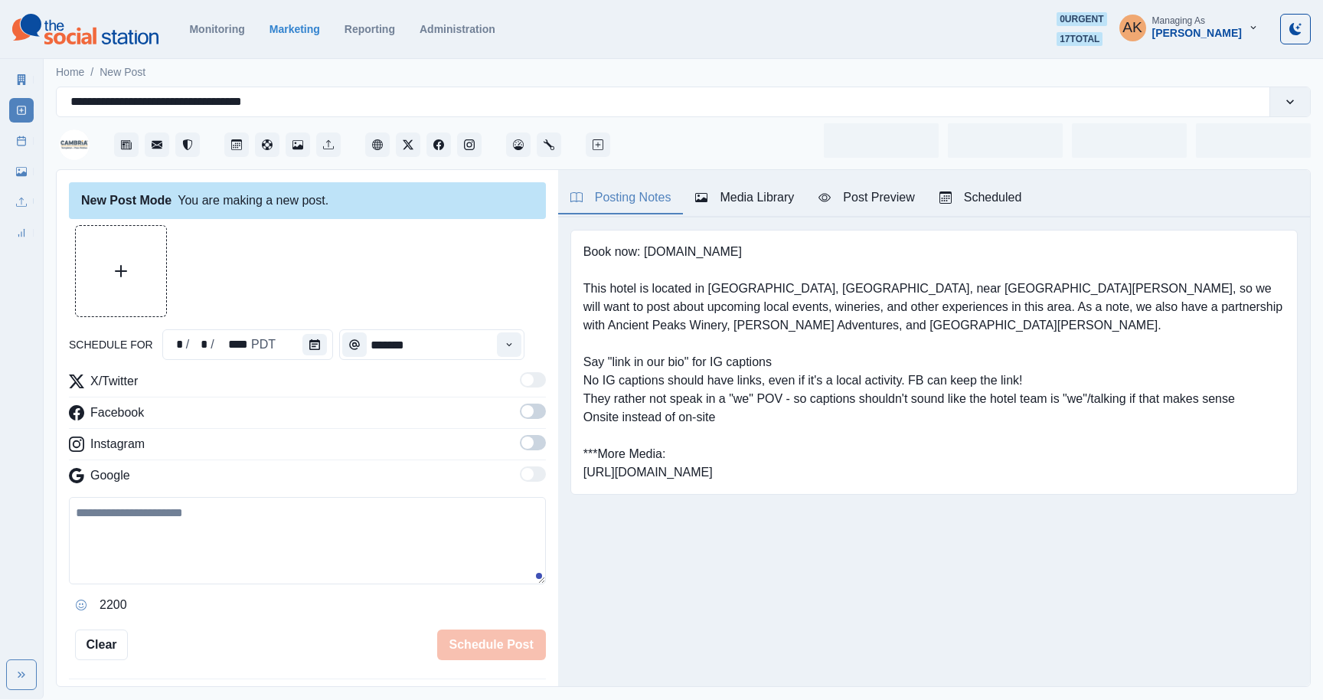
type input "********"
type textarea "**********"
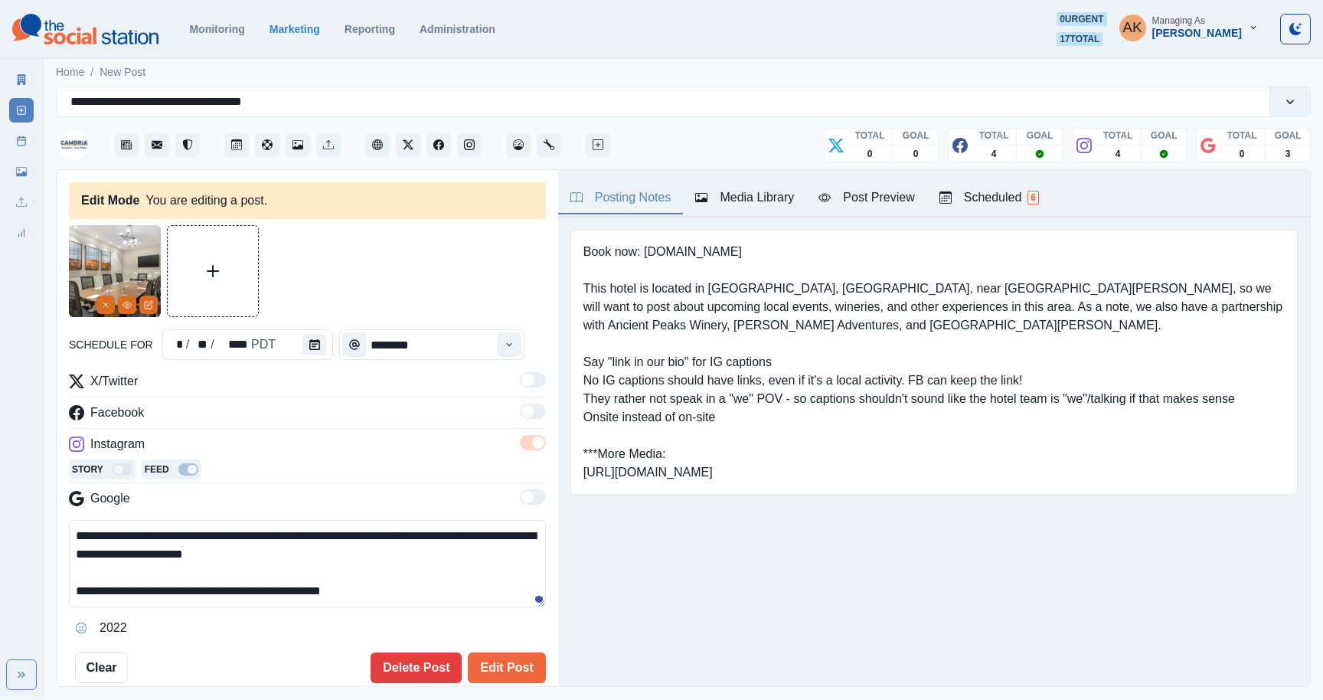
scroll to position [367, 0]
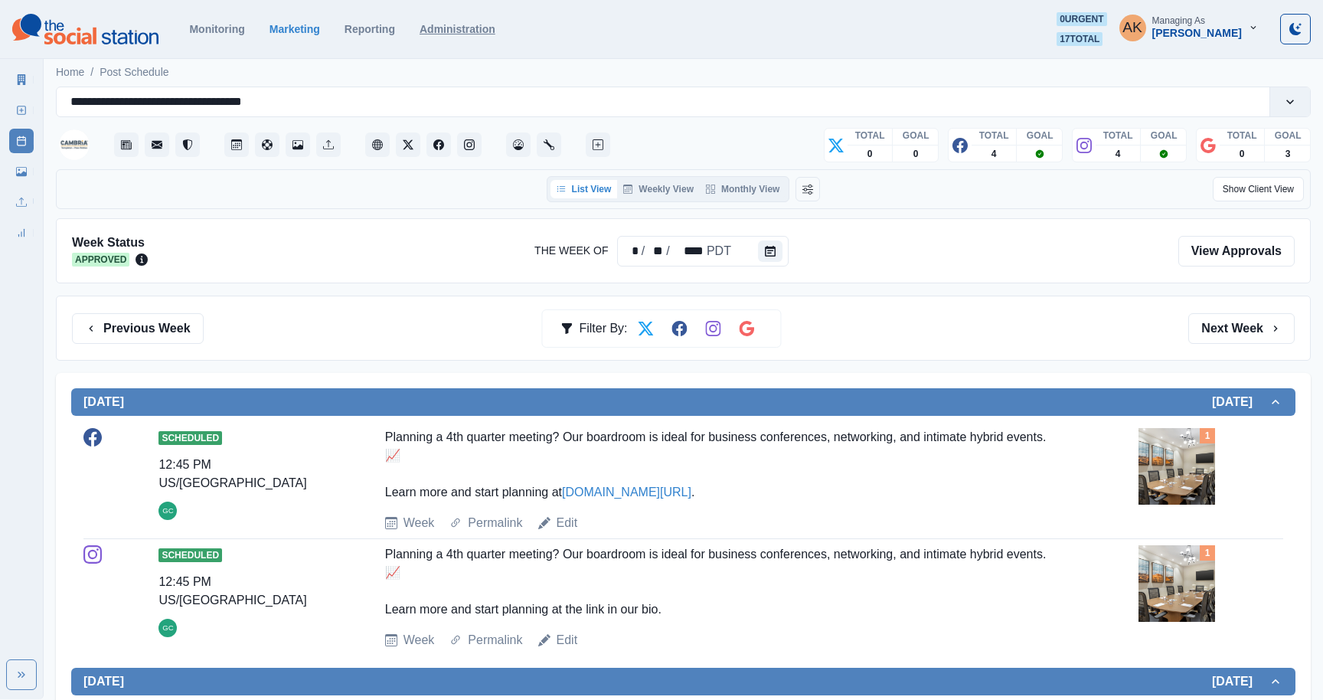
click at [448, 30] on link "Administration" at bounding box center [458, 29] width 76 height 12
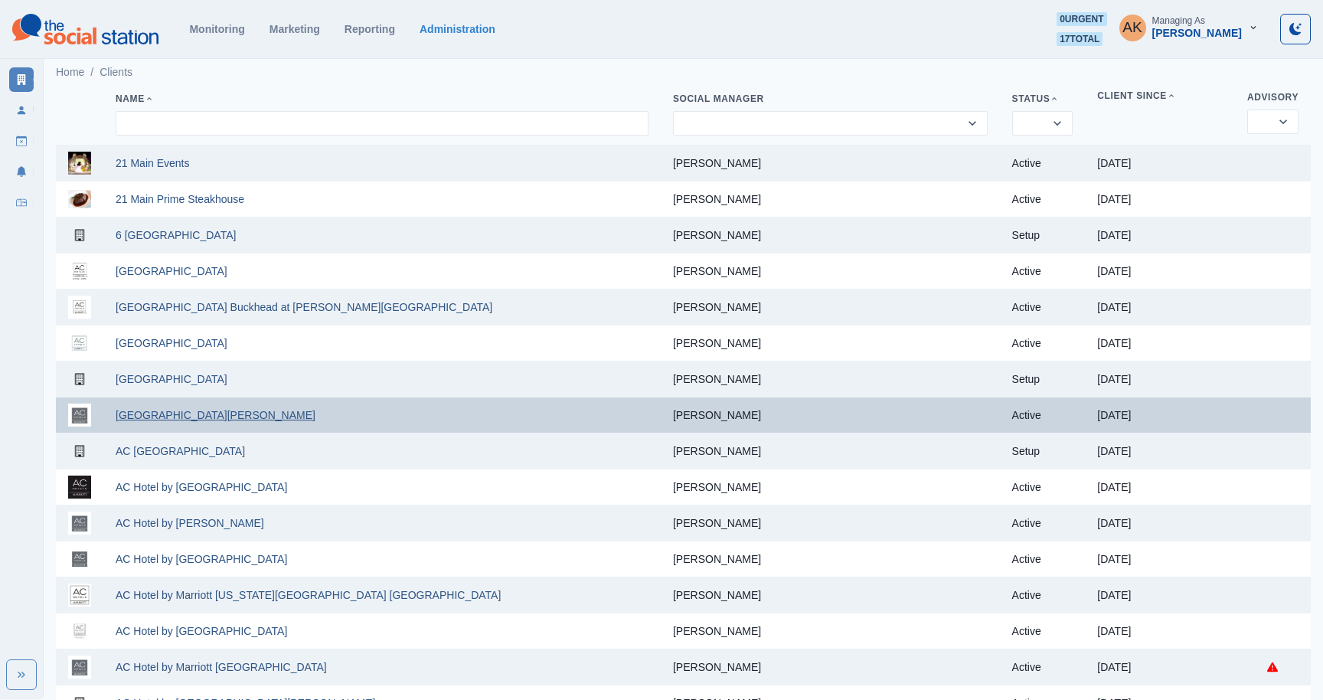
click at [159, 414] on link "[GEOGRAPHIC_DATA][PERSON_NAME]" at bounding box center [216, 415] width 200 height 12
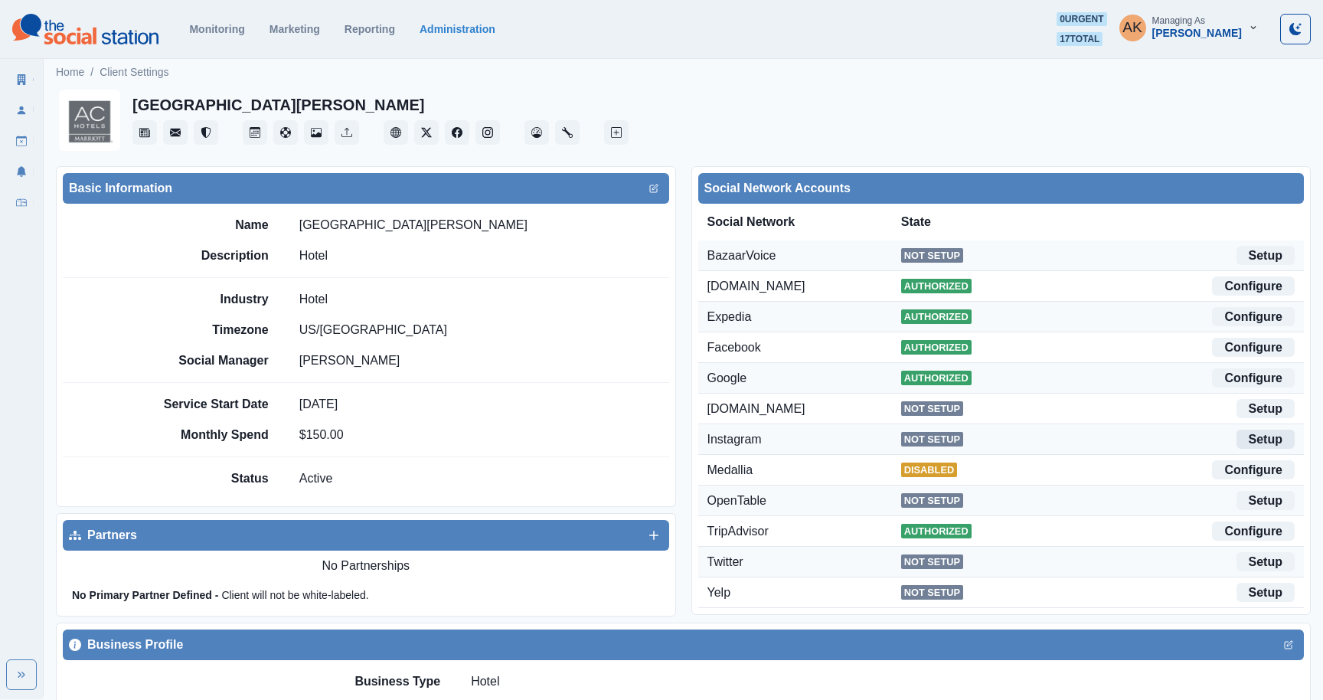
click at [1274, 437] on link "Setup" at bounding box center [1266, 439] width 58 height 19
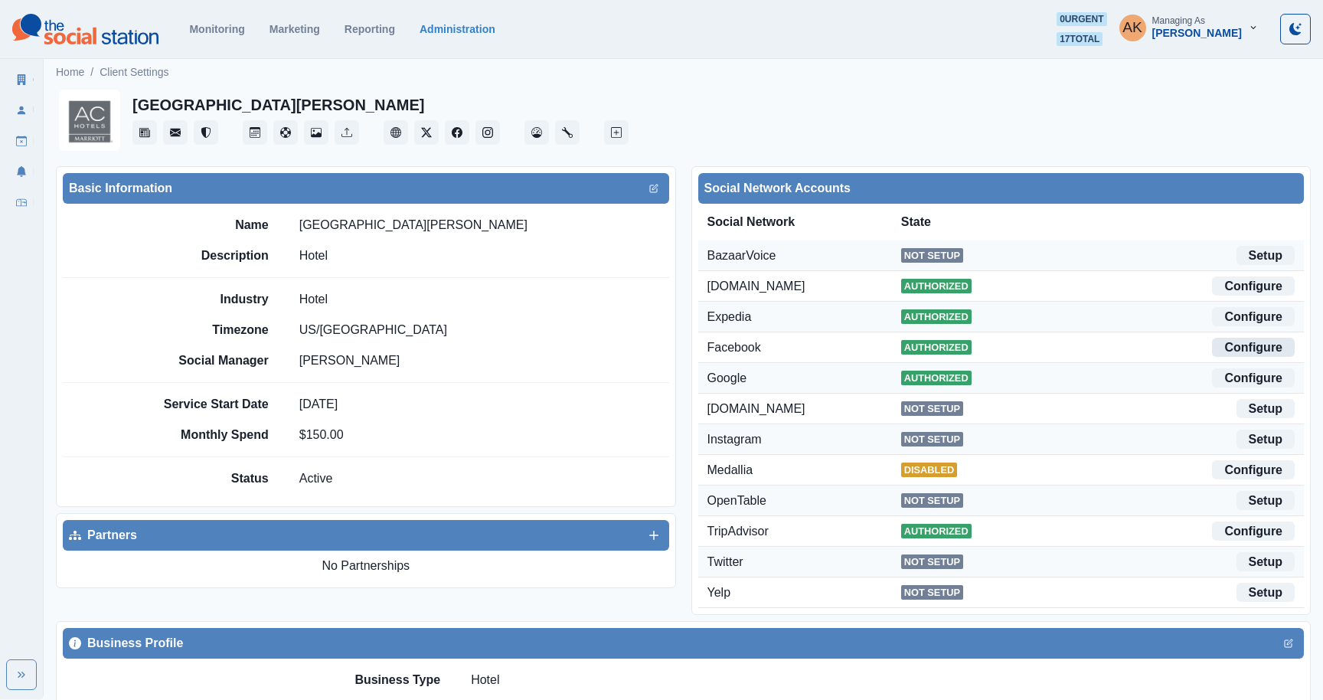
click at [1257, 348] on link "Configure" at bounding box center [1253, 347] width 83 height 19
click at [1244, 322] on link "Configure" at bounding box center [1253, 316] width 83 height 19
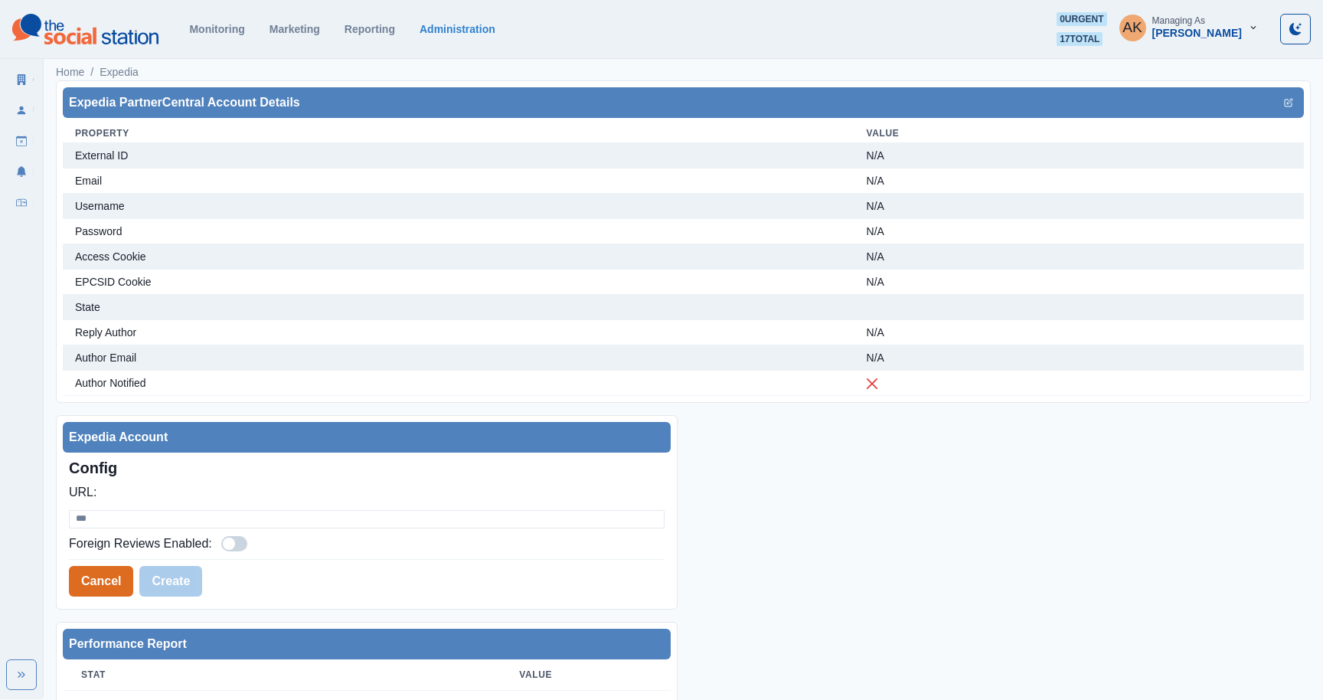
select select "****"
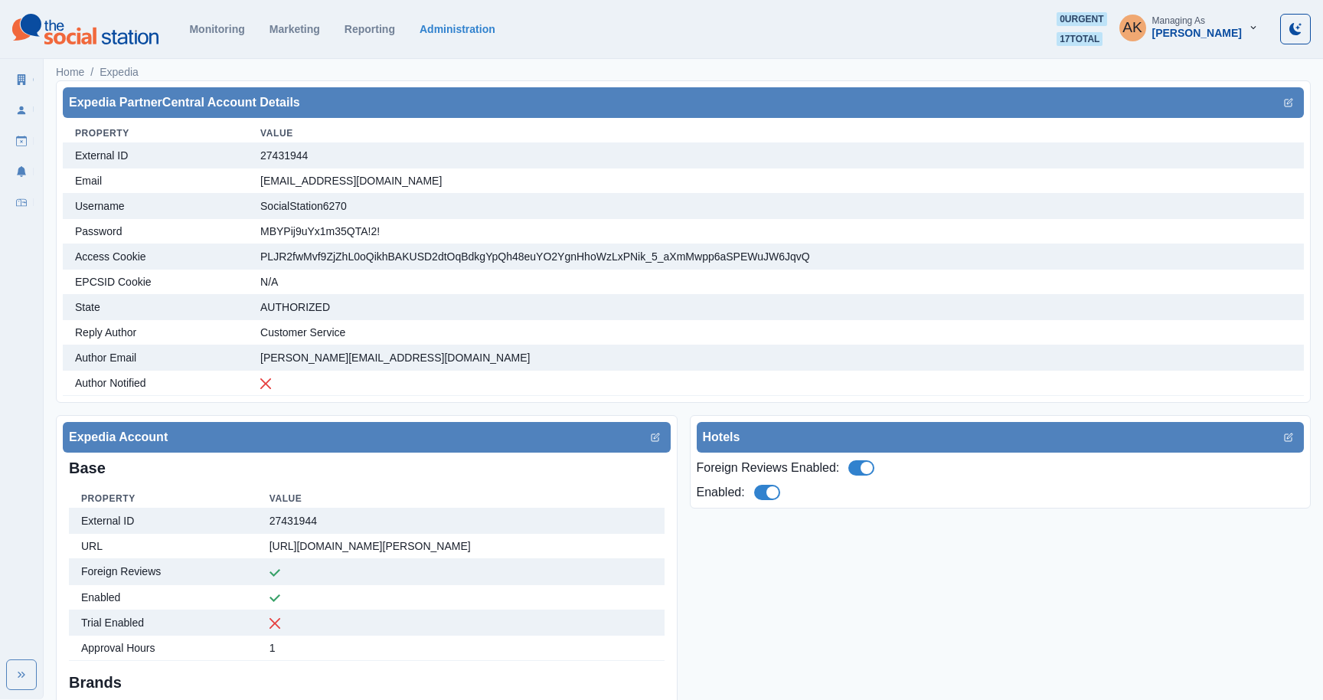
select select "***"
click at [64, 76] on link "Home" at bounding box center [70, 72] width 28 height 16
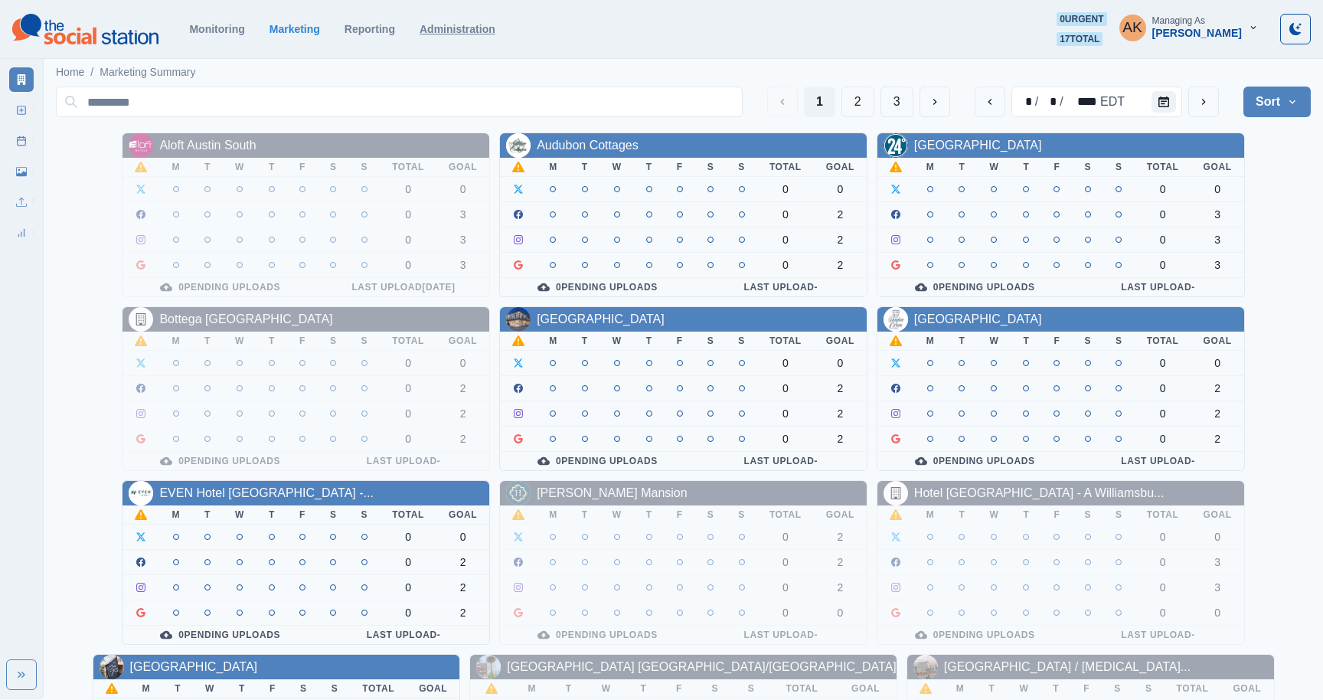
click at [484, 29] on link "Administration" at bounding box center [458, 29] width 76 height 12
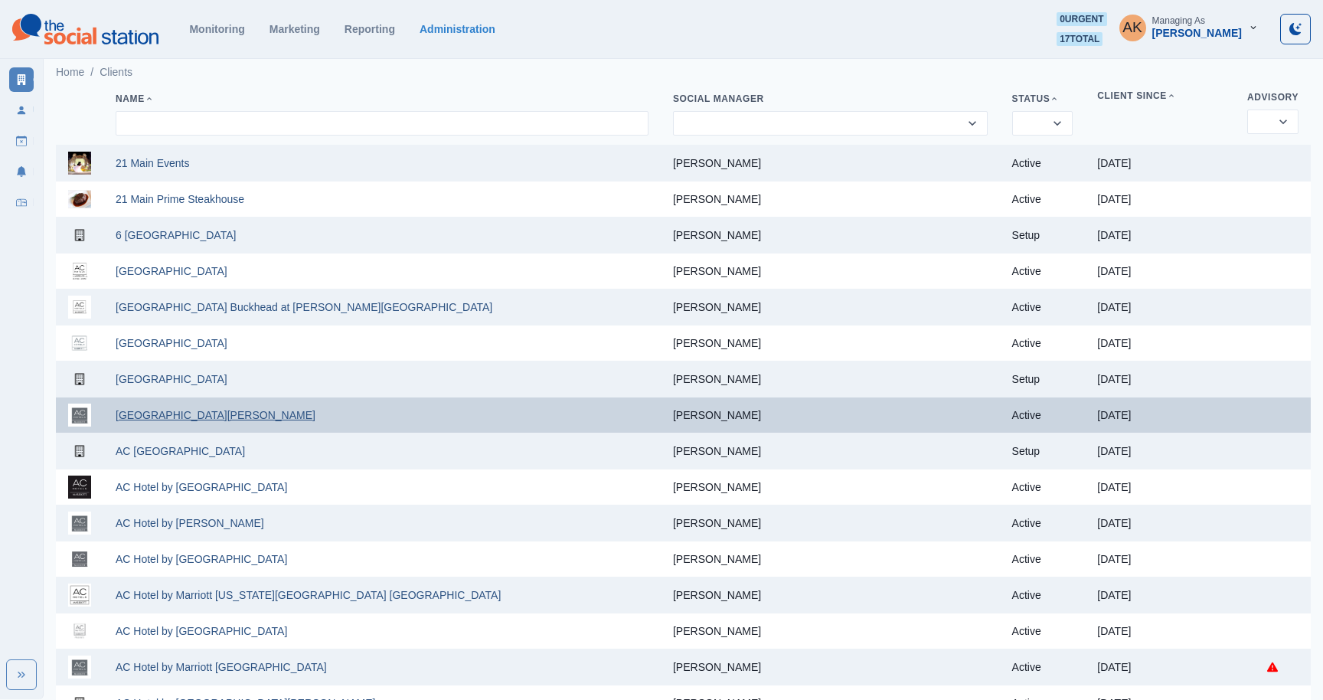
click at [144, 418] on link "[GEOGRAPHIC_DATA][PERSON_NAME]" at bounding box center [216, 415] width 200 height 12
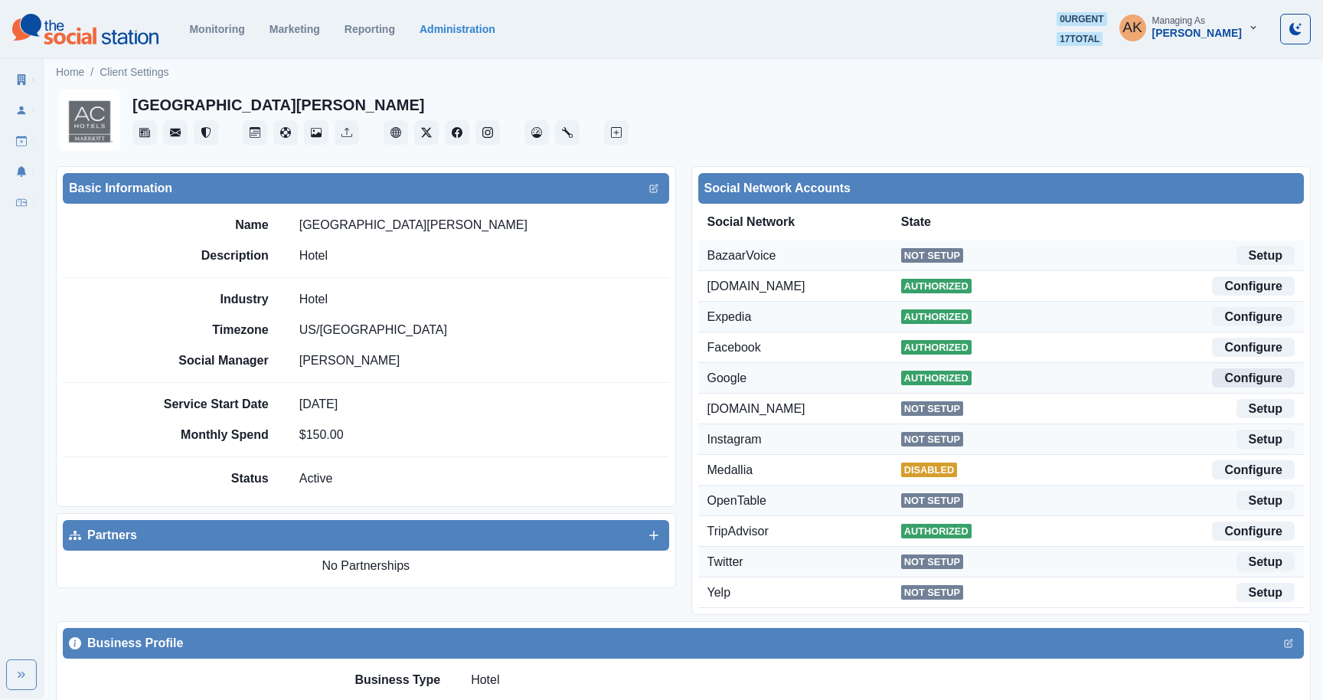
click at [1257, 378] on link "Configure" at bounding box center [1253, 377] width 83 height 19
